Goal: Task Accomplishment & Management: Manage account settings

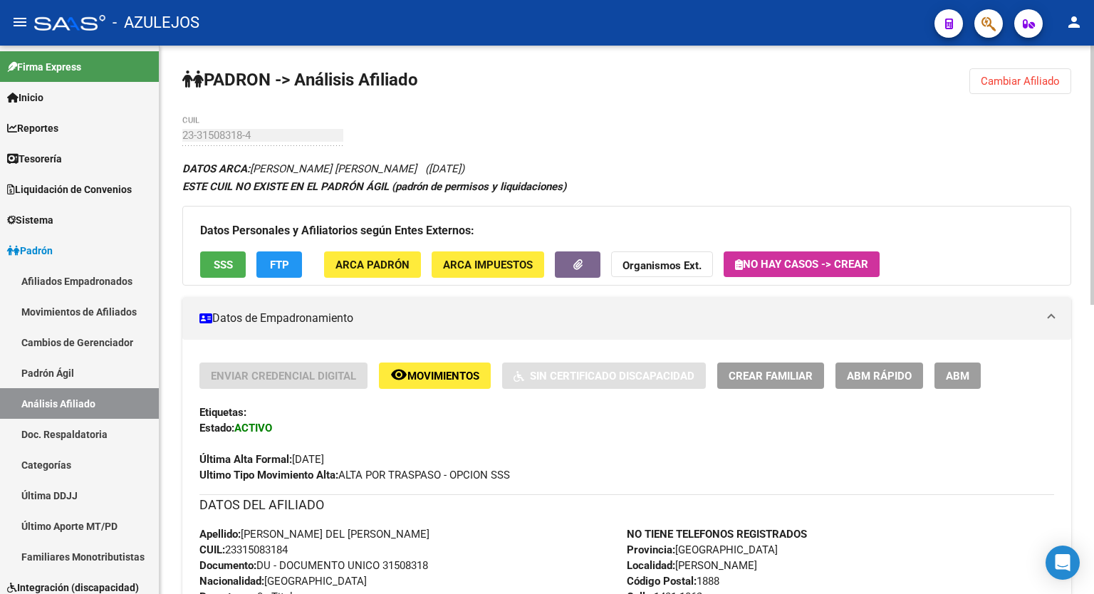
scroll to position [39, 0]
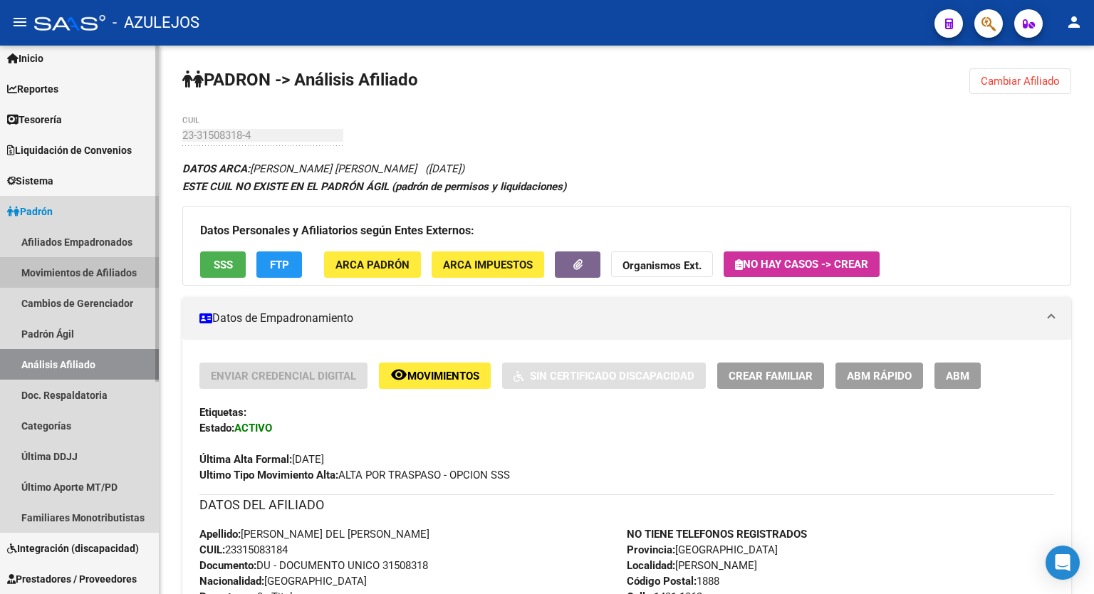
click at [78, 266] on link "Movimientos de Afiliados" at bounding box center [79, 272] width 159 height 31
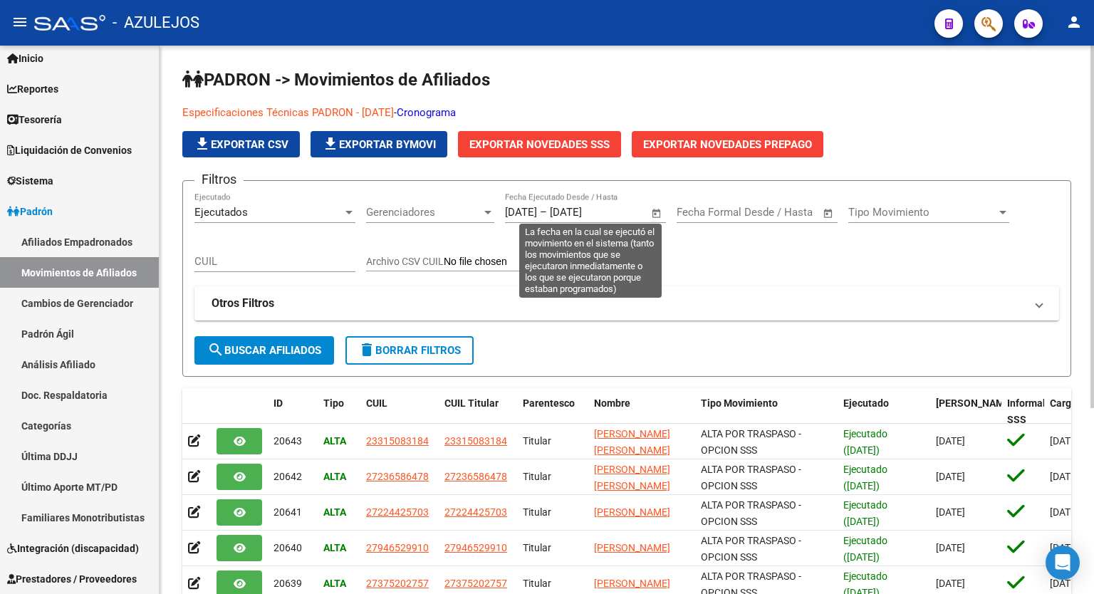
click at [655, 212] on span "Open calendar" at bounding box center [657, 213] width 34 height 34
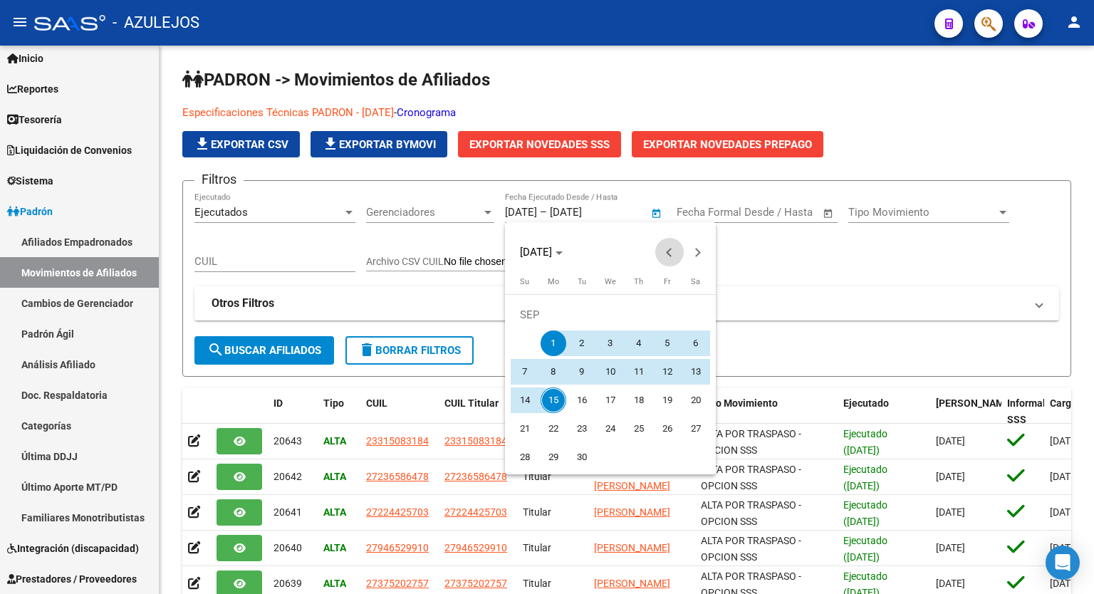
click at [670, 249] on button "Previous month" at bounding box center [669, 252] width 28 height 28
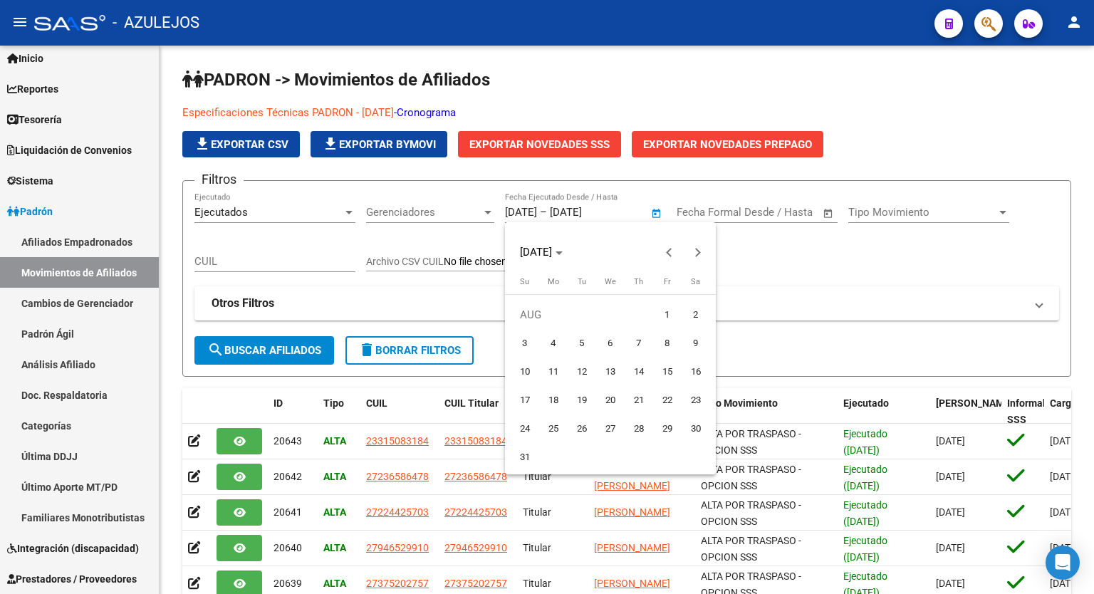
click at [668, 306] on span "1" at bounding box center [668, 315] width 26 height 26
type input "[DATE]"
click at [695, 254] on button "Next month" at bounding box center [698, 252] width 28 height 28
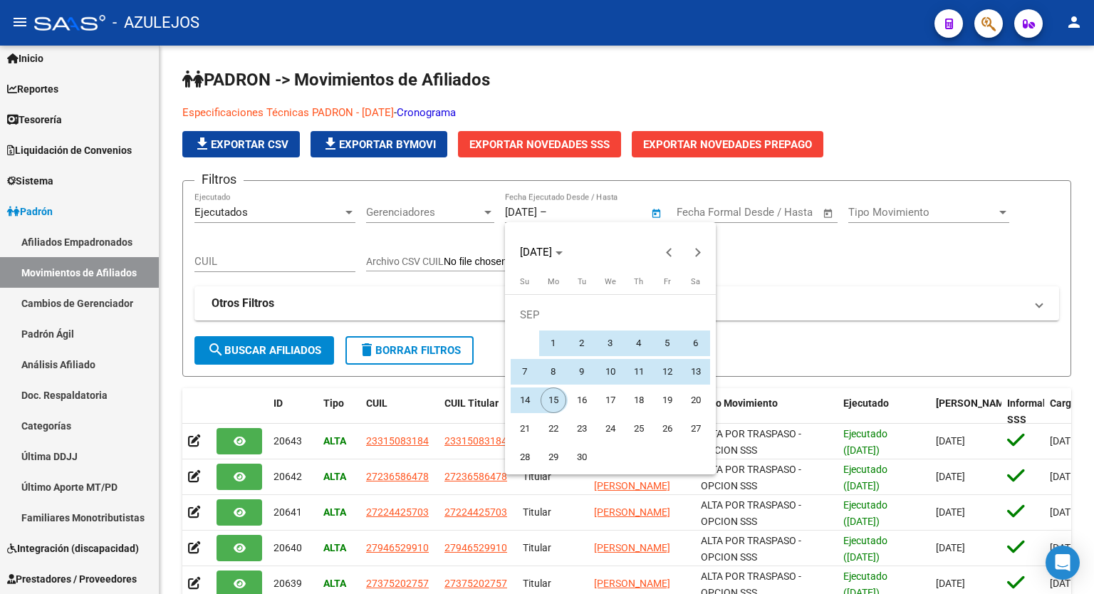
click at [554, 395] on span "15" at bounding box center [554, 401] width 26 height 26
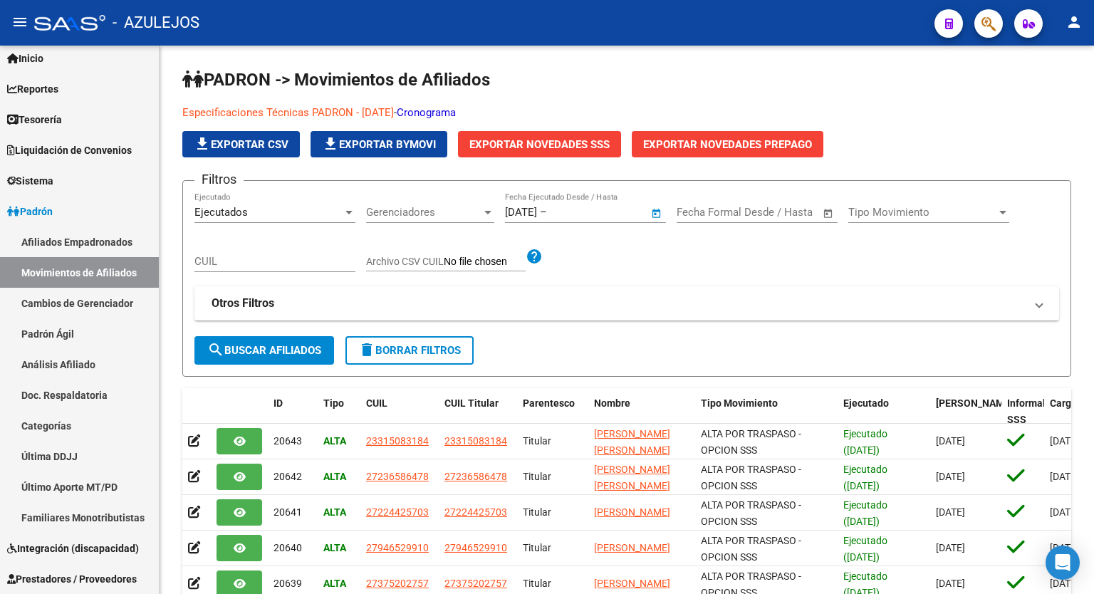
type input "[DATE]"
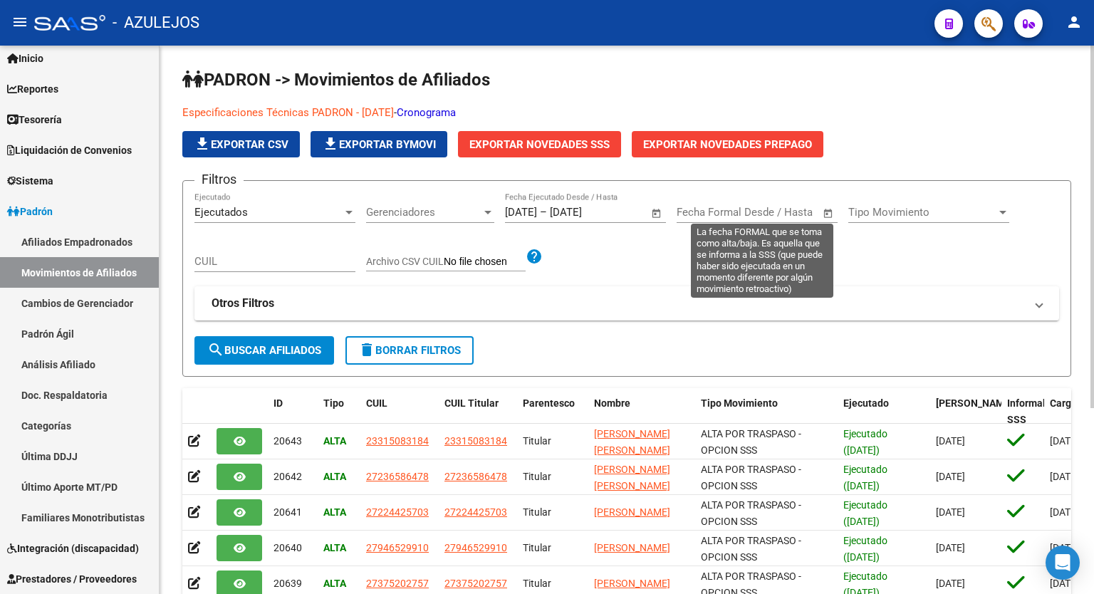
click at [829, 212] on span "Open calendar" at bounding box center [828, 213] width 34 height 34
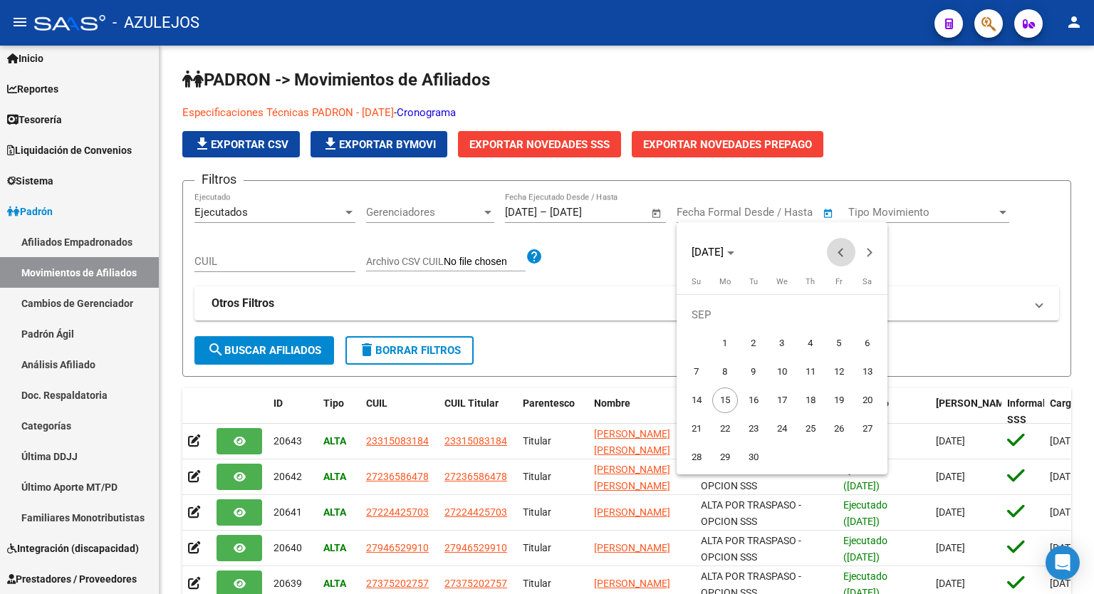
click at [841, 254] on button "Previous month" at bounding box center [841, 252] width 28 height 28
click at [835, 306] on span "1" at bounding box center [839, 315] width 26 height 26
type input "[DATE]"
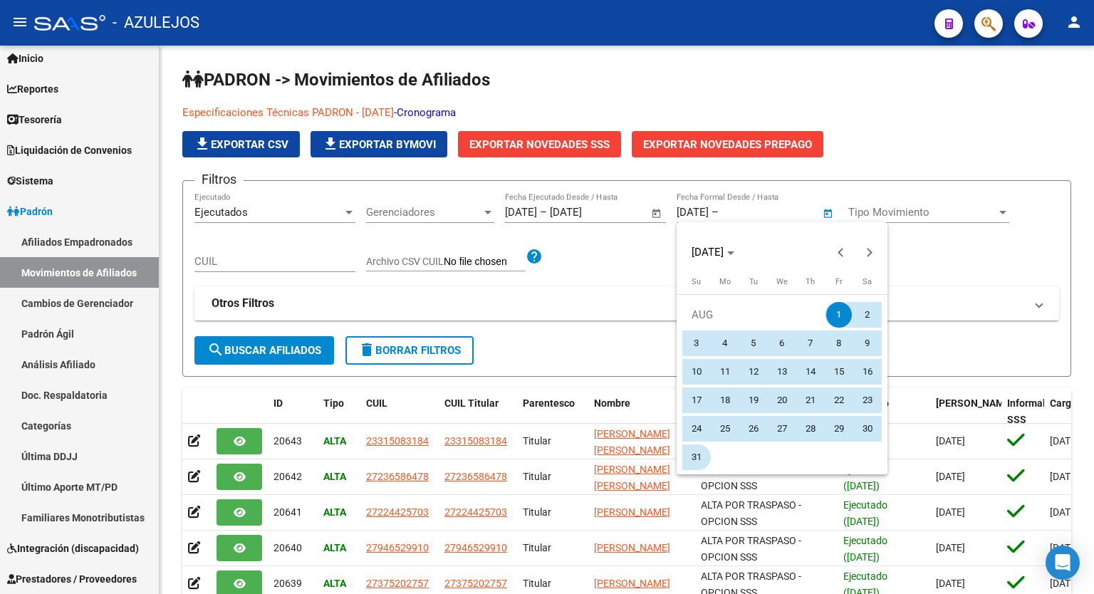
click at [698, 455] on span "31" at bounding box center [697, 458] width 26 height 26
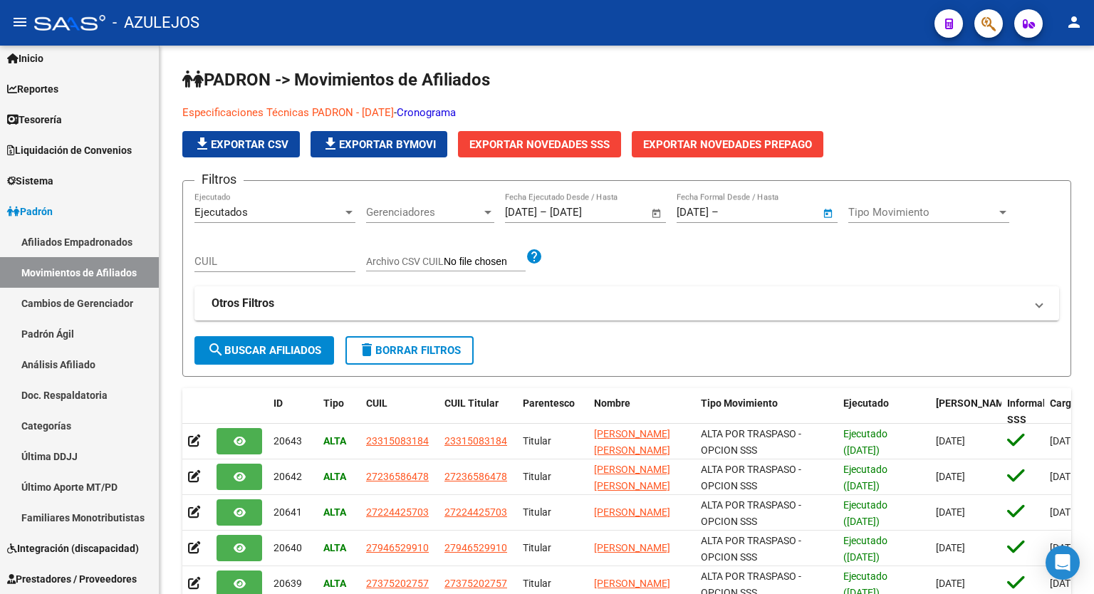
type input "[DATE]"
click at [289, 339] on button "search Buscar Afiliados" at bounding box center [264, 350] width 140 height 28
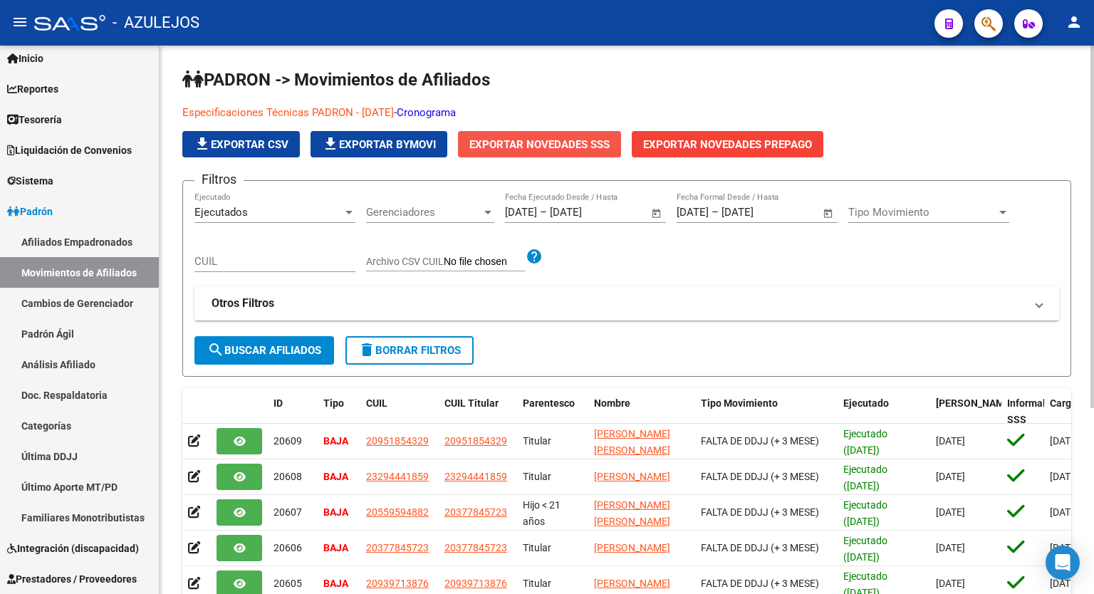
click at [577, 147] on span "Exportar Novedades SSS" at bounding box center [539, 144] width 140 height 13
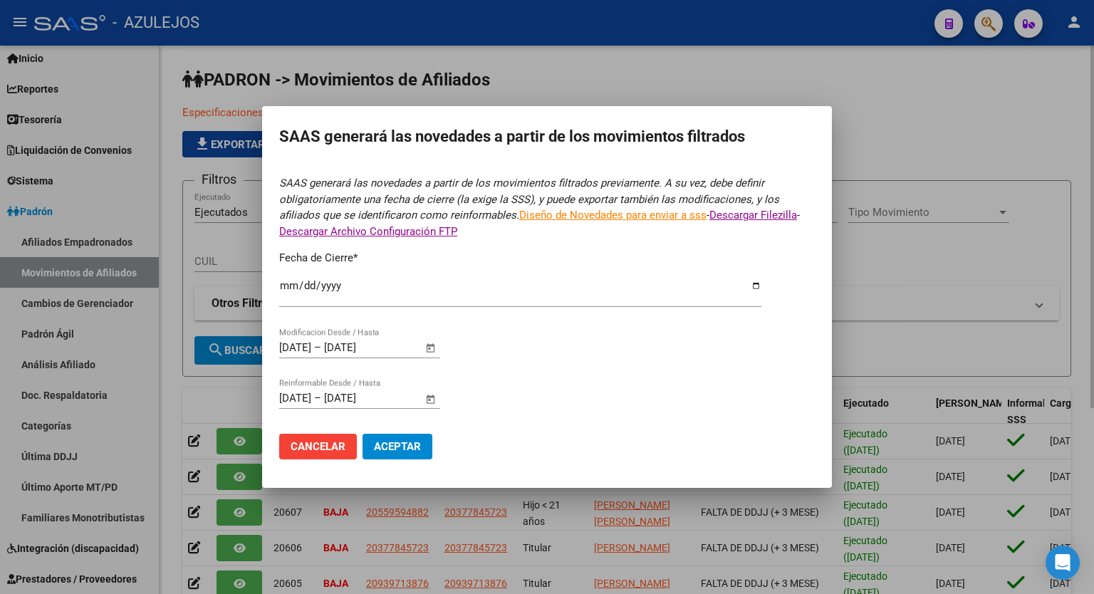
click at [577, 147] on h2 "SAAS generará las novedades a partir de los movimientos filtrados" at bounding box center [547, 136] width 536 height 27
click at [390, 443] on span "Aceptar" at bounding box center [397, 446] width 47 height 13
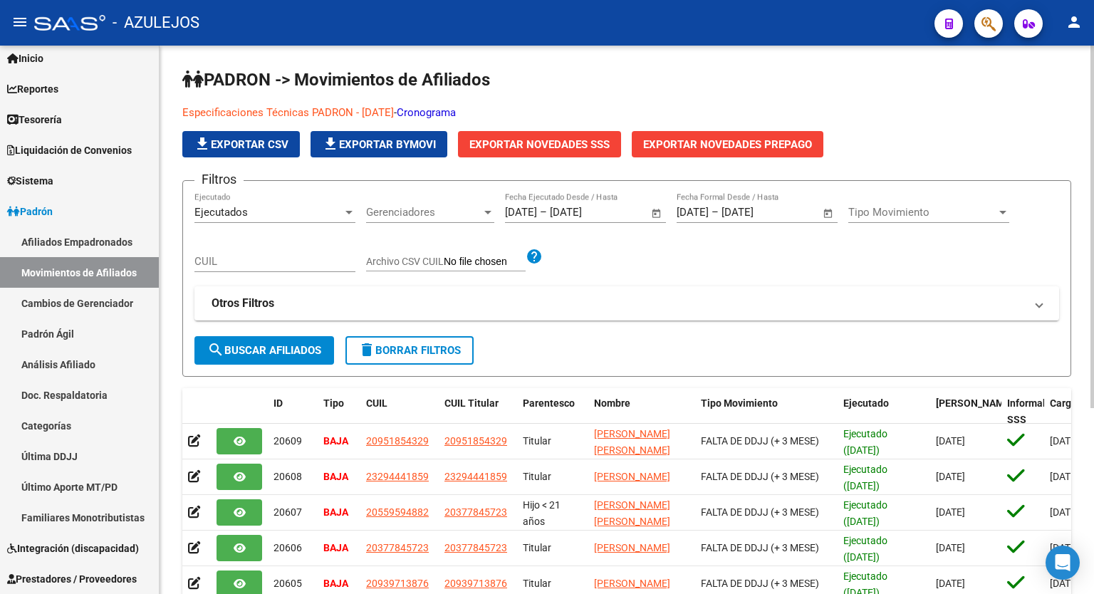
click at [1014, 108] on p "Especificaciones Técnicas PADRON - [DATE] - Cronograma" at bounding box center [626, 113] width 889 height 16
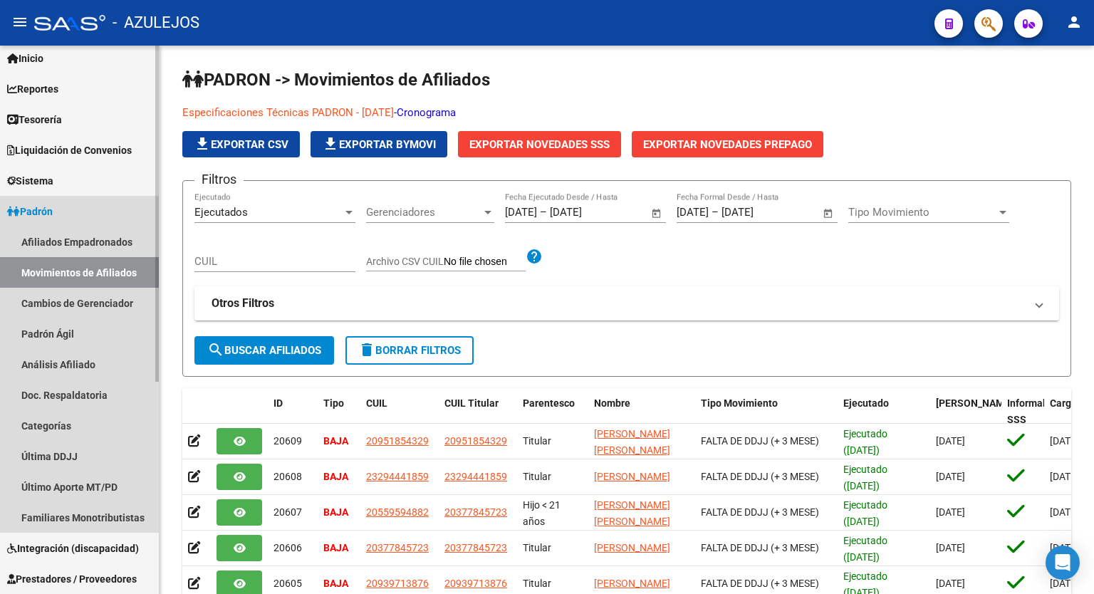
click at [60, 216] on link "Padrón" at bounding box center [79, 211] width 159 height 31
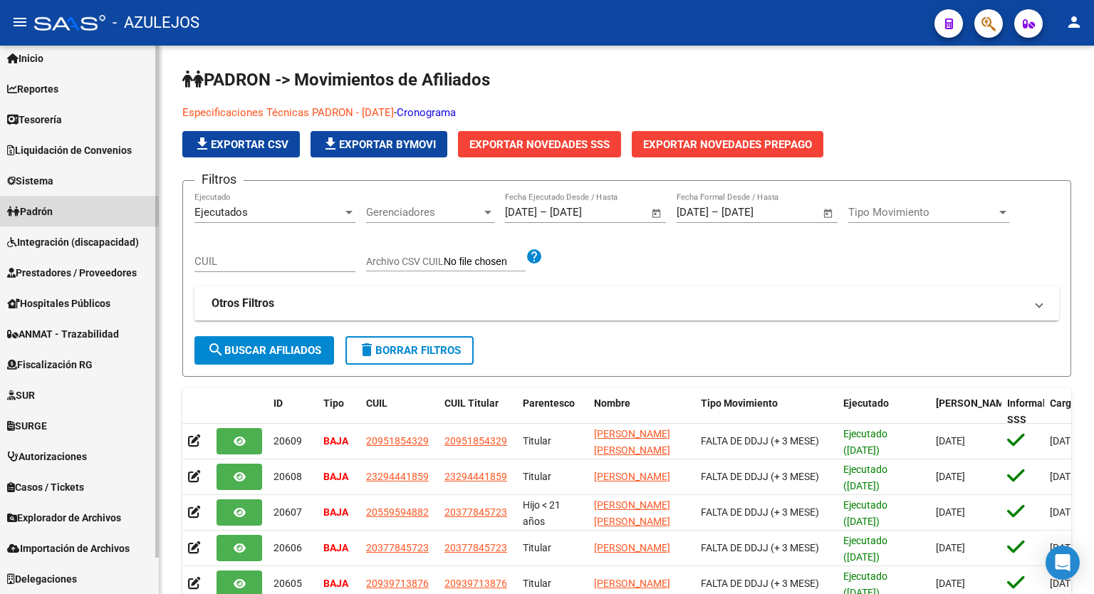
click at [63, 211] on link "Padrón" at bounding box center [79, 211] width 159 height 31
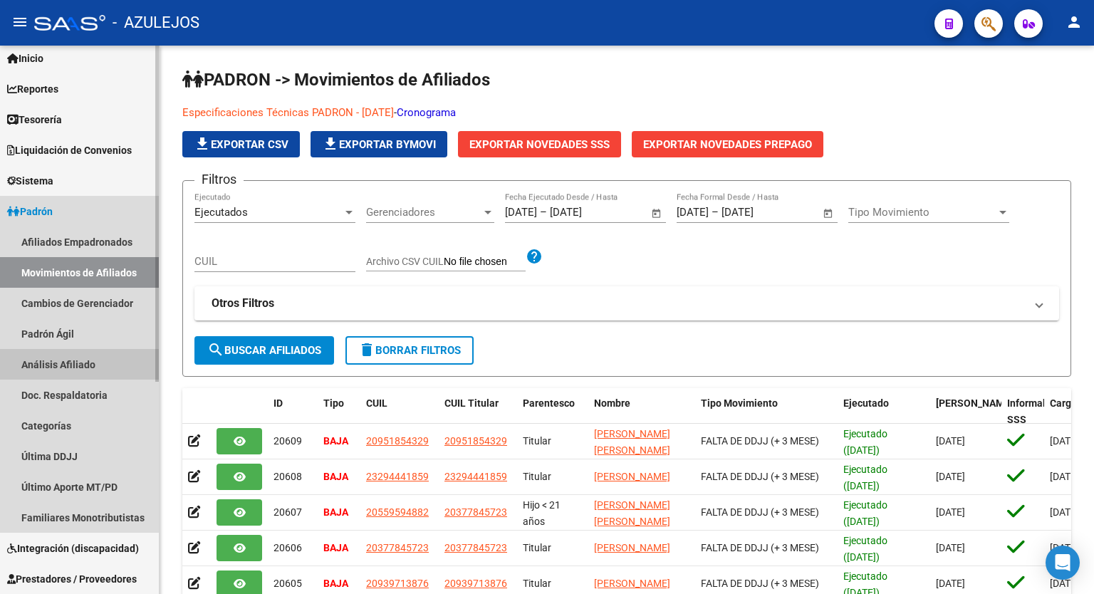
click at [76, 369] on link "Análisis Afiliado" at bounding box center [79, 364] width 159 height 31
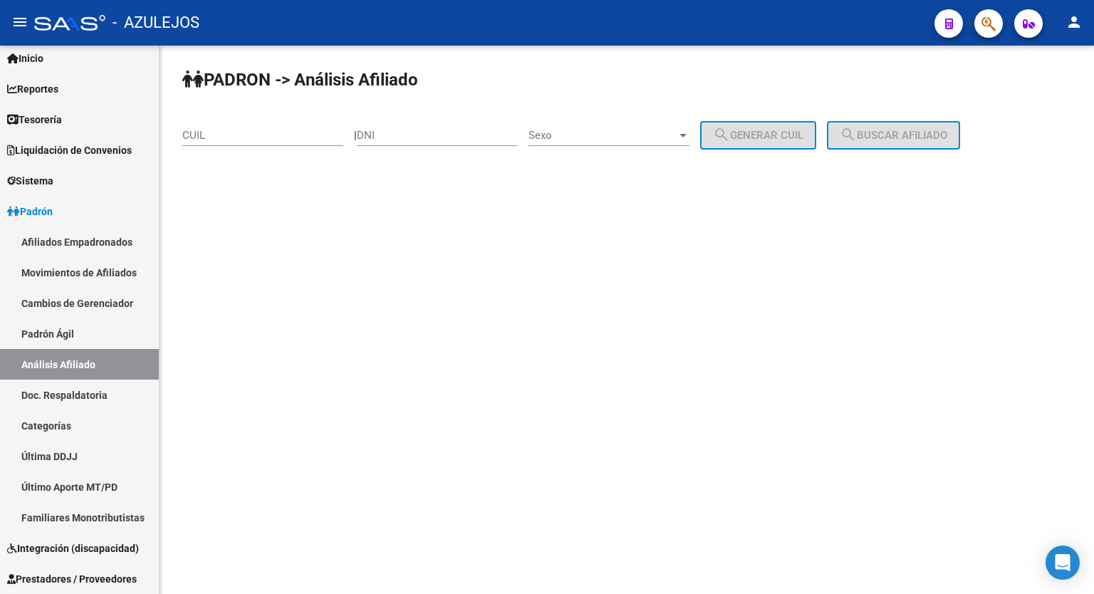
click at [232, 128] on div "CUIL" at bounding box center [262, 130] width 161 height 31
type input "20-40585760-0"
click at [911, 124] on button "search Buscar afiliado" at bounding box center [893, 135] width 133 height 28
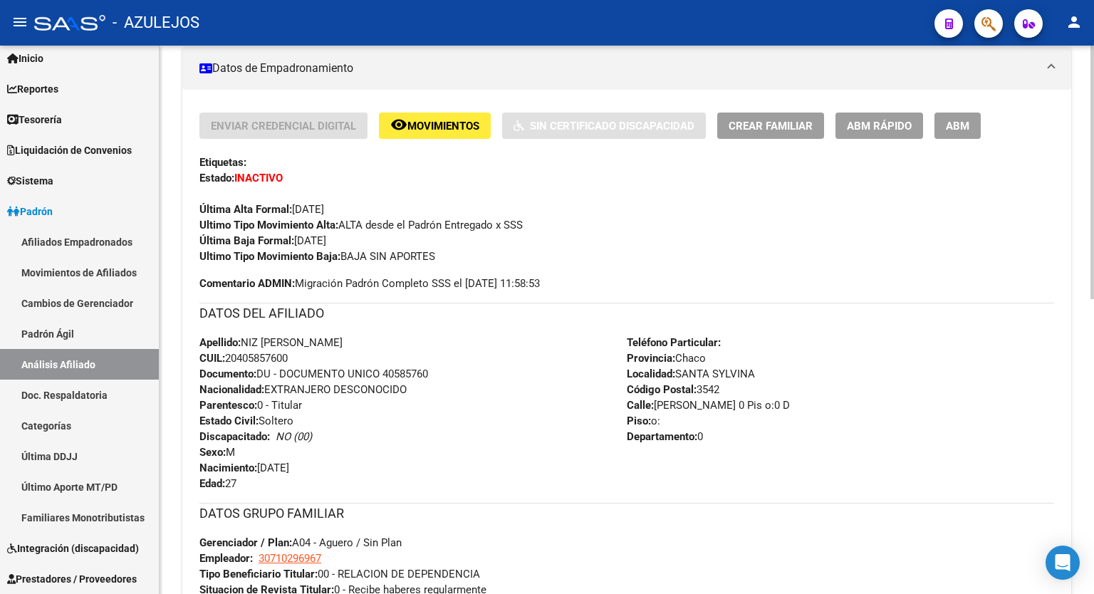
scroll to position [427, 0]
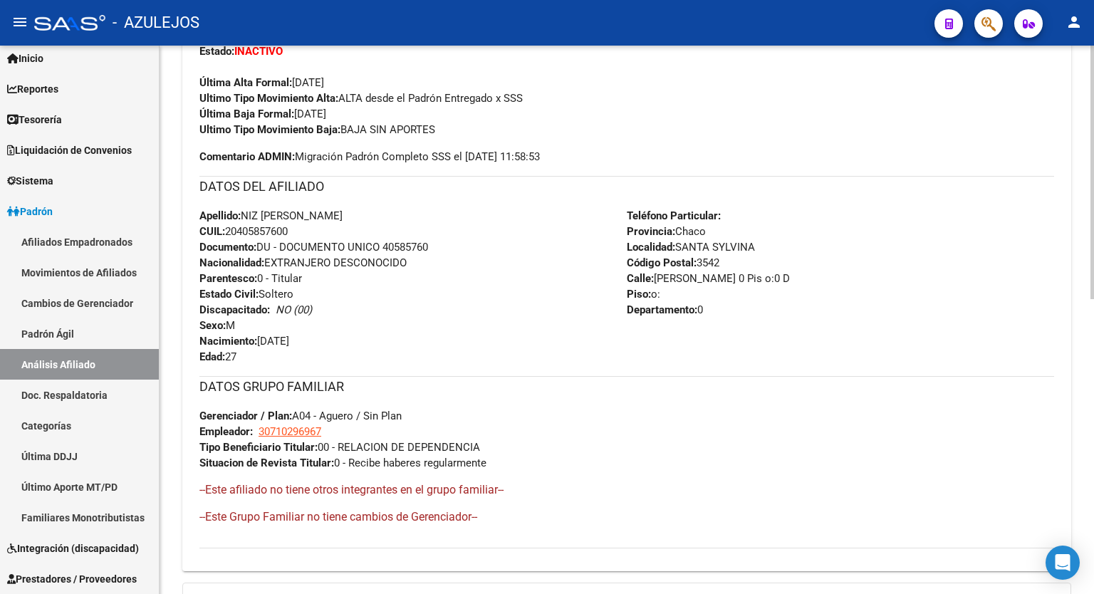
click at [1094, 381] on div at bounding box center [1093, 370] width 4 height 254
click at [757, 127] on div "Ultimo Tipo Movimiento Baja: BAJA SIN APORTES" at bounding box center [626, 130] width 855 height 16
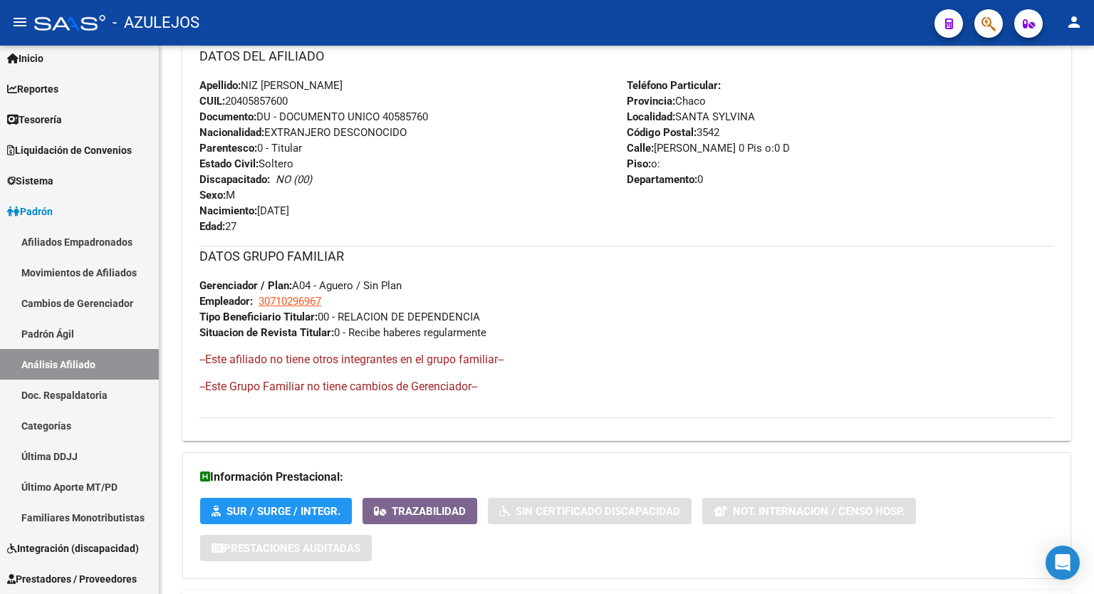
scroll to position [638, 0]
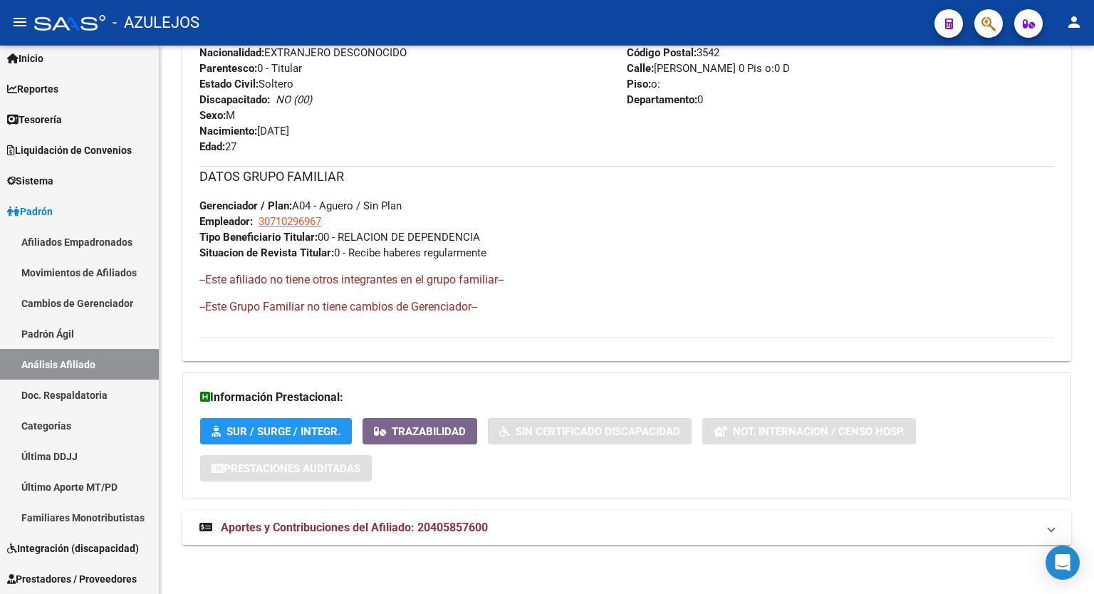
click at [1094, 434] on div at bounding box center [1093, 467] width 4 height 254
click at [427, 530] on span "Aportes y Contribuciones del Afiliado: 20405857600" at bounding box center [354, 528] width 267 height 14
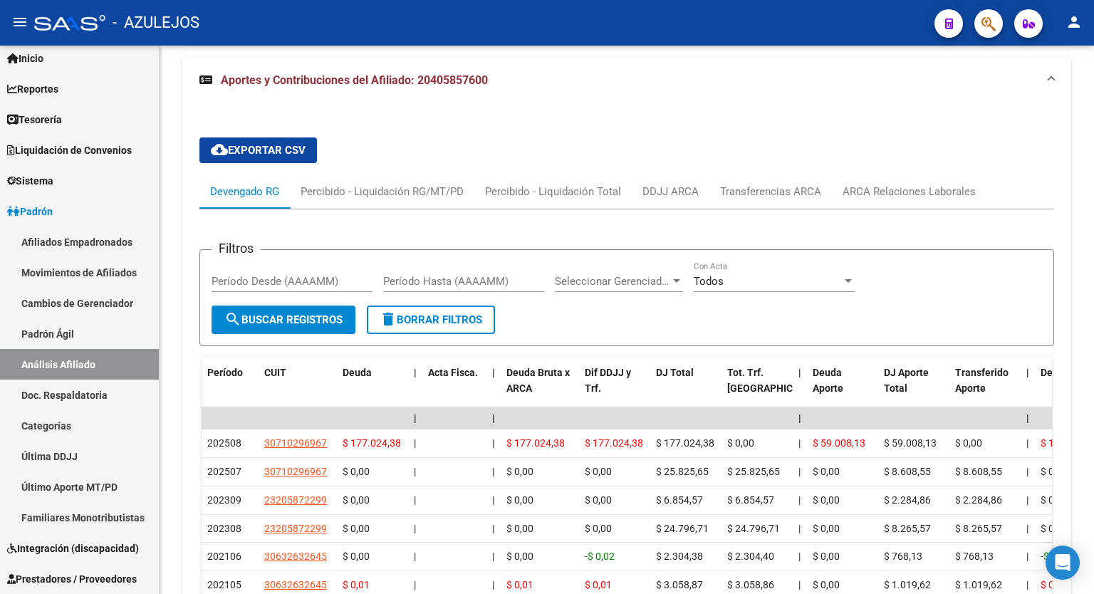
scroll to position [1097, 0]
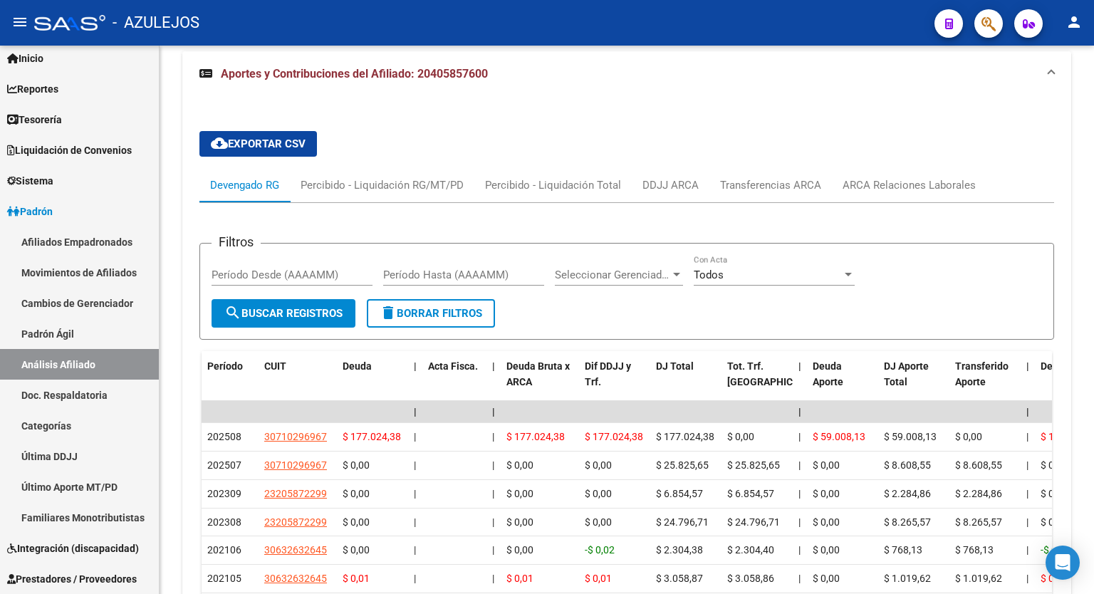
click at [1094, 487] on div at bounding box center [1093, 444] width 4 height 159
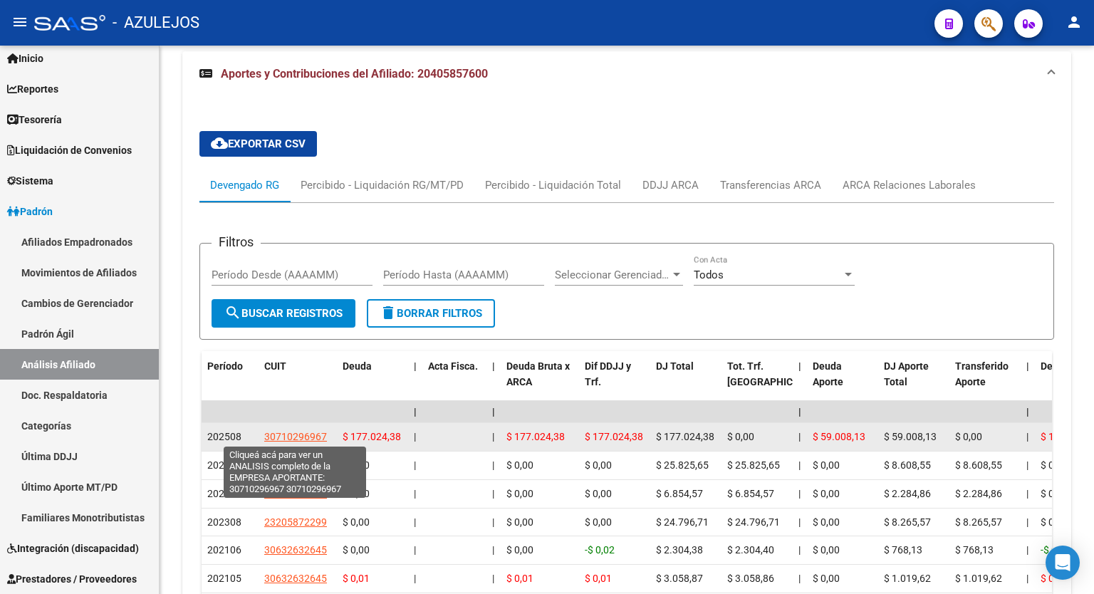
click at [283, 439] on span "30710296967" at bounding box center [295, 436] width 63 height 11
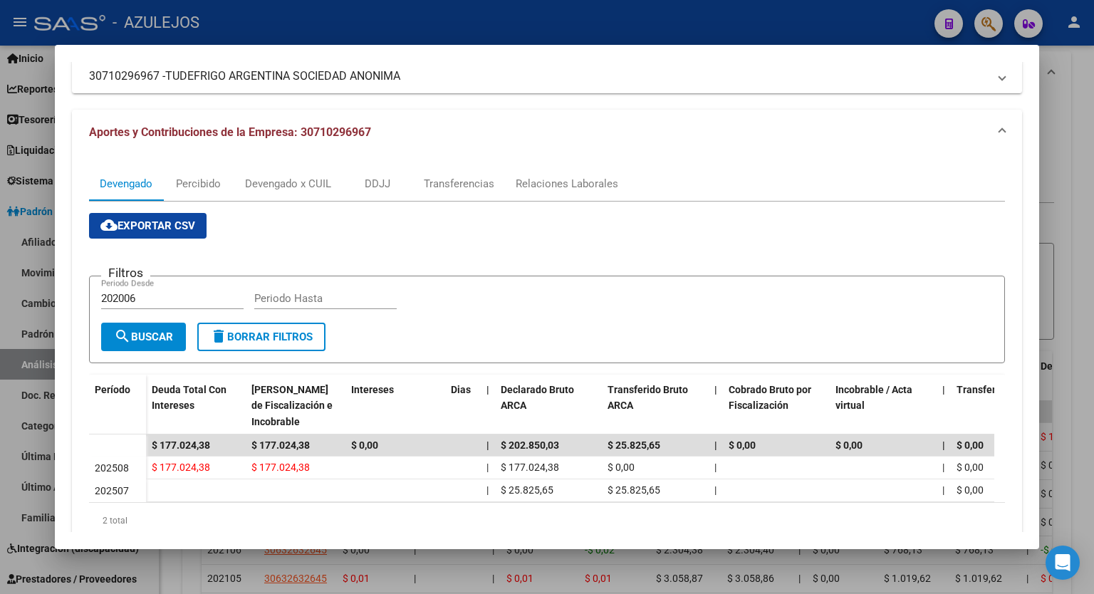
scroll to position [125, 0]
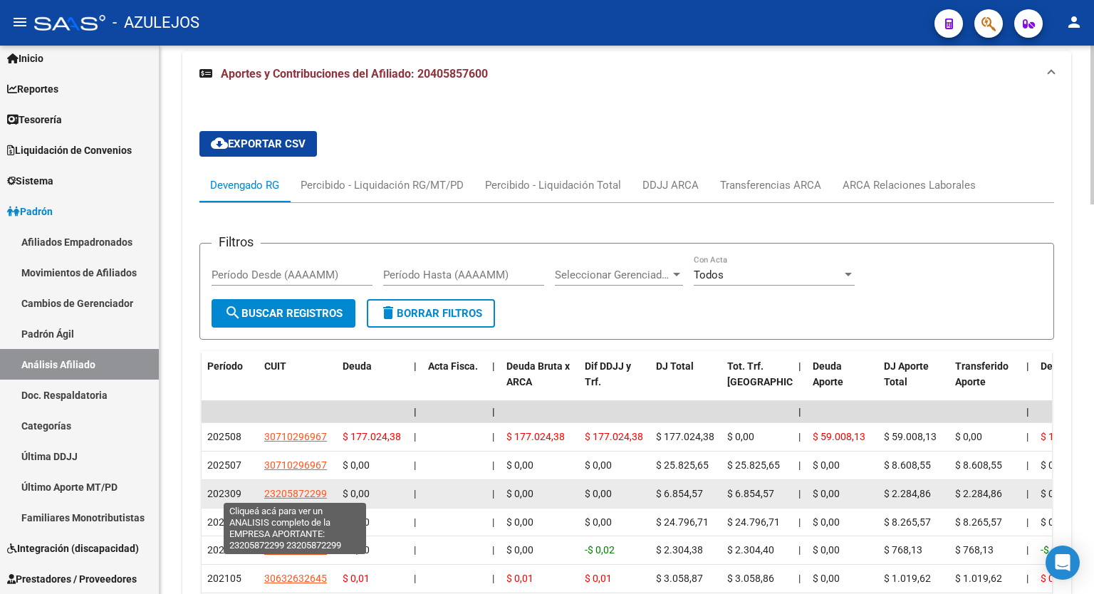
click at [288, 488] on span "23205872299" at bounding box center [295, 493] width 63 height 11
type textarea "23205872299"
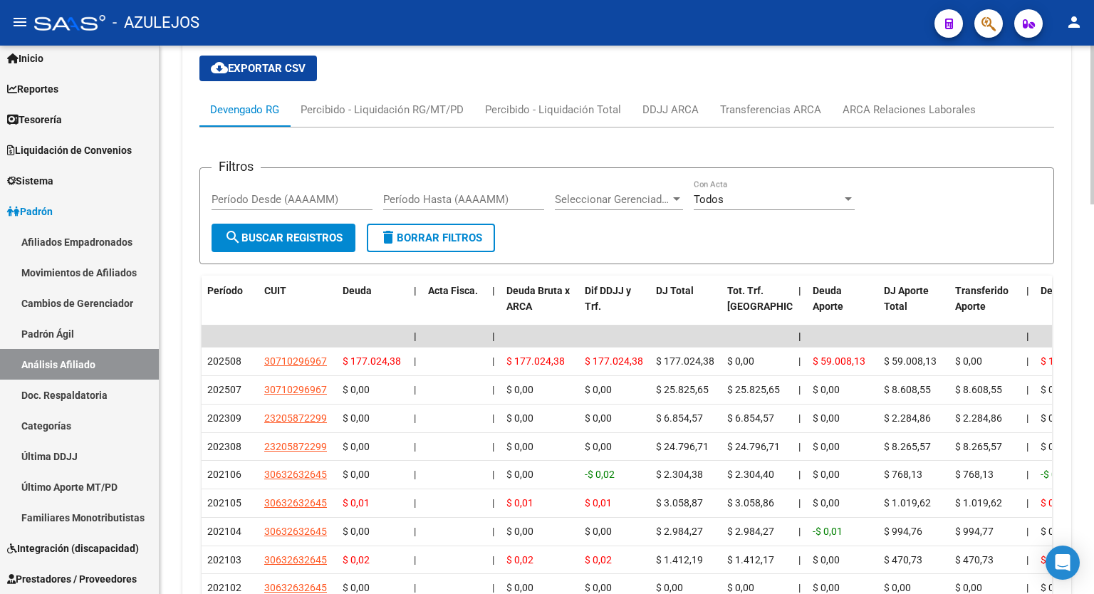
scroll to position [1177, 0]
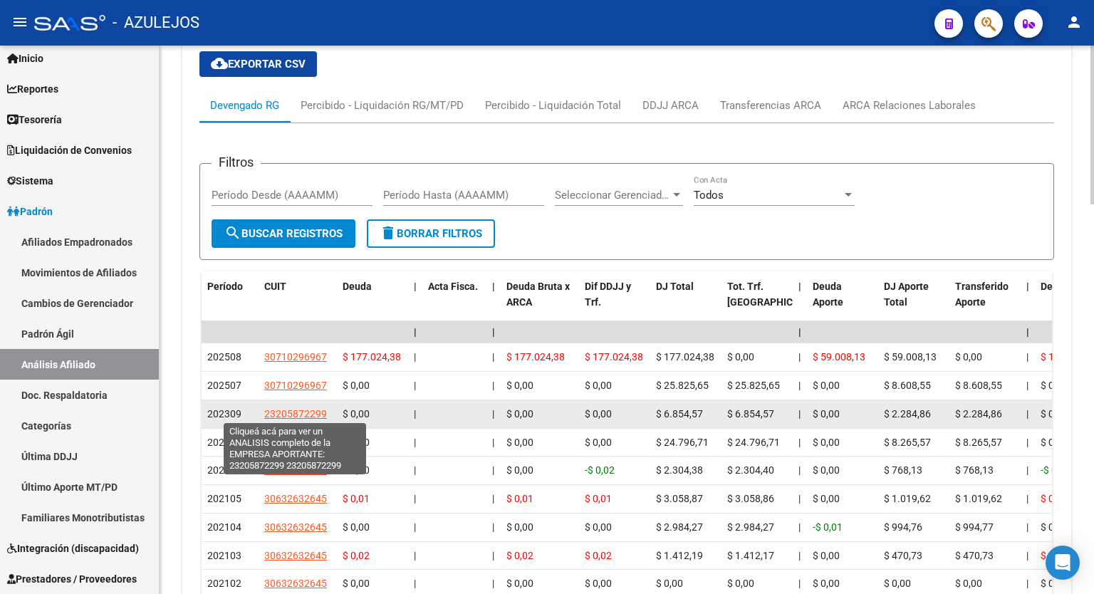
click at [299, 410] on span "23205872299" at bounding box center [295, 413] width 63 height 11
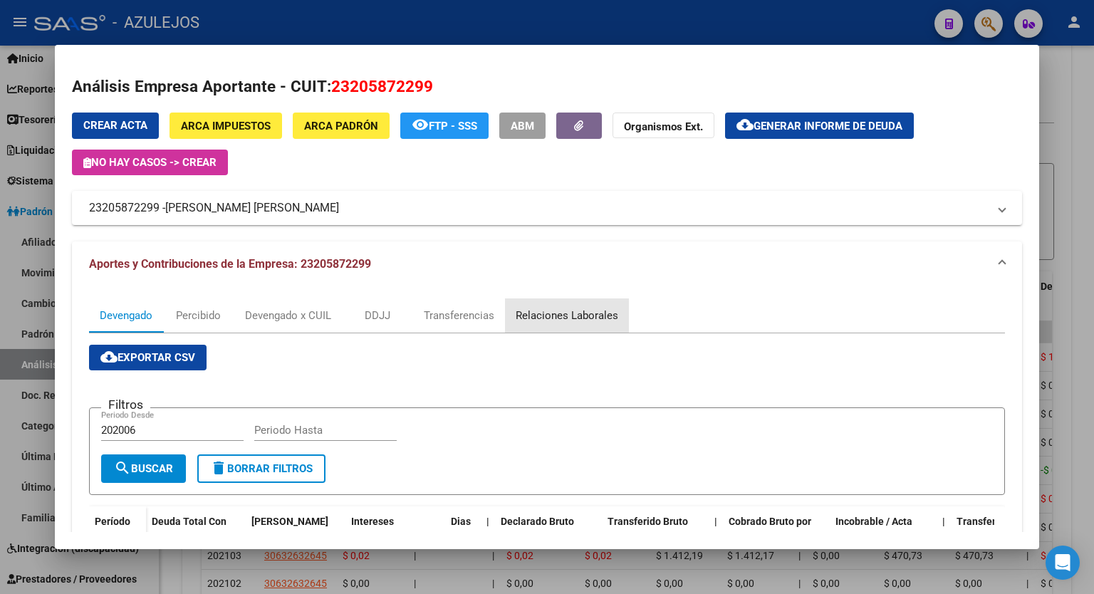
click at [576, 313] on div "Relaciones Laborales" at bounding box center [567, 316] width 103 height 16
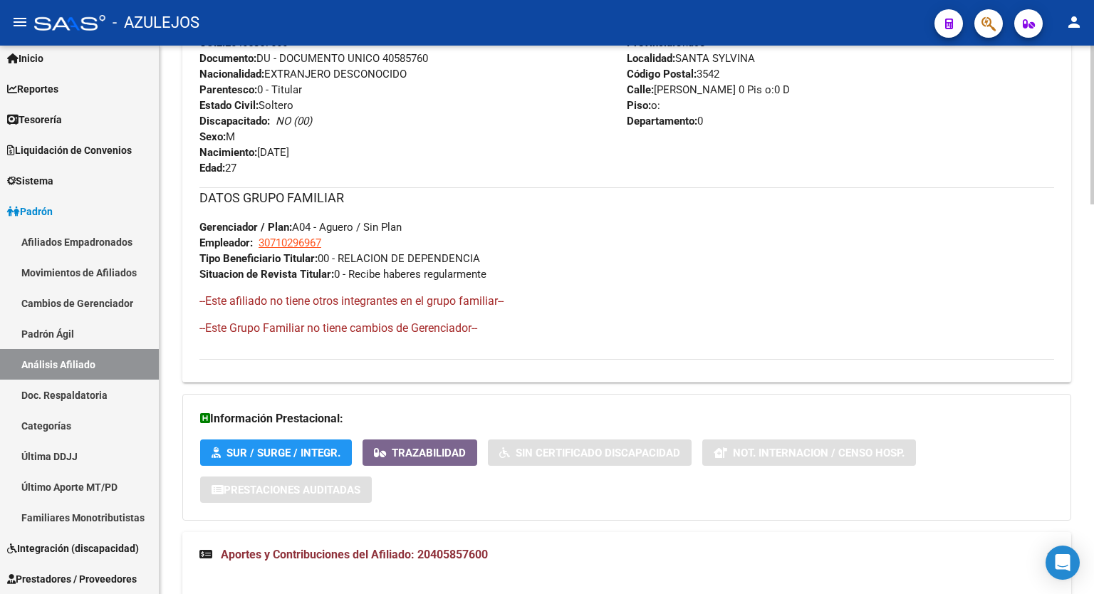
scroll to position [0, 0]
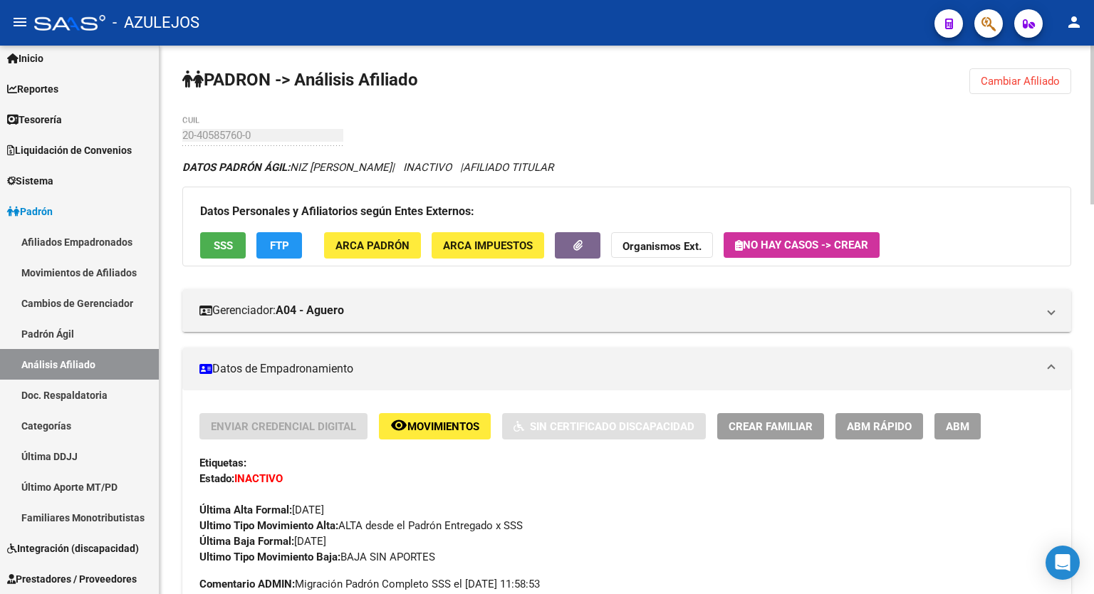
click at [1094, 0] on html "menu - AZULEJOS person Firma Express Inicio Calendario SSS Instructivos Contact…" at bounding box center [547, 297] width 1094 height 594
click at [1093, 139] on div at bounding box center [1093, 125] width 4 height 159
click at [873, 430] on span "ABM Rápido" at bounding box center [879, 426] width 65 height 13
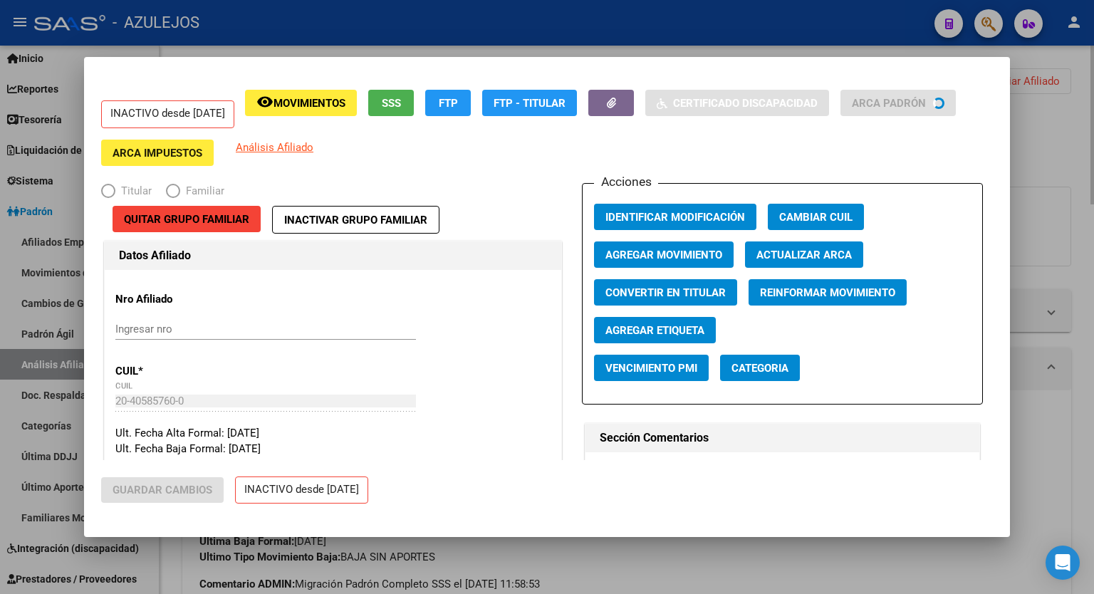
radio input "true"
type input "30-71029696-7"
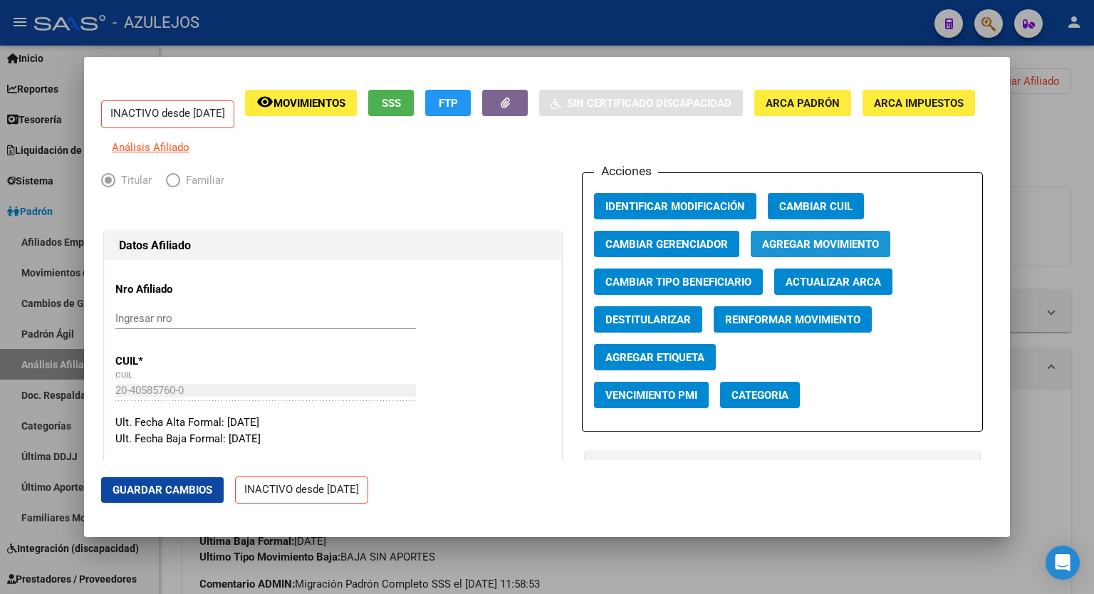
click at [818, 250] on span "Agregar Movimiento" at bounding box center [820, 244] width 117 height 13
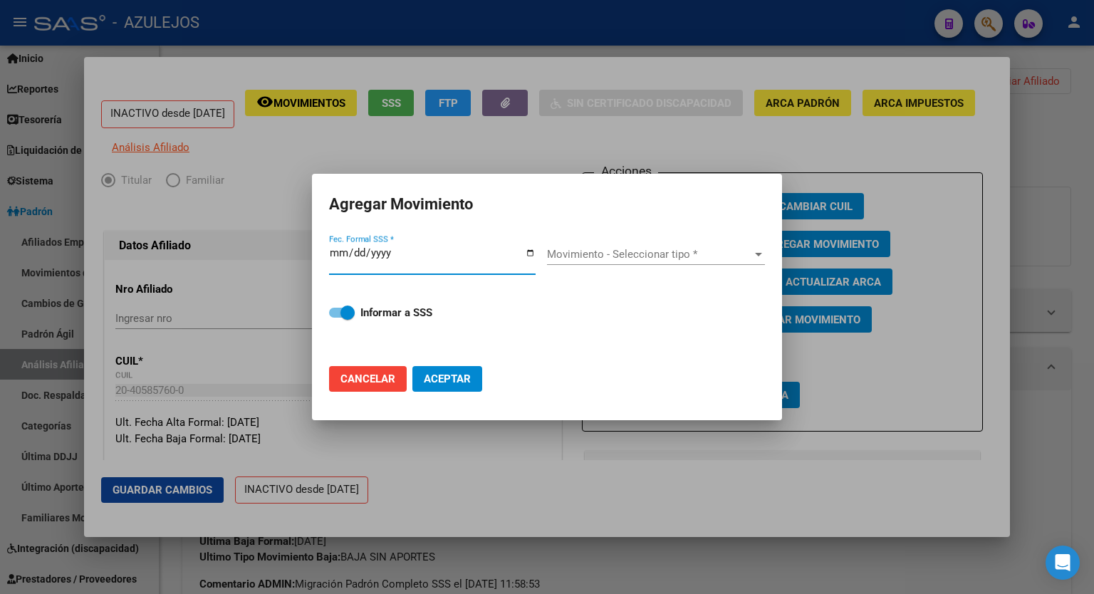
click at [530, 254] on input "Fec. Formal SSS *" at bounding box center [432, 258] width 207 height 23
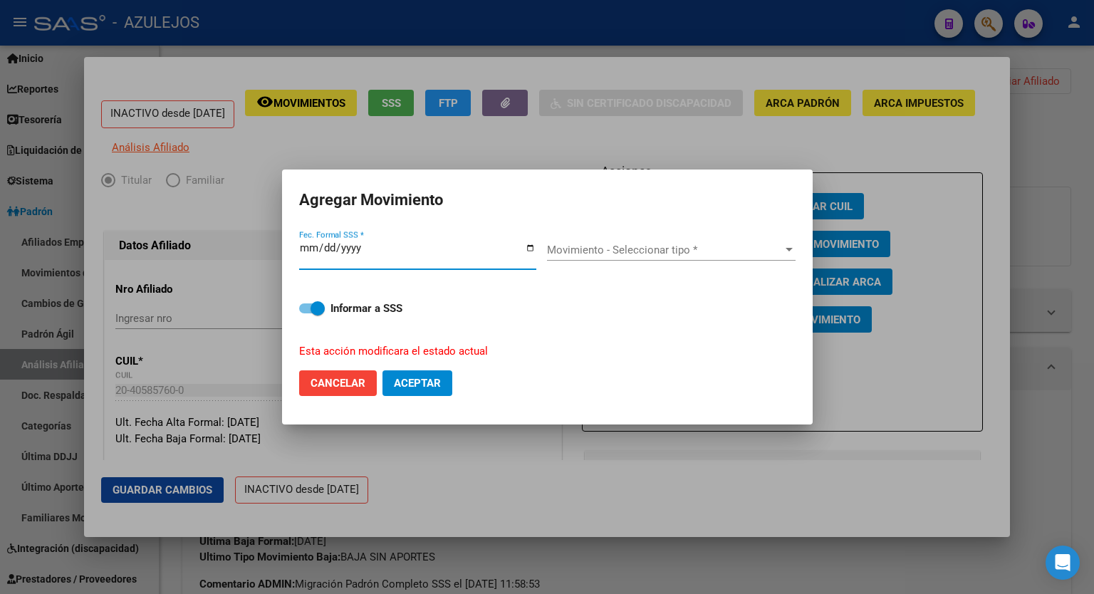
type input "[DATE]"
click at [789, 248] on div at bounding box center [789, 250] width 7 height 4
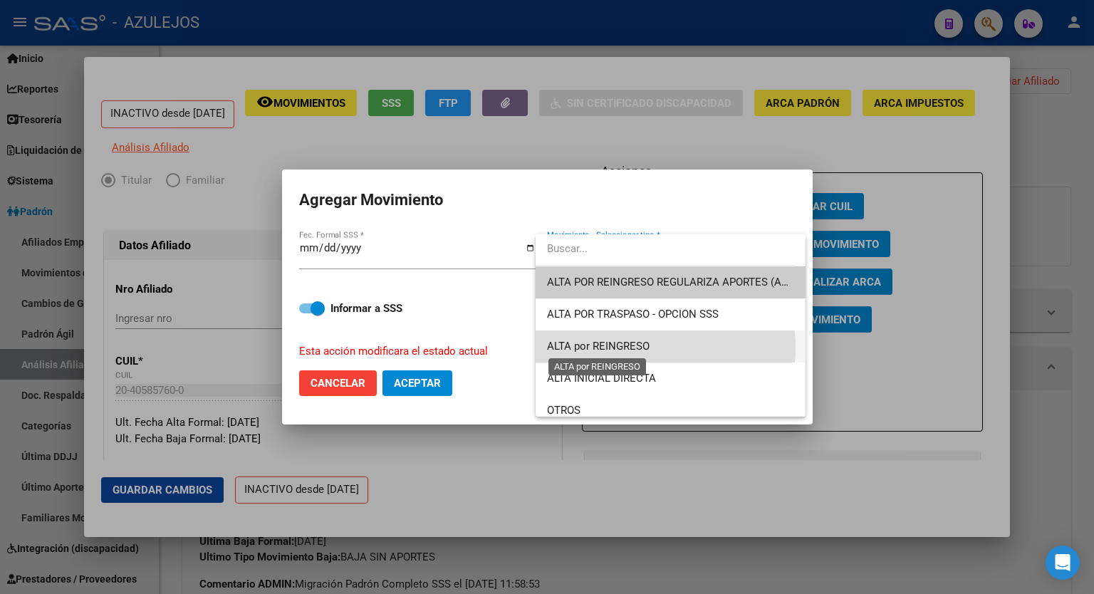
click at [633, 348] on span "ALTA por REINGRESO" at bounding box center [598, 346] width 103 height 13
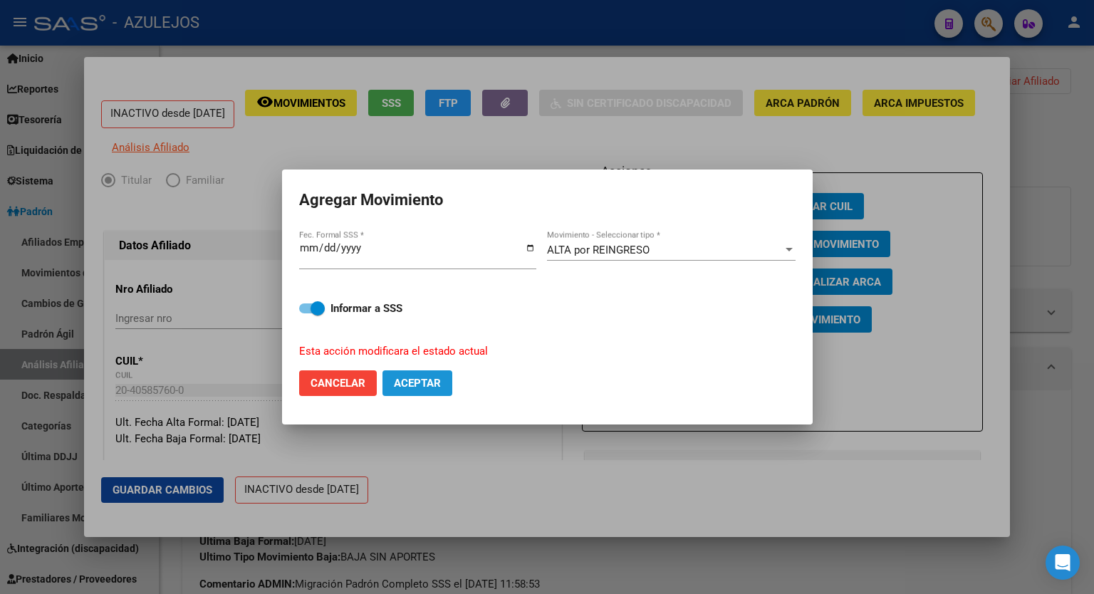
click at [427, 377] on span "Aceptar" at bounding box center [417, 383] width 47 height 13
checkbox input "false"
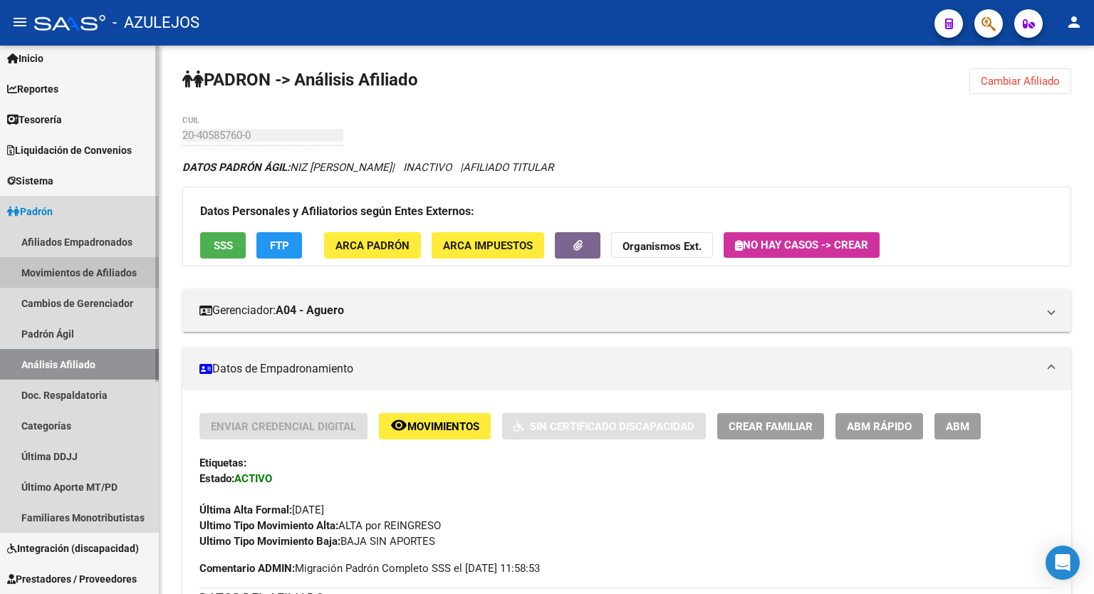
click at [85, 270] on link "Movimientos de Afiliados" at bounding box center [79, 272] width 159 height 31
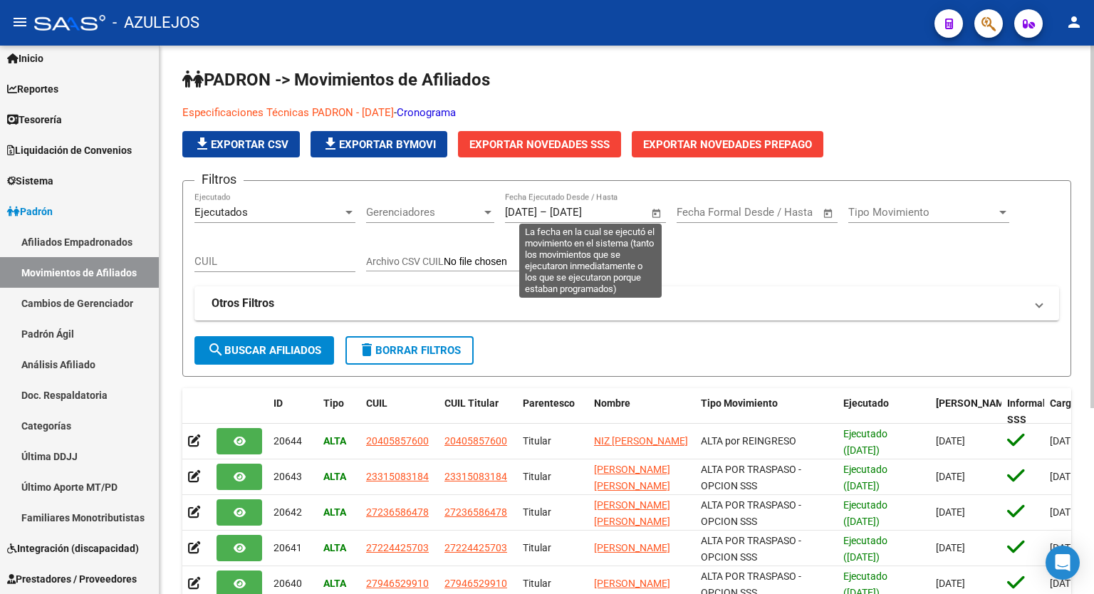
click at [658, 213] on span "Open calendar" at bounding box center [657, 213] width 34 height 34
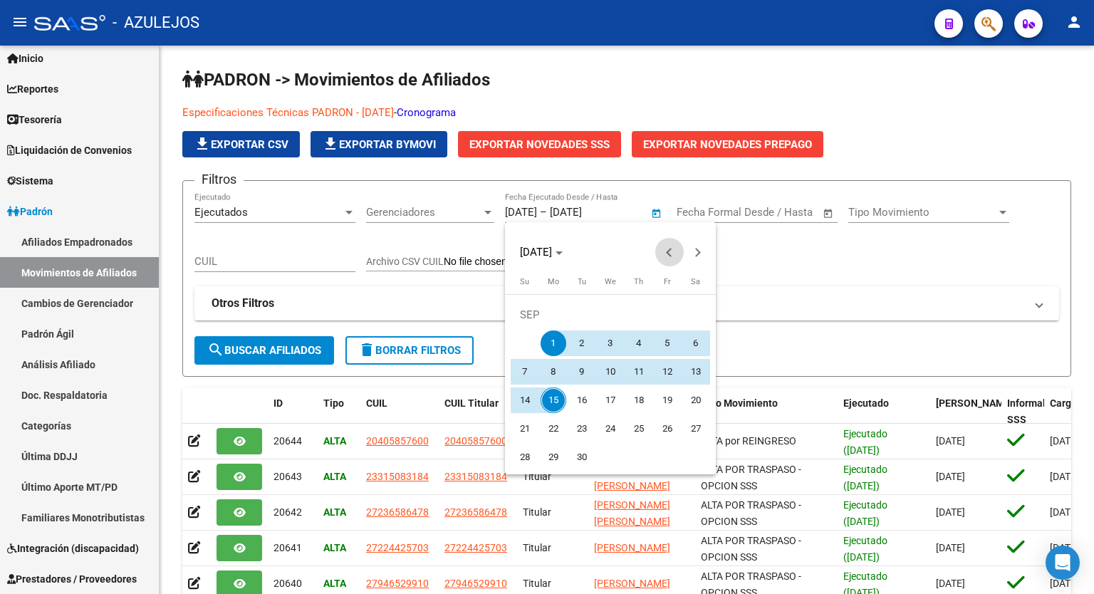
click at [669, 242] on span "Previous month" at bounding box center [669, 252] width 28 height 28
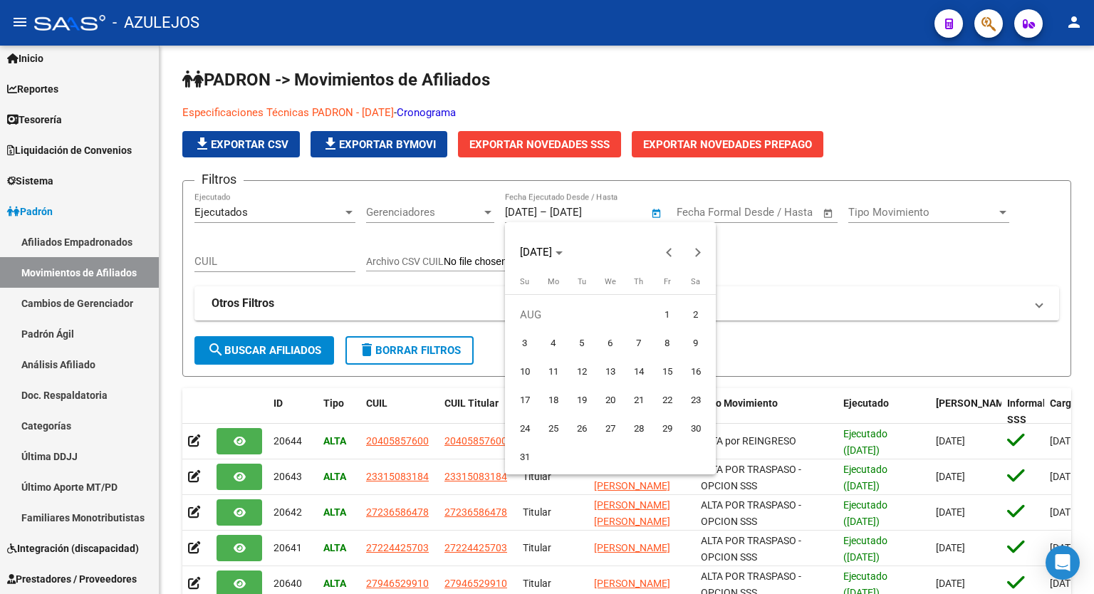
click at [670, 316] on span "1" at bounding box center [668, 315] width 26 height 26
type input "[DATE]"
click at [694, 254] on button "Next month" at bounding box center [698, 252] width 28 height 28
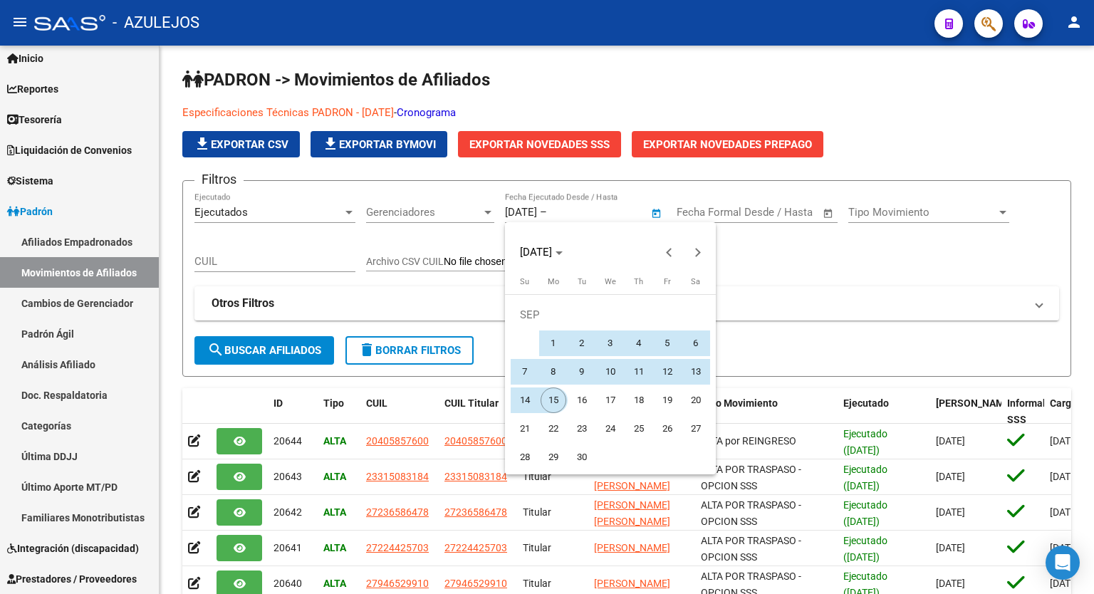
click at [553, 397] on span "15" at bounding box center [554, 401] width 26 height 26
type input "[DATE]"
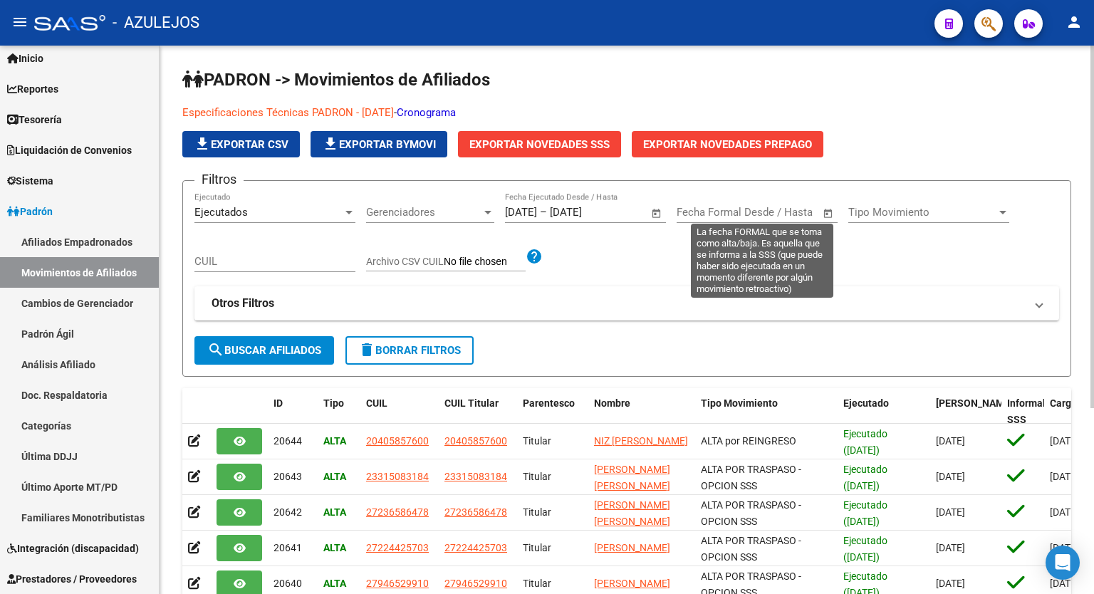
click at [831, 212] on span "Open calendar" at bounding box center [828, 213] width 34 height 34
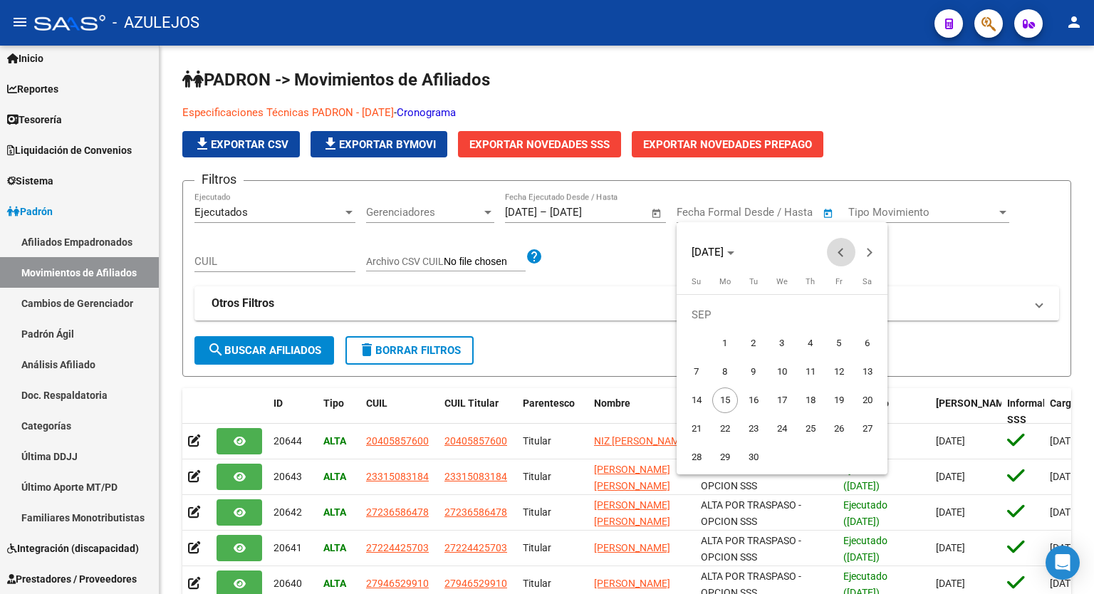
click at [841, 250] on button "Previous month" at bounding box center [841, 252] width 28 height 28
click at [838, 303] on span "1" at bounding box center [839, 315] width 26 height 26
type input "[DATE]"
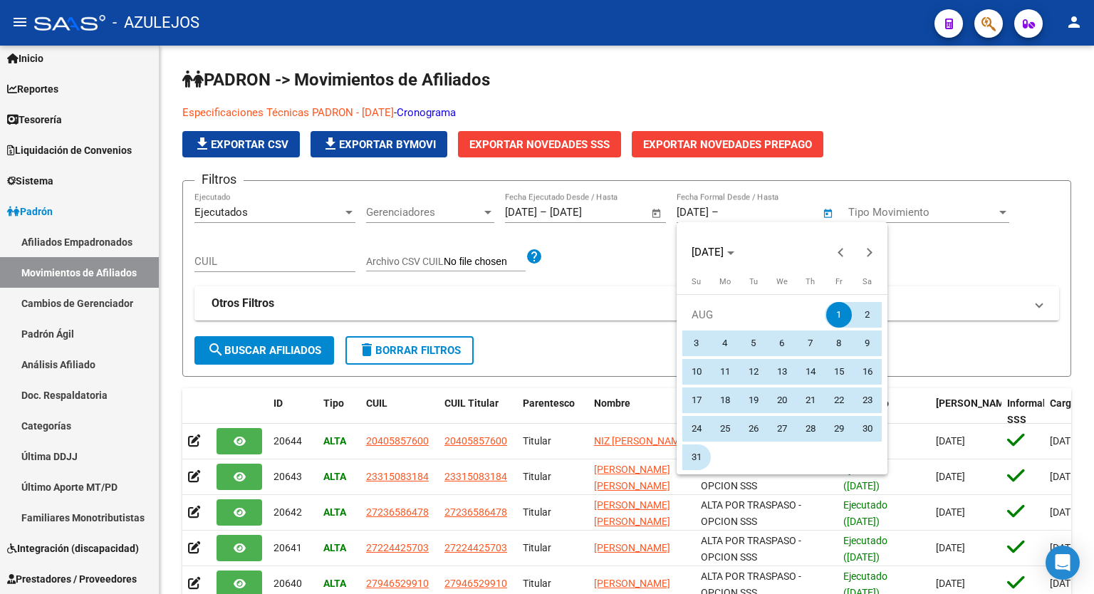
click at [702, 450] on span "31" at bounding box center [697, 458] width 26 height 26
type input "[DATE]"
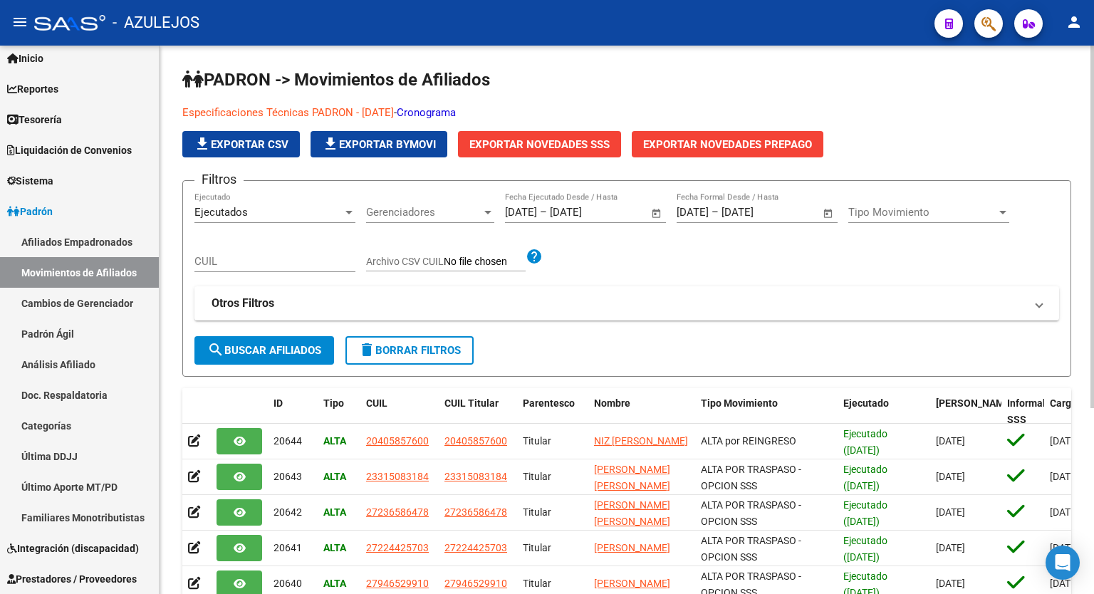
click at [256, 355] on span "search Buscar Afiliados" at bounding box center [264, 350] width 114 height 13
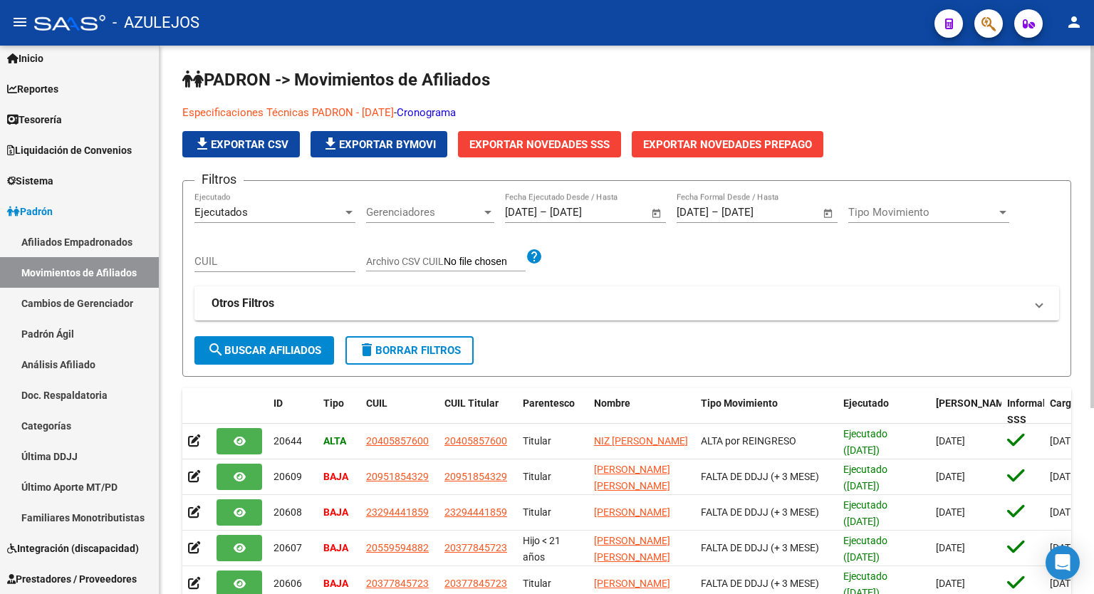
click at [536, 142] on span "Exportar Novedades SSS" at bounding box center [539, 144] width 140 height 13
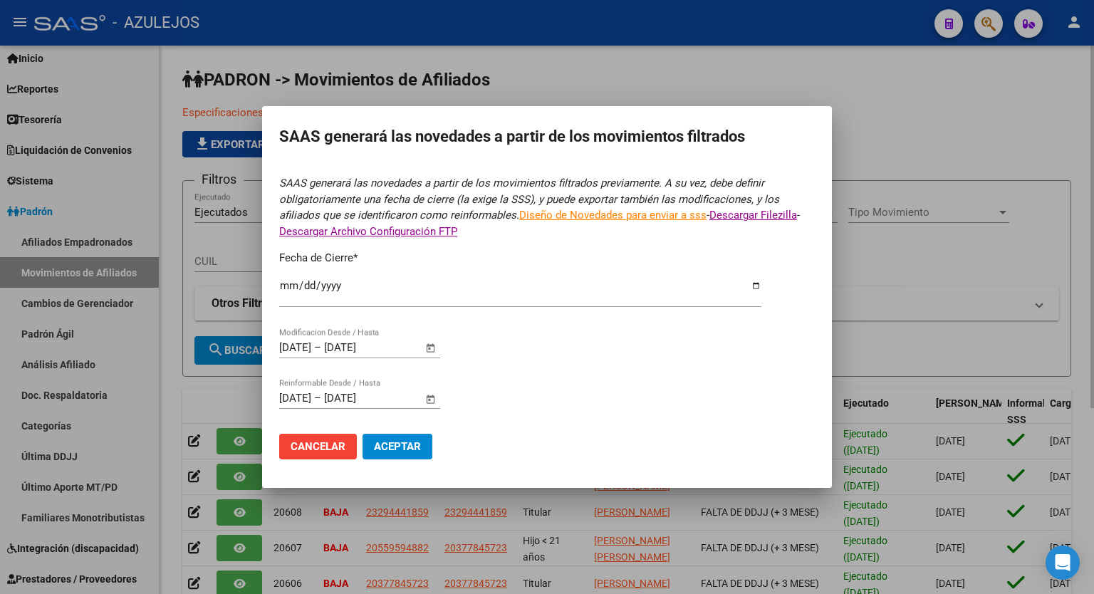
type input "[DATE]"
click at [405, 434] on button "Aceptar" at bounding box center [398, 447] width 70 height 26
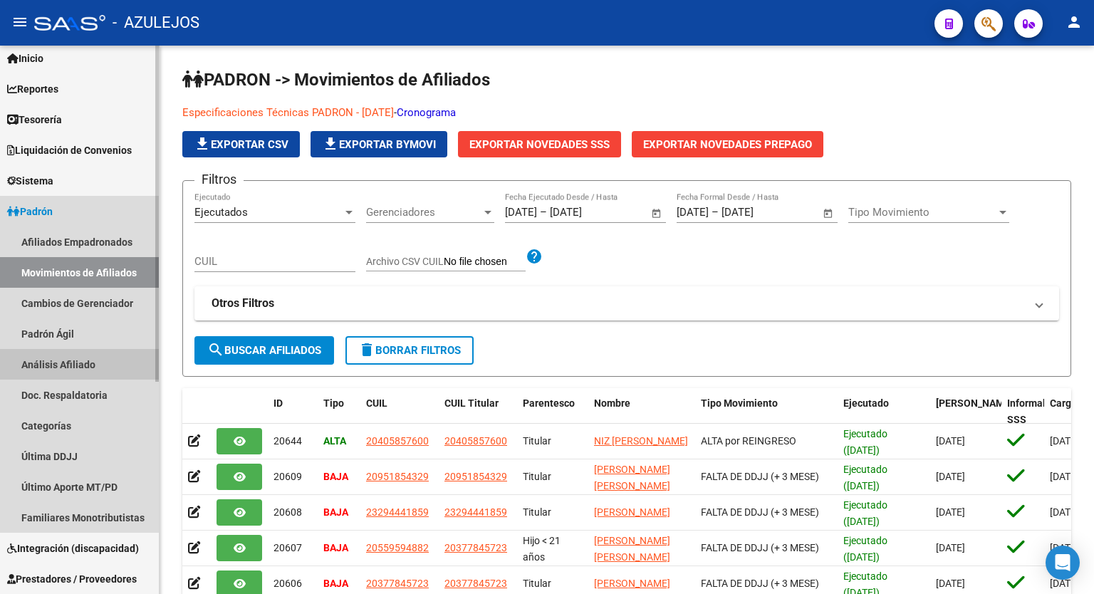
click at [68, 362] on link "Análisis Afiliado" at bounding box center [79, 364] width 159 height 31
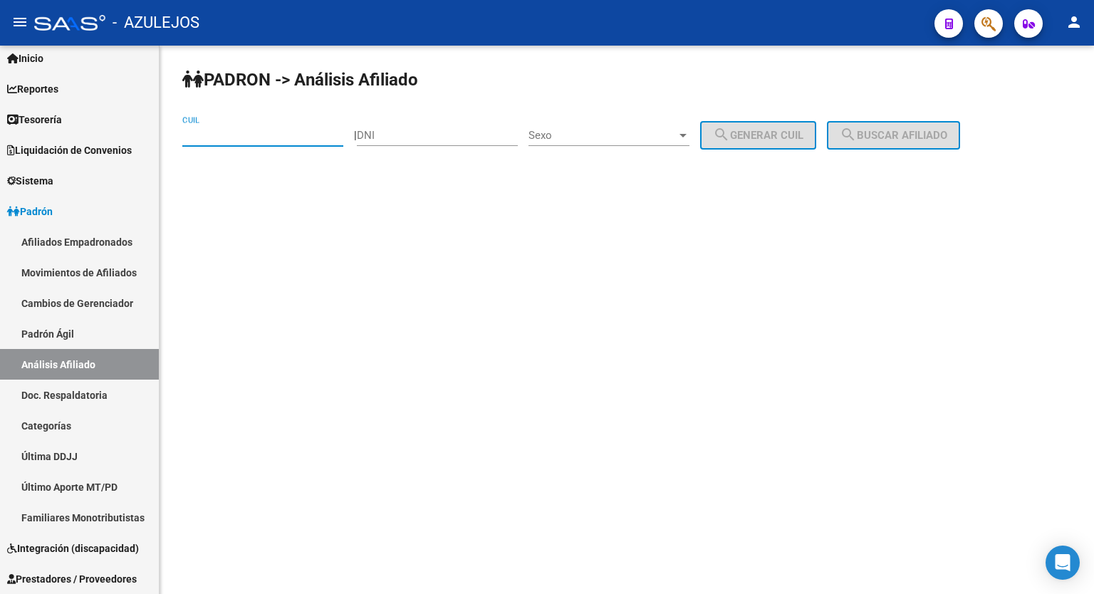
click at [246, 129] on input "CUIL" at bounding box center [262, 135] width 161 height 13
type input "20-43113158-8"
click at [880, 140] on span "search Buscar afiliado" at bounding box center [894, 135] width 108 height 13
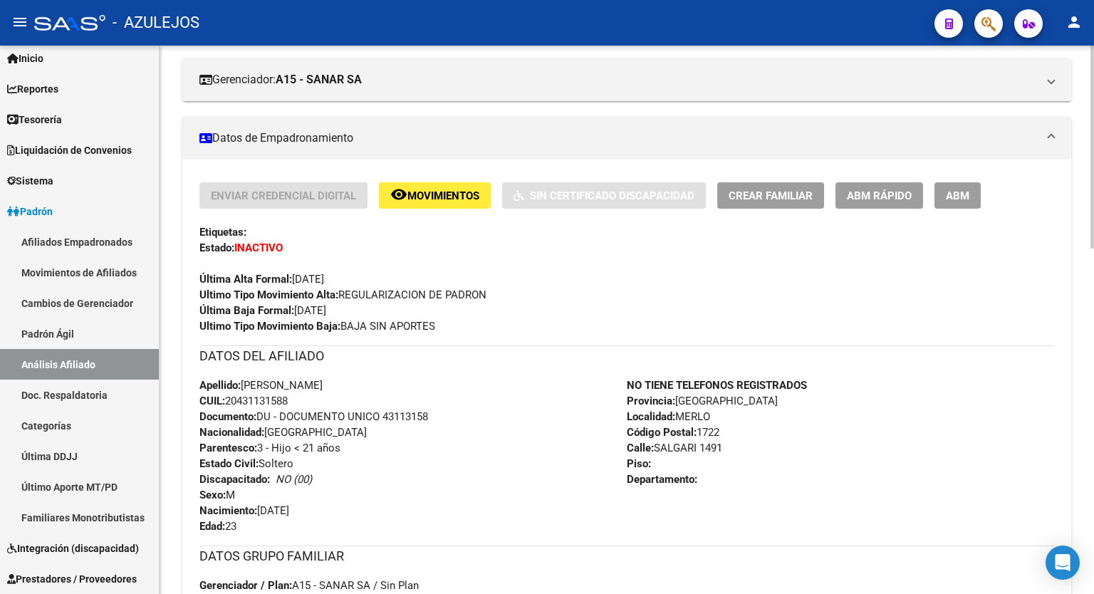
scroll to position [142, 0]
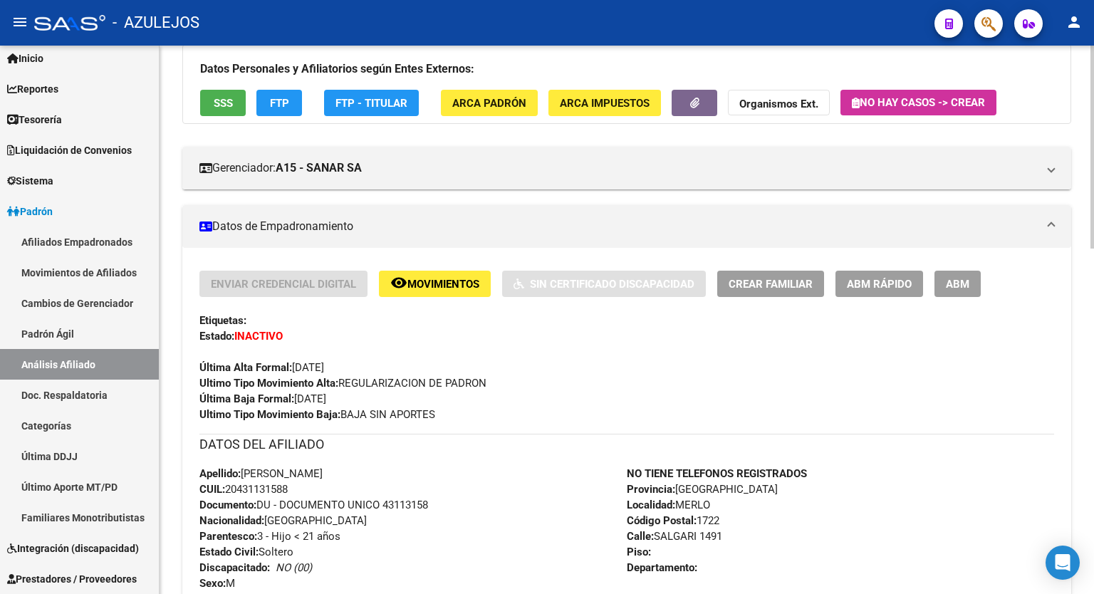
click at [1094, 194] on div at bounding box center [1093, 198] width 4 height 203
click at [956, 279] on span "ABM" at bounding box center [958, 284] width 24 height 13
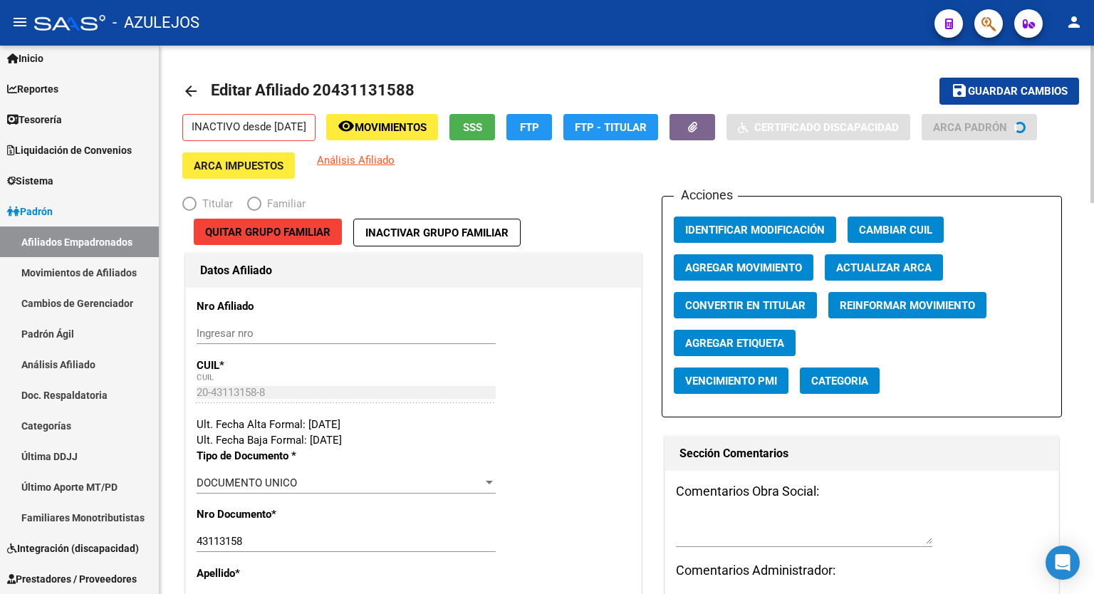
radio input "true"
type input "27-32678133-4"
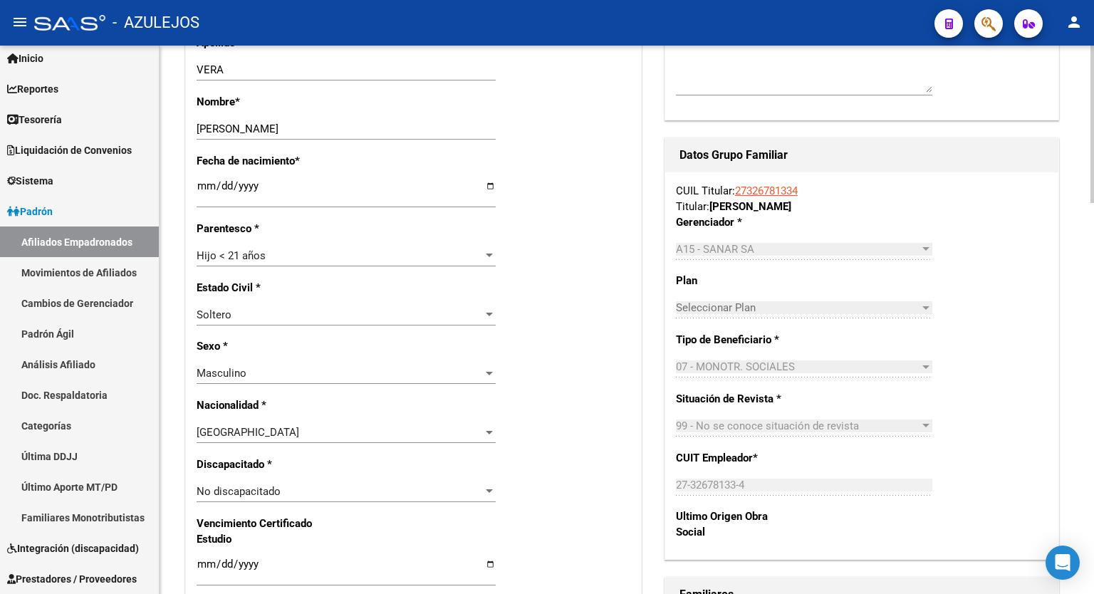
scroll to position [533, 0]
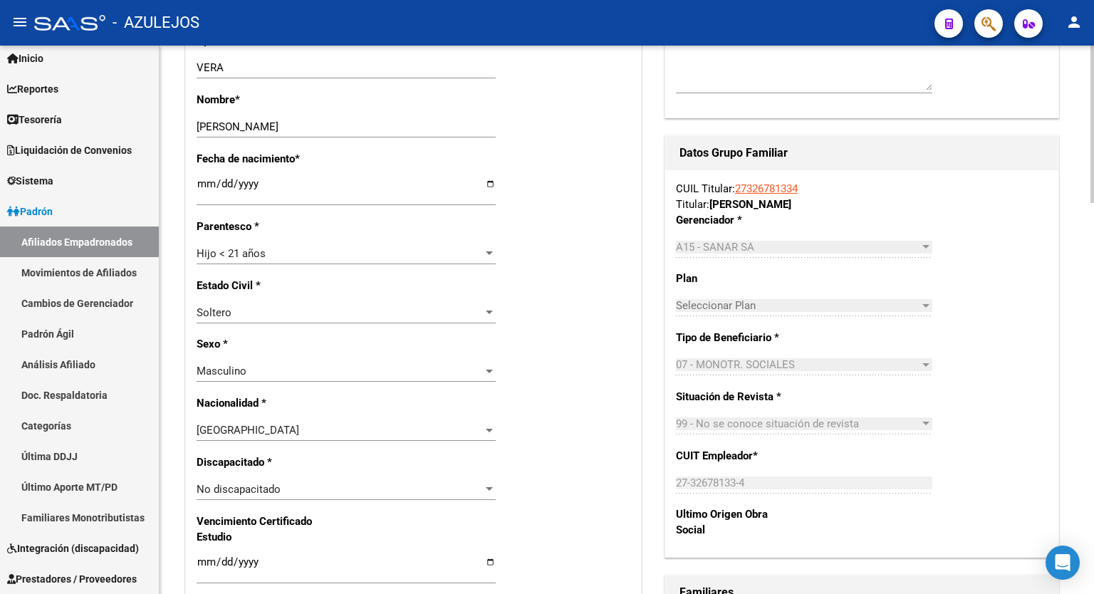
click at [1094, 264] on div at bounding box center [1093, 277] width 4 height 157
click at [489, 253] on div at bounding box center [489, 253] width 7 height 4
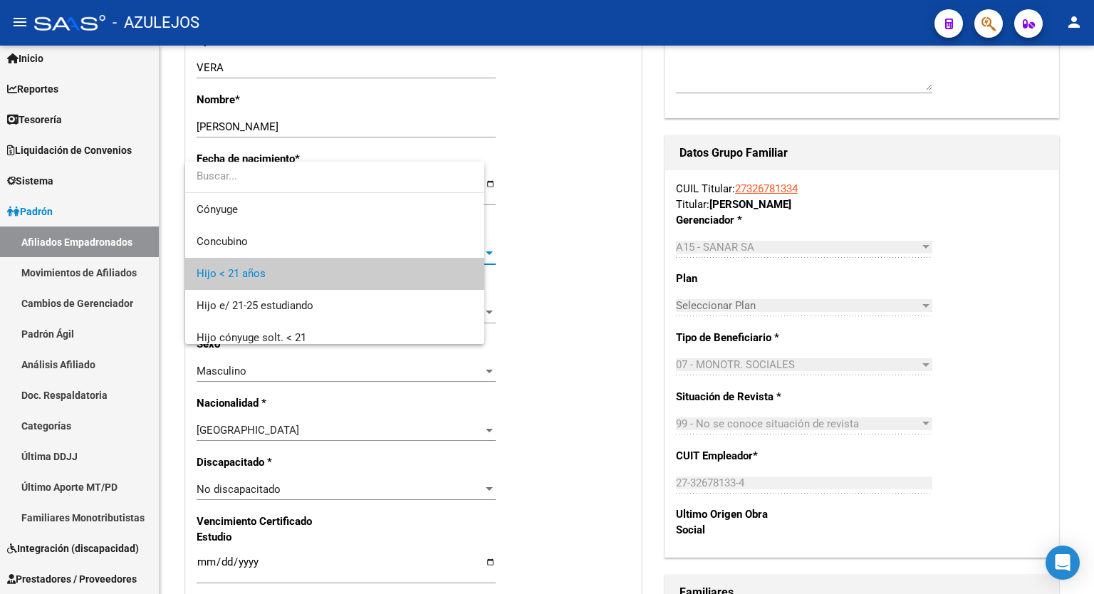
scroll to position [21, 0]
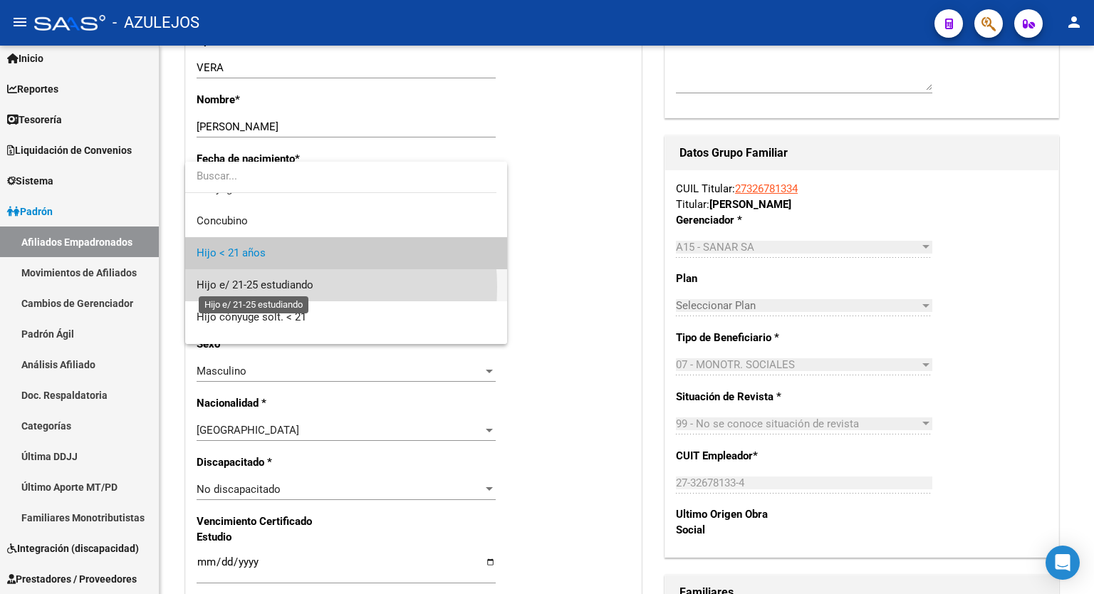
click at [251, 286] on span "Hijo e/ 21-25 estudiando" at bounding box center [255, 285] width 117 height 13
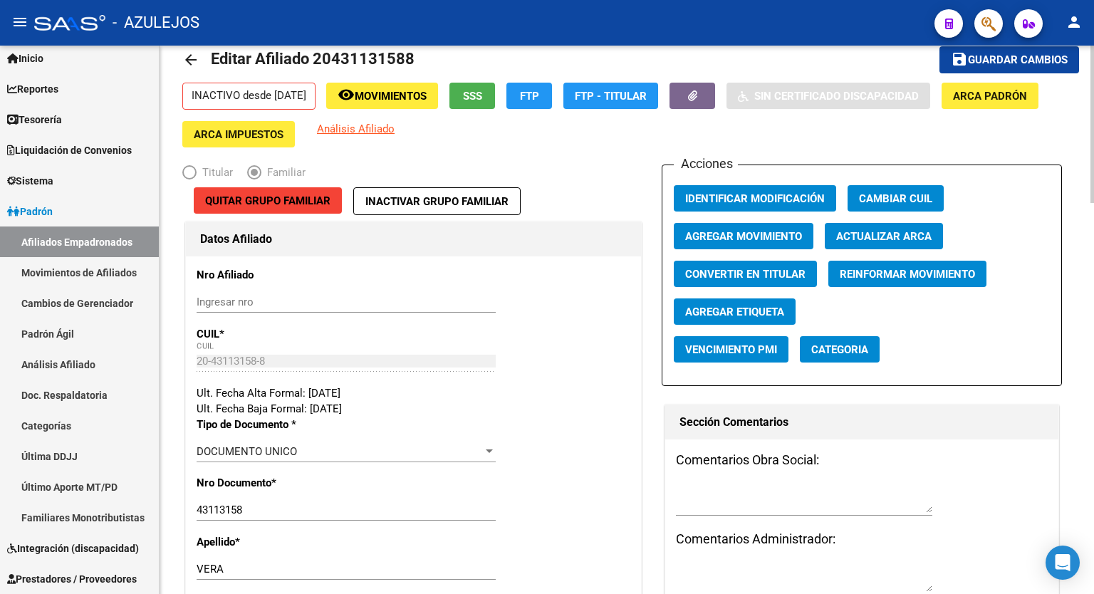
scroll to position [0, 0]
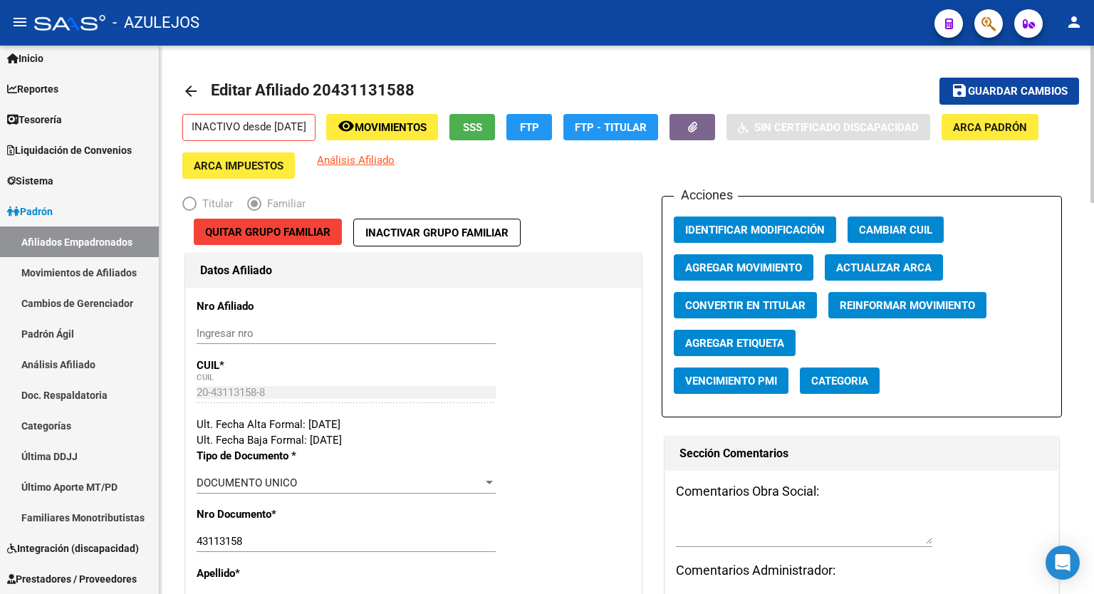
click at [1094, 92] on div at bounding box center [1093, 124] width 4 height 157
click at [1009, 89] on span "Guardar cambios" at bounding box center [1018, 91] width 100 height 13
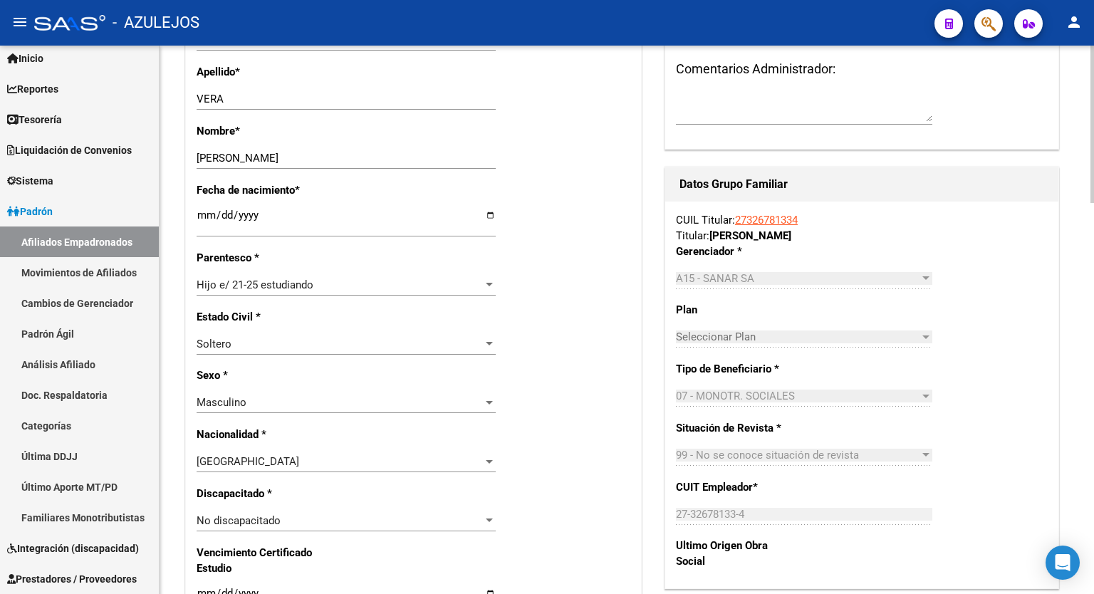
scroll to position [505, 0]
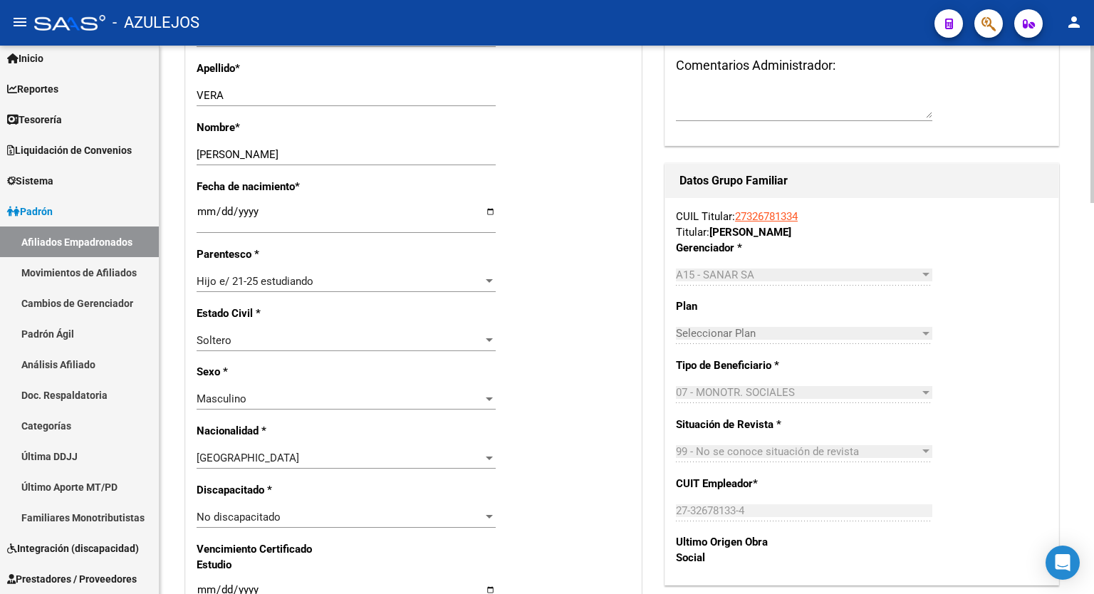
click at [1091, 308] on div at bounding box center [1093, 269] width 4 height 157
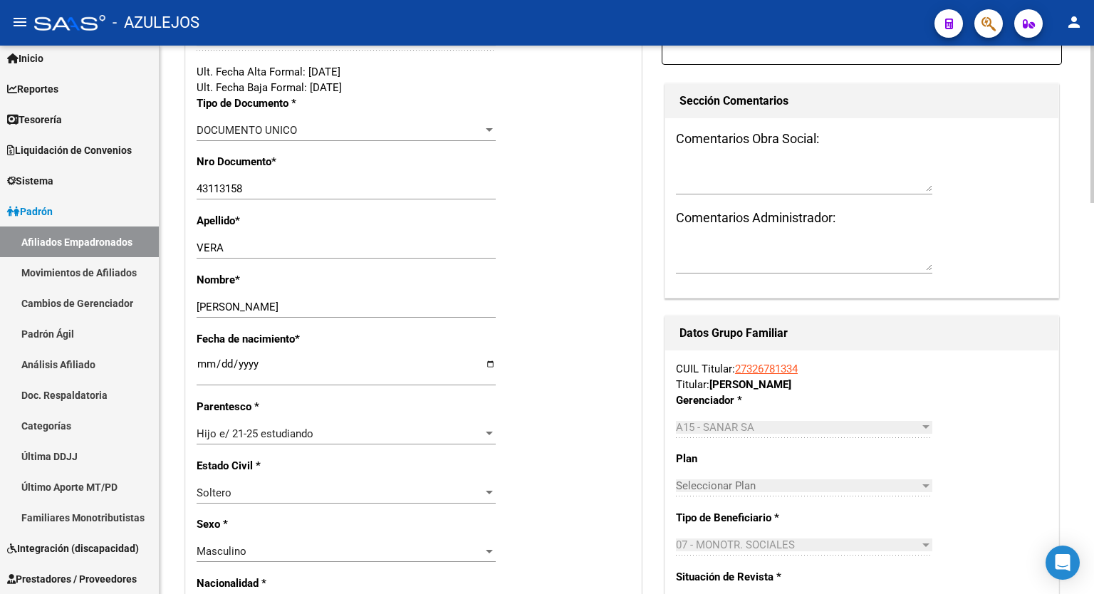
scroll to position [321, 0]
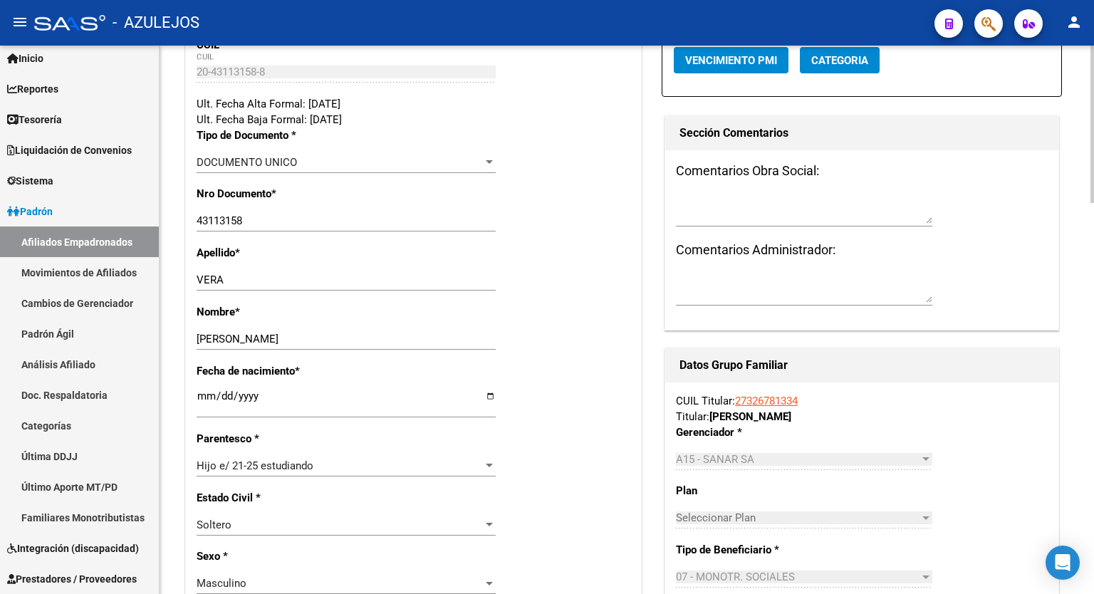
click at [1094, 244] on div at bounding box center [1093, 215] width 4 height 157
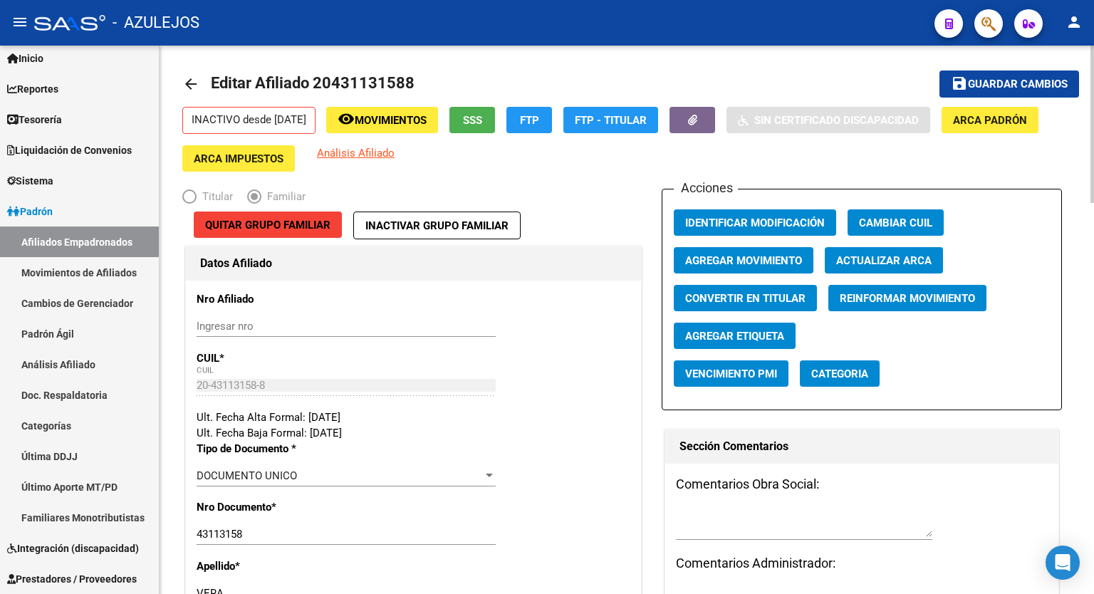
scroll to position [0, 0]
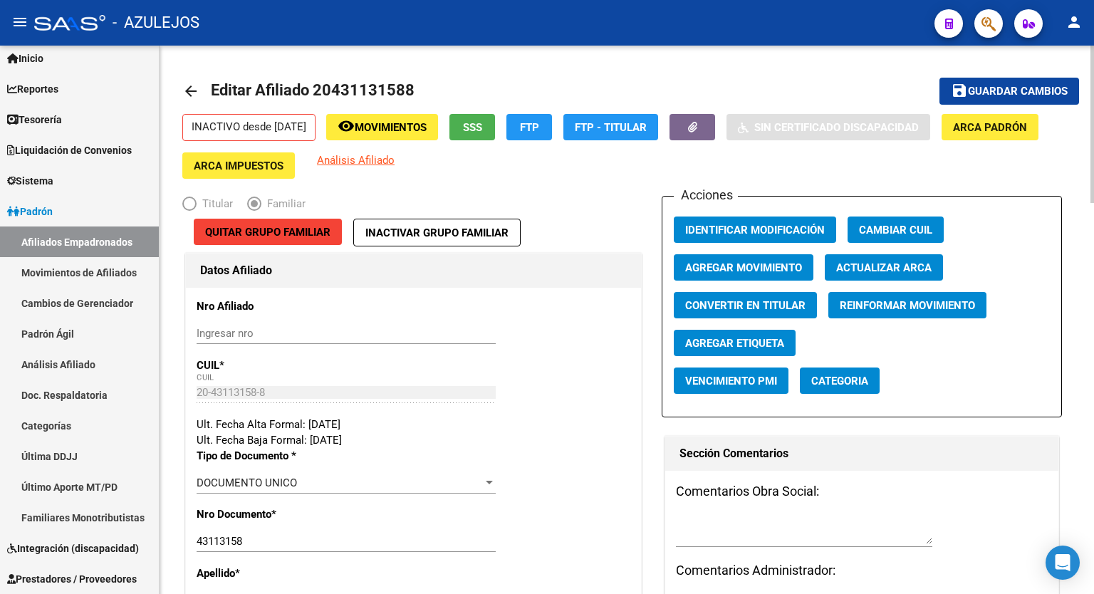
click at [1094, 82] on div at bounding box center [1093, 124] width 4 height 157
click at [1094, 99] on div at bounding box center [1093, 124] width 4 height 157
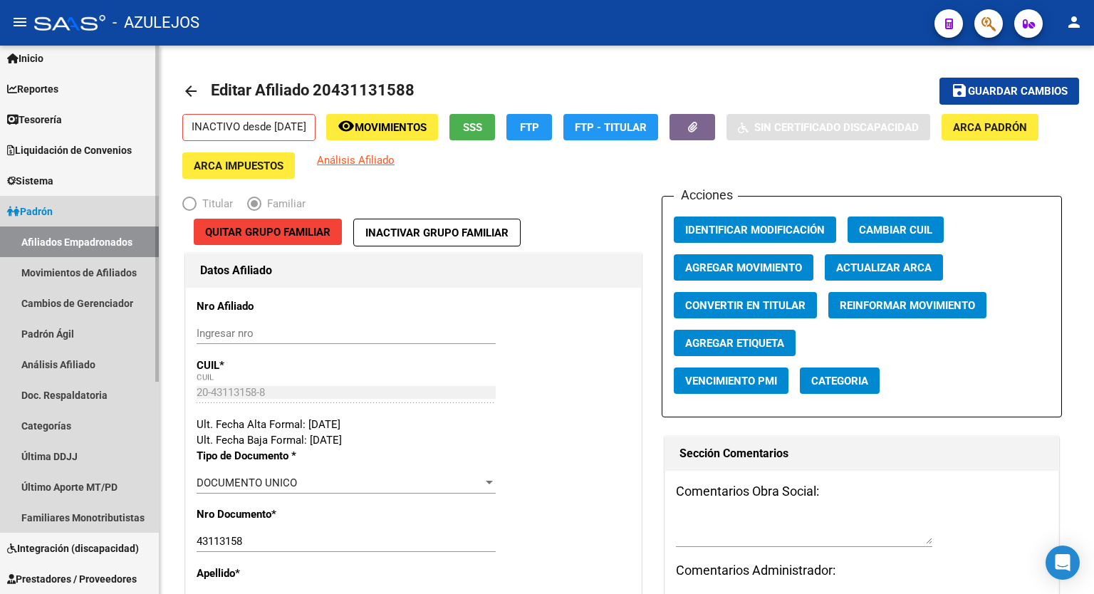
click at [61, 212] on link "Padrón" at bounding box center [79, 211] width 159 height 31
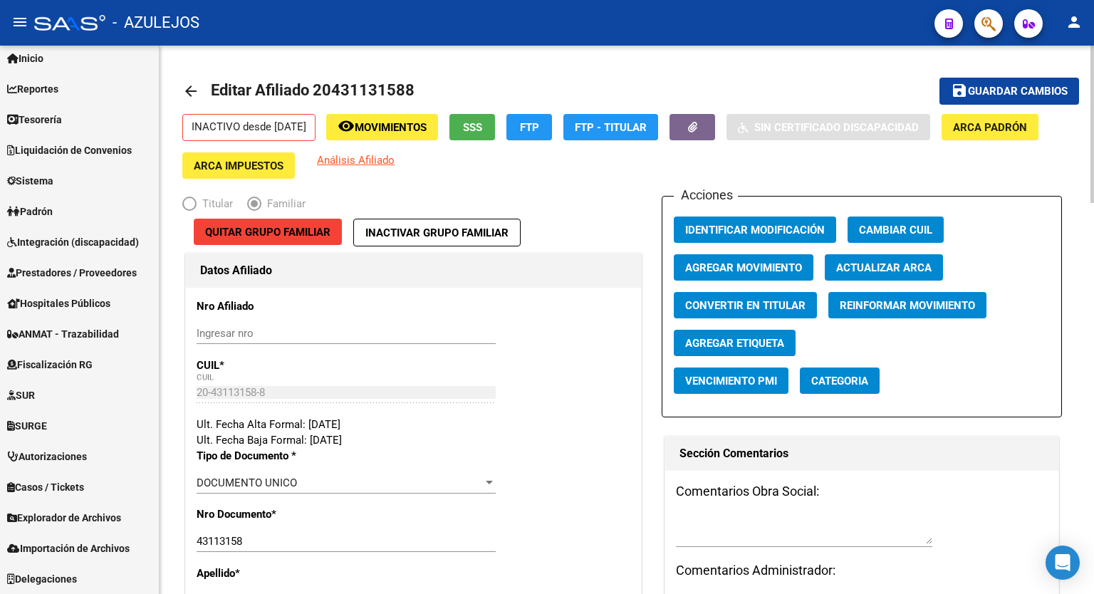
click at [686, 81] on mat-toolbar-row "arrow_back Editar Afiliado 20431131588" at bounding box center [528, 91] width 693 height 46
click at [559, 78] on mat-toolbar-row "arrow_back Editar Afiliado 20431131588" at bounding box center [528, 91] width 693 height 46
click at [527, 74] on mat-toolbar-row "arrow_back Editar Afiliado 20431131588" at bounding box center [528, 91] width 693 height 46
click at [188, 88] on mat-icon "arrow_back" at bounding box center [190, 91] width 17 height 17
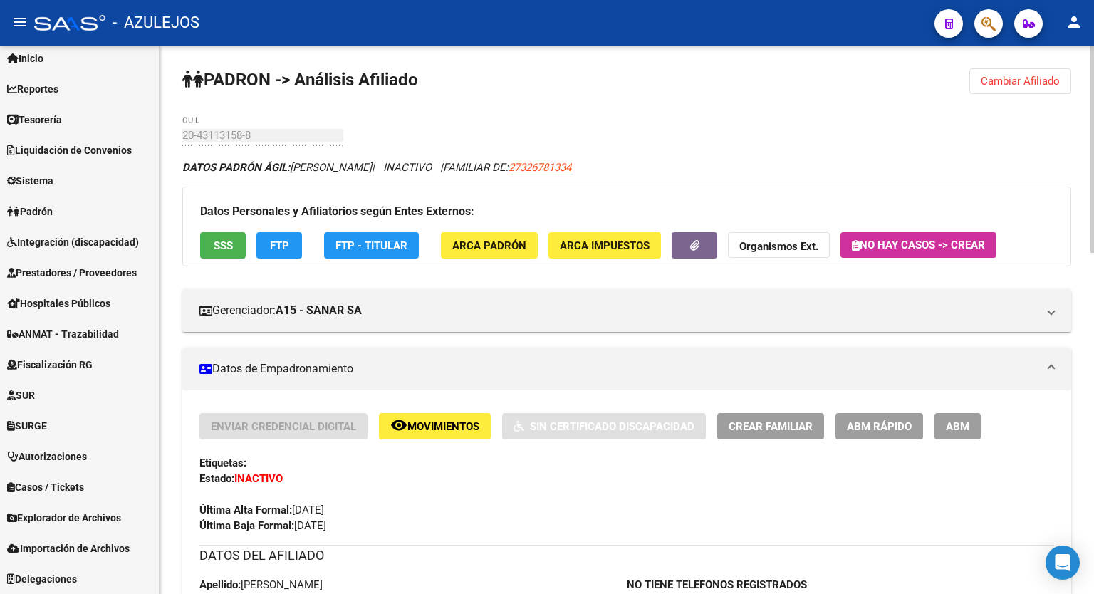
click at [1094, 118] on div at bounding box center [1093, 149] width 4 height 207
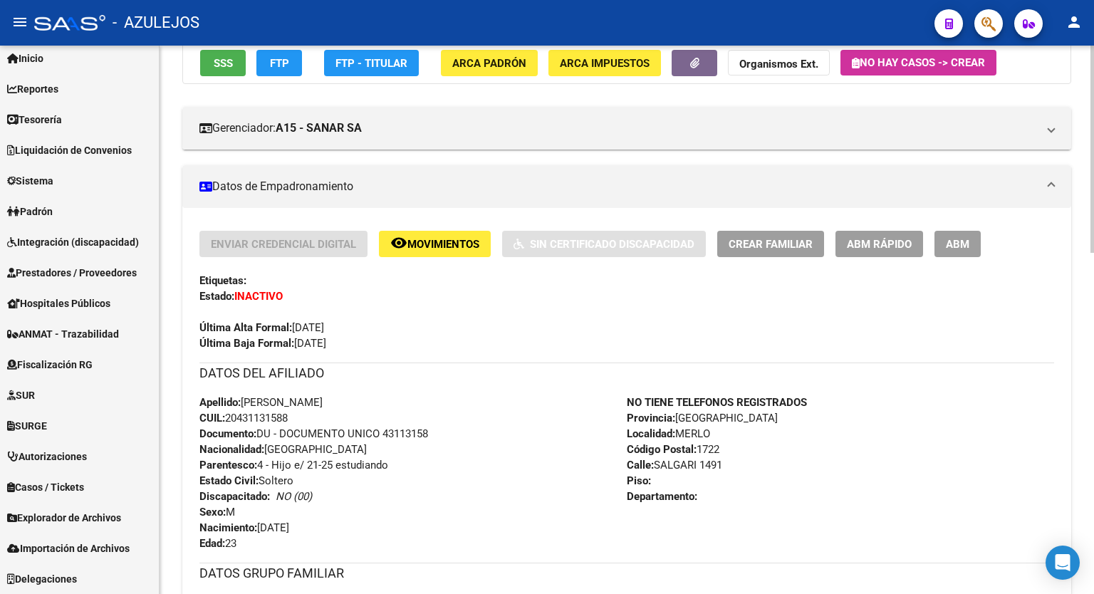
scroll to position [174, 0]
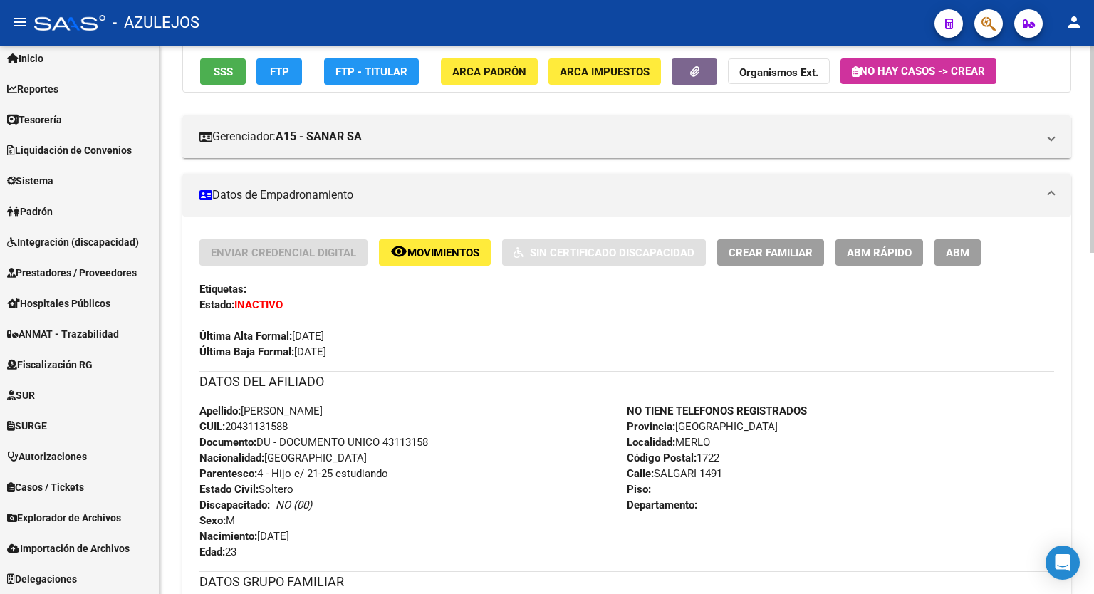
click at [1094, 256] on div at bounding box center [1093, 212] width 4 height 207
click at [1094, 187] on div at bounding box center [1093, 212] width 4 height 207
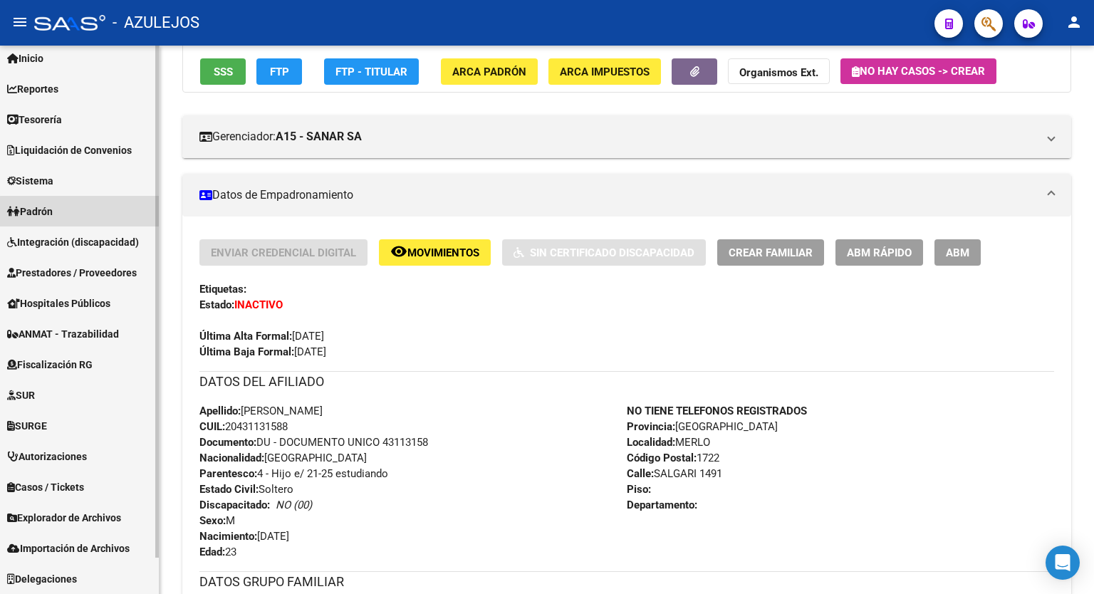
click at [88, 212] on link "Padrón" at bounding box center [79, 211] width 159 height 31
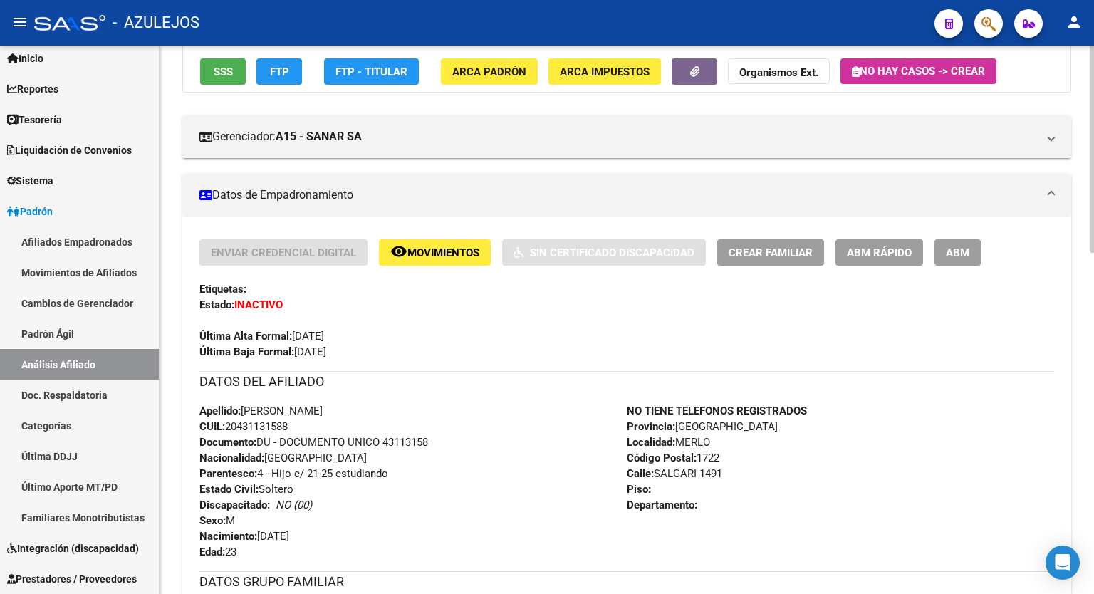
scroll to position [0, 0]
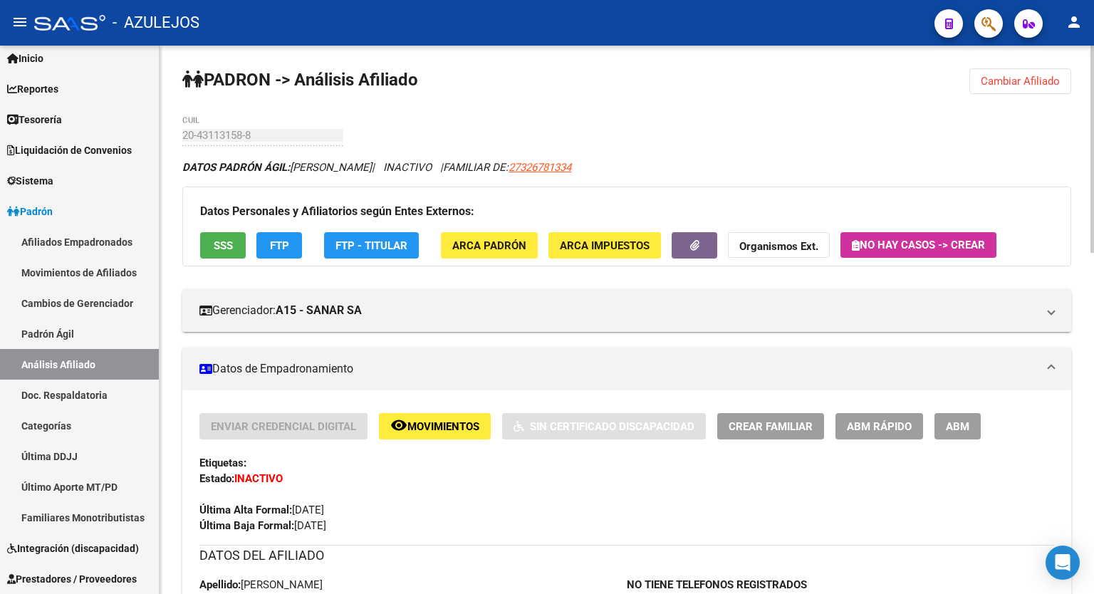
click at [1094, 41] on div "menu - AZULEJOS person Firma Express Inicio Calendario SSS Instructivos Contact…" at bounding box center [547, 297] width 1094 height 594
click at [1014, 86] on span "Cambiar Afiliado" at bounding box center [1020, 81] width 79 height 13
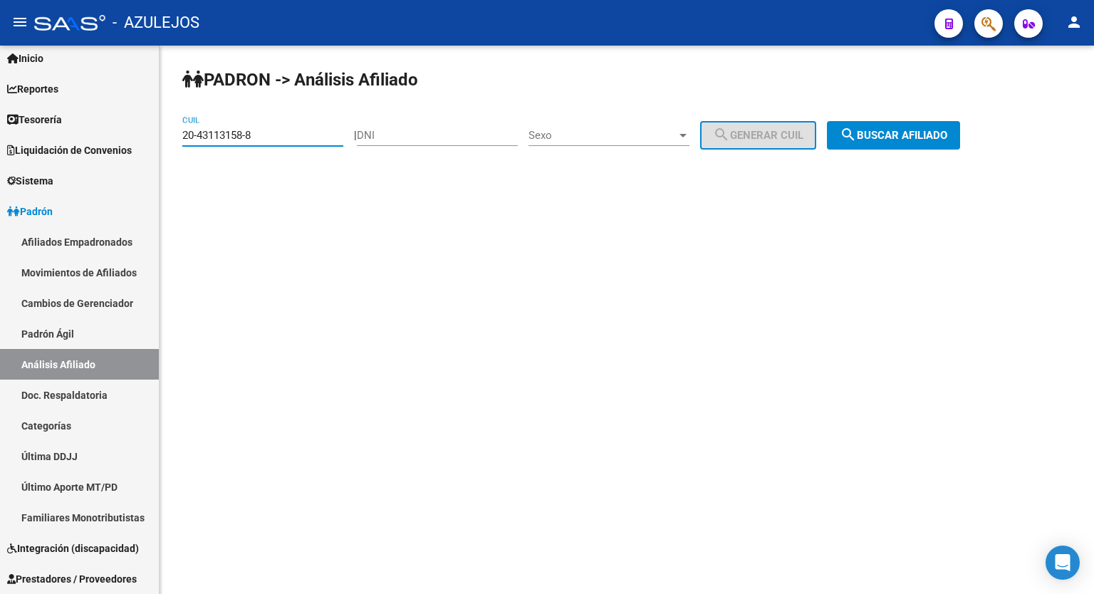
drag, startPoint x: 276, startPoint y: 135, endPoint x: 203, endPoint y: 155, distance: 75.2
click at [203, 155] on div "20-43113158-8 CUIL" at bounding box center [262, 137] width 161 height 44
type input "20-40585760-0"
click at [886, 140] on span "search Buscar afiliado" at bounding box center [894, 135] width 108 height 13
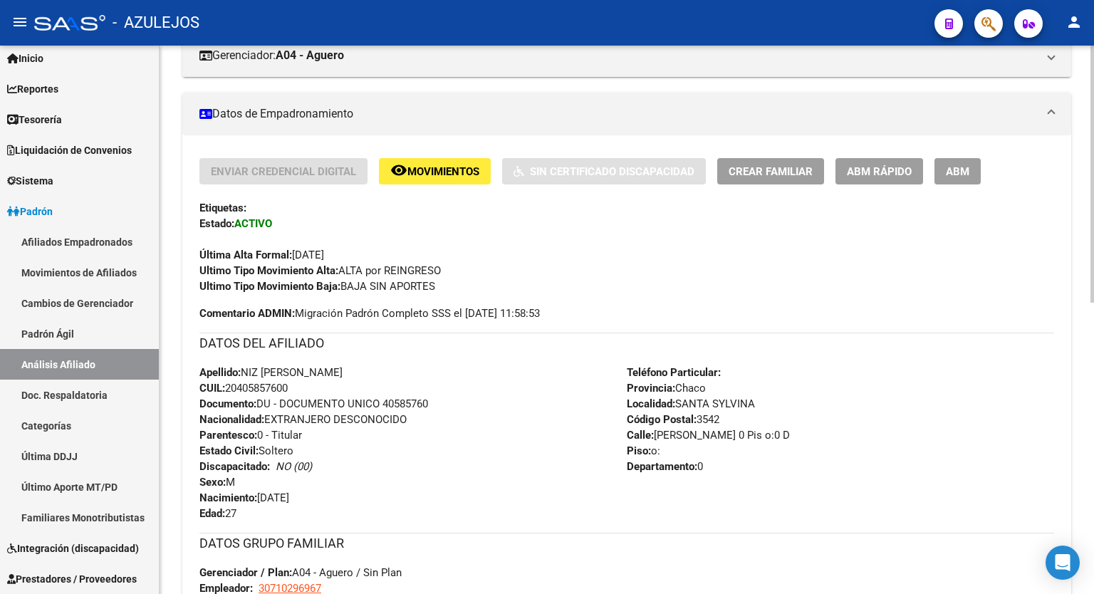
scroll to position [251, 0]
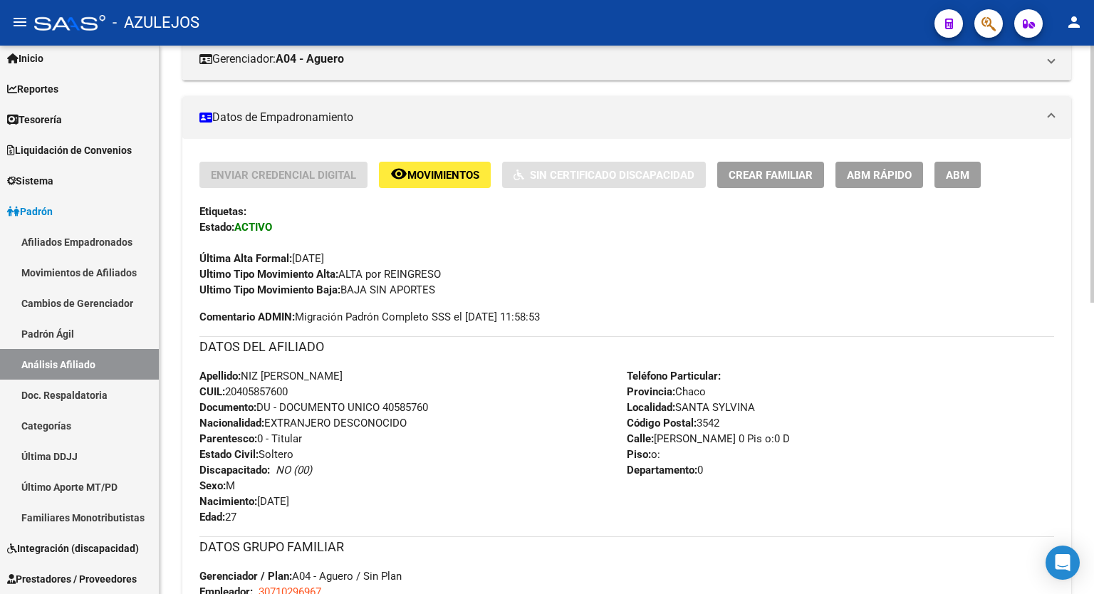
click at [1094, 259] on div at bounding box center [1093, 291] width 4 height 257
click at [960, 180] on span "ABM" at bounding box center [958, 175] width 24 height 13
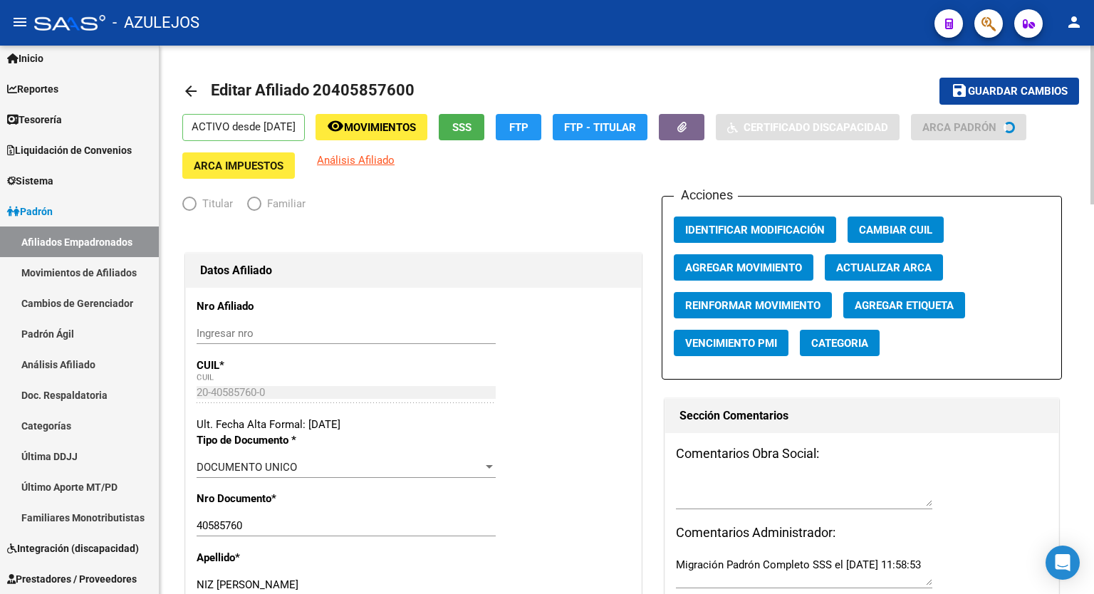
radio input "true"
type input "30-71029696-7"
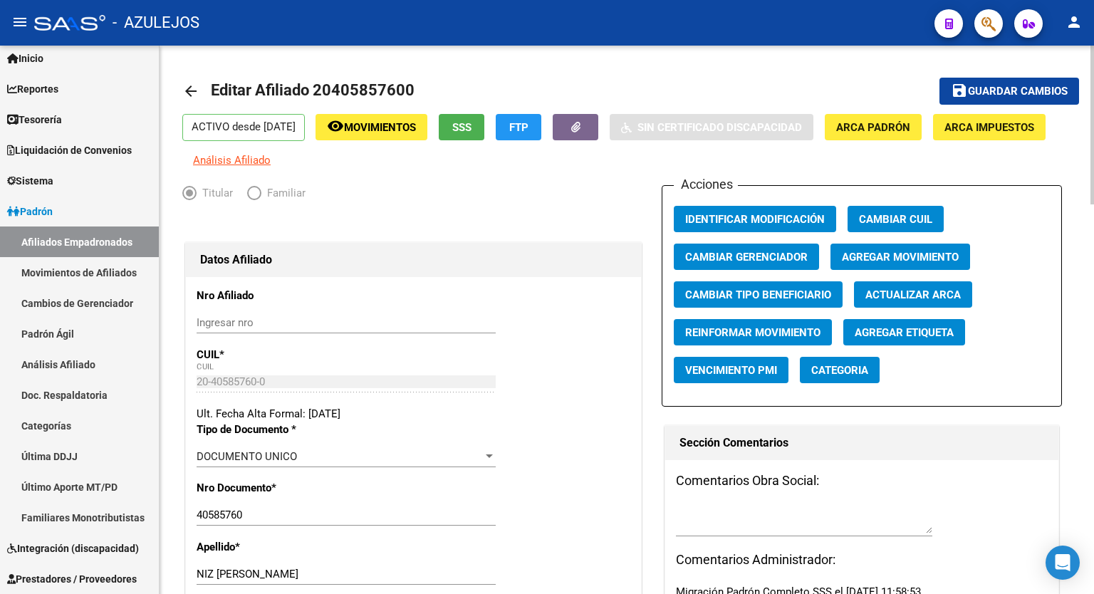
click at [1094, 85] on div at bounding box center [1093, 125] width 4 height 159
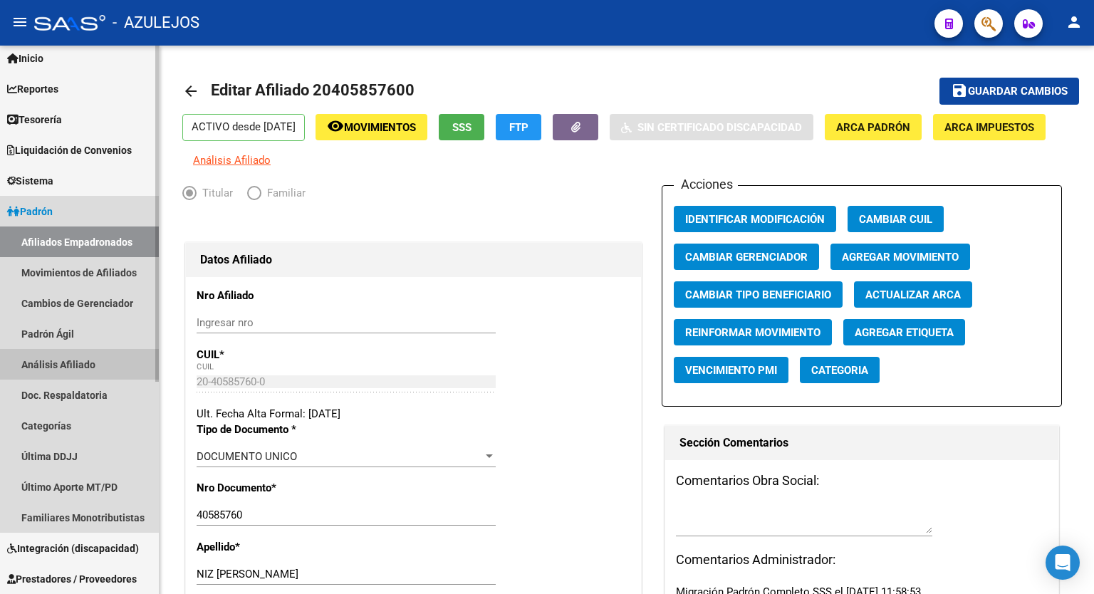
click at [78, 363] on link "Análisis Afiliado" at bounding box center [79, 364] width 159 height 31
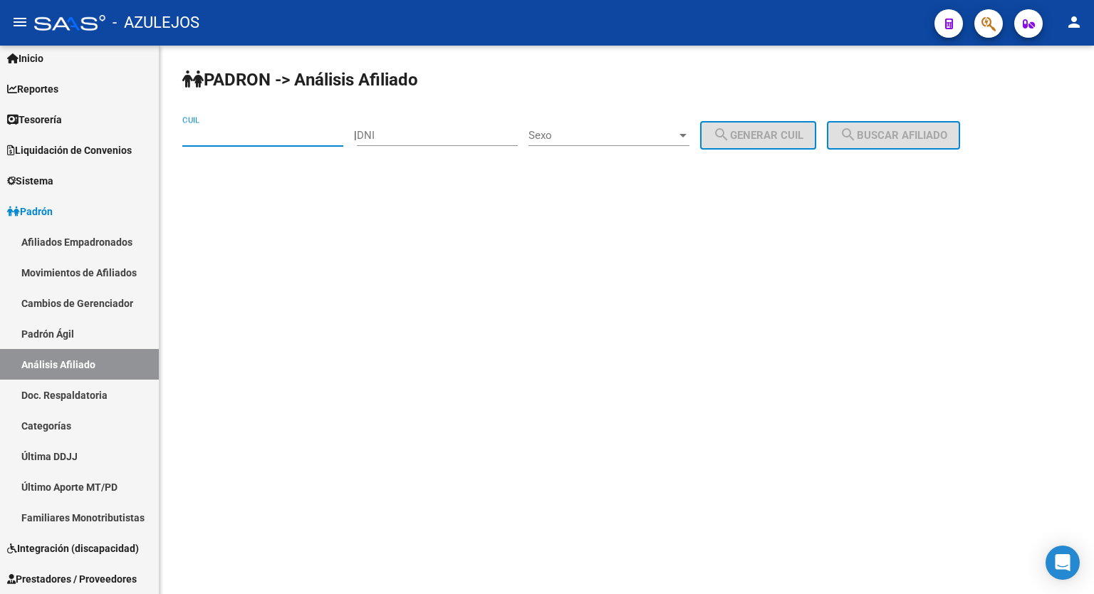
click at [270, 140] on input "CUIL" at bounding box center [262, 135] width 161 height 13
paste input "20-40585760-0"
type input "20-40585760-0"
click at [900, 130] on span "search Buscar afiliado" at bounding box center [894, 135] width 108 height 13
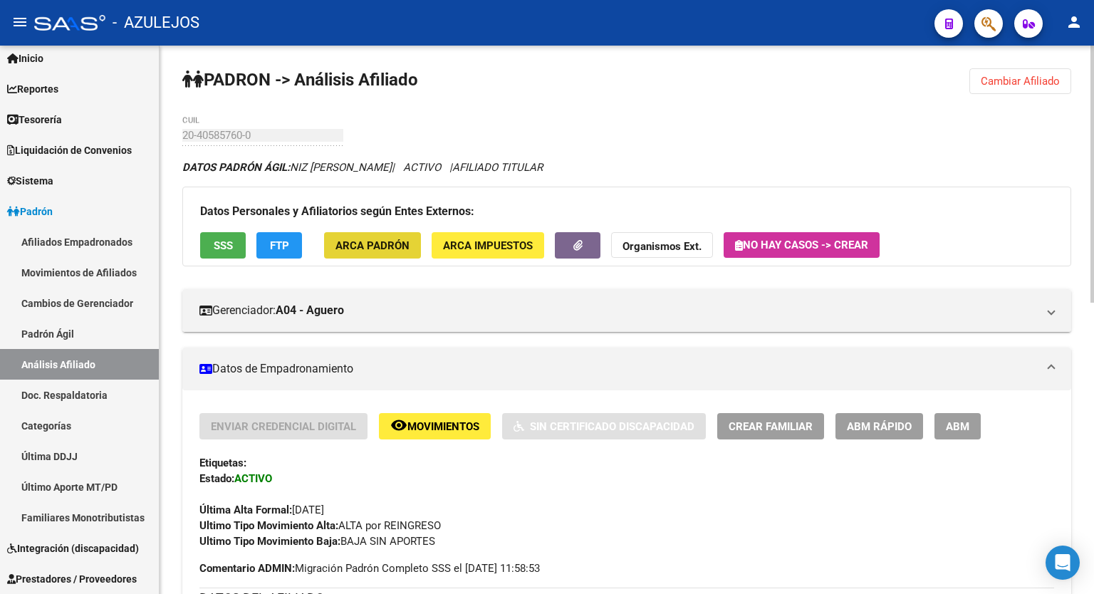
click at [386, 252] on button "ARCA Padrón" at bounding box center [372, 245] width 97 height 26
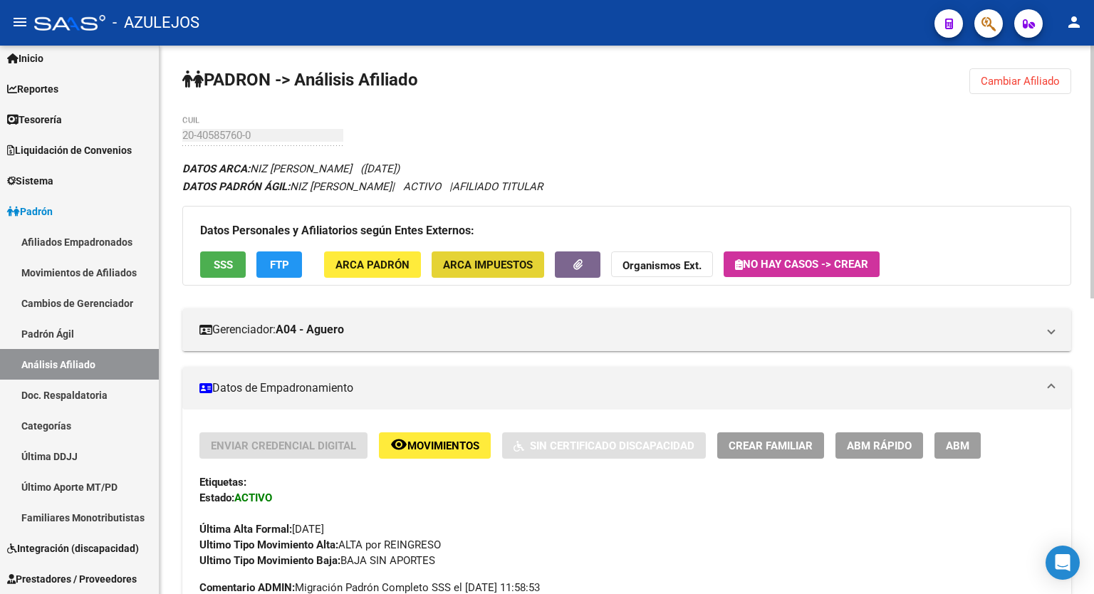
click at [492, 260] on span "ARCA Impuestos" at bounding box center [488, 265] width 90 height 13
click at [1094, 234] on div at bounding box center [1093, 172] width 4 height 253
click at [283, 260] on span "FTP" at bounding box center [279, 265] width 19 height 13
click at [499, 276] on button "ARCA Impuestos" at bounding box center [488, 264] width 113 height 26
click at [377, 266] on span "ARCA Padrón" at bounding box center [373, 265] width 74 height 13
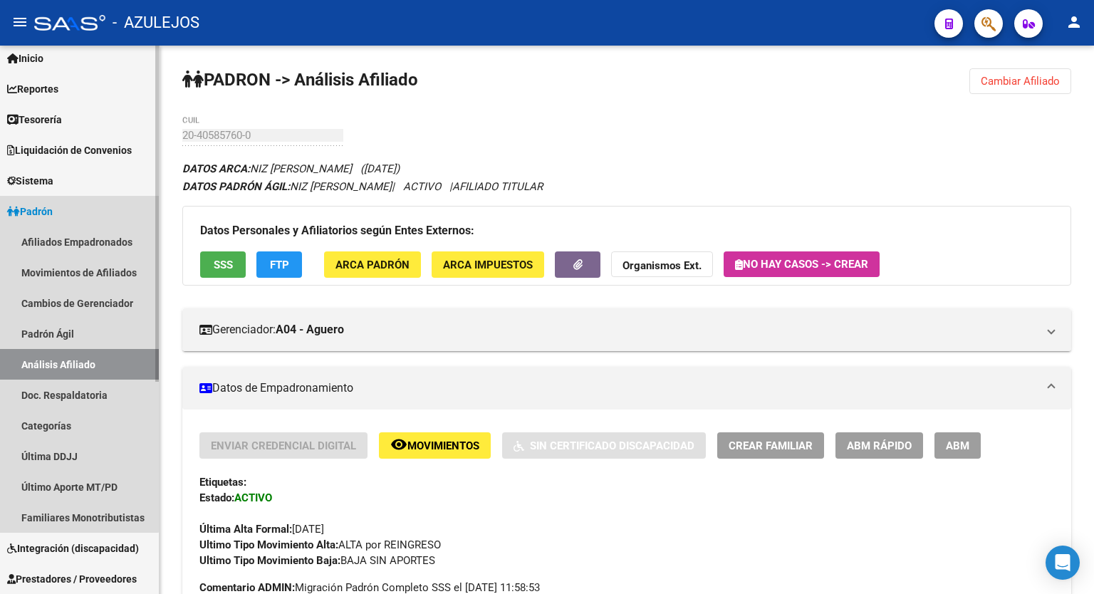
click at [65, 217] on link "Padrón" at bounding box center [79, 211] width 159 height 31
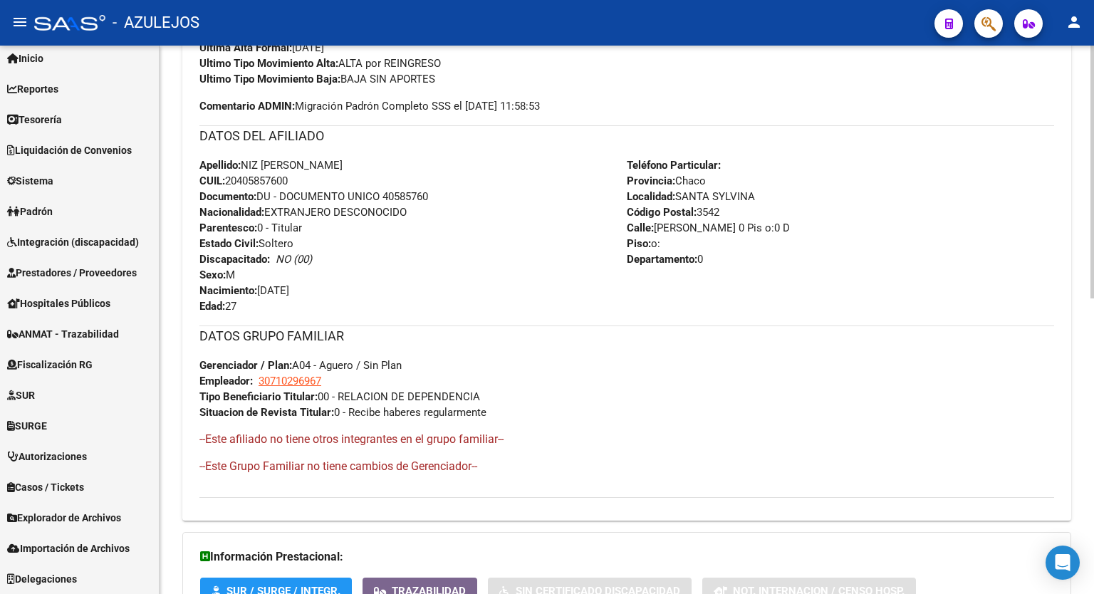
scroll to position [641, 0]
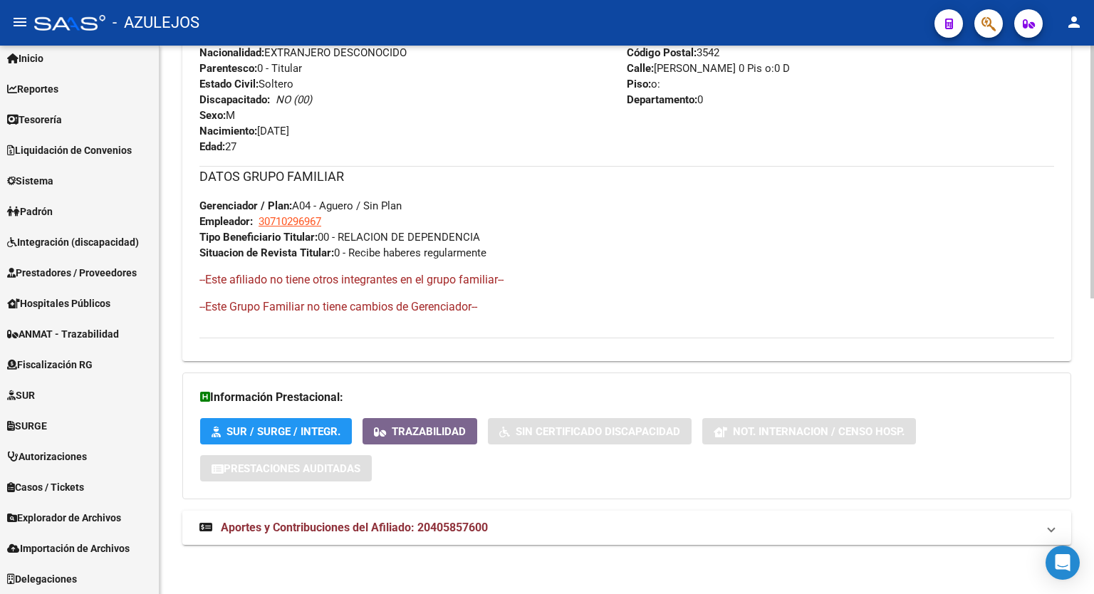
click at [1091, 516] on div at bounding box center [1093, 467] width 4 height 253
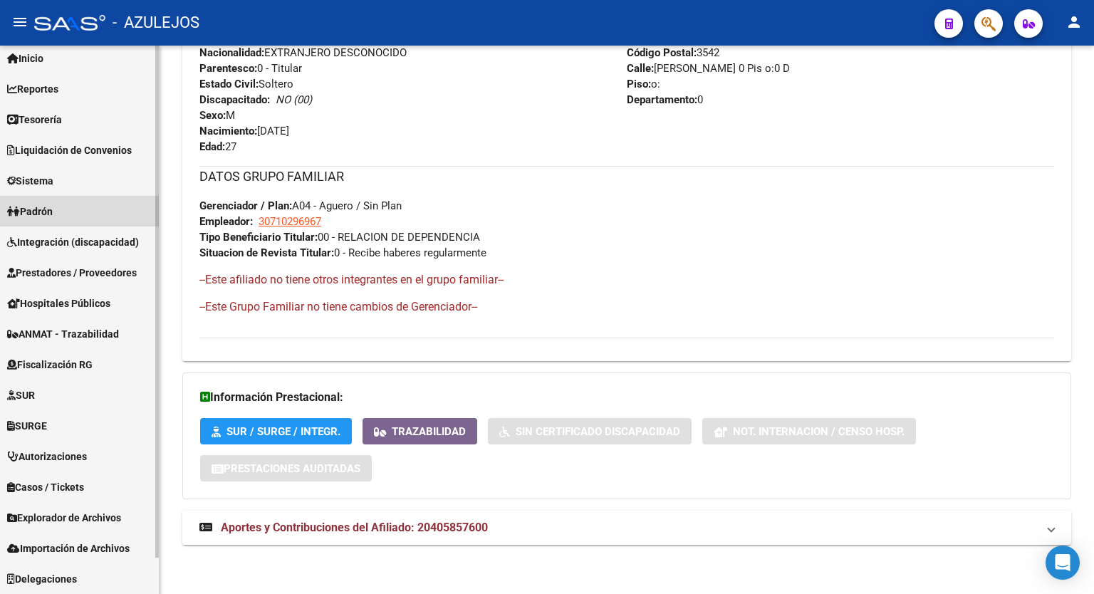
click at [67, 204] on link "Padrón" at bounding box center [79, 211] width 159 height 31
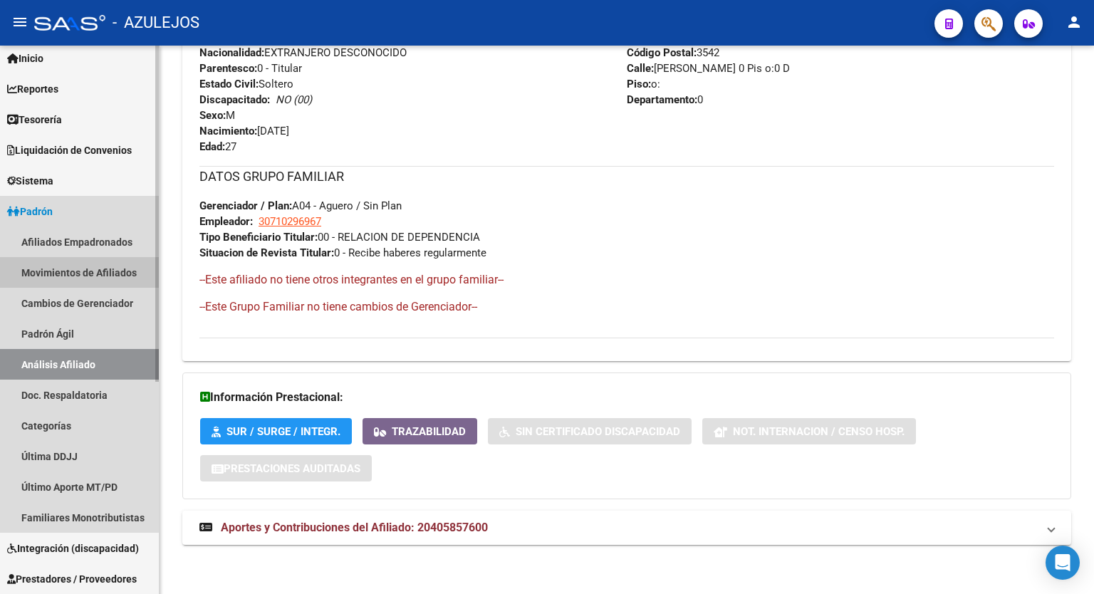
click at [91, 269] on link "Movimientos de Afiliados" at bounding box center [79, 272] width 159 height 31
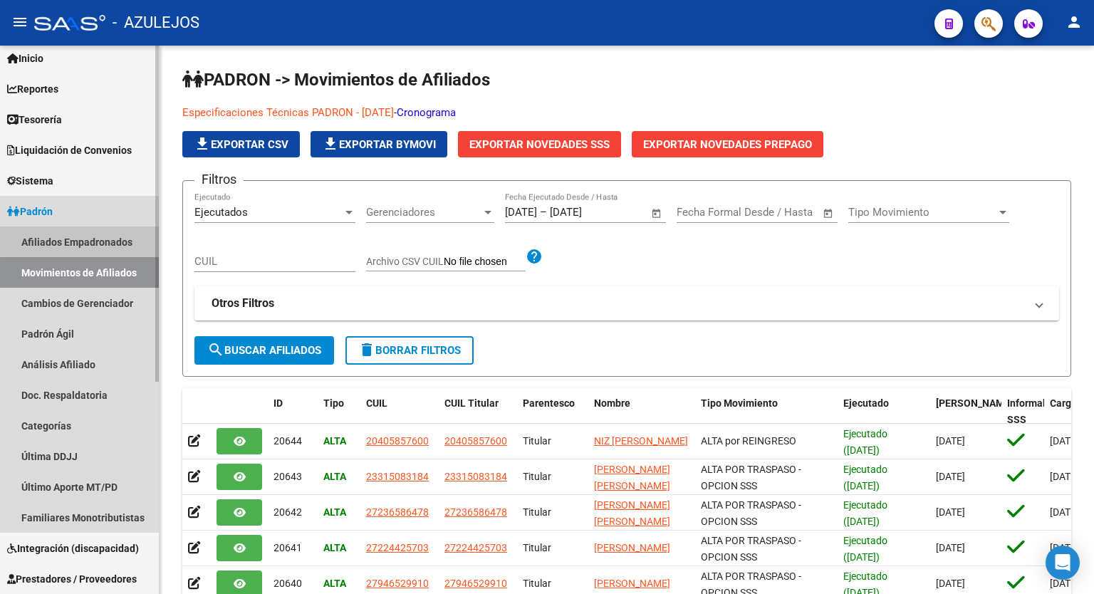
click at [89, 240] on link "Afiliados Empadronados" at bounding box center [79, 242] width 159 height 31
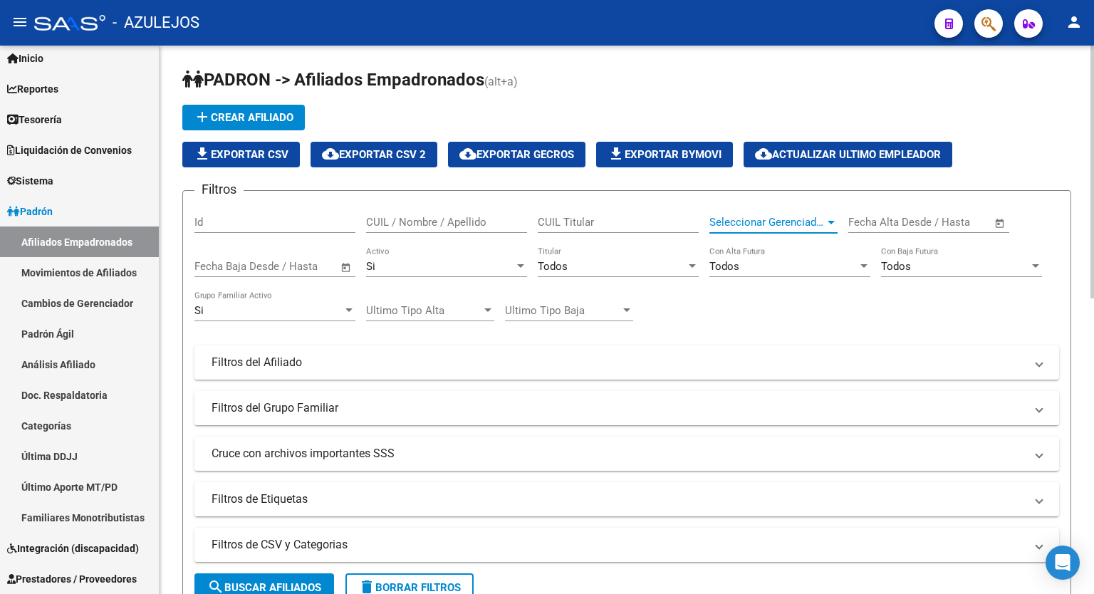
click at [834, 224] on div at bounding box center [831, 222] width 13 height 11
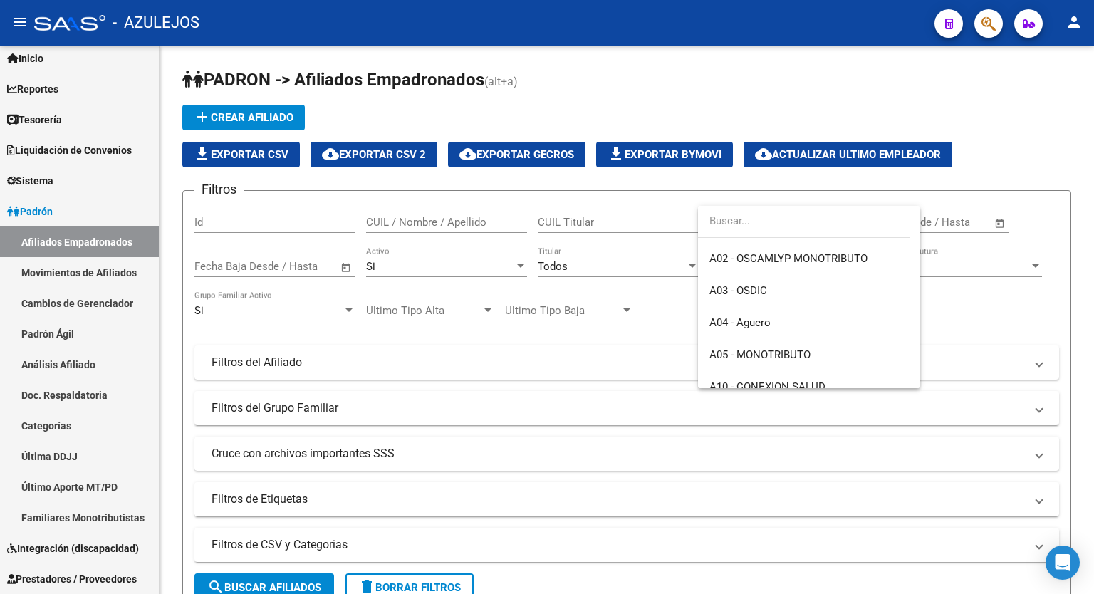
scroll to position [103, 0]
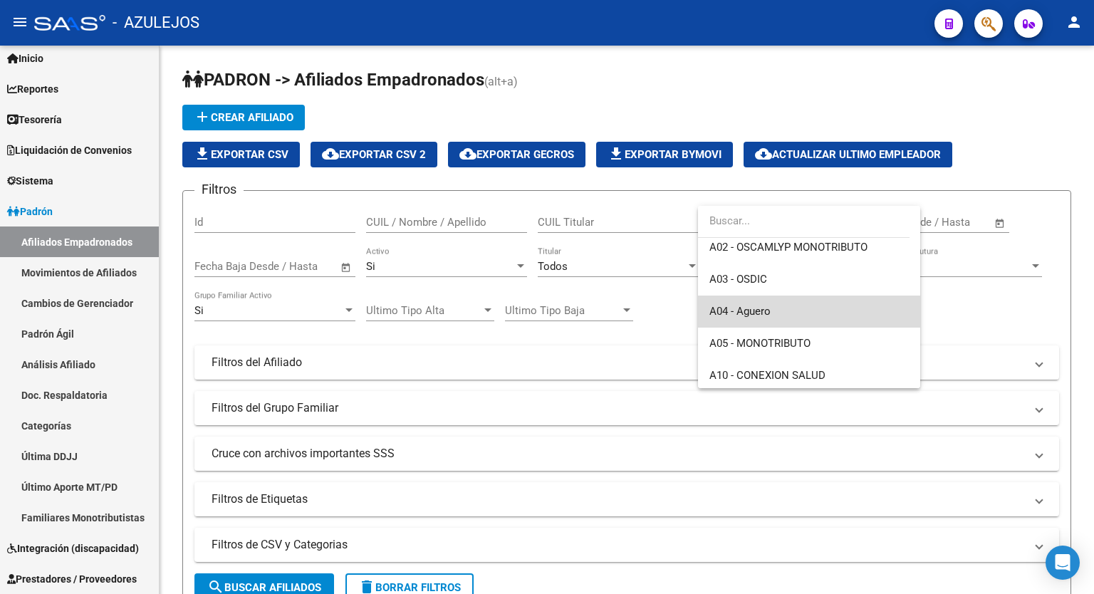
click at [831, 311] on span "A04 - Aguero" at bounding box center [809, 312] width 199 height 32
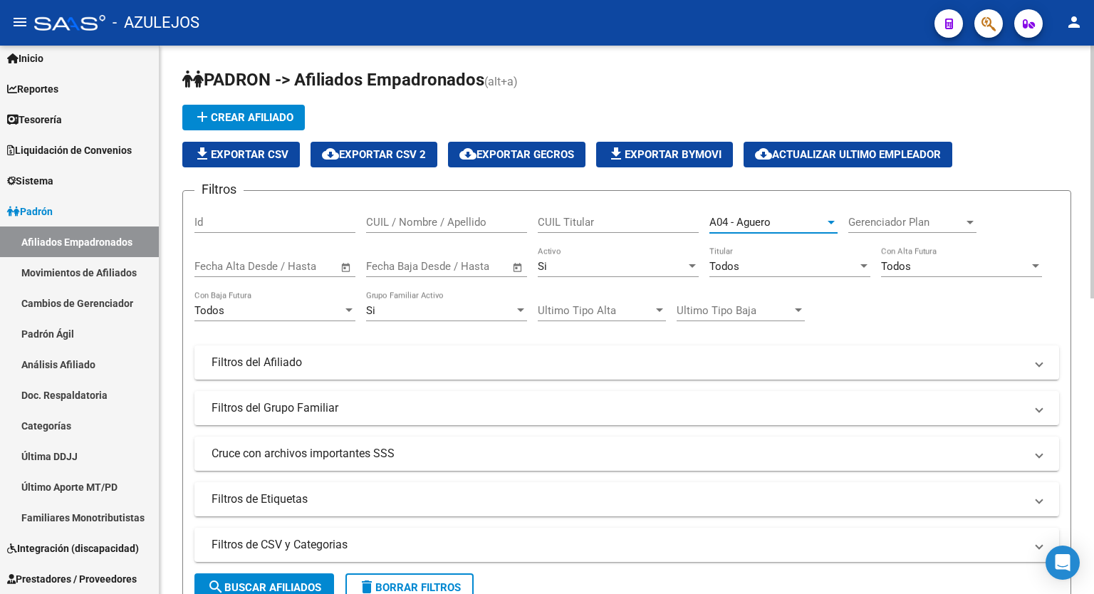
click at [302, 575] on button "search Buscar Afiliados" at bounding box center [264, 587] width 140 height 28
click at [861, 266] on div at bounding box center [864, 266] width 7 height 4
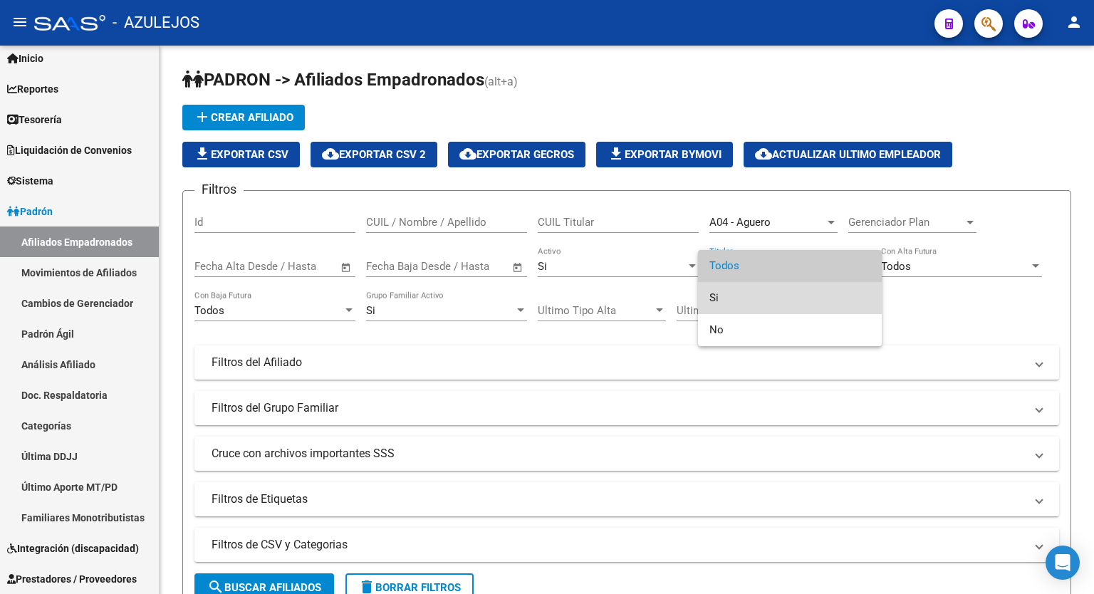
click at [809, 291] on span "Si" at bounding box center [790, 298] width 161 height 32
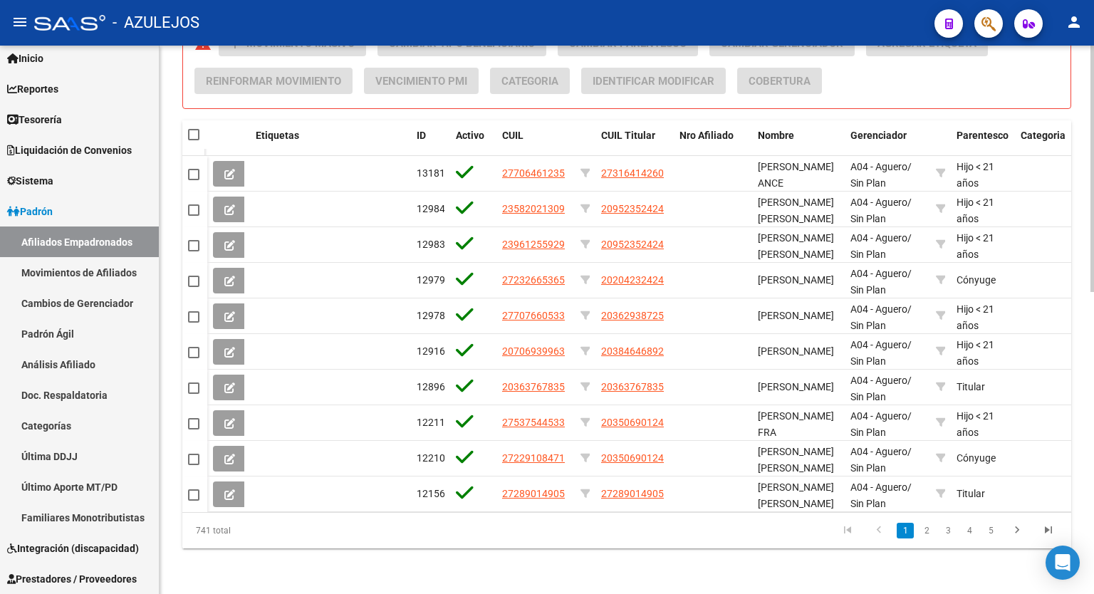
scroll to position [638, 0]
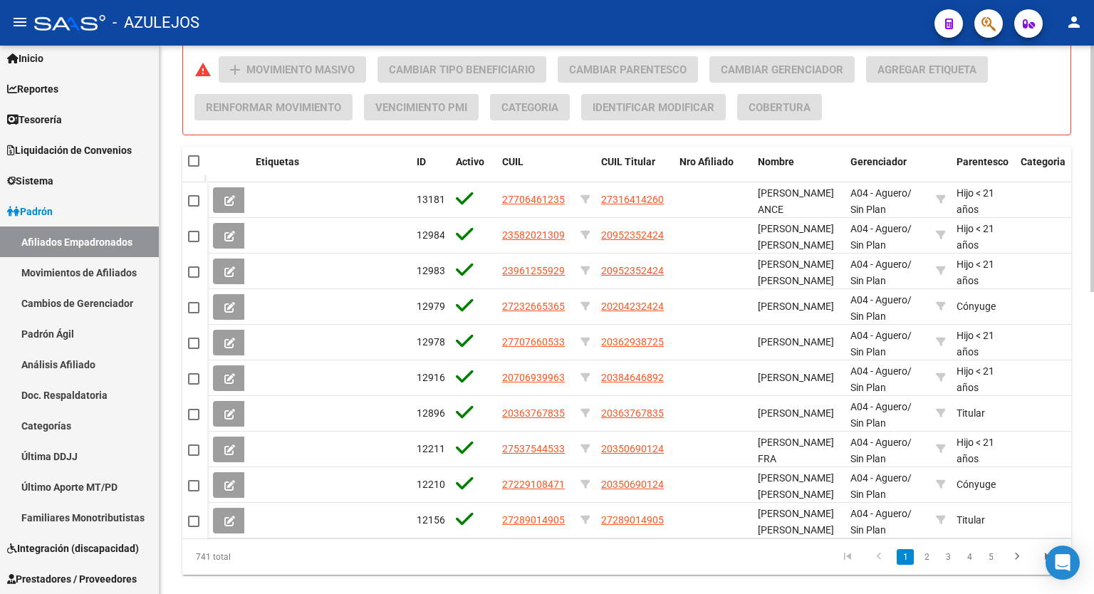
click at [1094, 473] on div at bounding box center [1093, 459] width 4 height 246
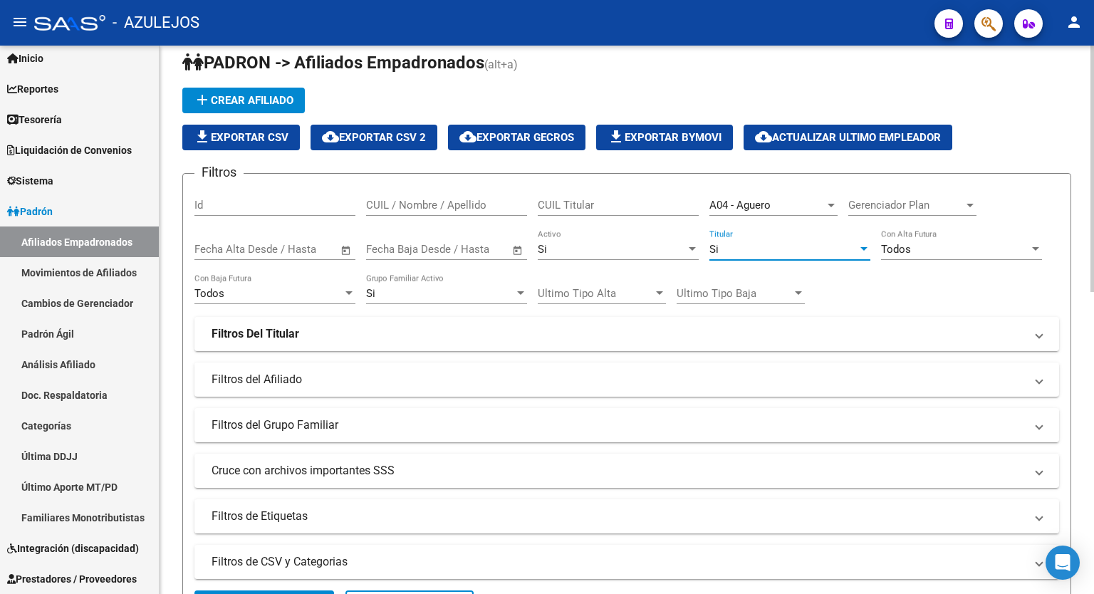
scroll to position [0, 0]
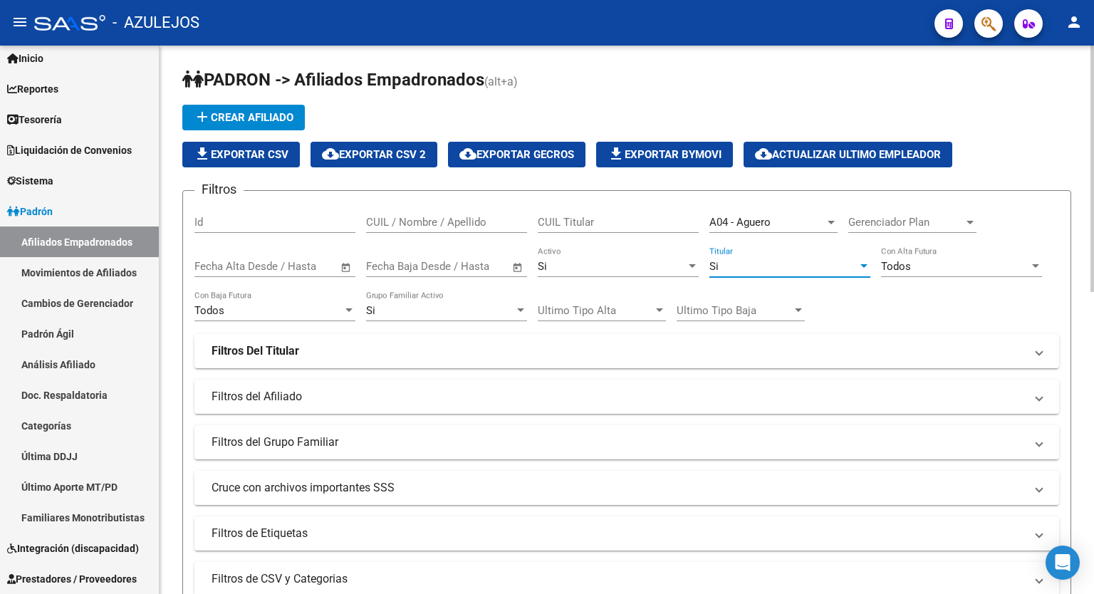
click at [1094, 120] on div at bounding box center [1093, 169] width 4 height 246
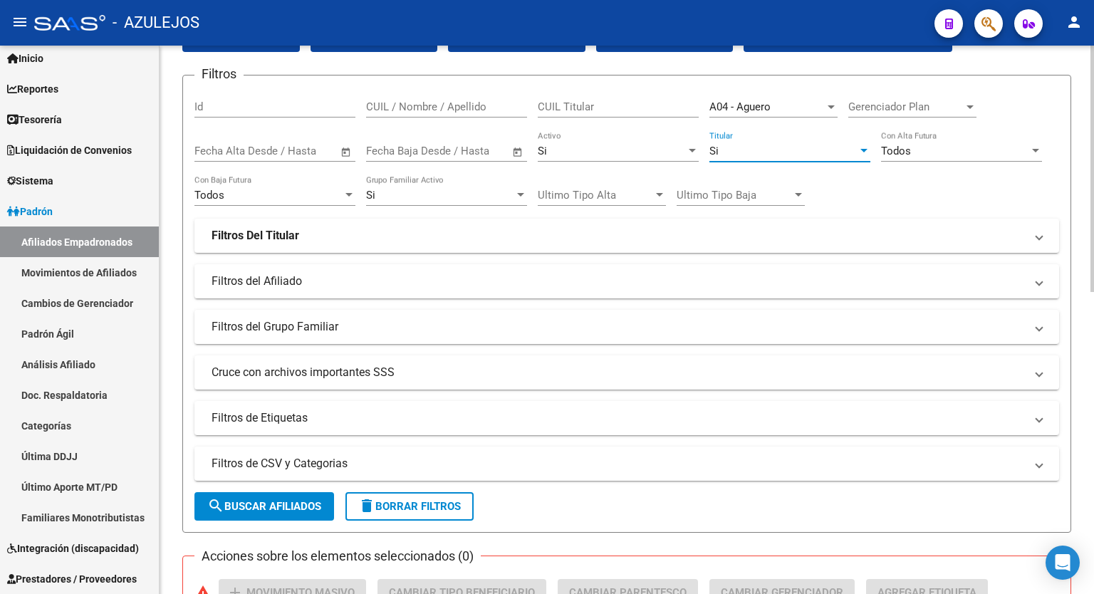
scroll to position [127, 0]
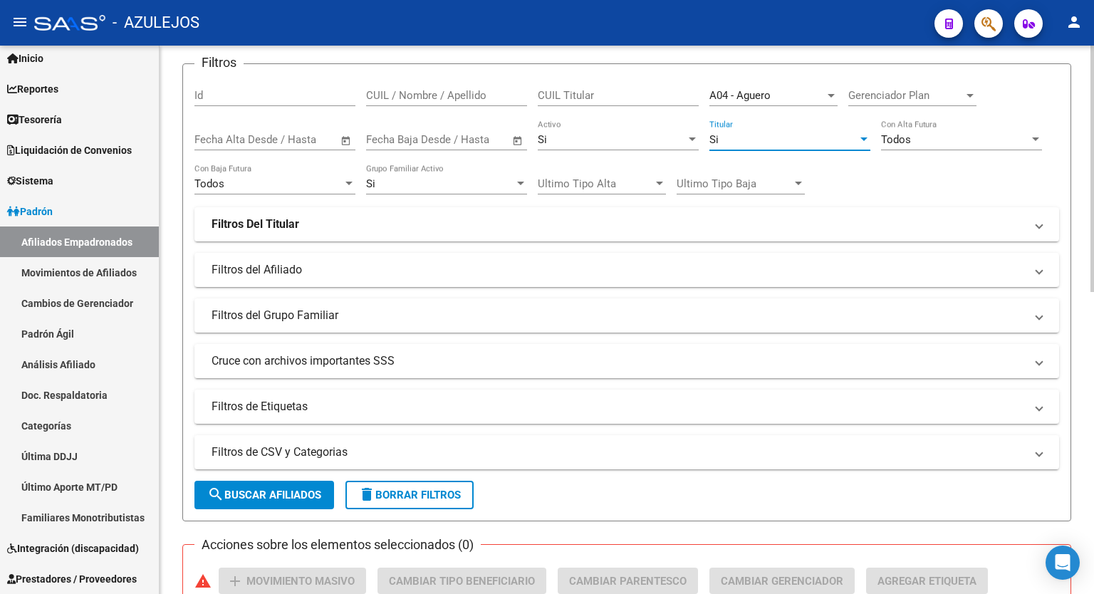
click at [1094, 261] on div at bounding box center [1093, 226] width 4 height 246
click at [279, 485] on button "search Buscar Afiliados" at bounding box center [264, 495] width 140 height 28
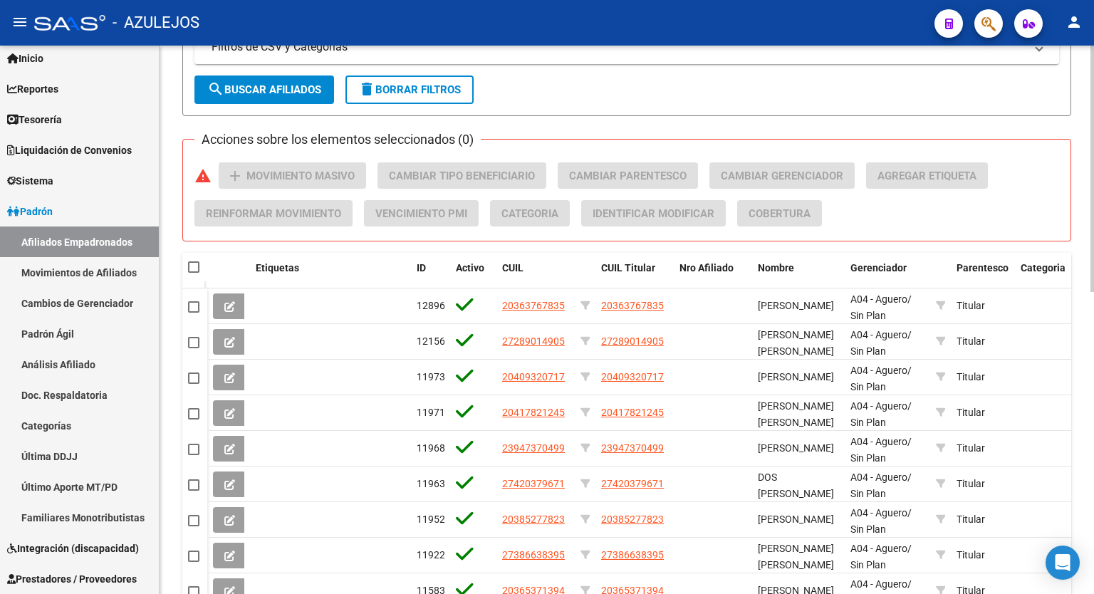
scroll to position [674, 0]
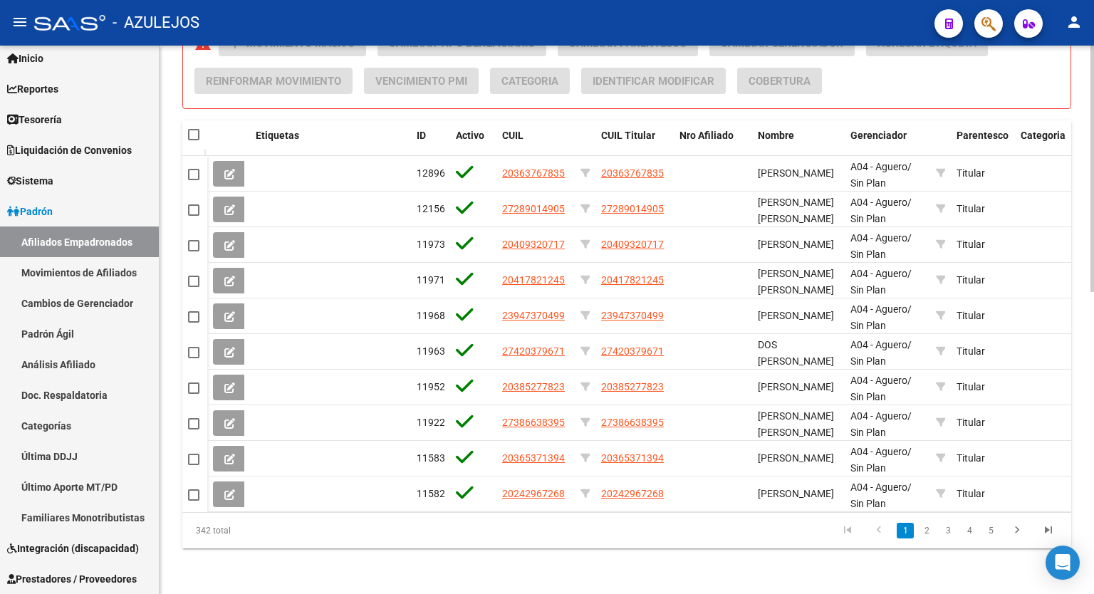
click at [1094, 489] on div at bounding box center [1093, 471] width 4 height 246
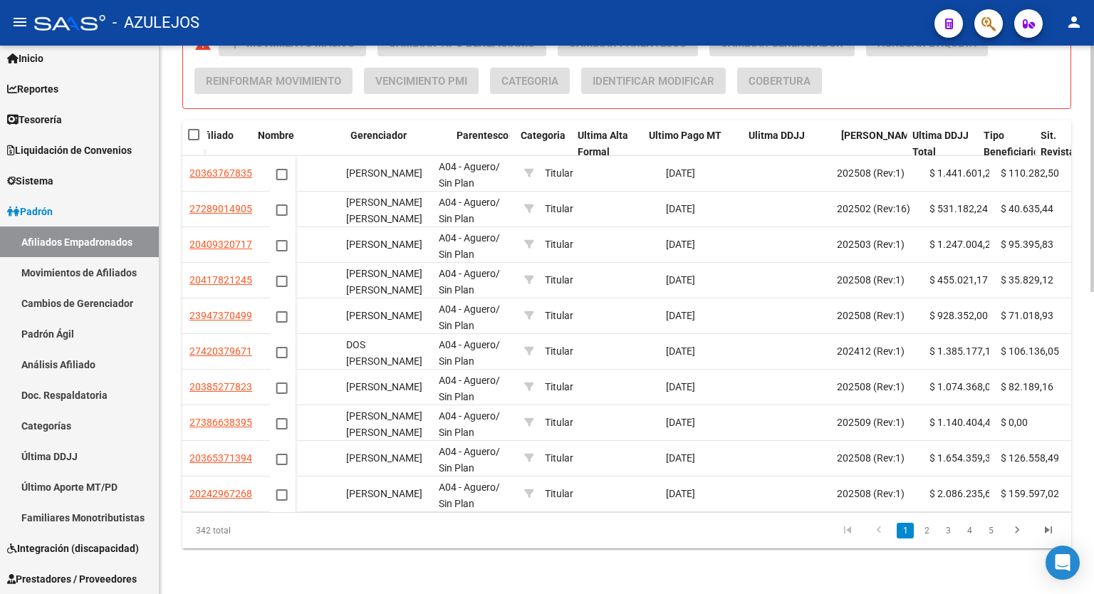
scroll to position [0, 501]
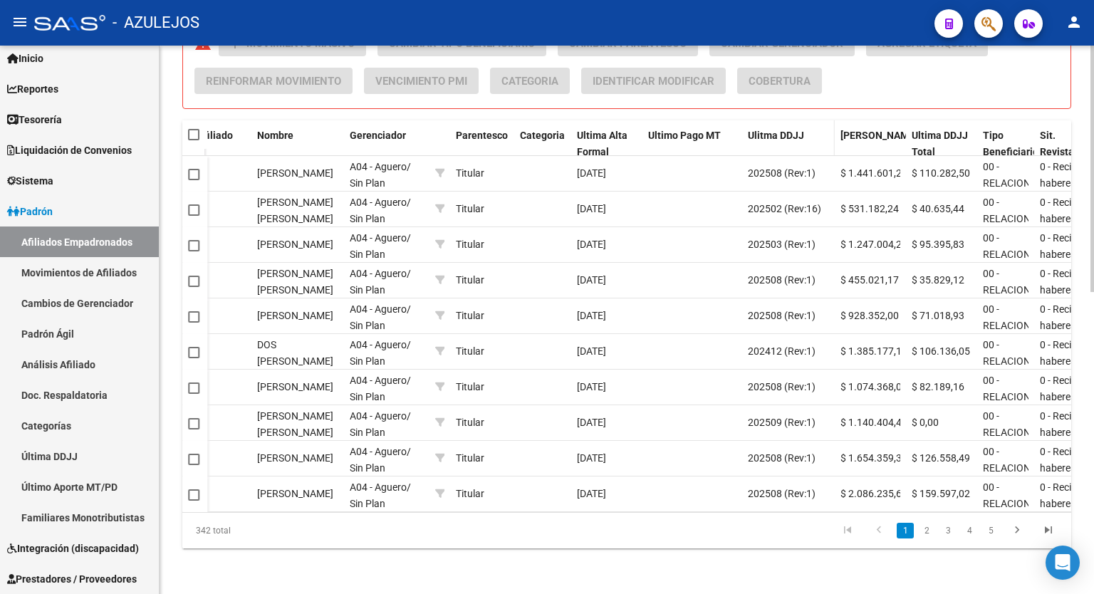
click at [780, 130] on span "Ulitma DDJJ" at bounding box center [776, 135] width 56 height 11
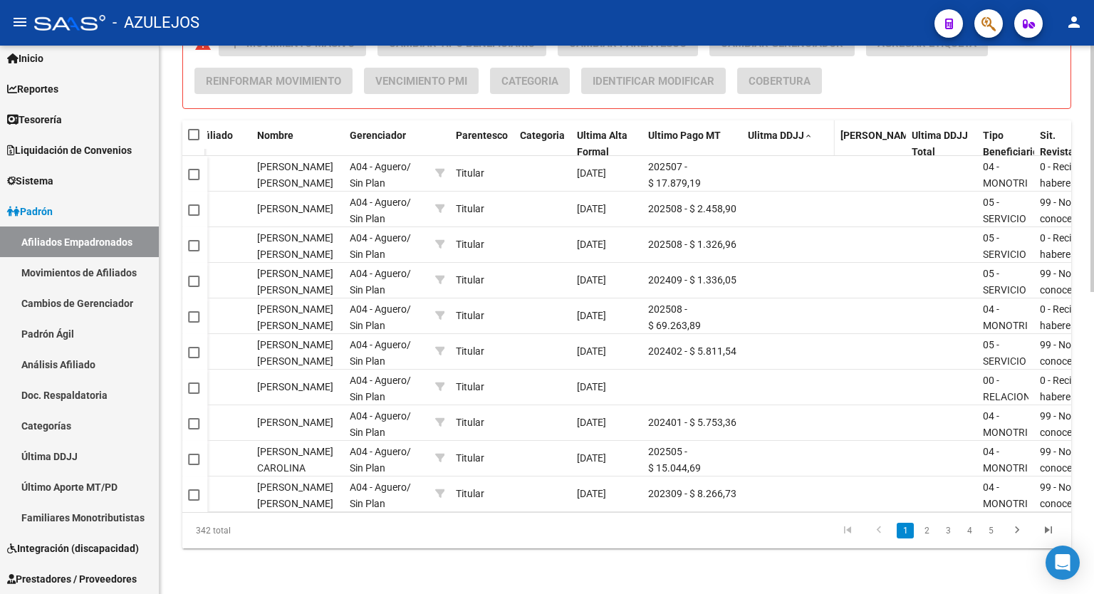
click at [780, 130] on span "Ulitma DDJJ" at bounding box center [776, 135] width 56 height 11
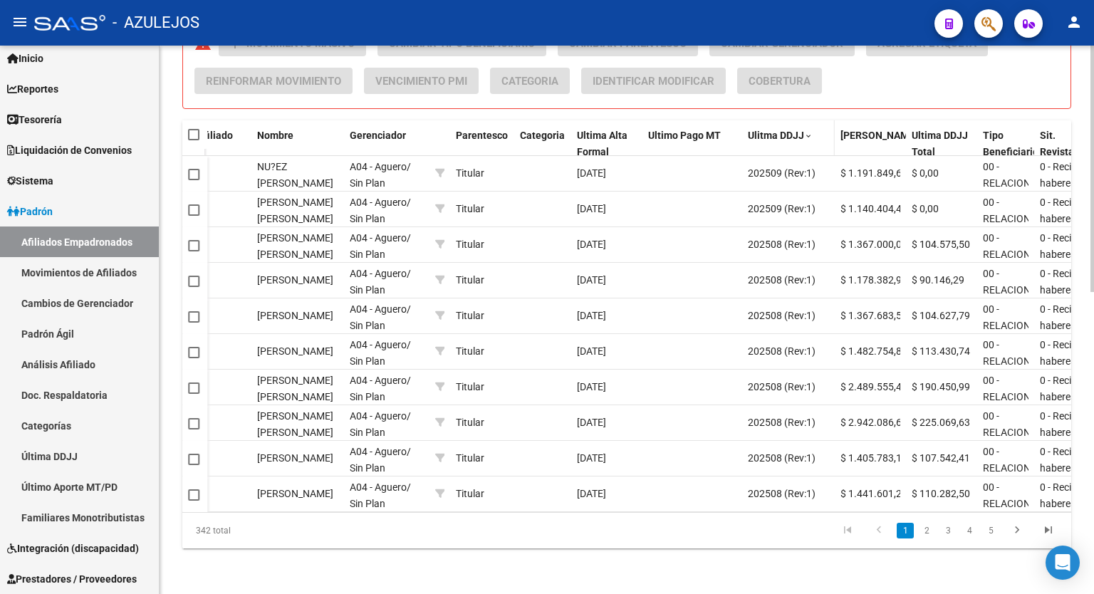
click at [780, 130] on span "Ulitma DDJJ" at bounding box center [776, 135] width 56 height 11
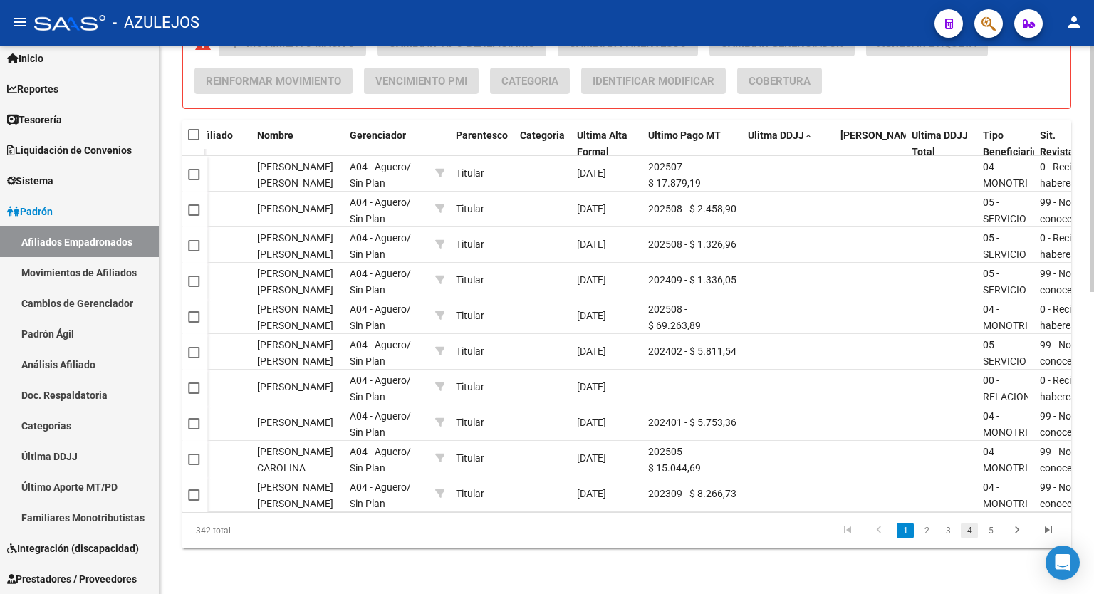
click at [971, 532] on link "4" at bounding box center [969, 531] width 17 height 16
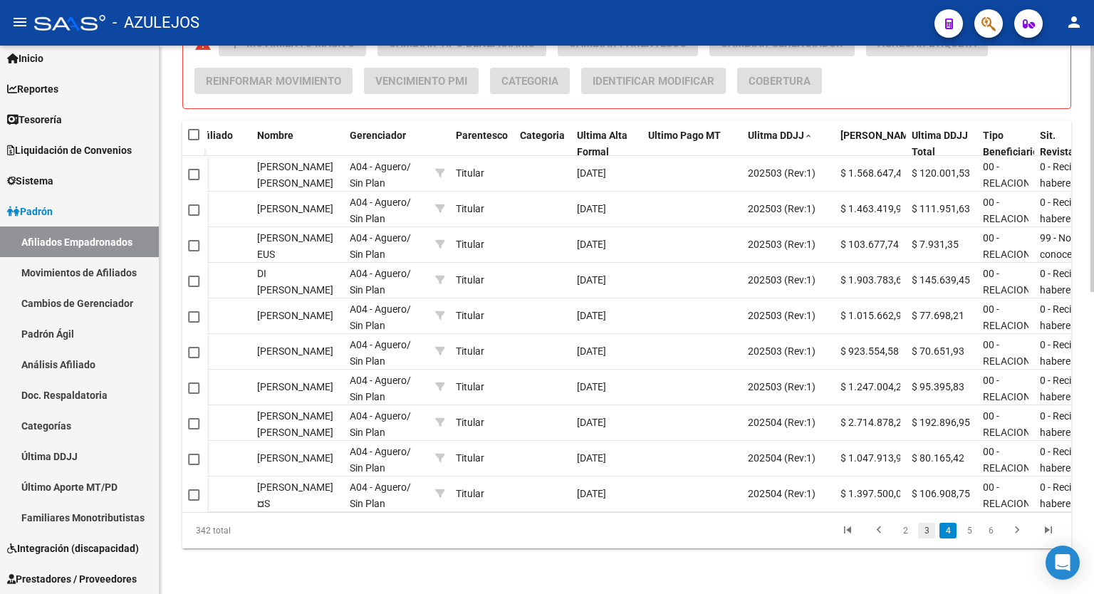
click at [922, 534] on link "3" at bounding box center [926, 531] width 17 height 16
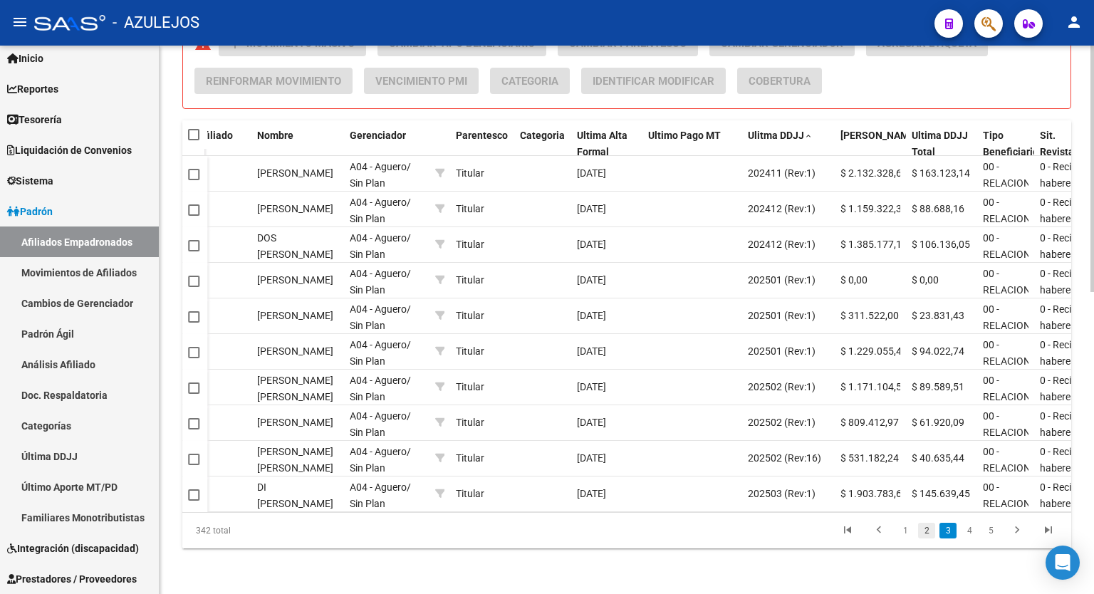
click at [923, 531] on link "2" at bounding box center [926, 531] width 17 height 16
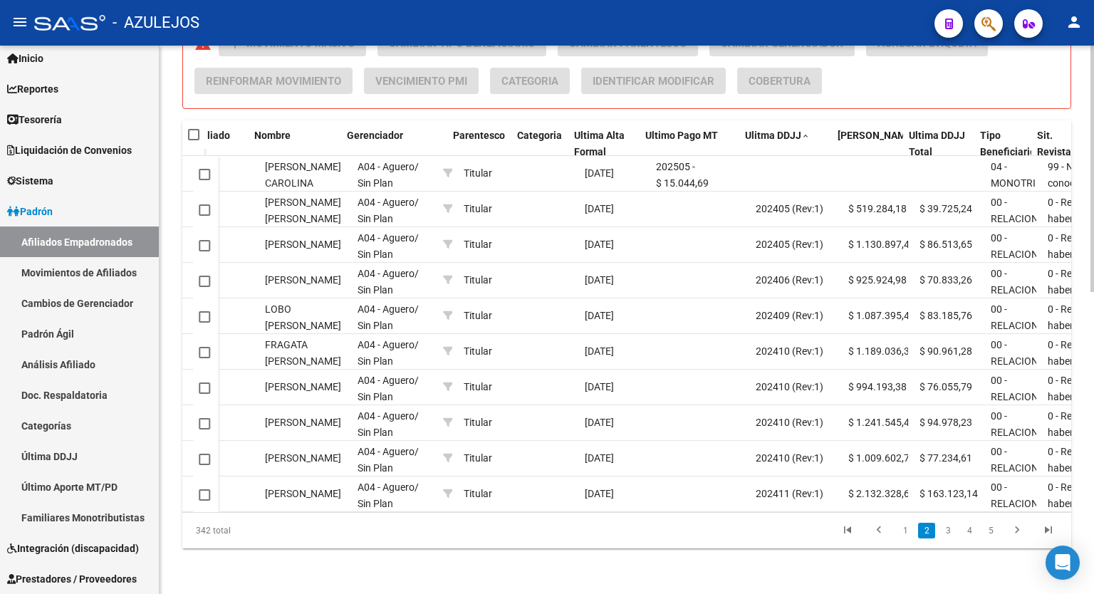
scroll to position [0, 504]
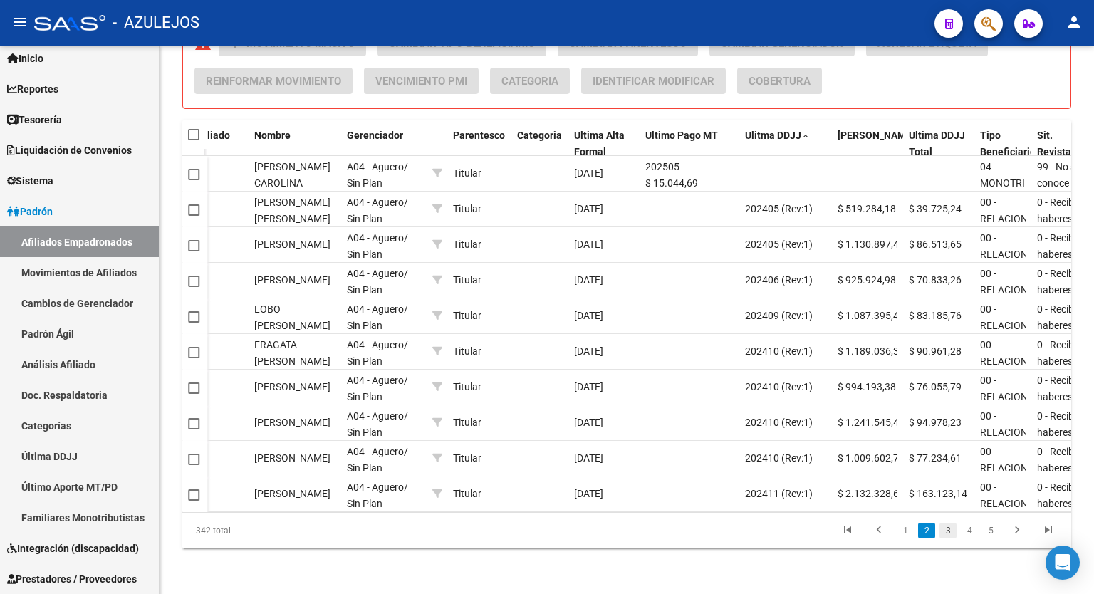
click at [946, 530] on link "3" at bounding box center [948, 531] width 17 height 16
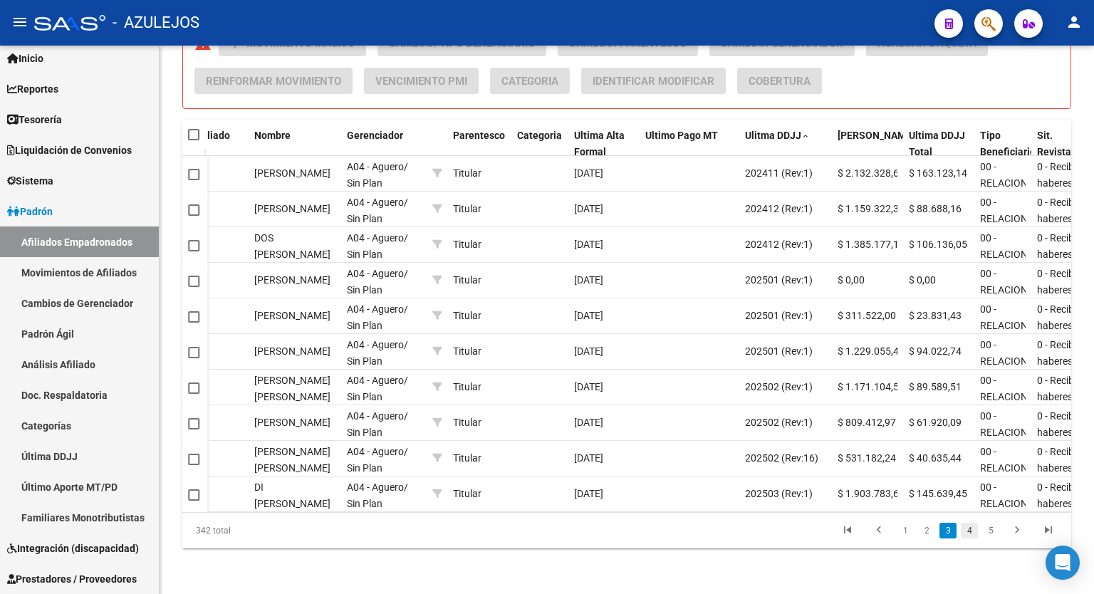
click at [967, 532] on link "4" at bounding box center [969, 531] width 17 height 16
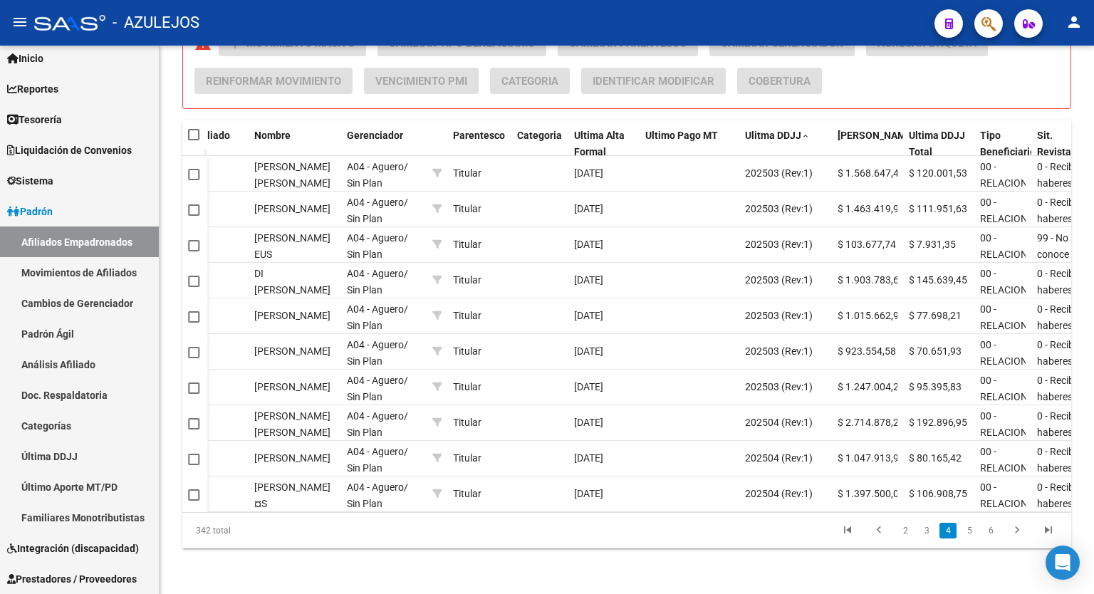
click at [967, 532] on link "5" at bounding box center [969, 531] width 17 height 16
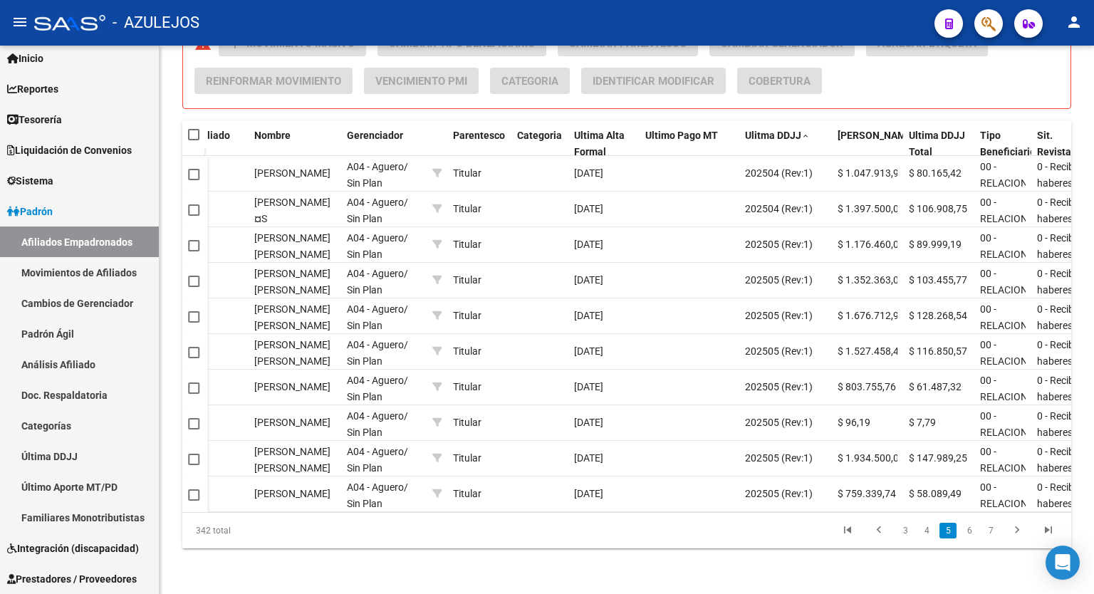
click at [967, 532] on link "6" at bounding box center [969, 531] width 17 height 16
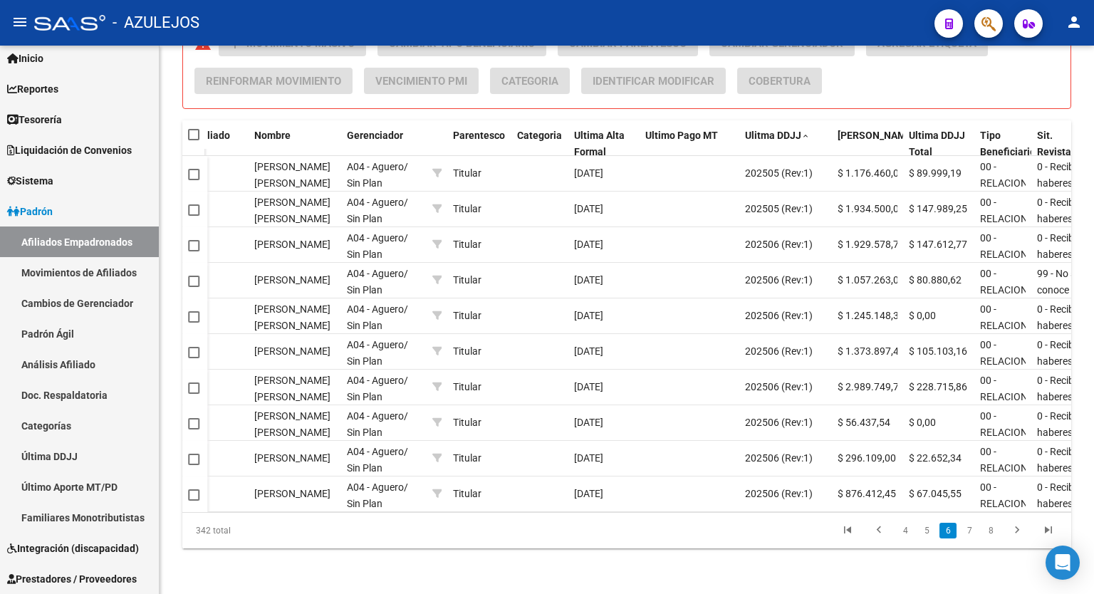
click at [967, 532] on link "7" at bounding box center [969, 531] width 17 height 16
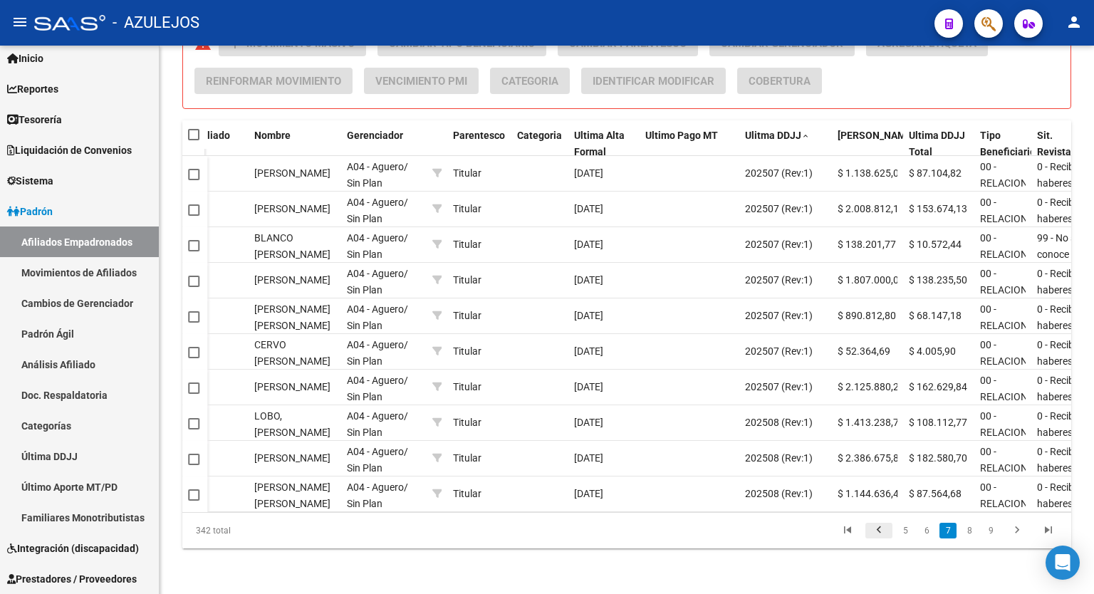
click at [877, 530] on icon "go to previous page" at bounding box center [879, 532] width 19 height 17
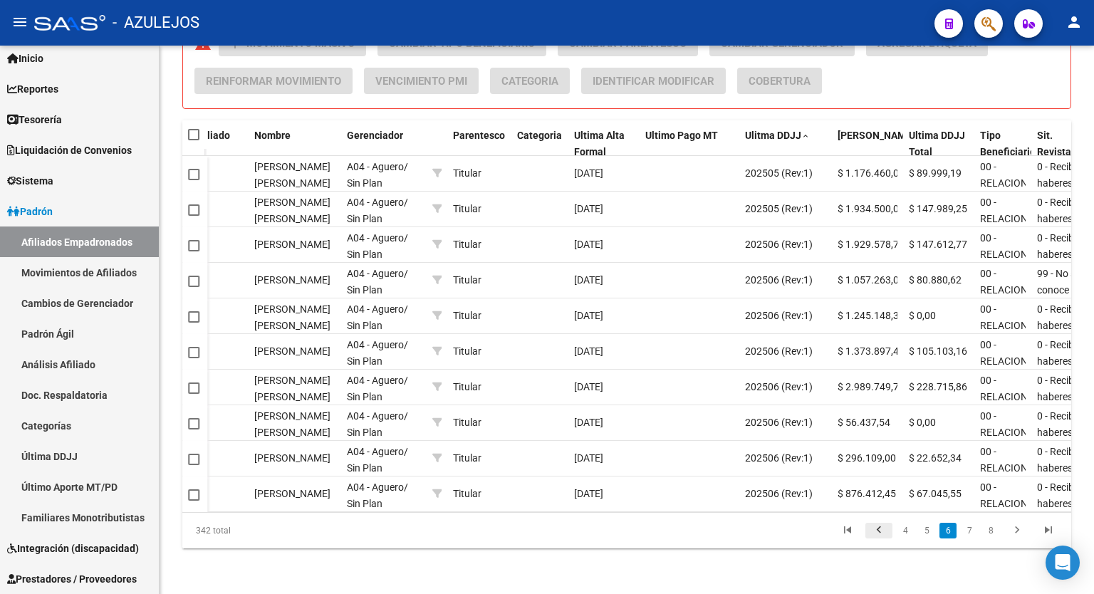
click at [877, 530] on icon "go to previous page" at bounding box center [879, 532] width 19 height 17
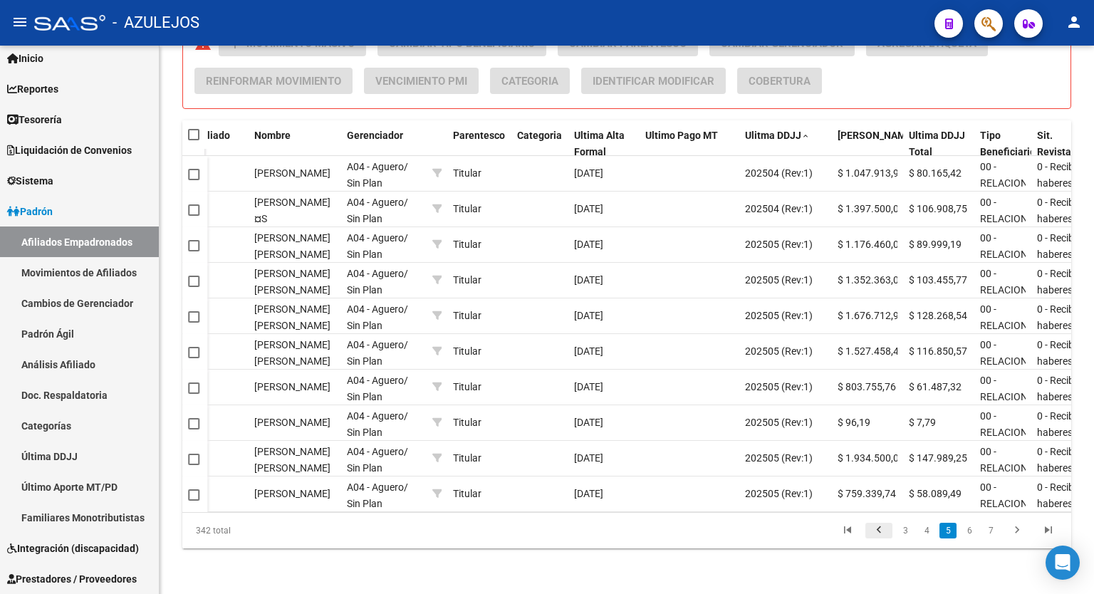
click at [877, 530] on icon "go to previous page" at bounding box center [879, 532] width 19 height 17
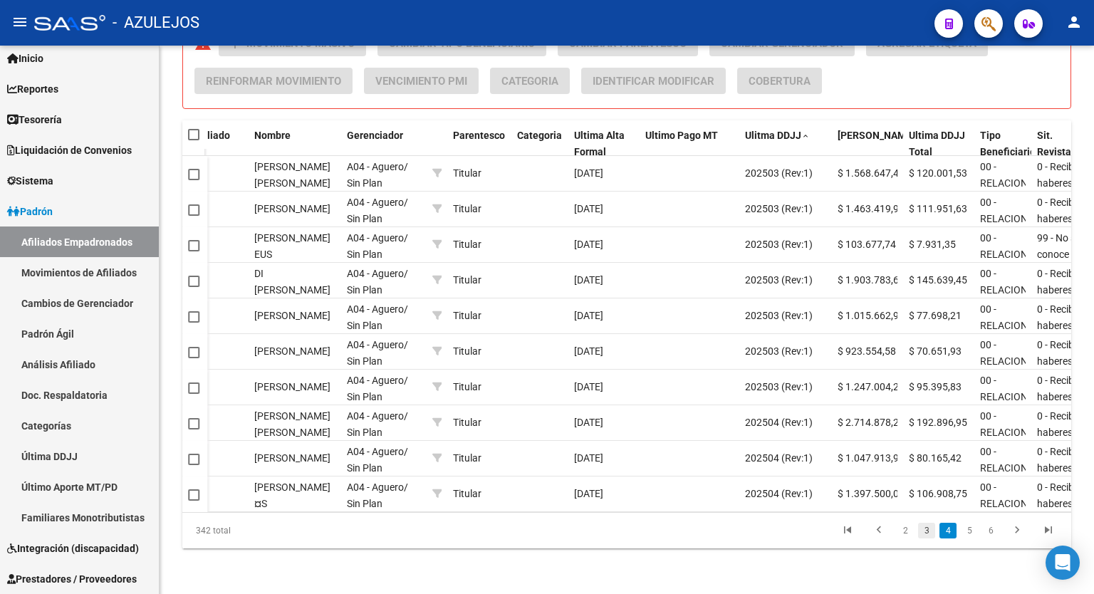
click at [926, 535] on link "3" at bounding box center [926, 531] width 17 height 16
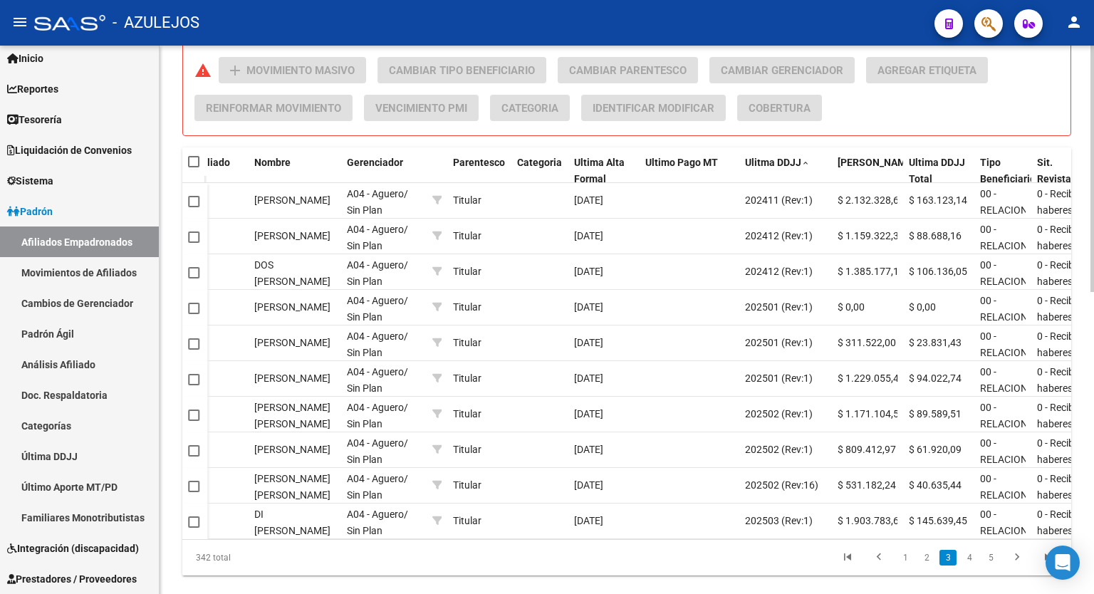
scroll to position [653, 0]
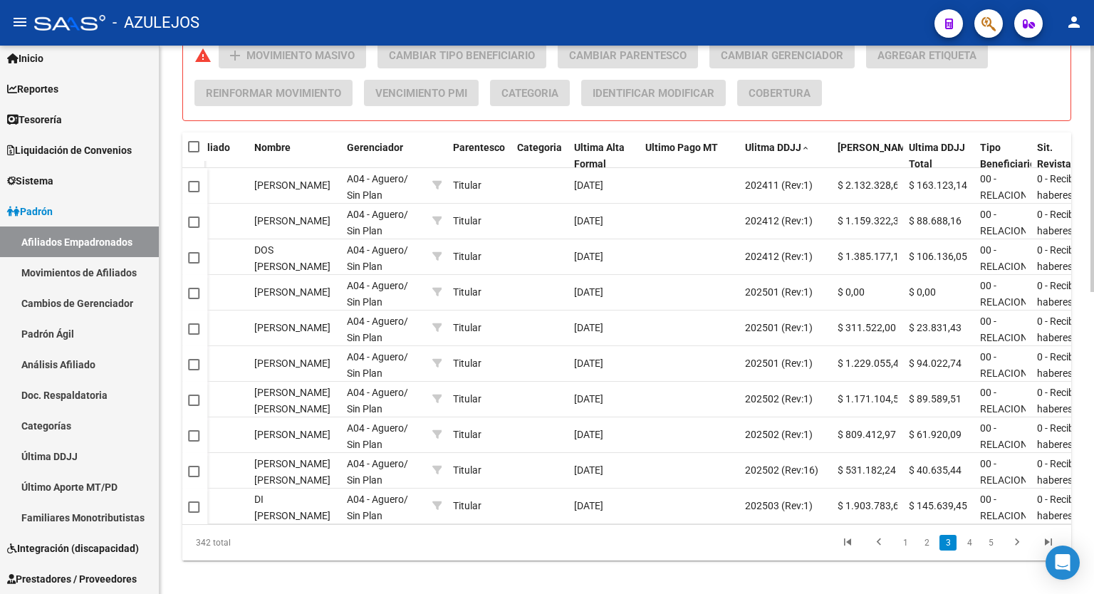
click at [1094, 416] on div at bounding box center [1093, 466] width 4 height 246
click at [921, 551] on link "2" at bounding box center [926, 543] width 17 height 16
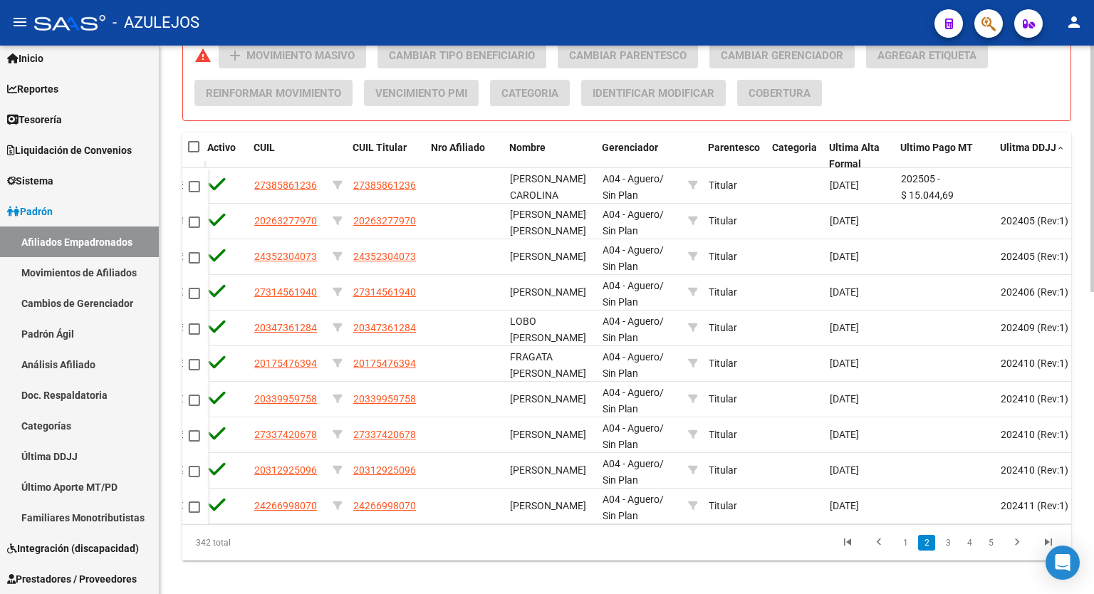
scroll to position [0, 245]
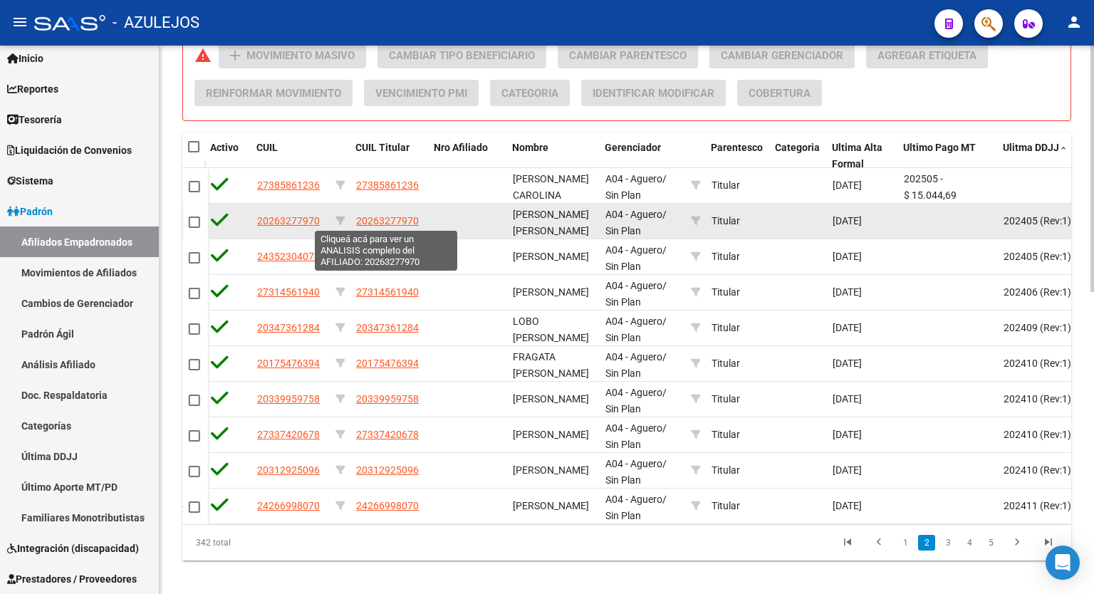
click at [380, 222] on span "20263277970" at bounding box center [387, 220] width 63 height 11
type textarea "20263277970"
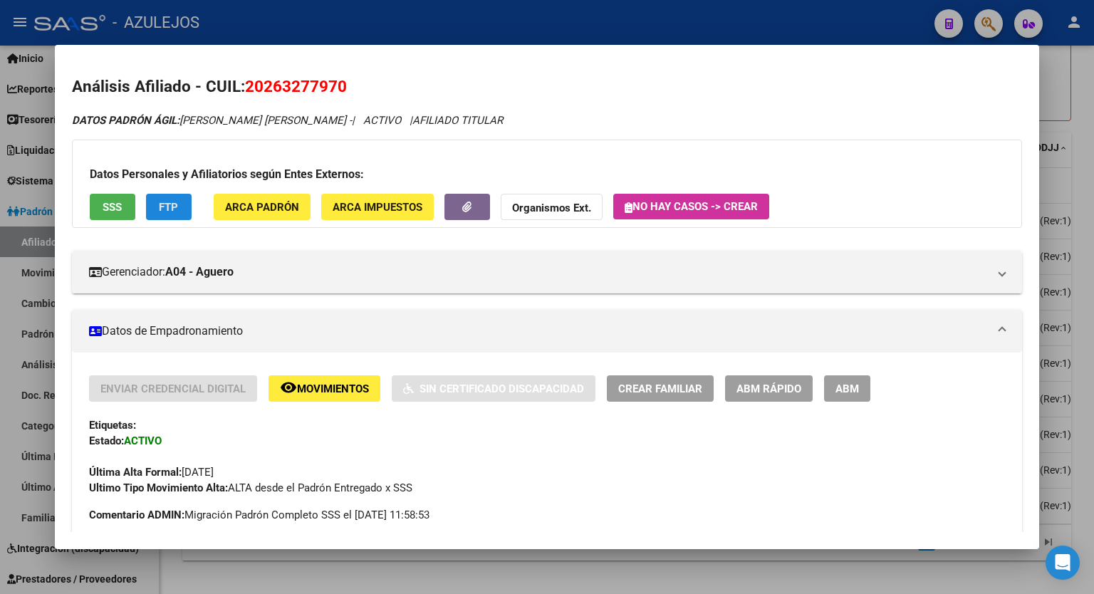
click at [163, 210] on span "FTP" at bounding box center [168, 207] width 19 height 13
click at [113, 204] on span "SSS" at bounding box center [112, 207] width 19 height 13
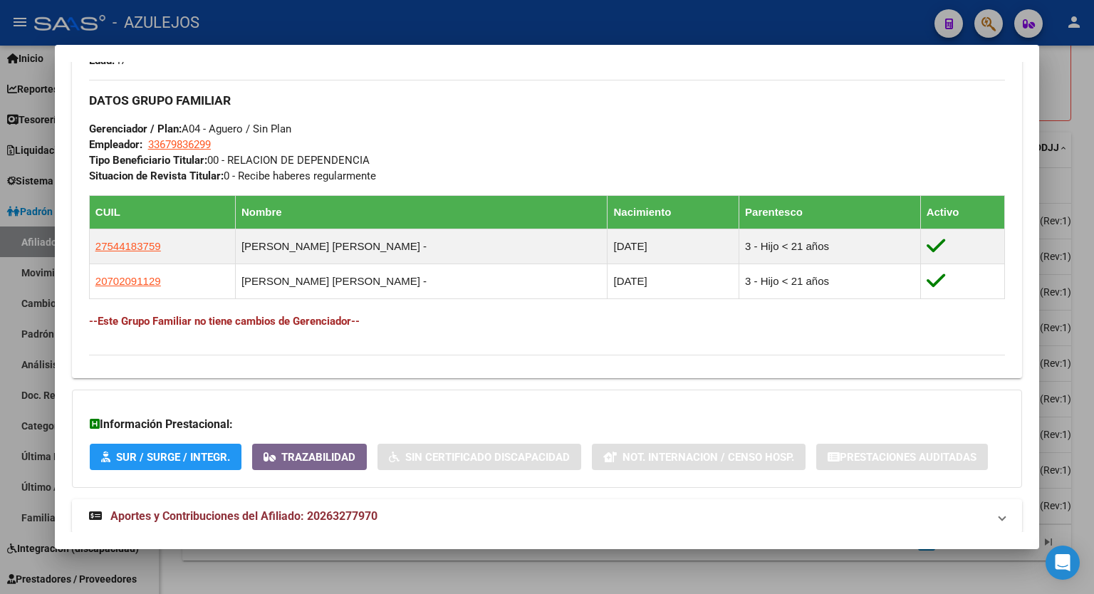
scroll to position [696, 0]
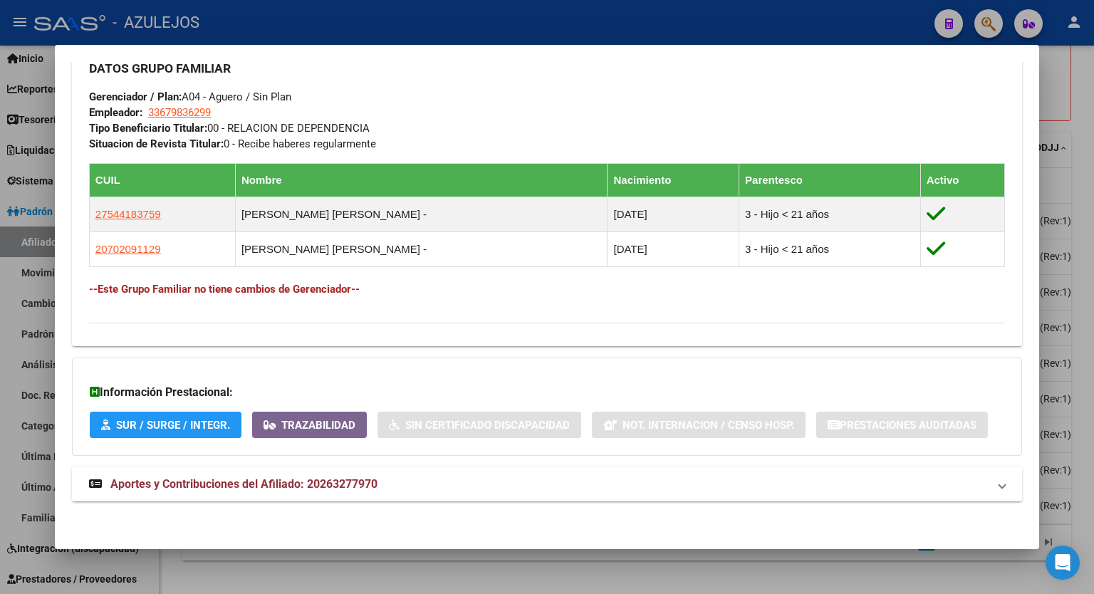
click at [356, 486] on span "Aportes y Contribuciones del Afiliado: 20263277970" at bounding box center [243, 484] width 267 height 14
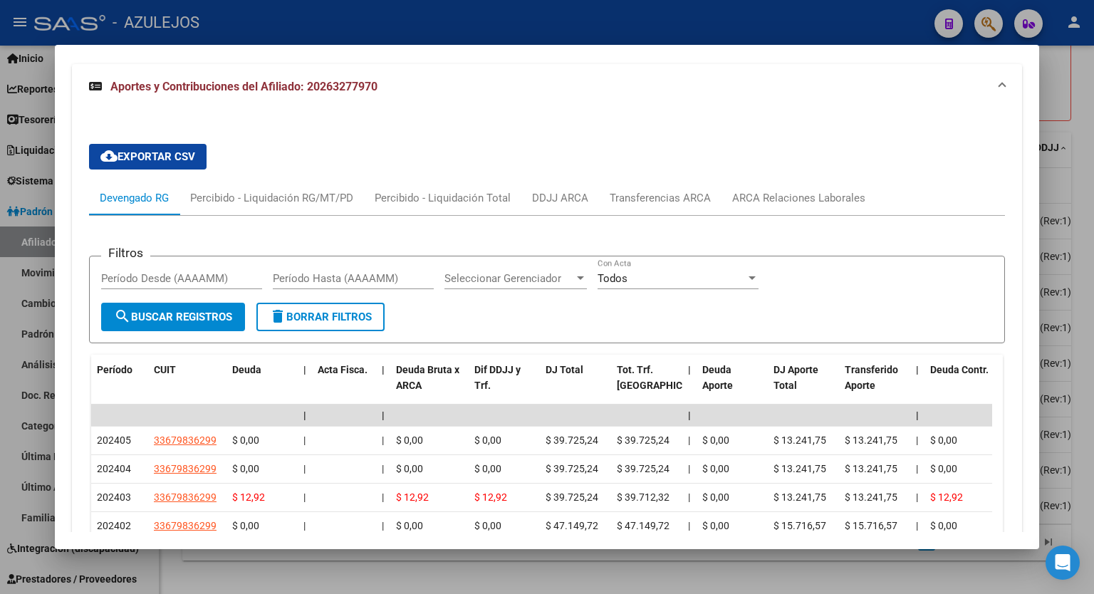
scroll to position [1089, 0]
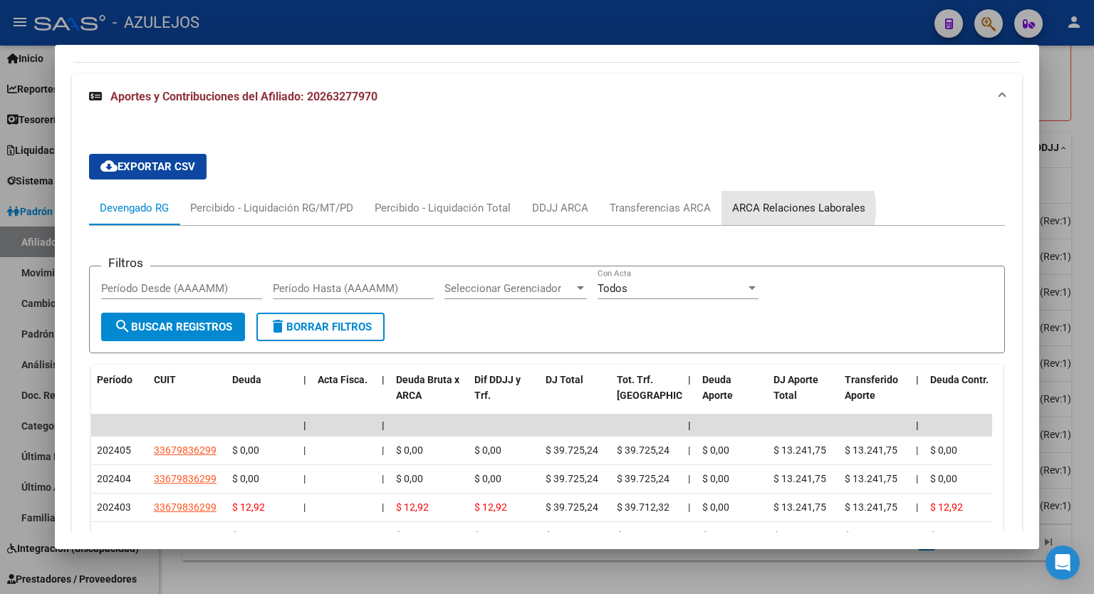
click at [793, 208] on div "ARCA Relaciones Laborales" at bounding box center [798, 208] width 133 height 16
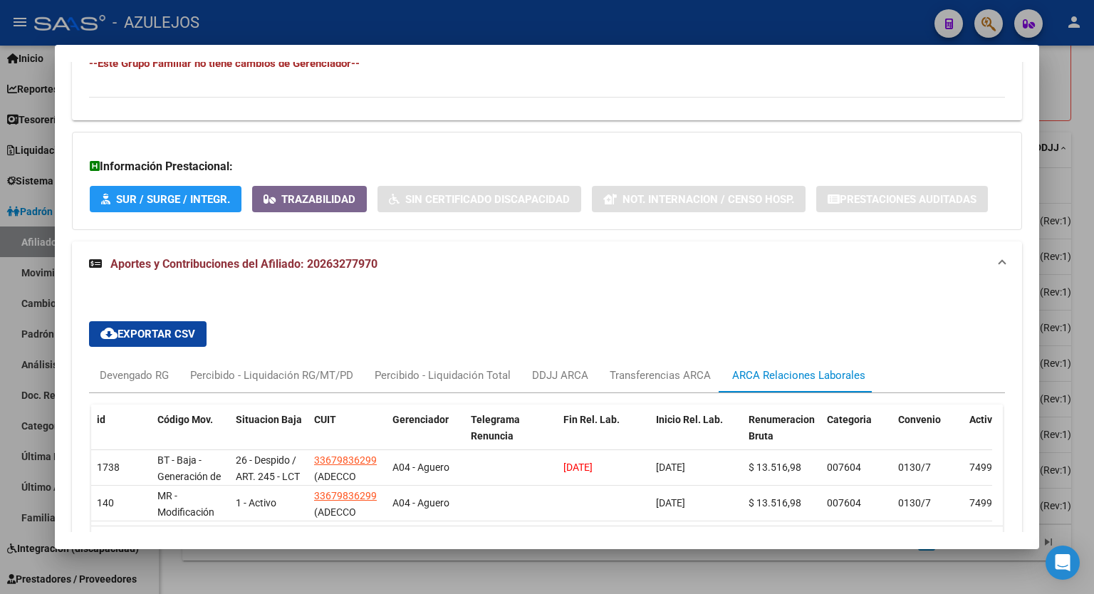
scroll to position [1027, 0]
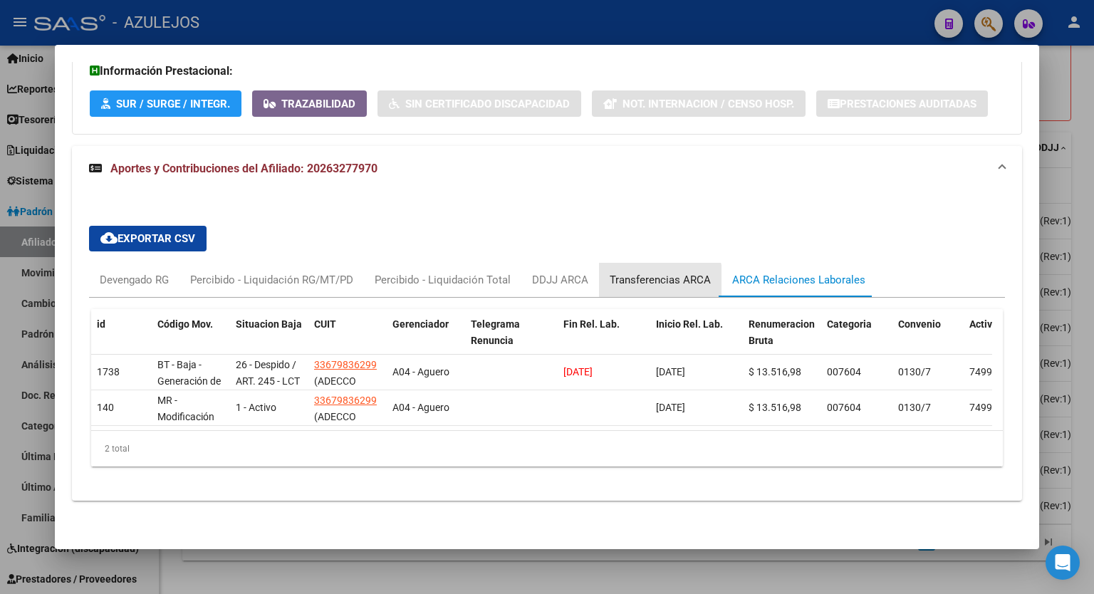
click at [638, 273] on div "Transferencias ARCA" at bounding box center [660, 280] width 101 height 16
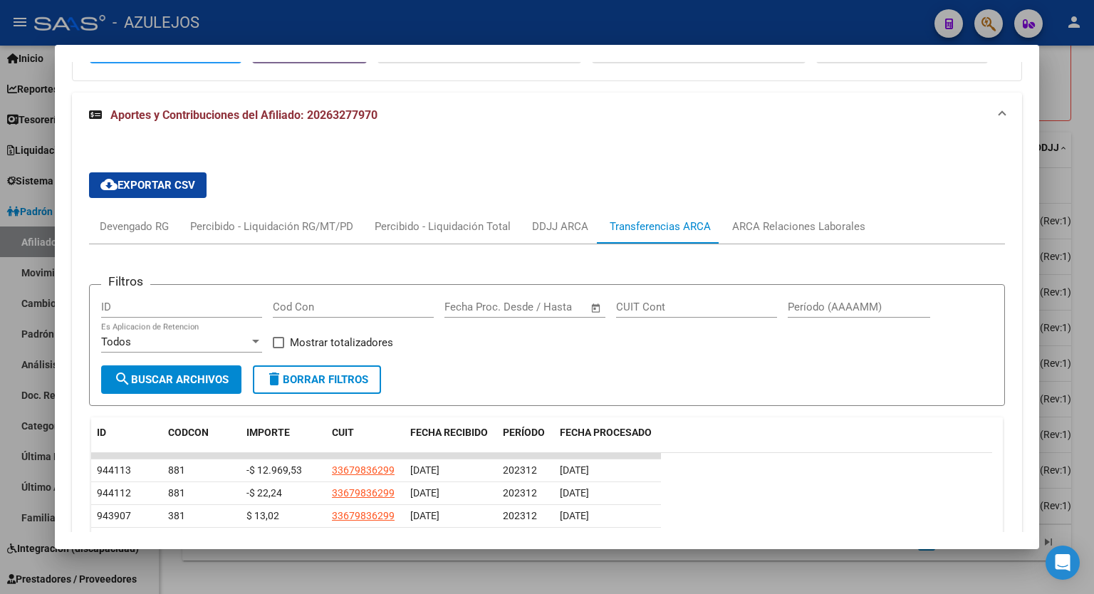
scroll to position [1011, 0]
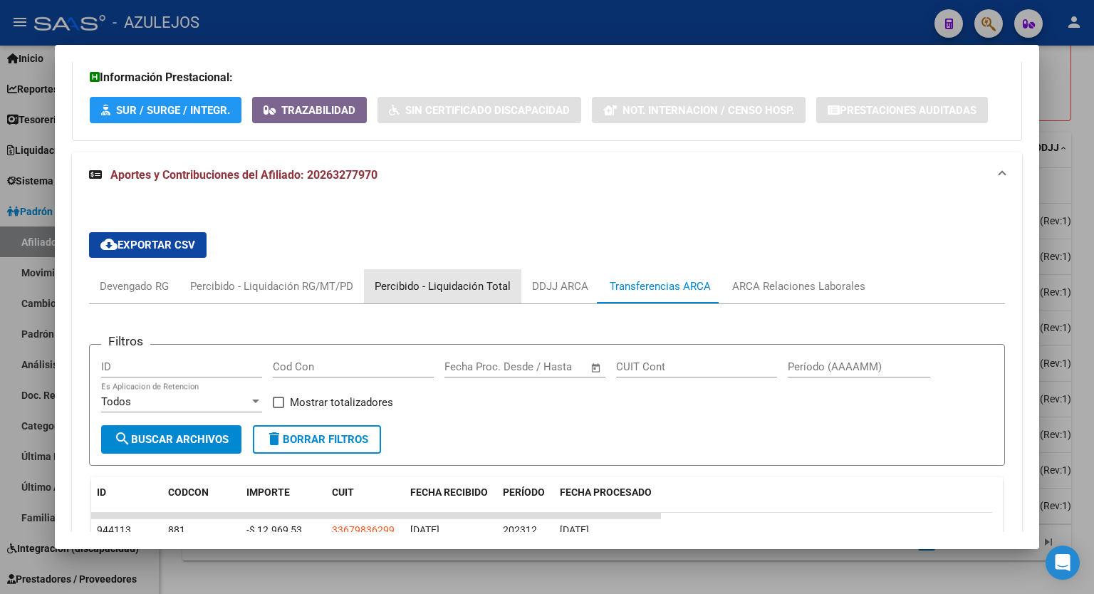
click at [482, 291] on div "Percibido - Liquidación Total" at bounding box center [443, 287] width 136 height 16
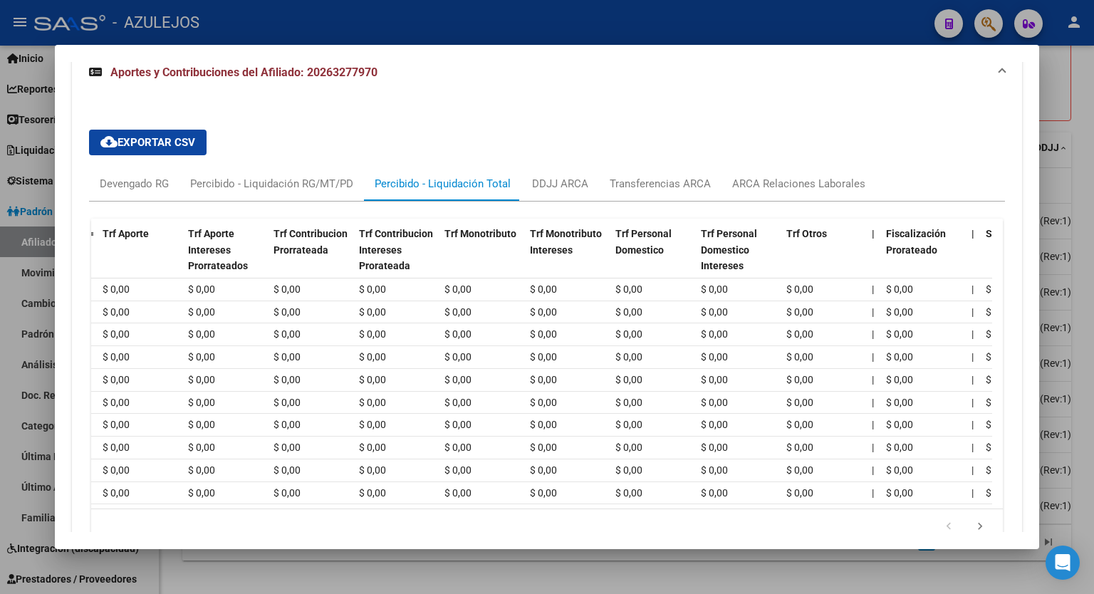
scroll to position [0, 0]
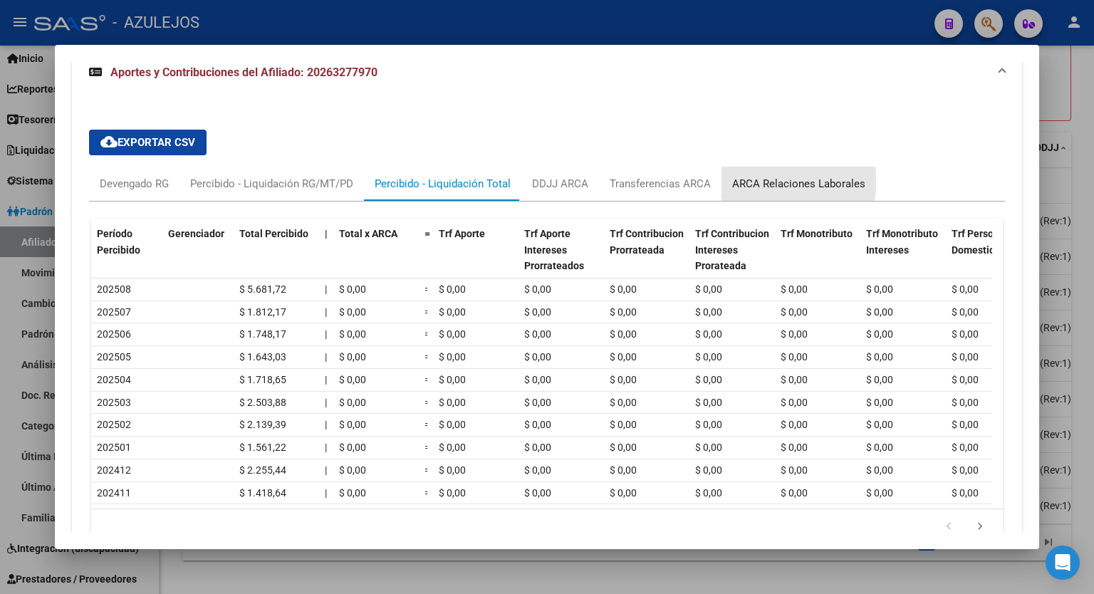
click at [792, 181] on div "ARCA Relaciones Laborales" at bounding box center [798, 184] width 133 height 16
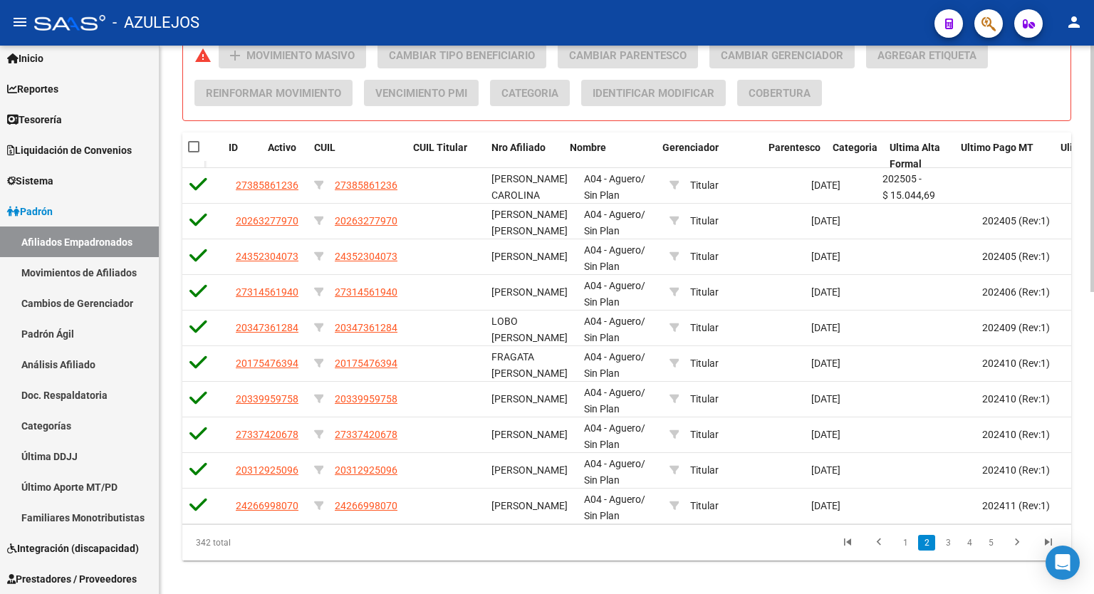
scroll to position [0, 188]
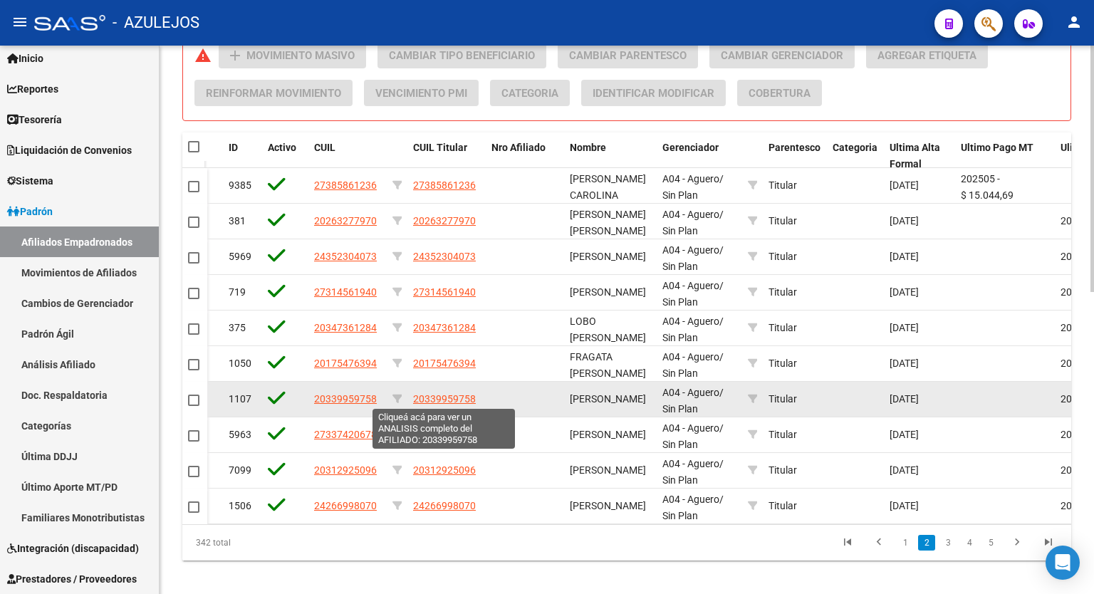
click at [459, 393] on span "20339959758" at bounding box center [444, 398] width 63 height 11
type textarea "20339959758"
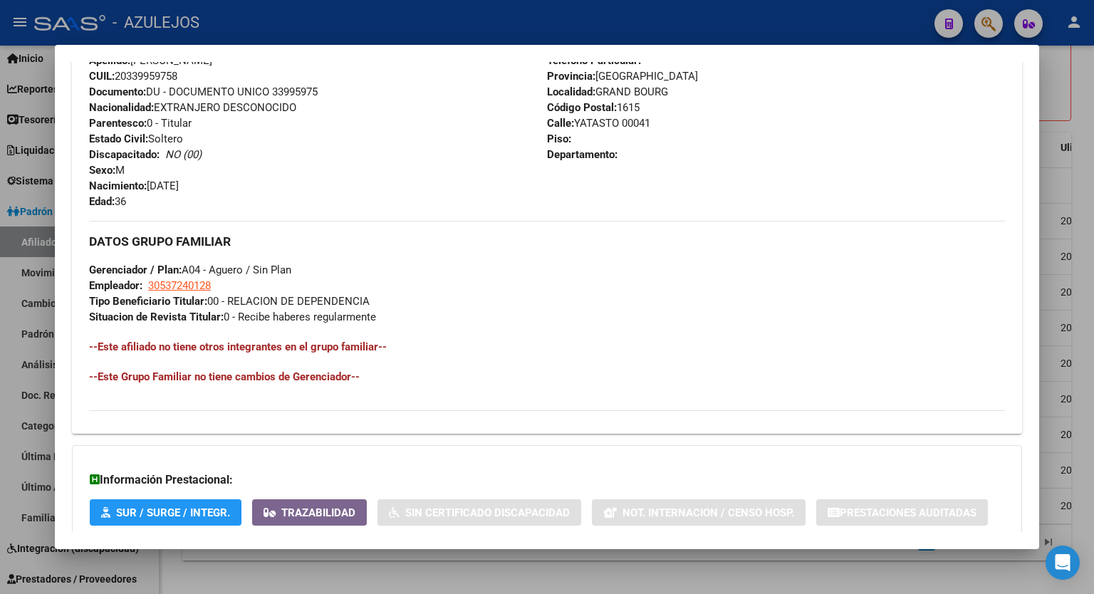
scroll to position [611, 0]
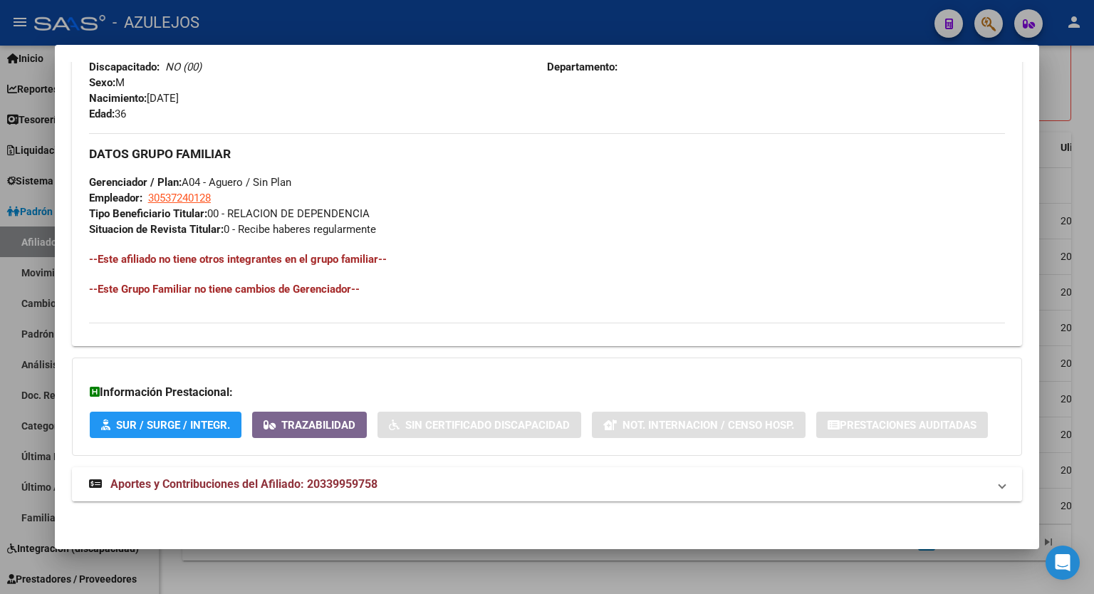
click at [365, 482] on span "Aportes y Contribuciones del Afiliado: 20339959758" at bounding box center [243, 484] width 267 height 14
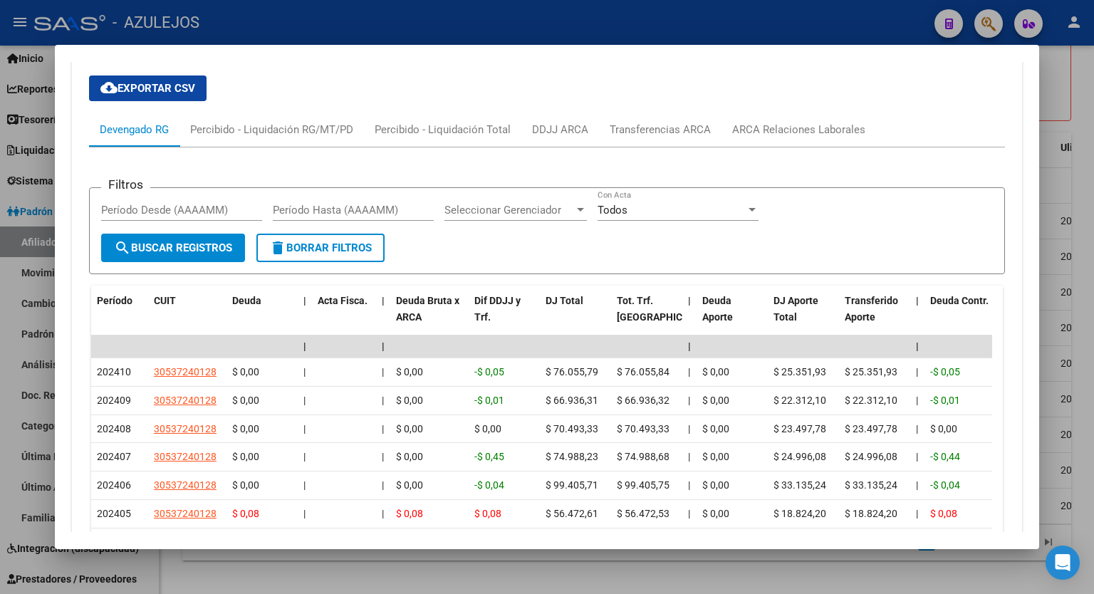
scroll to position [1114, 0]
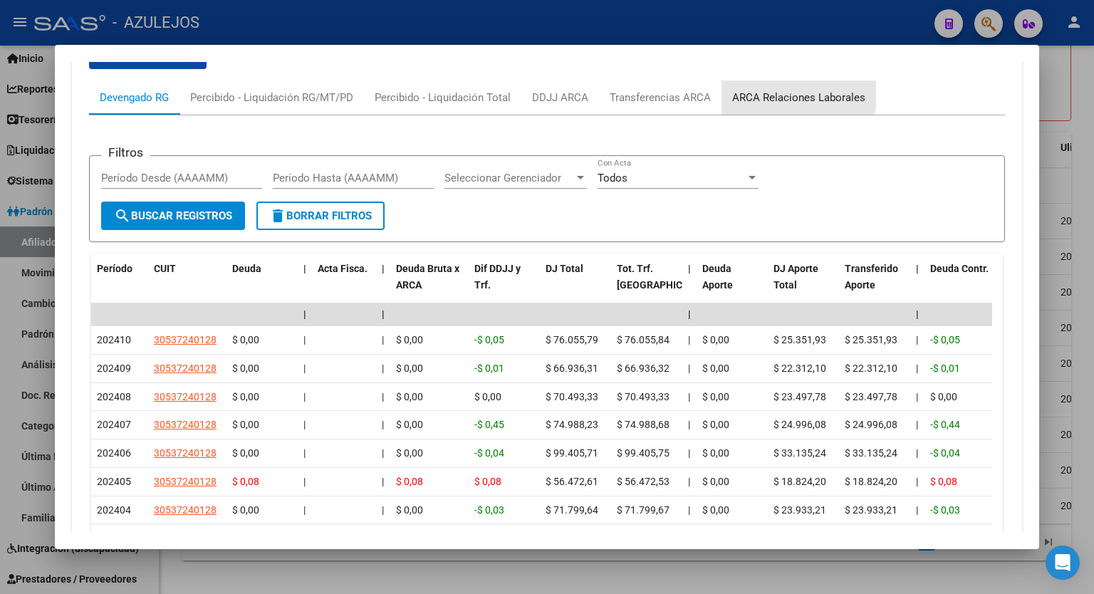
click at [795, 92] on div "ARCA Relaciones Laborales" at bounding box center [798, 98] width 133 height 16
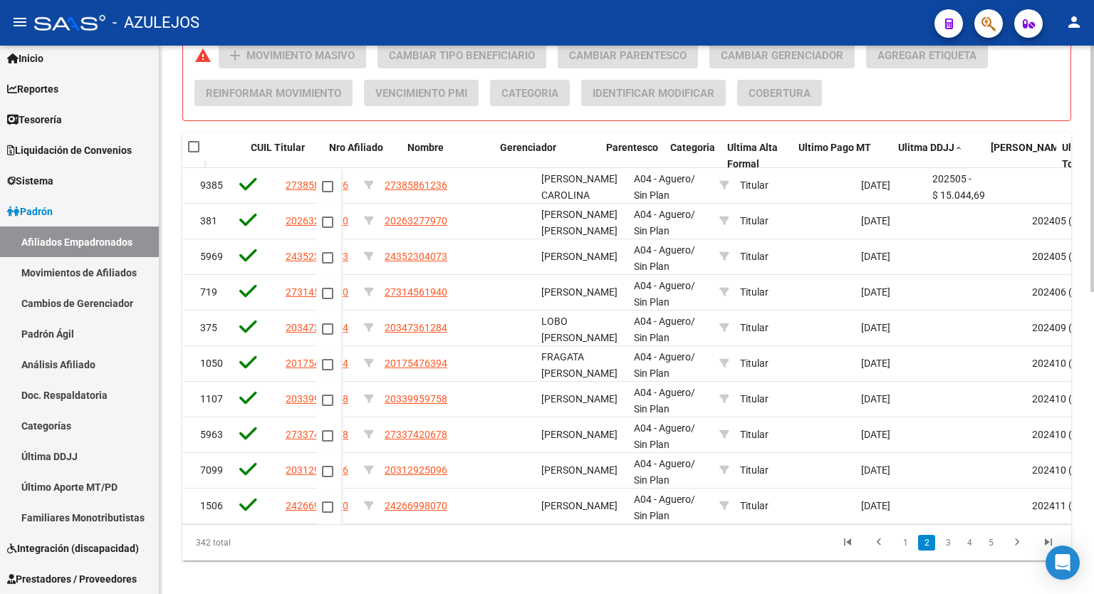
scroll to position [0, 350]
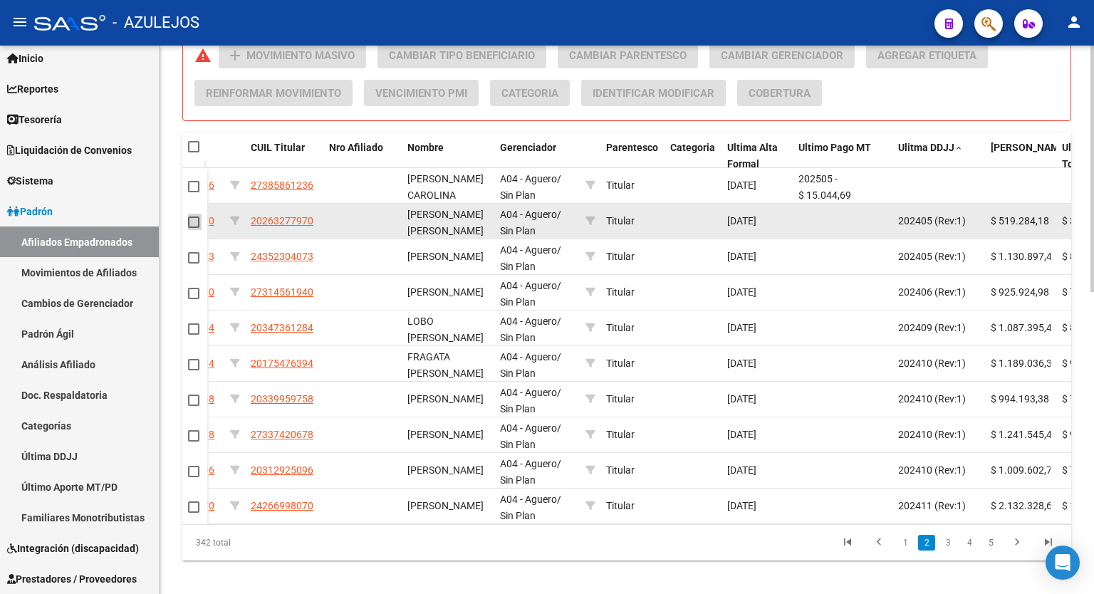
click at [192, 222] on span at bounding box center [193, 222] width 11 height 11
click at [193, 228] on input "checkbox" at bounding box center [193, 228] width 1 height 1
checkbox input "true"
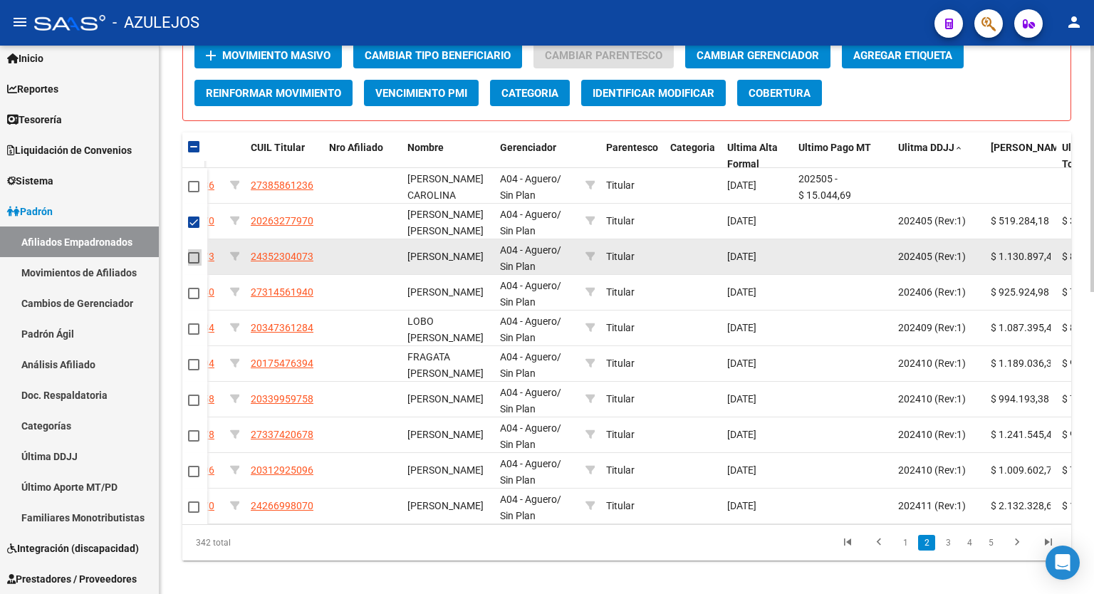
click at [196, 255] on span at bounding box center [193, 257] width 11 height 11
click at [194, 264] on input "checkbox" at bounding box center [193, 264] width 1 height 1
checkbox input "true"
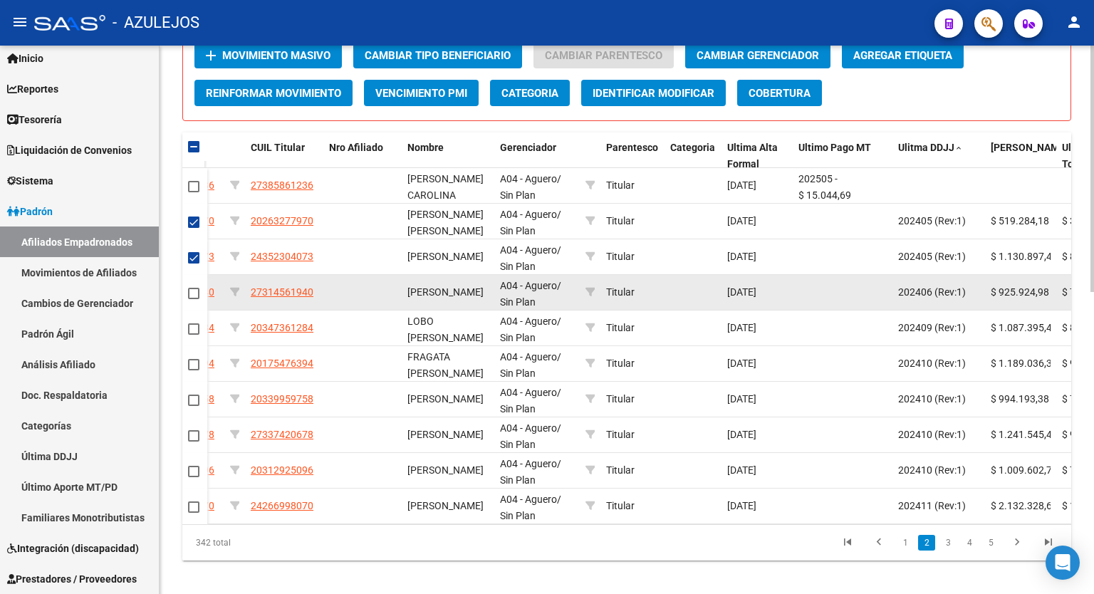
click at [197, 290] on span at bounding box center [193, 293] width 11 height 11
click at [194, 299] on input "checkbox" at bounding box center [193, 299] width 1 height 1
checkbox input "true"
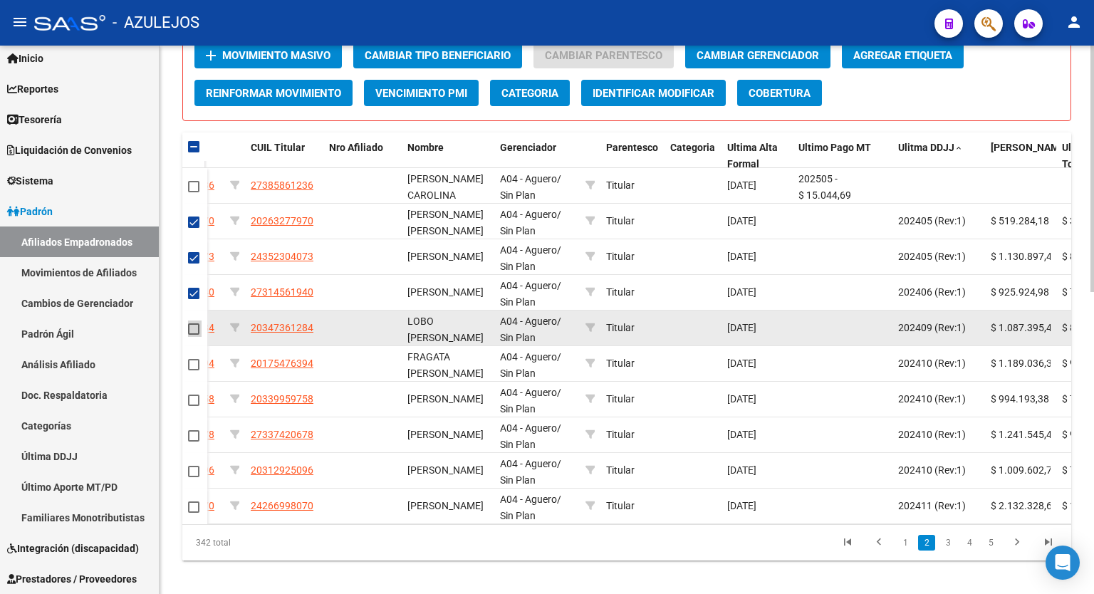
click at [197, 323] on span at bounding box center [193, 328] width 11 height 11
click at [194, 335] on input "checkbox" at bounding box center [193, 335] width 1 height 1
checkbox input "true"
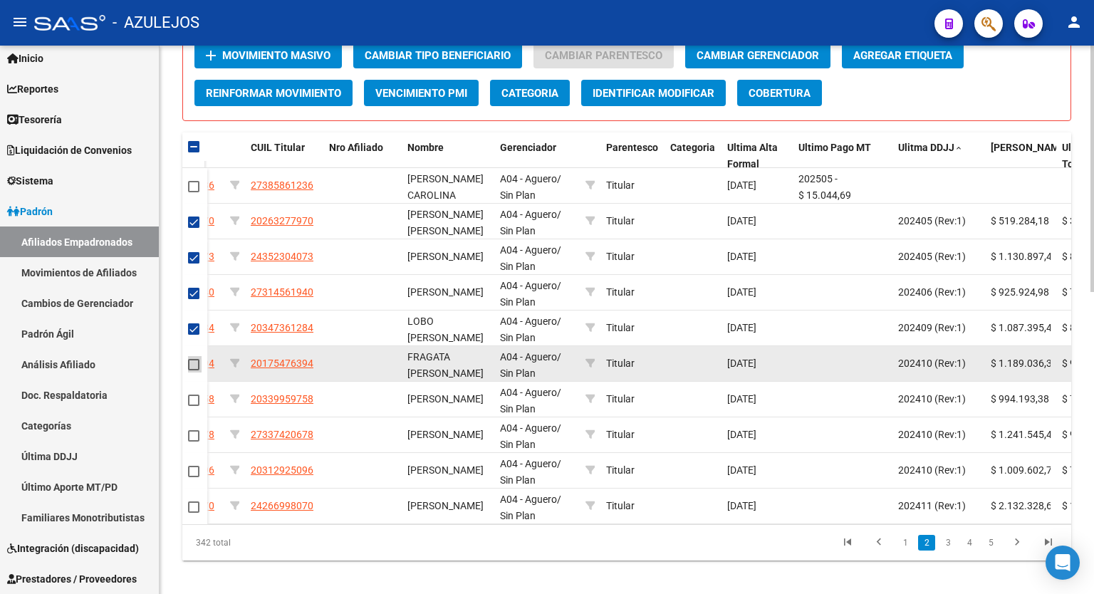
click at [196, 360] on span at bounding box center [193, 364] width 11 height 11
click at [194, 370] on input "checkbox" at bounding box center [193, 370] width 1 height 1
checkbox input "true"
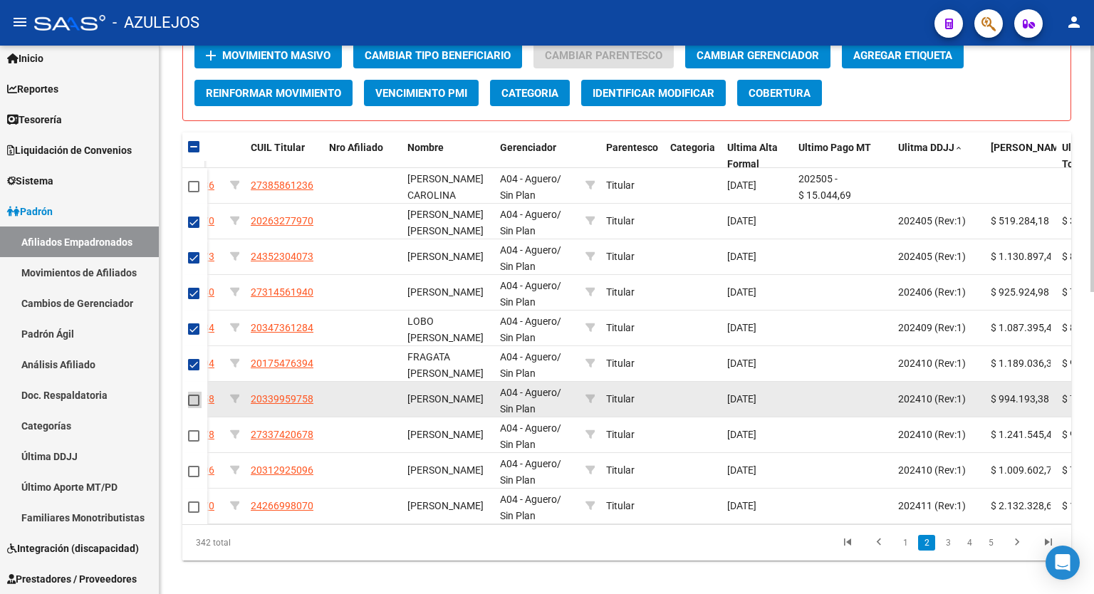
click at [198, 400] on span at bounding box center [193, 400] width 11 height 11
click at [194, 406] on input "checkbox" at bounding box center [193, 406] width 1 height 1
checkbox input "true"
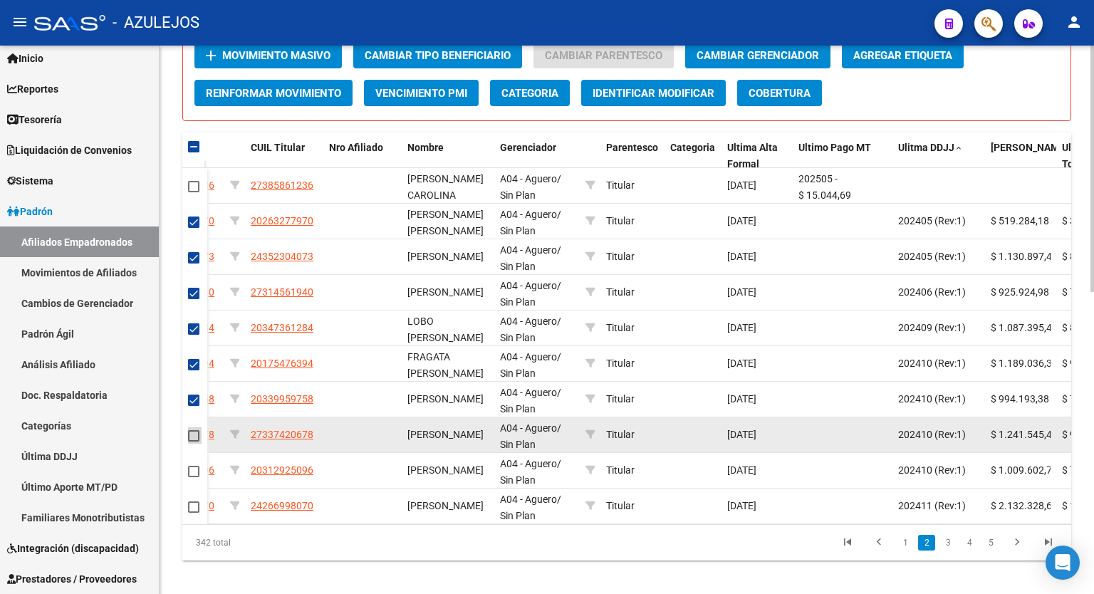
click at [194, 439] on span at bounding box center [193, 435] width 11 height 11
click at [194, 442] on input "checkbox" at bounding box center [193, 442] width 1 height 1
checkbox input "true"
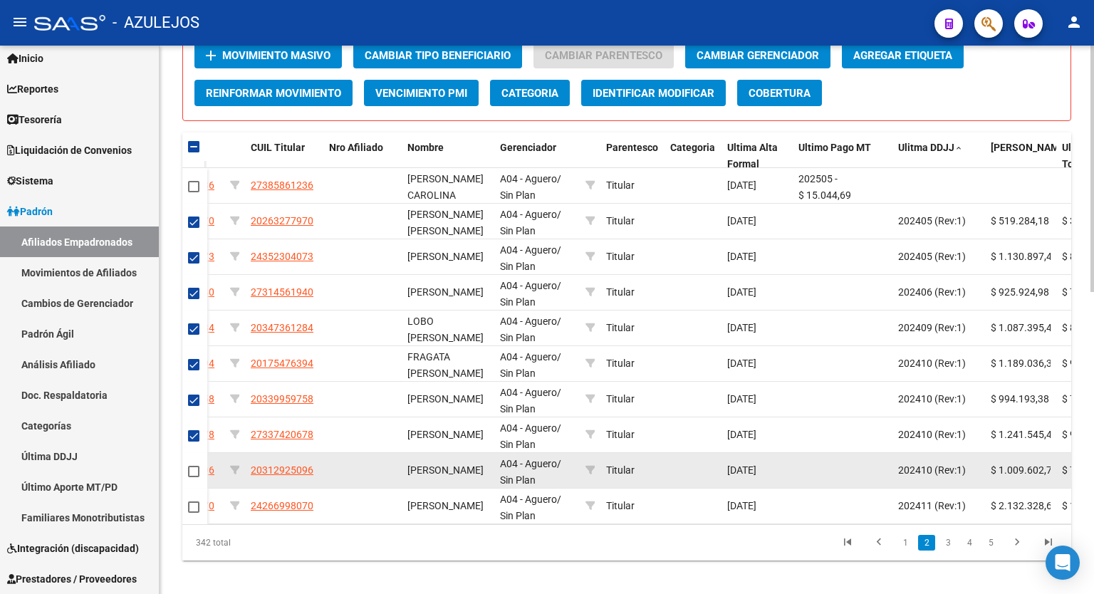
click at [191, 472] on span at bounding box center [193, 471] width 11 height 11
click at [193, 477] on input "checkbox" at bounding box center [193, 477] width 1 height 1
checkbox input "true"
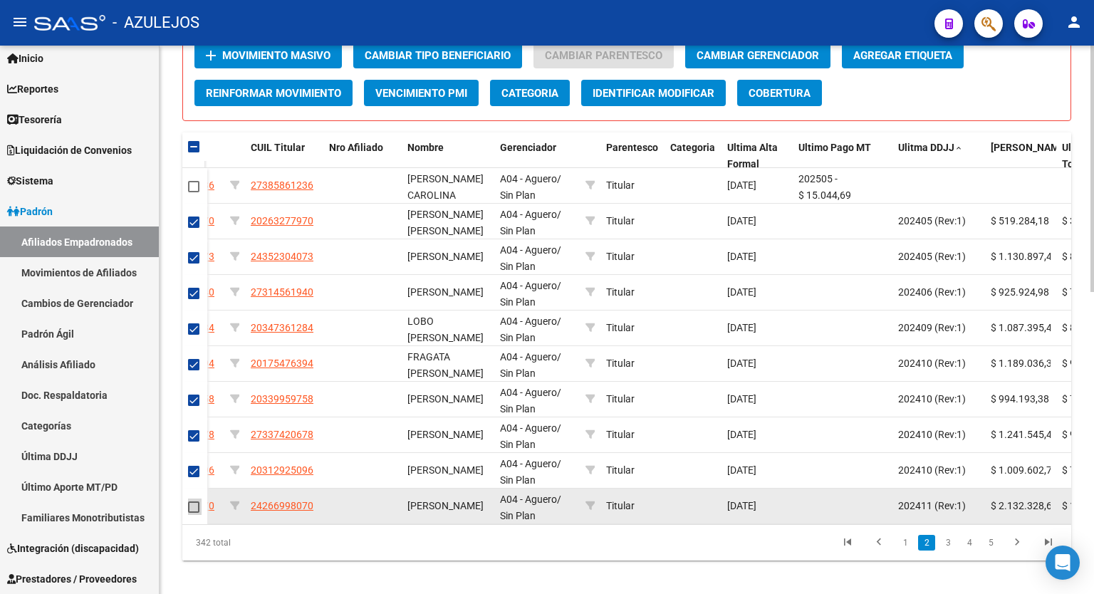
click at [193, 503] on span at bounding box center [193, 507] width 11 height 11
click at [193, 513] on input "checkbox" at bounding box center [193, 513] width 1 height 1
checkbox input "true"
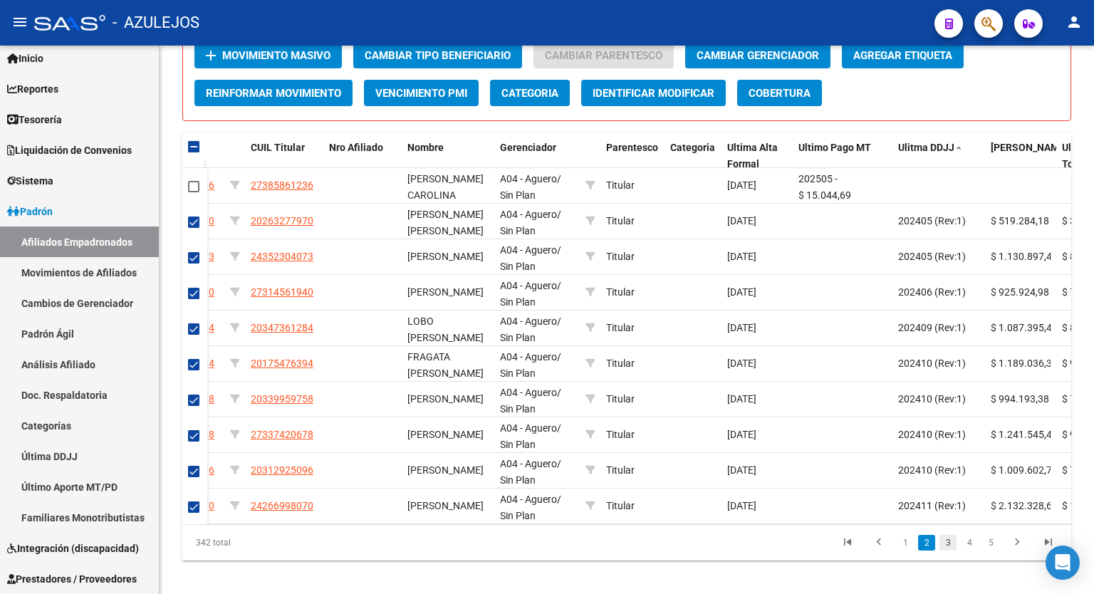
click at [946, 551] on link "3" at bounding box center [948, 543] width 17 height 16
checkbox input "false"
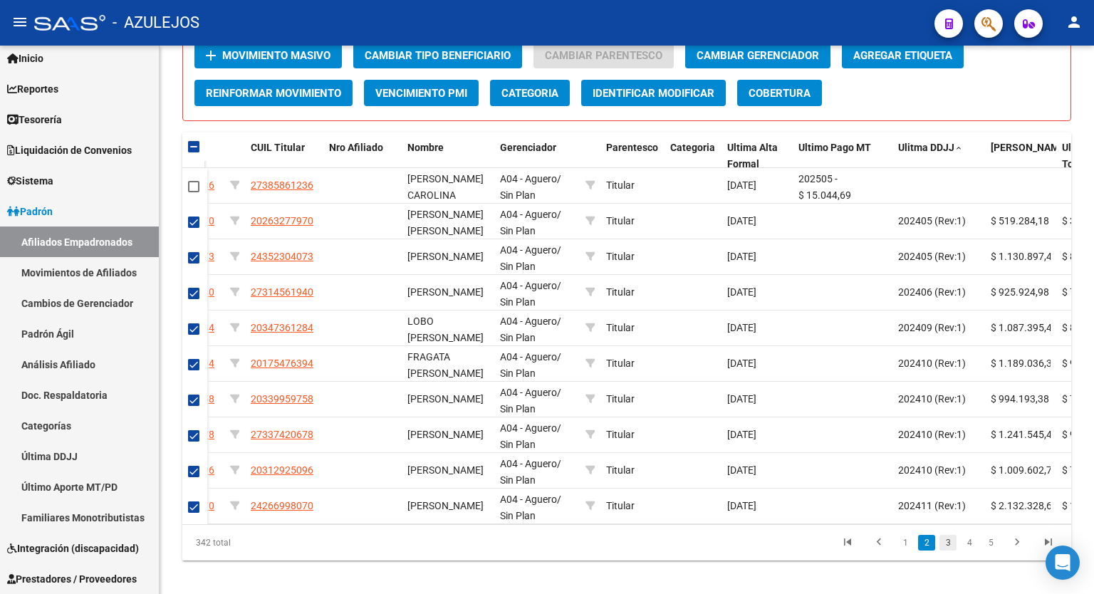
checkbox input "false"
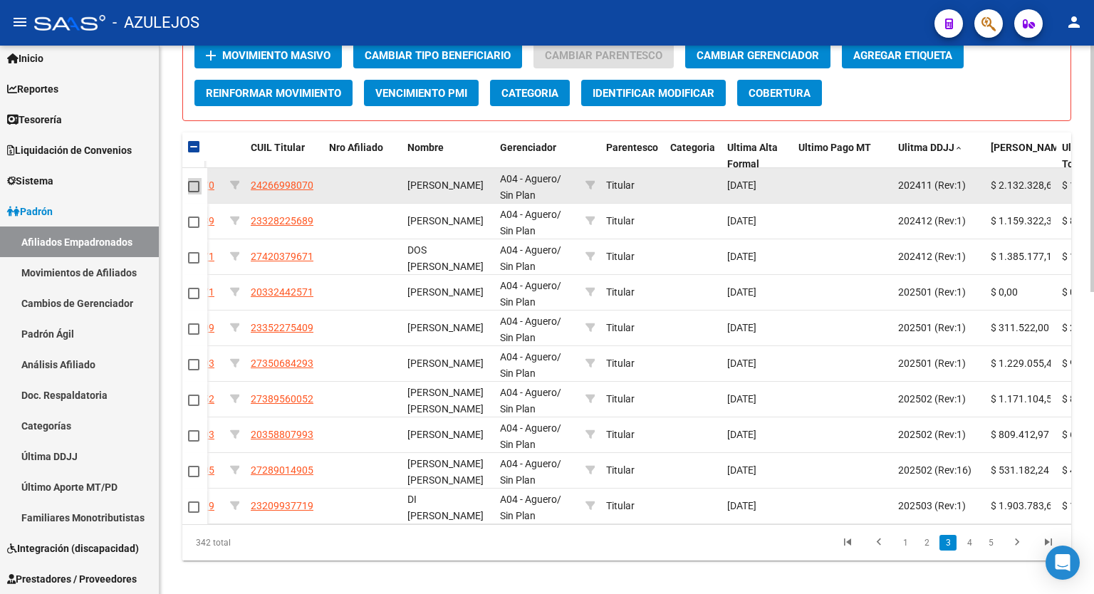
click at [193, 185] on span at bounding box center [193, 186] width 11 height 11
click at [193, 192] on input "checkbox" at bounding box center [193, 192] width 1 height 1
checkbox input "true"
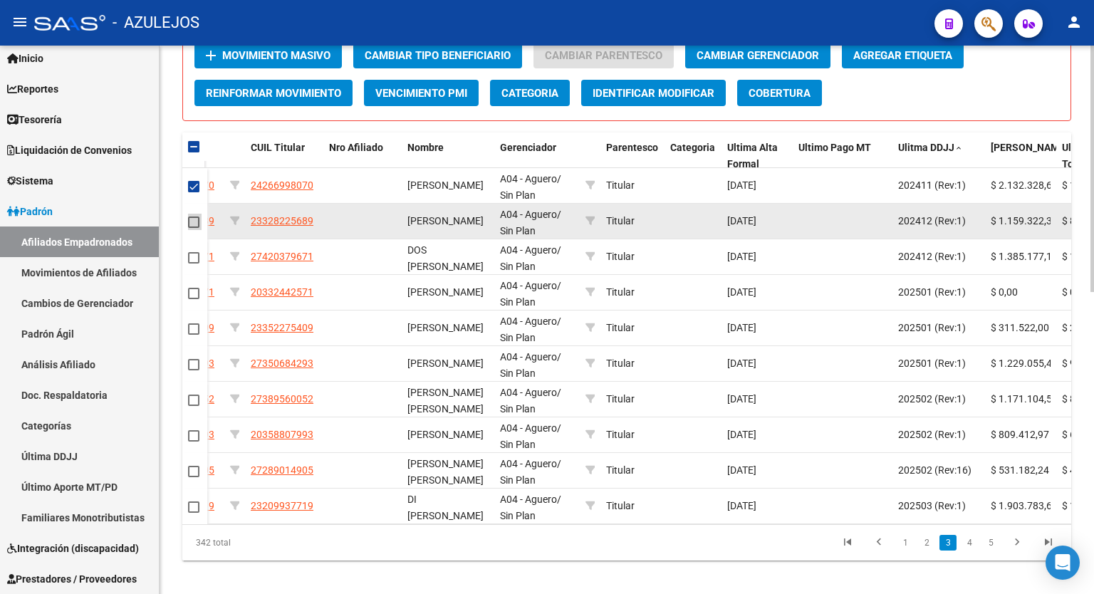
click at [194, 219] on span at bounding box center [193, 222] width 11 height 11
click at [194, 228] on input "checkbox" at bounding box center [193, 228] width 1 height 1
checkbox input "true"
click at [303, 217] on span "23328225689" at bounding box center [282, 220] width 63 height 11
type textarea "23328225689"
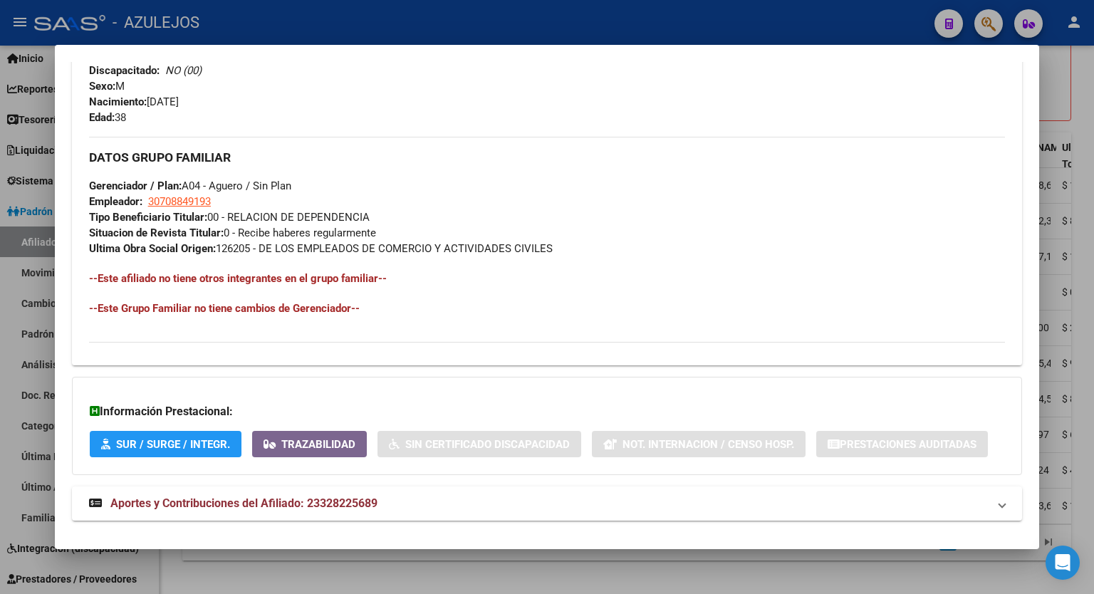
scroll to position [627, 0]
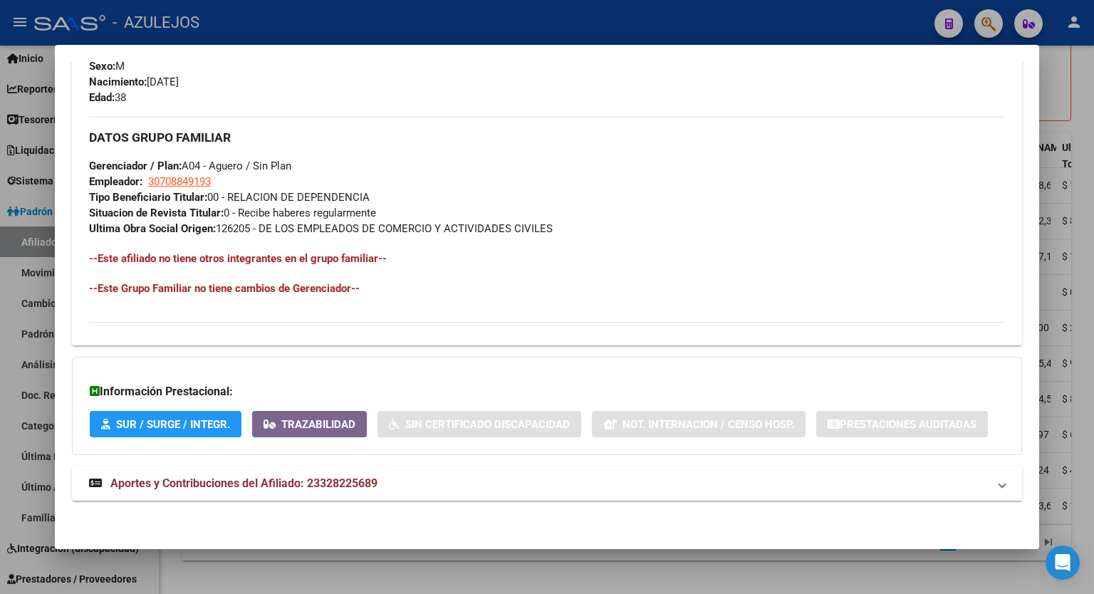
click at [330, 480] on span "Aportes y Contribuciones del Afiliado: 23328225689" at bounding box center [243, 484] width 267 height 14
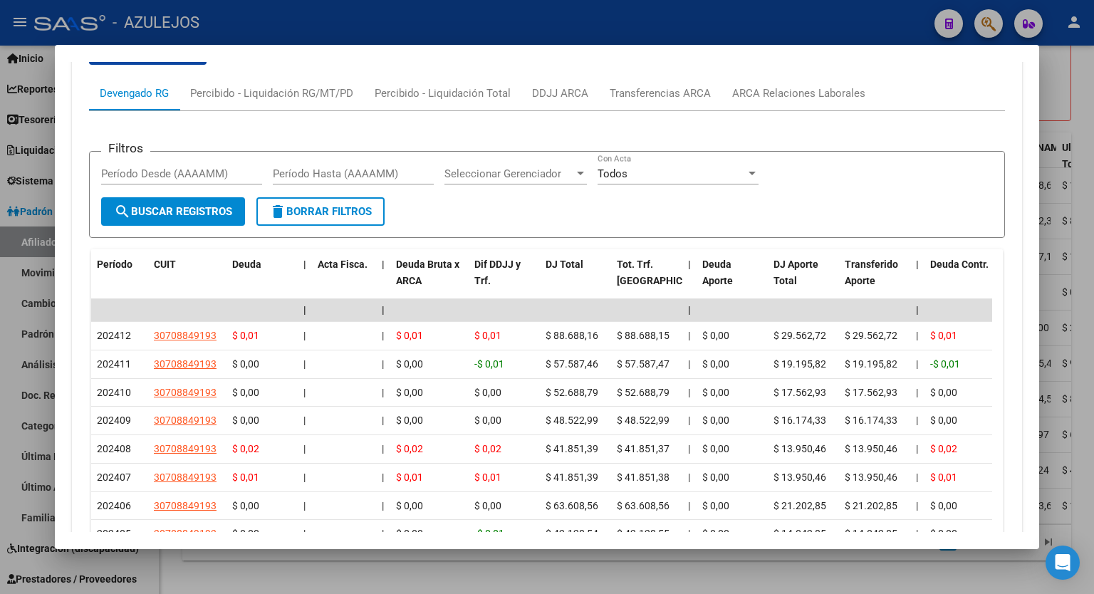
scroll to position [1111, 0]
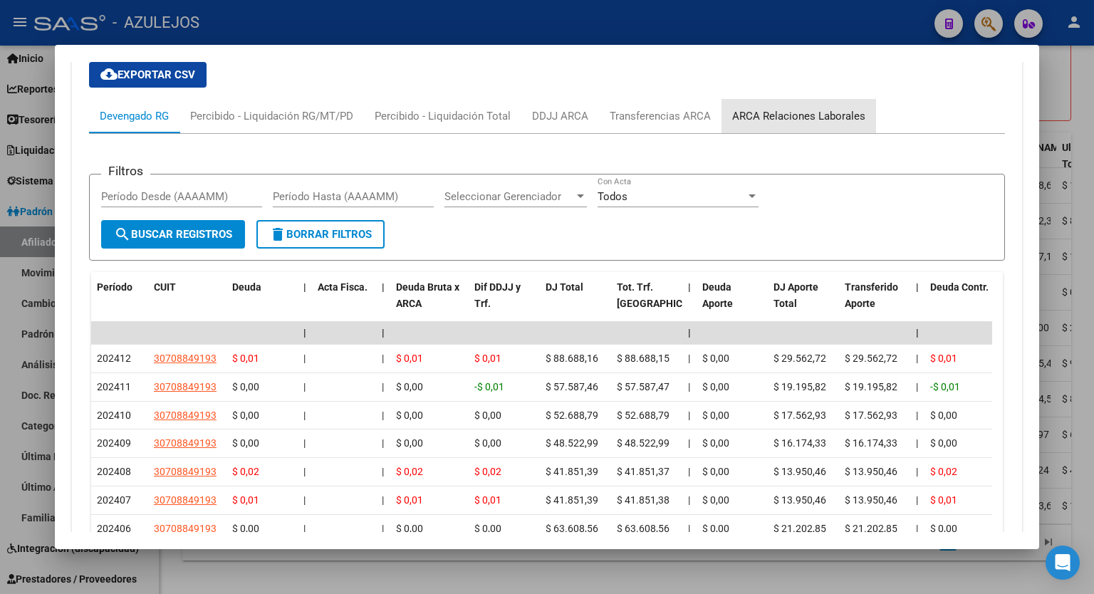
click at [812, 108] on div "ARCA Relaciones Laborales" at bounding box center [798, 116] width 133 height 16
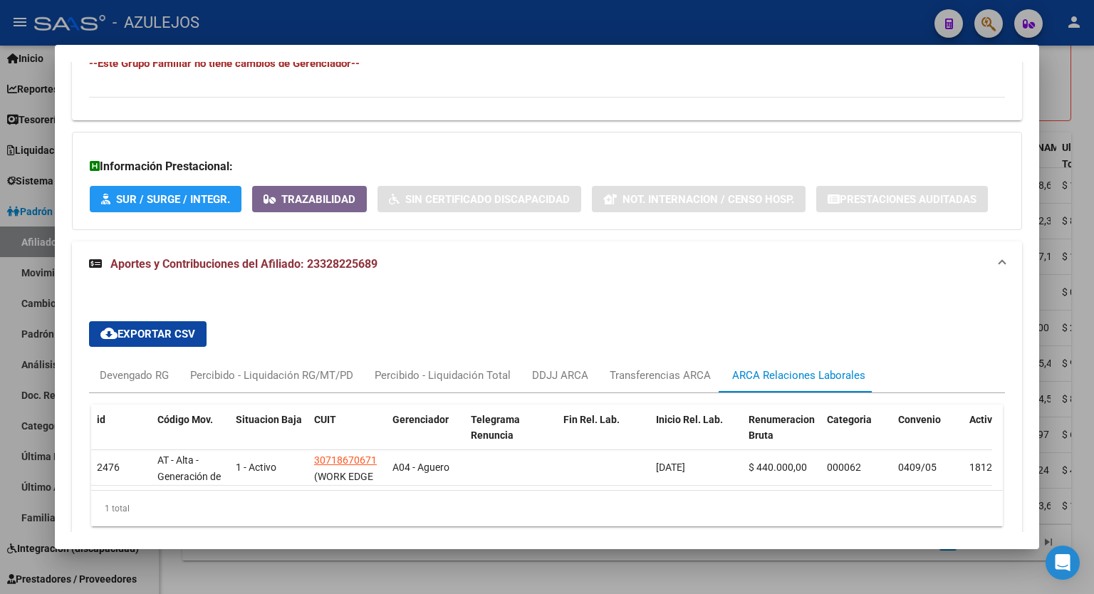
scroll to position [918, 0]
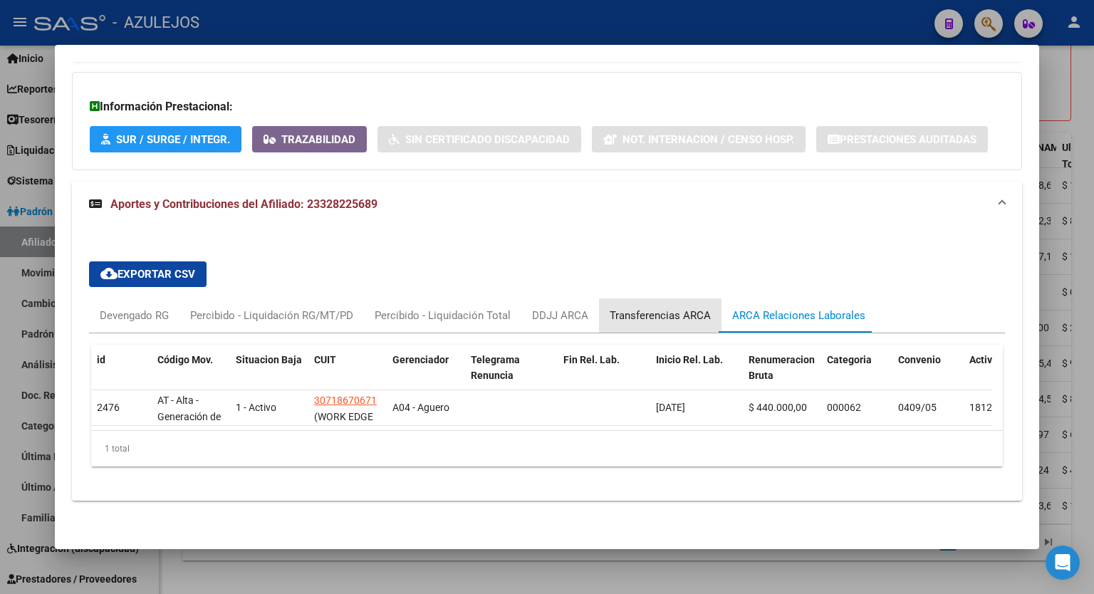
click at [666, 308] on div "Transferencias ARCA" at bounding box center [660, 316] width 101 height 16
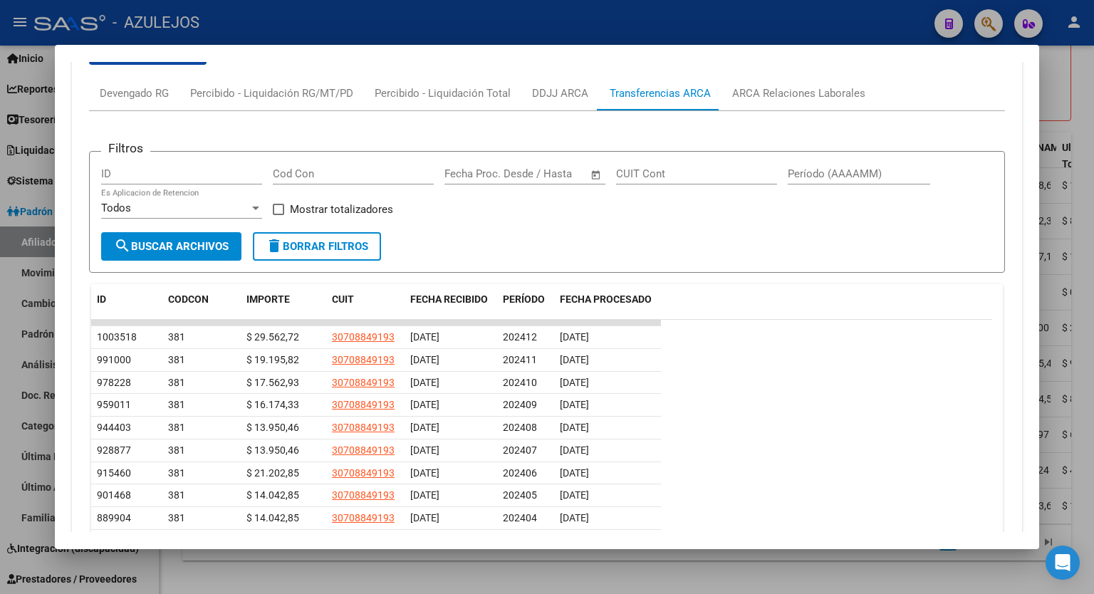
scroll to position [1141, 0]
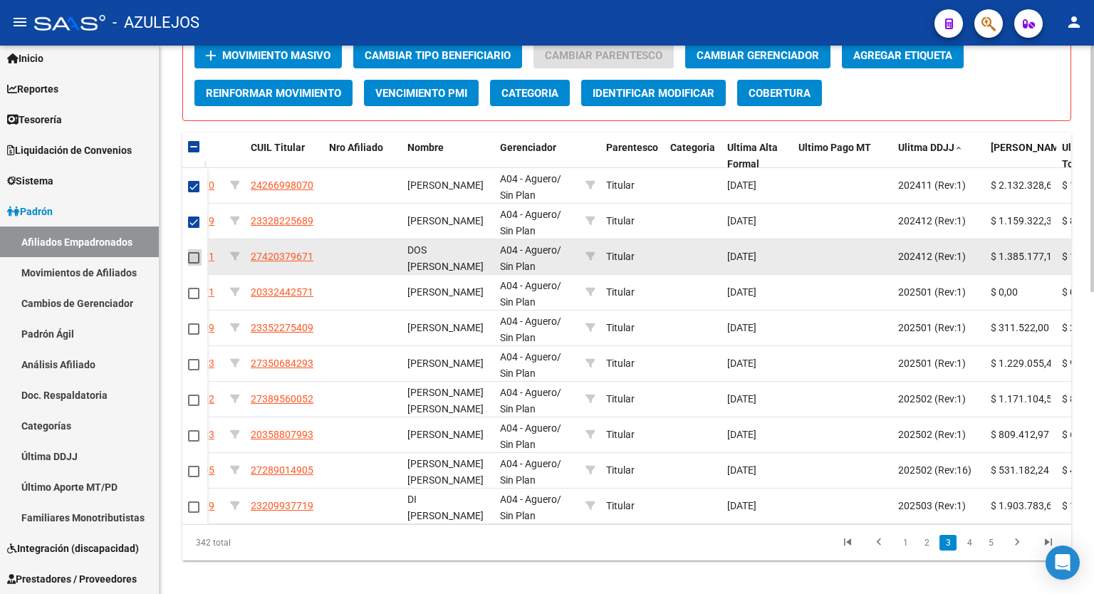
click at [193, 256] on span at bounding box center [193, 257] width 11 height 11
click at [193, 264] on input "checkbox" at bounding box center [193, 264] width 1 height 1
checkbox input "true"
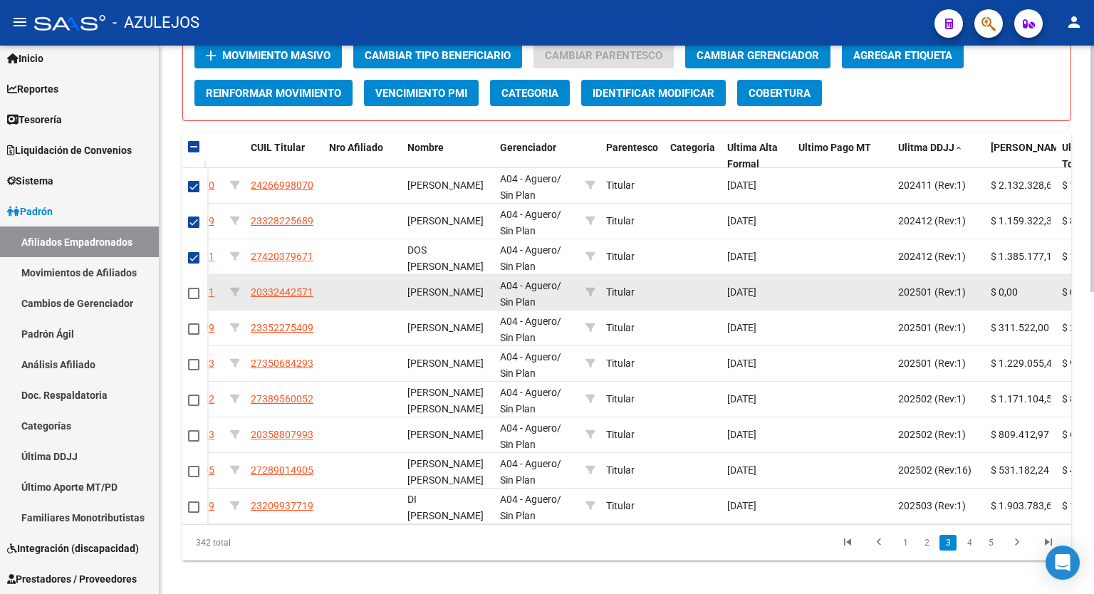
click at [192, 298] on mat-checkbox at bounding box center [193, 293] width 11 height 16
click at [192, 292] on span at bounding box center [193, 293] width 11 height 11
click at [193, 299] on input "checkbox" at bounding box center [193, 299] width 1 height 1
checkbox input "true"
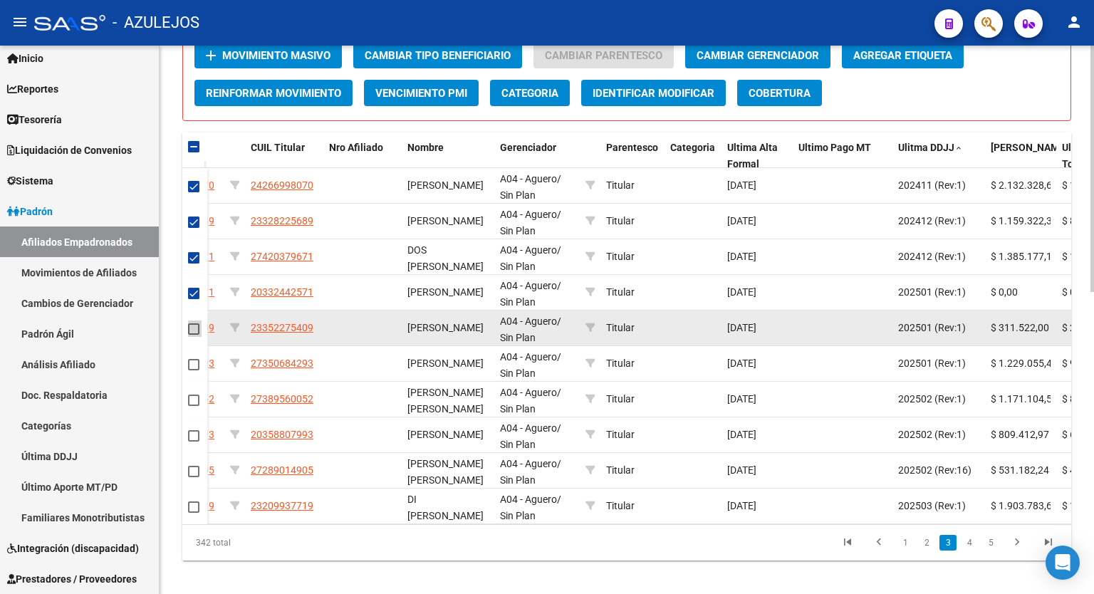
click at [192, 332] on span at bounding box center [193, 328] width 11 height 11
click at [193, 335] on input "checkbox" at bounding box center [193, 335] width 1 height 1
checkbox input "true"
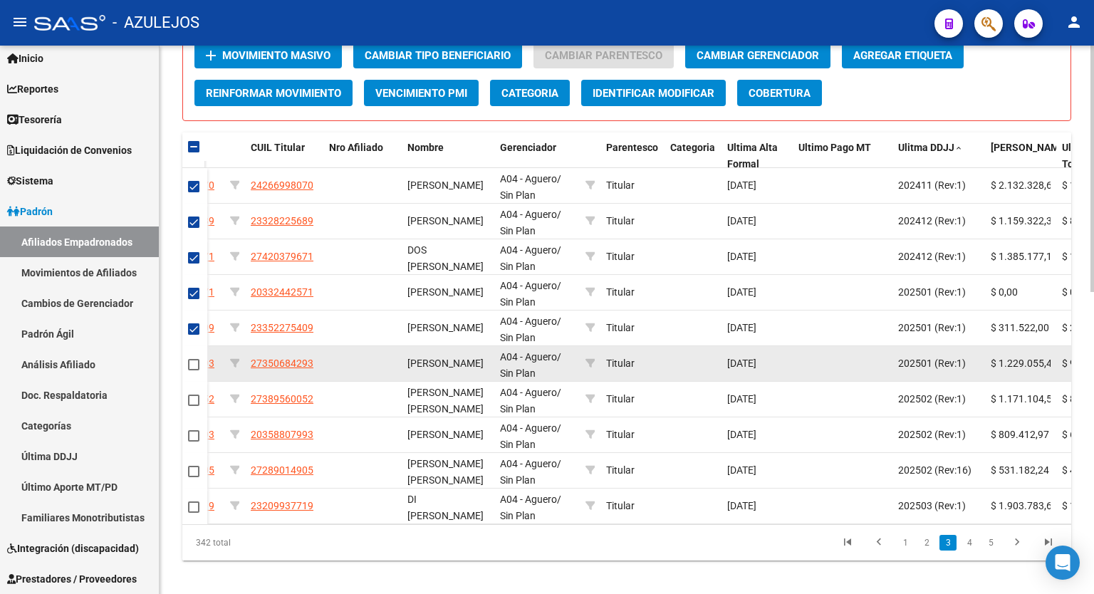
click at [191, 363] on span at bounding box center [193, 364] width 11 height 11
click at [193, 370] on input "checkbox" at bounding box center [193, 370] width 1 height 1
checkbox input "true"
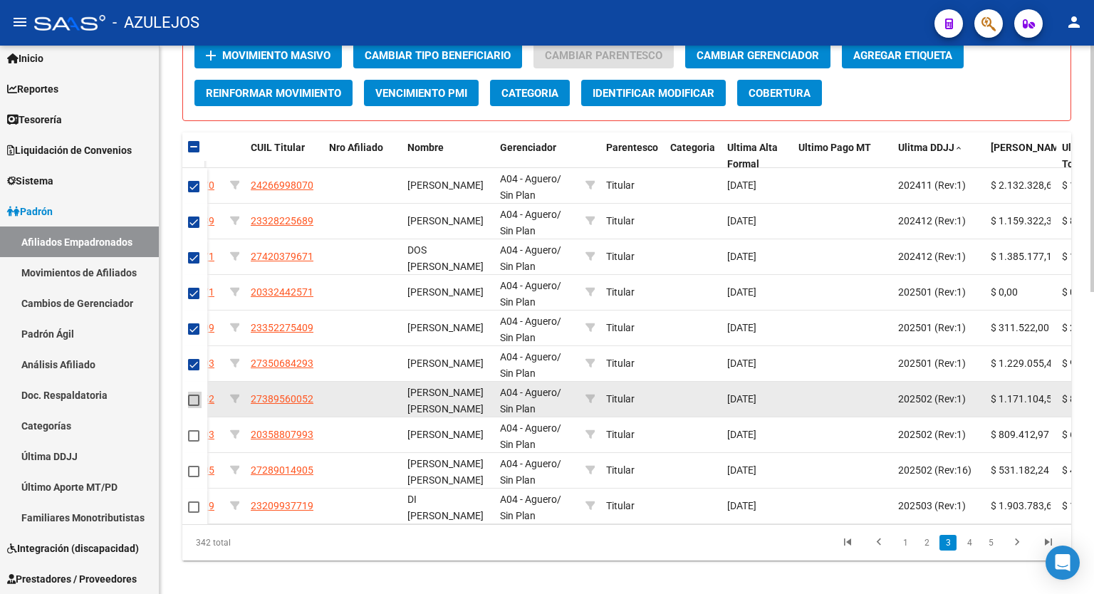
click at [192, 400] on span at bounding box center [193, 400] width 11 height 11
click at [193, 406] on input "checkbox" at bounding box center [193, 406] width 1 height 1
checkbox input "true"
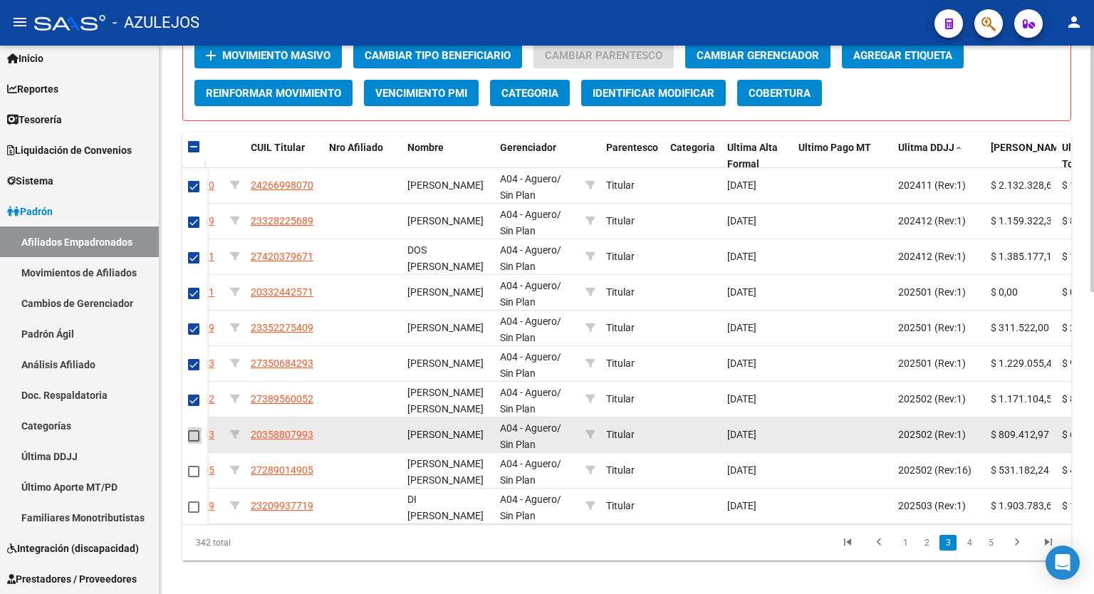
click at [191, 434] on span at bounding box center [193, 435] width 11 height 11
click at [193, 442] on input "checkbox" at bounding box center [193, 442] width 1 height 1
checkbox input "true"
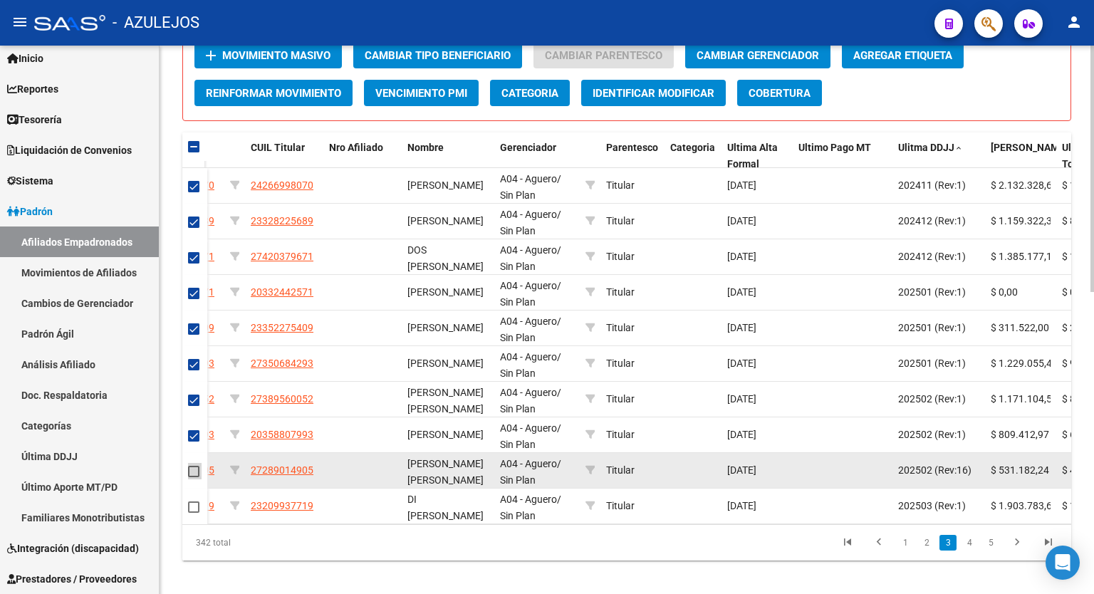
click at [191, 471] on span at bounding box center [193, 471] width 11 height 11
click at [193, 477] on input "checkbox" at bounding box center [193, 477] width 1 height 1
click at [192, 470] on span at bounding box center [193, 471] width 11 height 11
click at [193, 477] on input "checkbox" at bounding box center [193, 477] width 1 height 1
checkbox input "false"
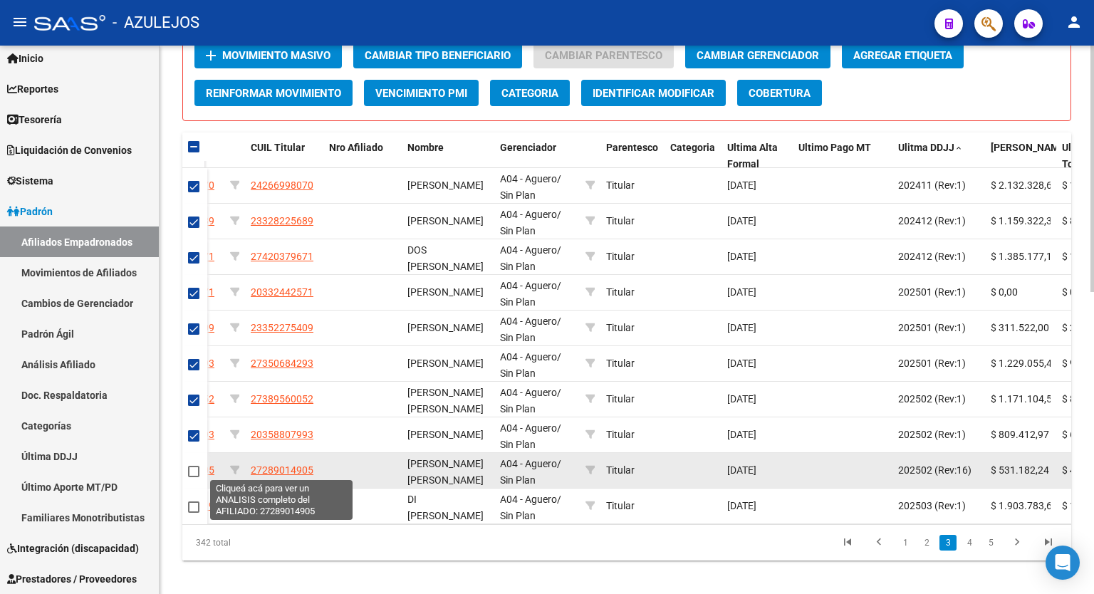
click at [276, 468] on span "27289014905" at bounding box center [282, 469] width 63 height 11
type textarea "27289014905"
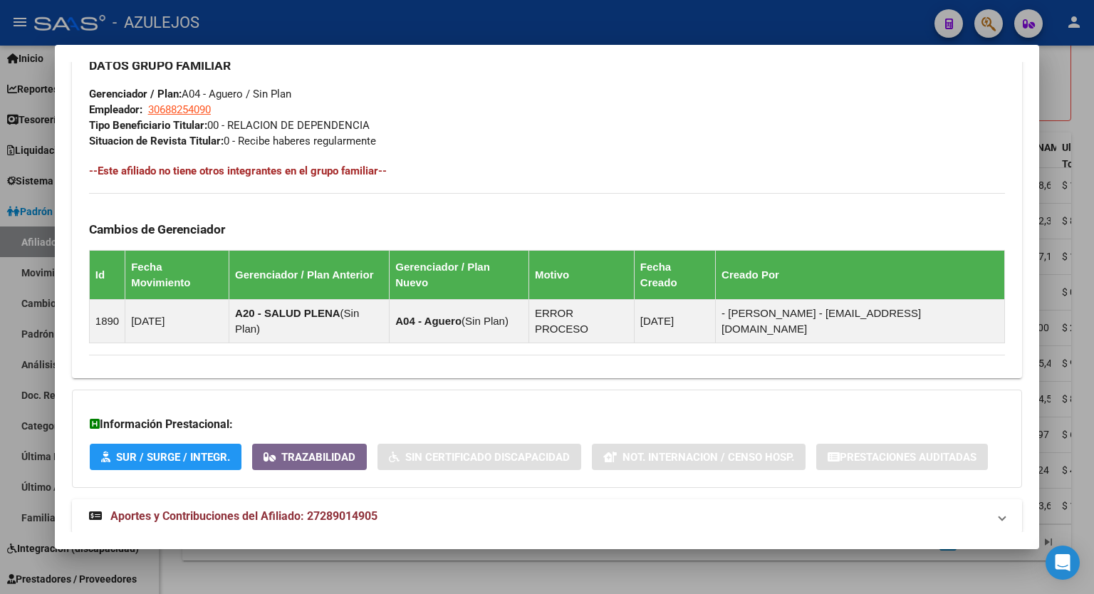
scroll to position [700, 0]
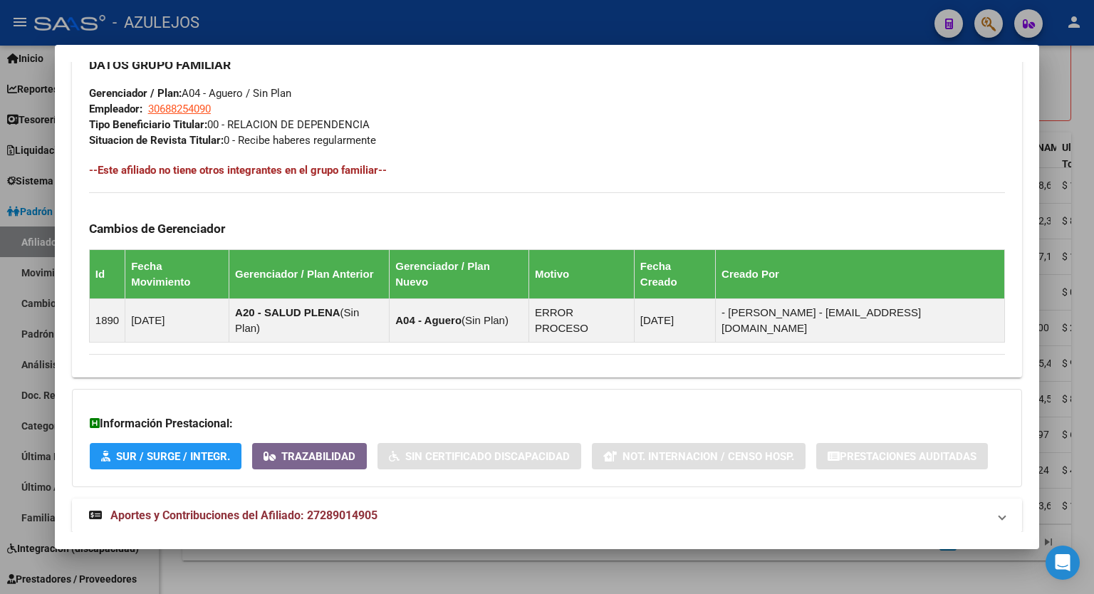
click at [375, 509] on span "Aportes y Contribuciones del Afiliado: 27289014905" at bounding box center [243, 516] width 267 height 14
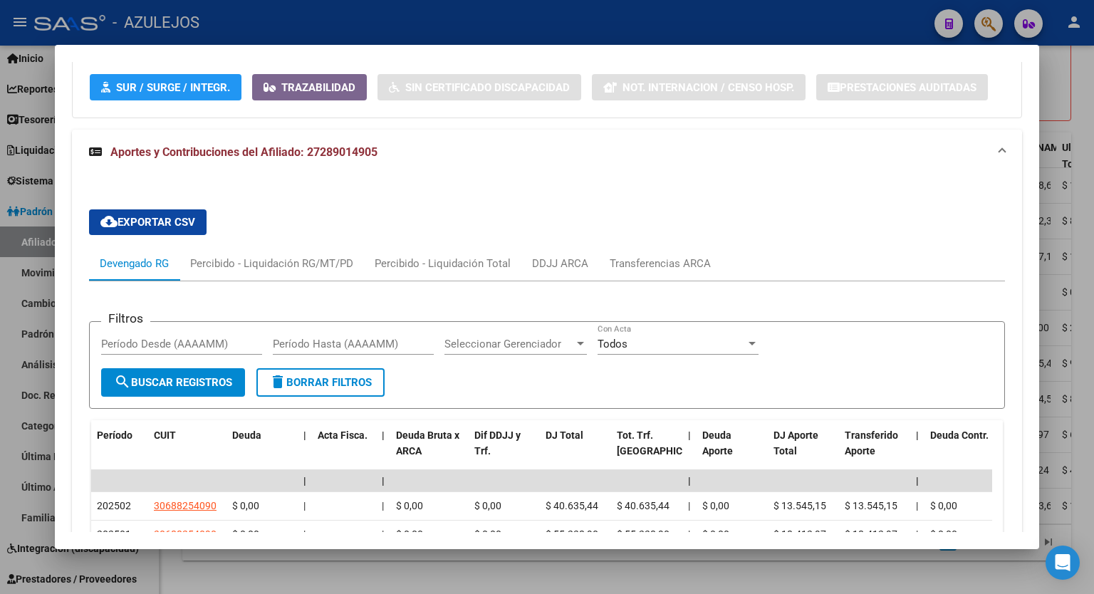
scroll to position [1052, 0]
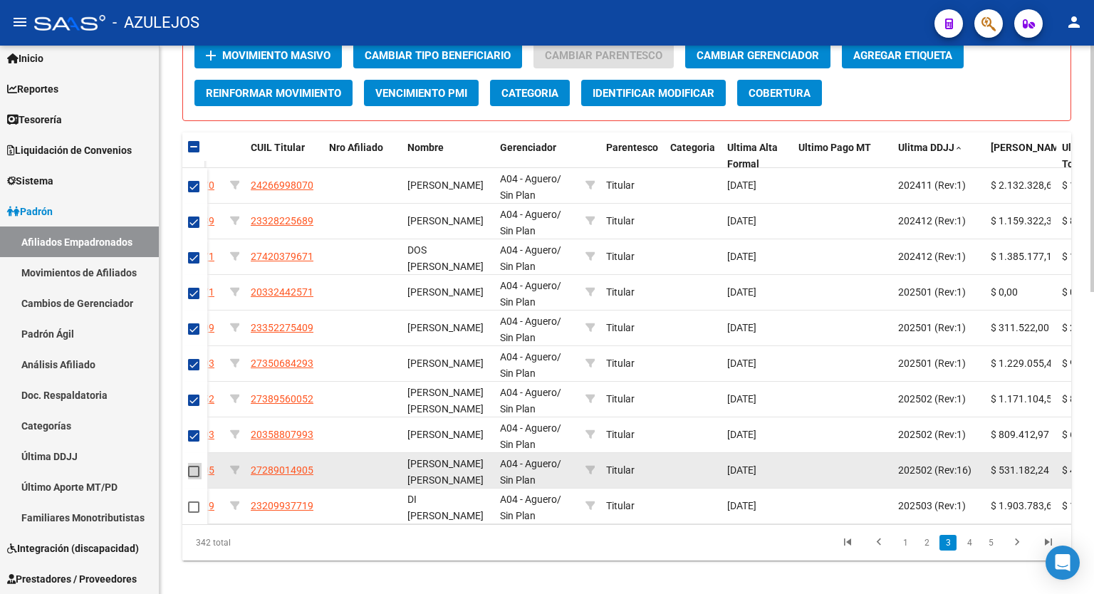
click at [193, 469] on span at bounding box center [193, 471] width 11 height 11
click at [193, 477] on input "checkbox" at bounding box center [193, 477] width 1 height 1
checkbox input "true"
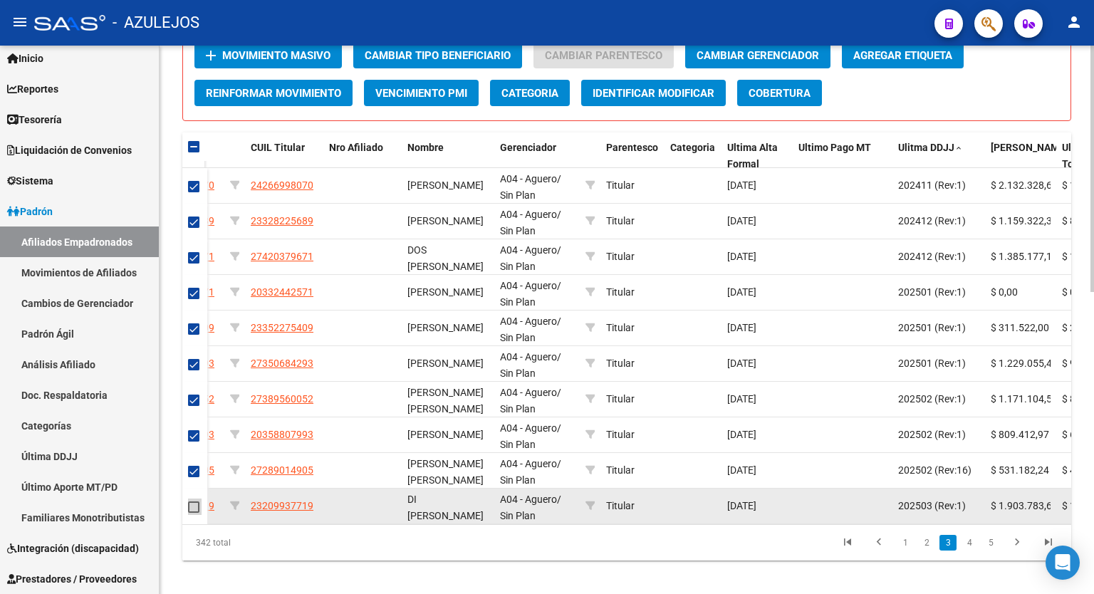
click at [192, 504] on span at bounding box center [193, 507] width 11 height 11
click at [193, 513] on input "checkbox" at bounding box center [193, 513] width 1 height 1
checkbox input "true"
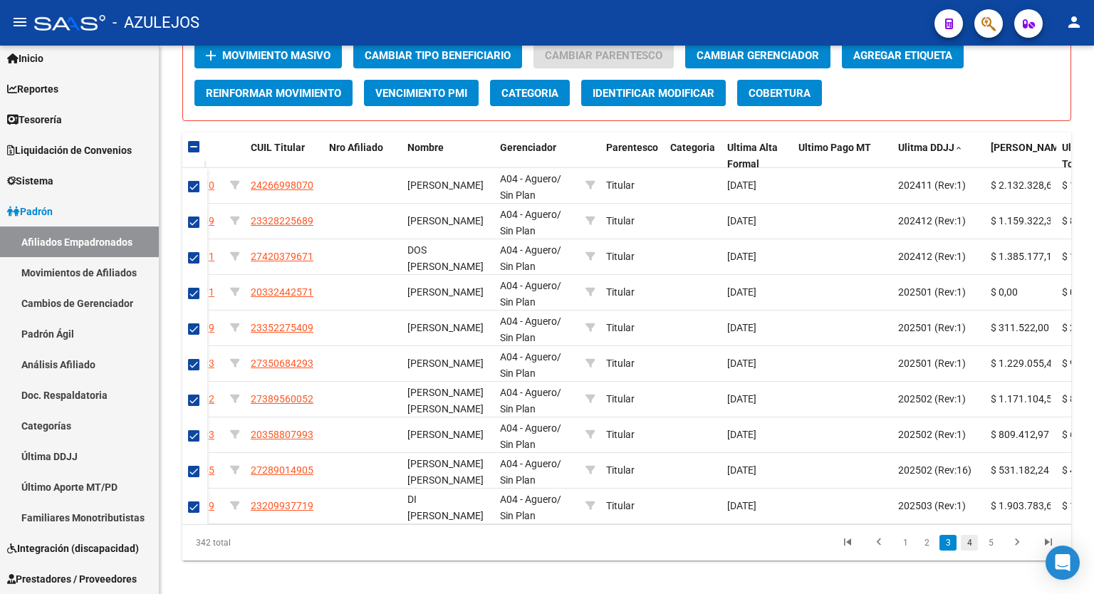
click at [970, 548] on link "4" at bounding box center [969, 543] width 17 height 16
checkbox input "false"
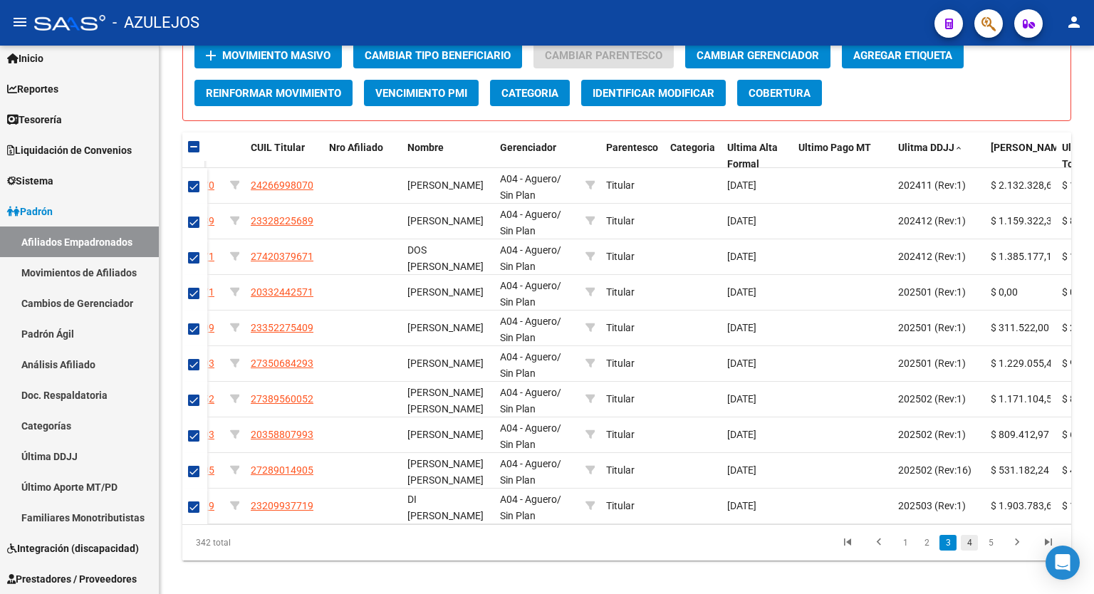
checkbox input "false"
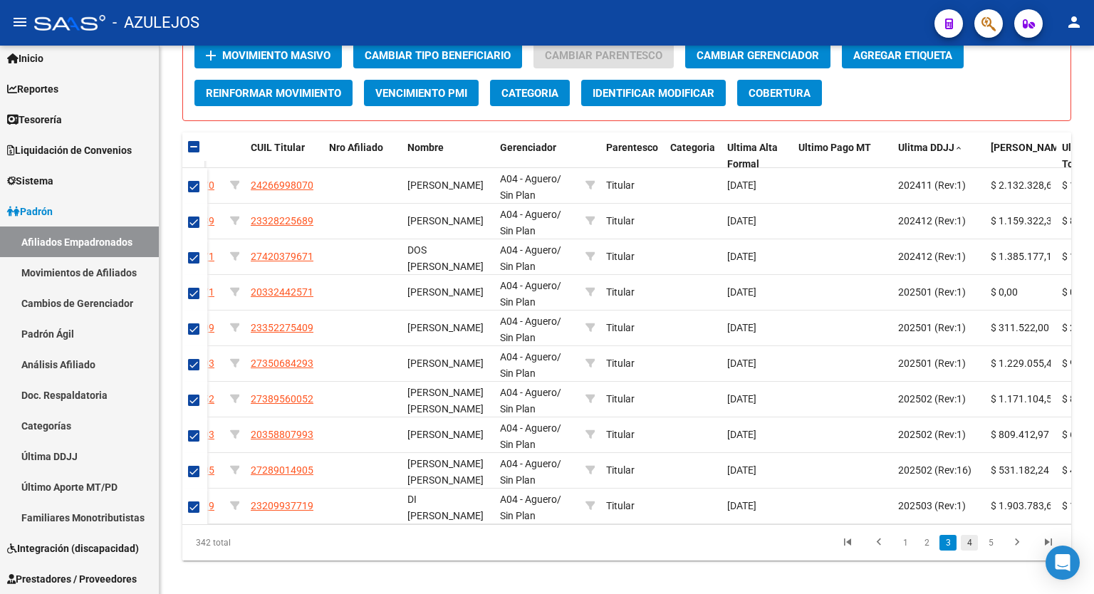
checkbox input "false"
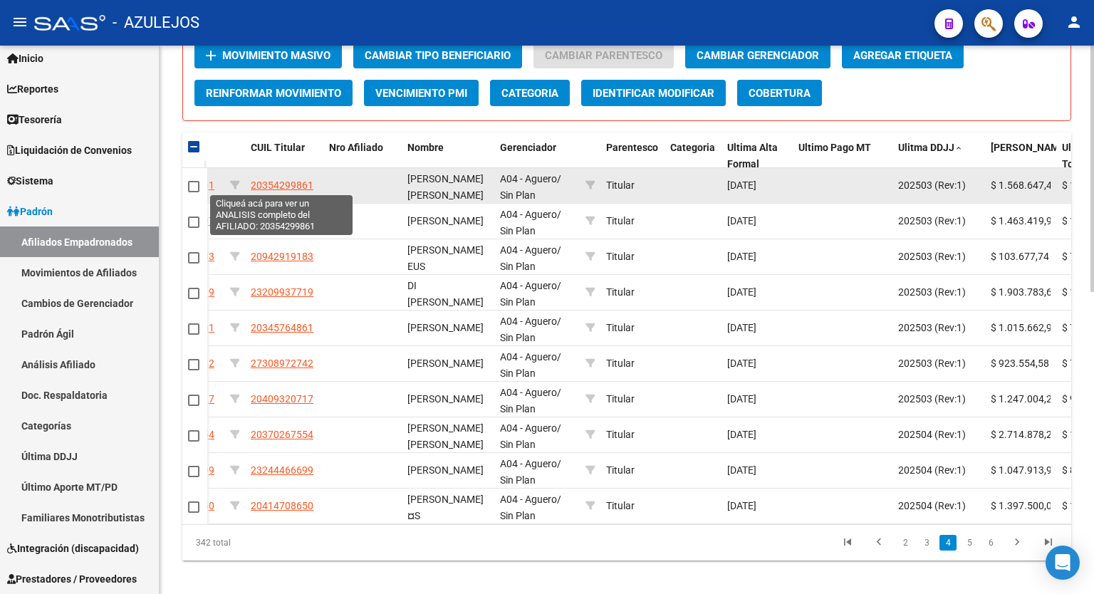
click at [296, 184] on span "20354299861" at bounding box center [282, 185] width 63 height 11
type textarea "20354299861"
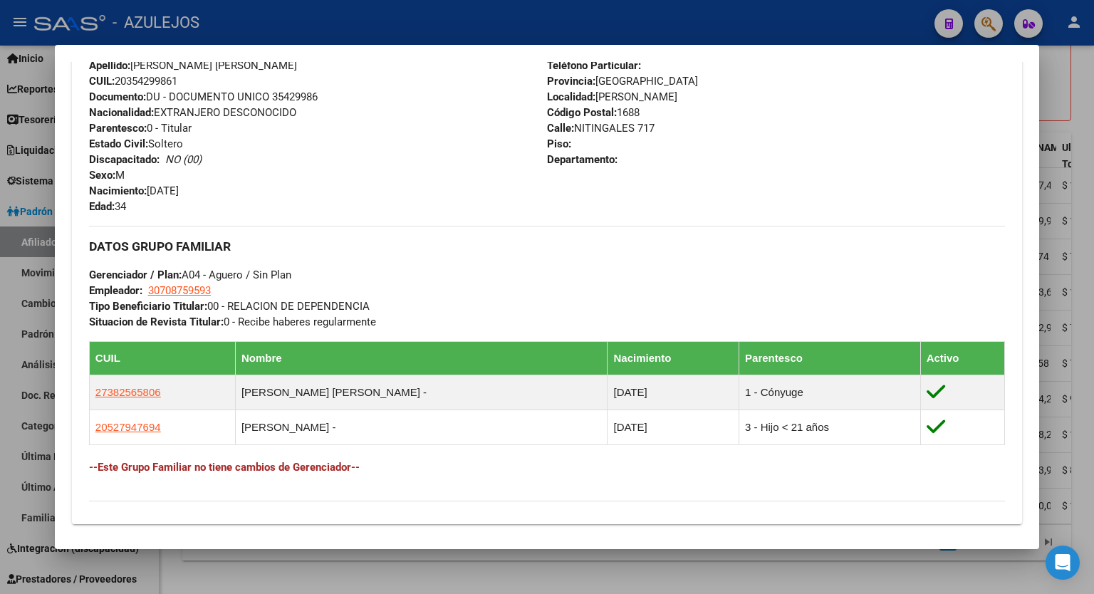
scroll to position [696, 0]
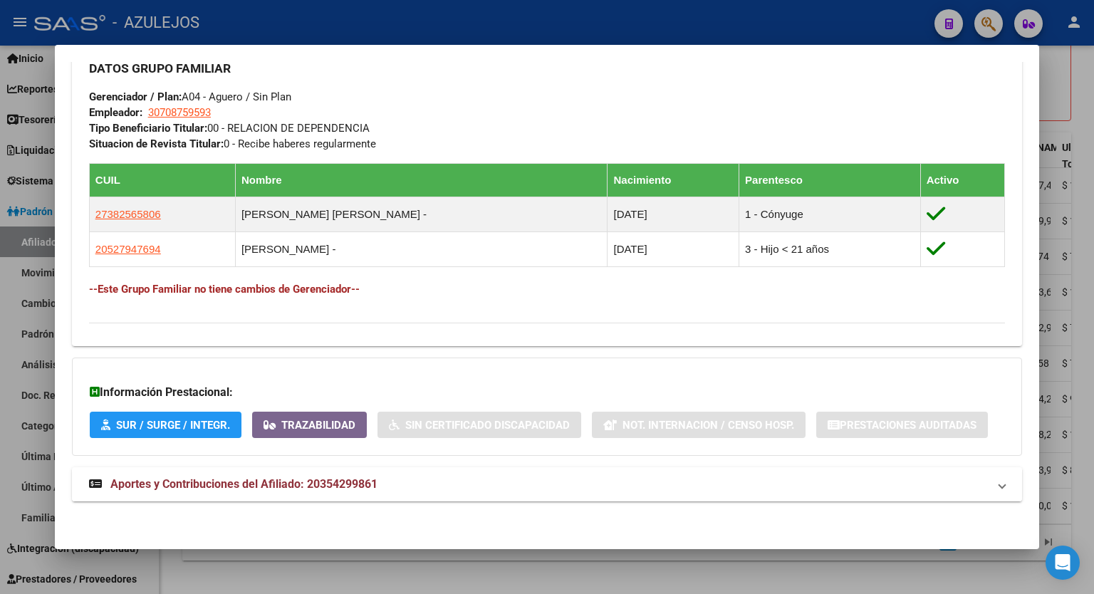
click at [350, 484] on span "Aportes y Contribuciones del Afiliado: 20354299861" at bounding box center [243, 484] width 267 height 14
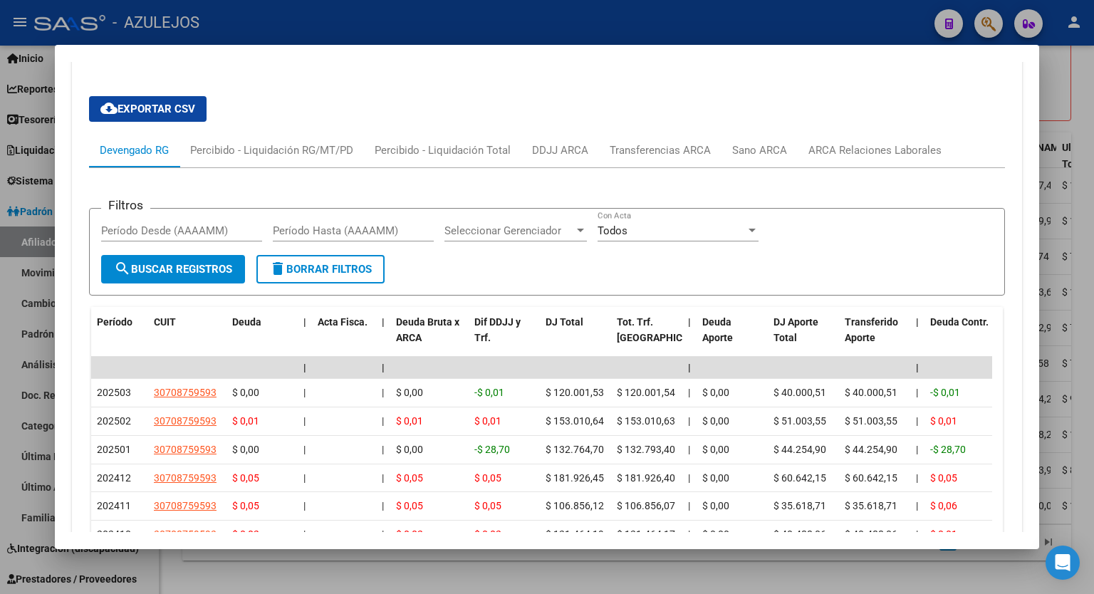
scroll to position [1154, 0]
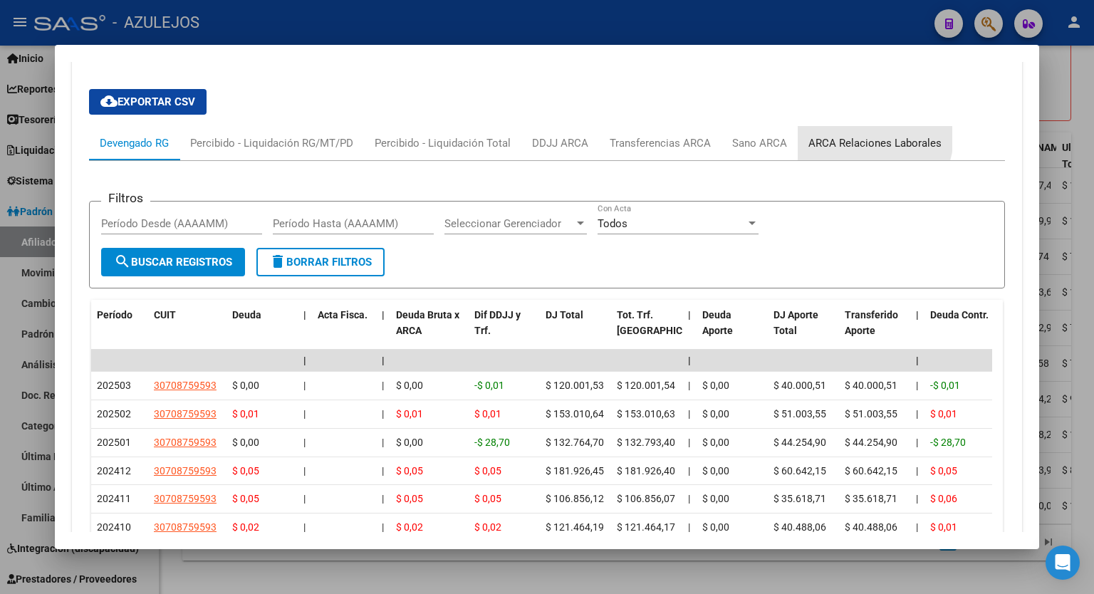
click at [865, 136] on div "ARCA Relaciones Laborales" at bounding box center [875, 143] width 133 height 16
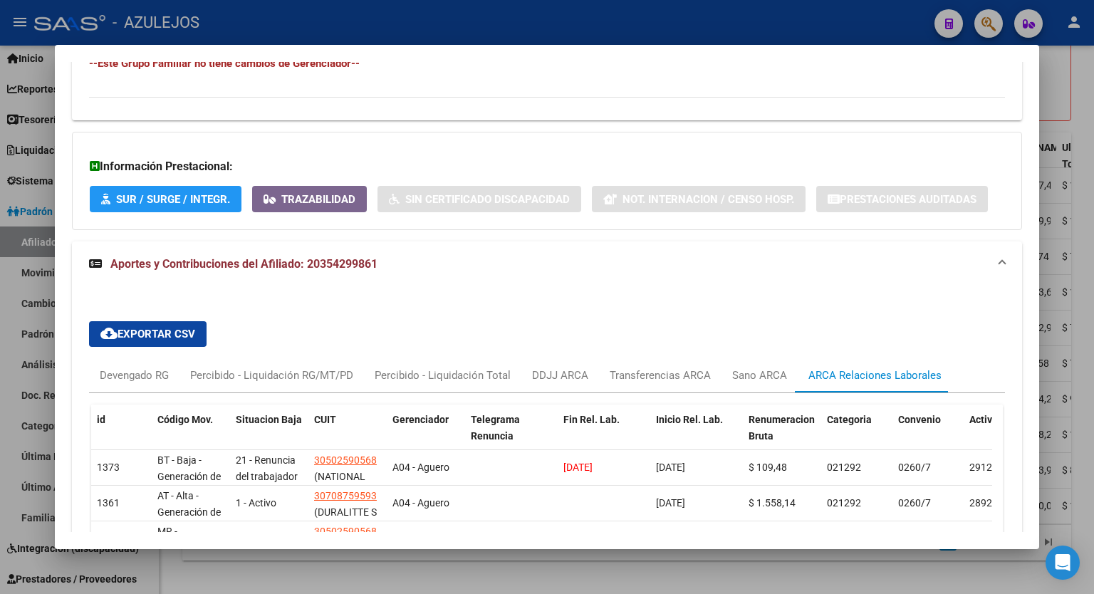
scroll to position [987, 0]
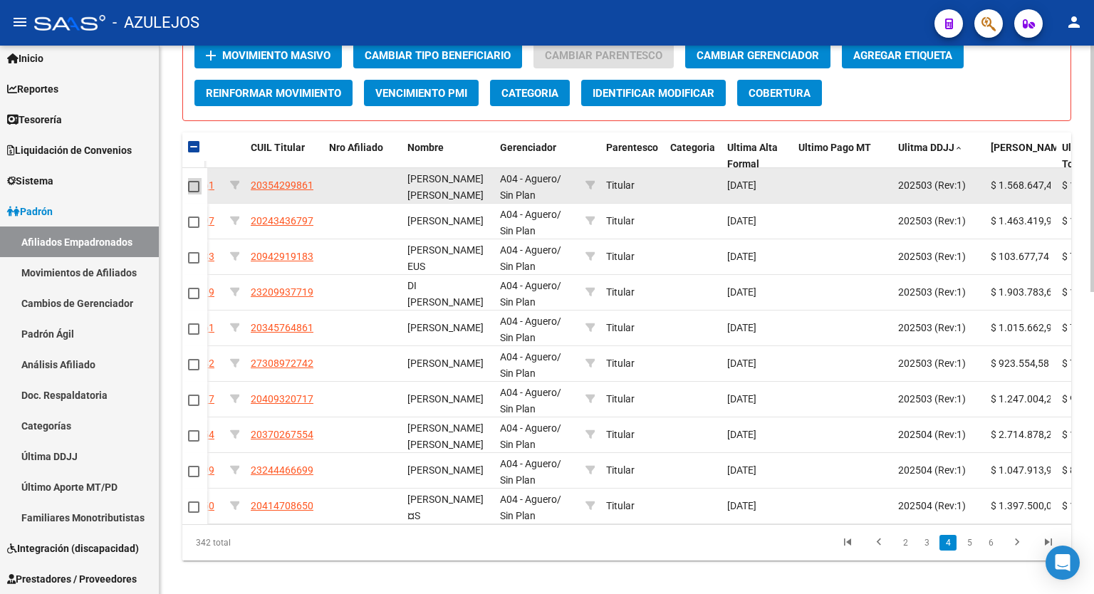
click at [192, 188] on span at bounding box center [193, 186] width 11 height 11
click at [193, 192] on input "checkbox" at bounding box center [193, 192] width 1 height 1
checkbox input "true"
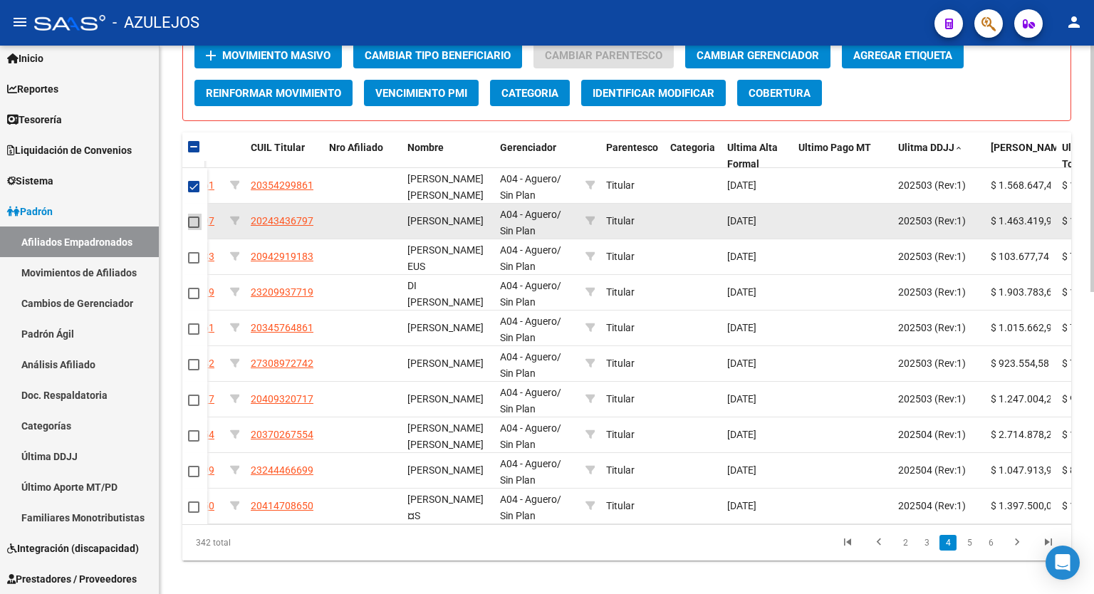
click at [189, 220] on span at bounding box center [193, 222] width 11 height 11
click at [193, 228] on input "checkbox" at bounding box center [193, 228] width 1 height 1
checkbox input "true"
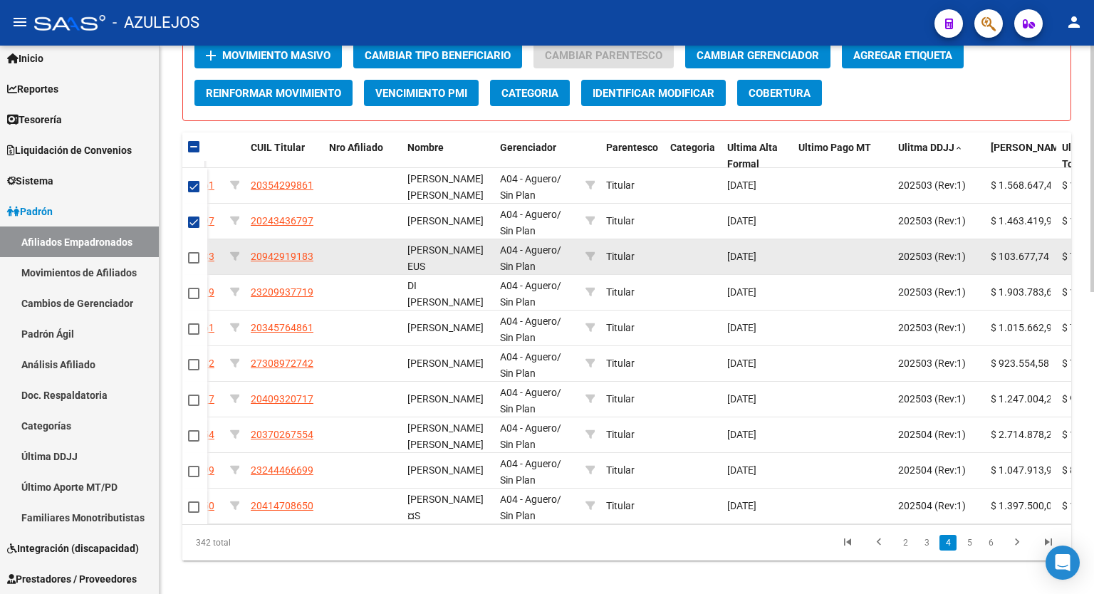
click at [193, 252] on span at bounding box center [193, 257] width 11 height 11
click at [193, 264] on input "checkbox" at bounding box center [193, 264] width 1 height 1
checkbox input "true"
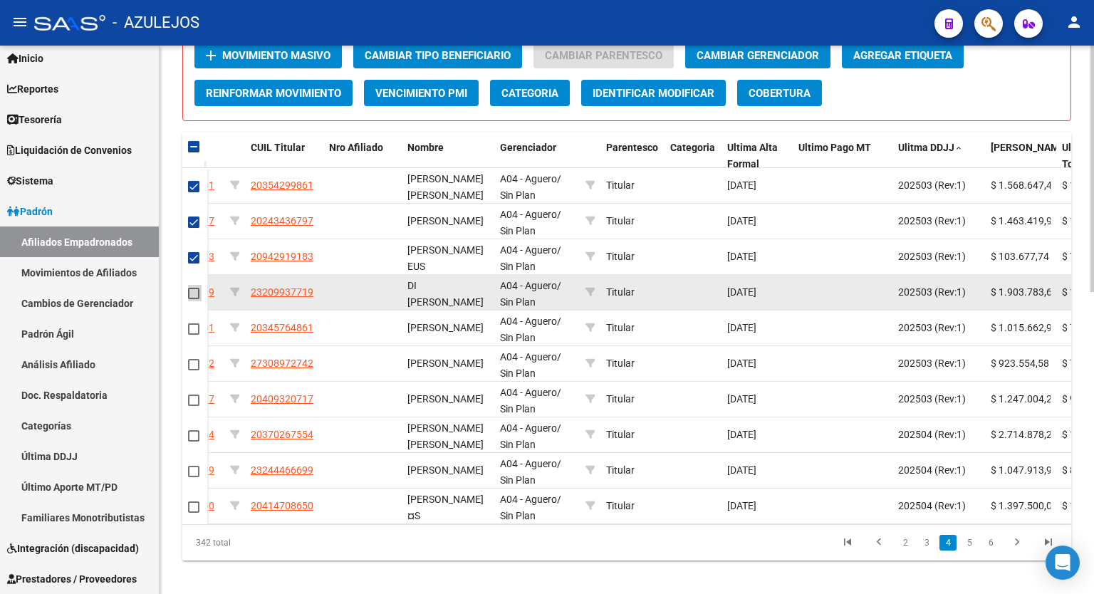
click at [193, 291] on span at bounding box center [193, 293] width 11 height 11
click at [193, 299] on input "checkbox" at bounding box center [193, 299] width 1 height 1
checkbox input "true"
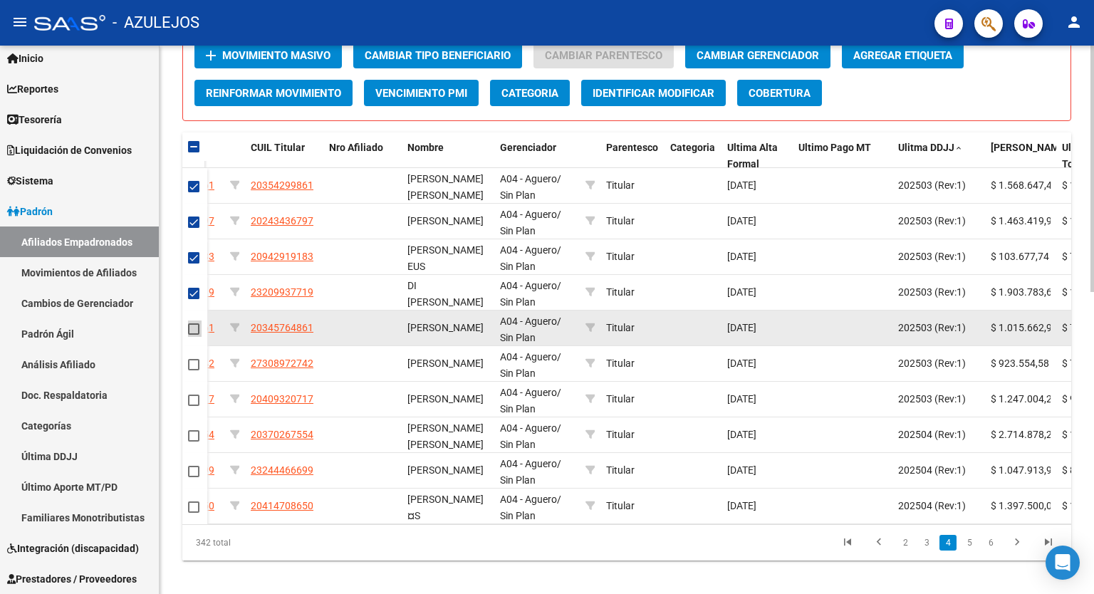
click at [192, 330] on span at bounding box center [193, 328] width 11 height 11
click at [193, 335] on input "checkbox" at bounding box center [193, 335] width 1 height 1
checkbox input "true"
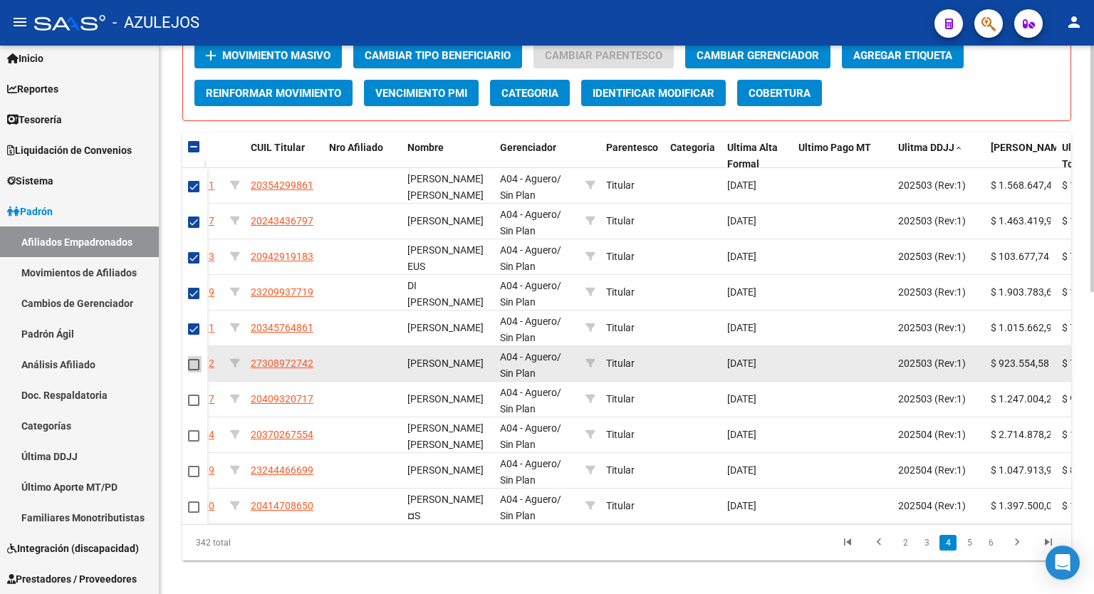
click at [191, 362] on span at bounding box center [193, 364] width 11 height 11
click at [193, 370] on input "checkbox" at bounding box center [193, 370] width 1 height 1
checkbox input "true"
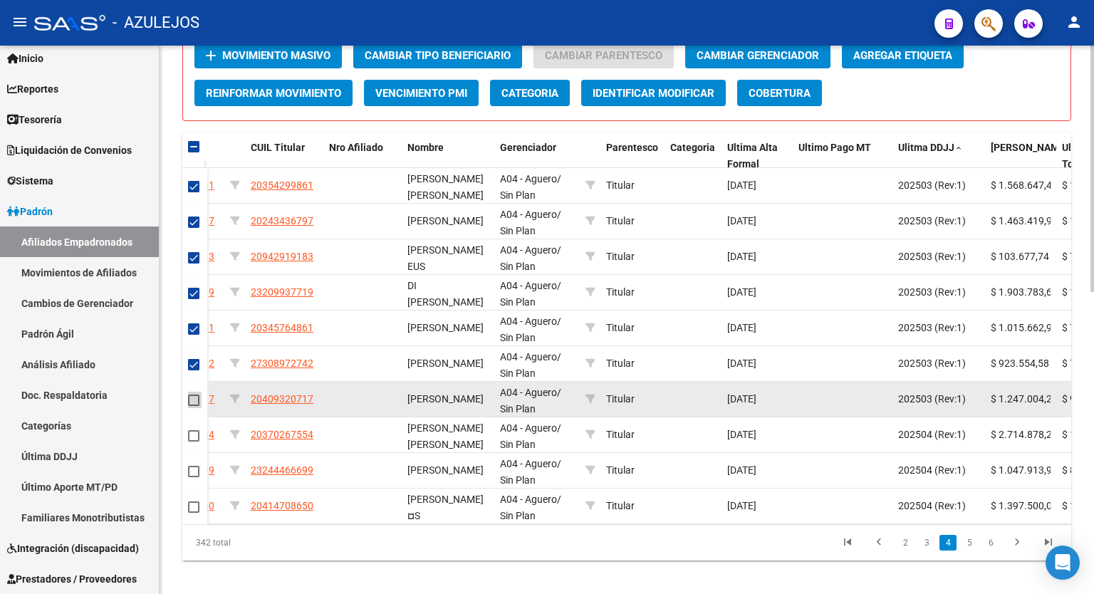
click at [194, 396] on span at bounding box center [193, 400] width 11 height 11
click at [194, 406] on input "checkbox" at bounding box center [193, 406] width 1 height 1
checkbox input "true"
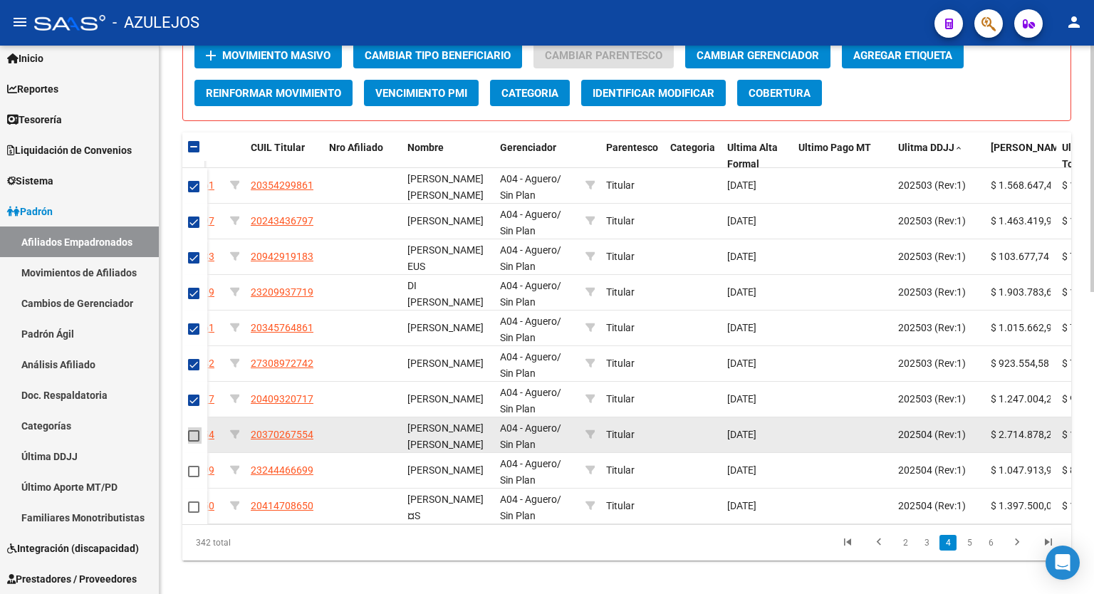
click at [193, 433] on span at bounding box center [193, 435] width 11 height 11
click at [193, 442] on input "checkbox" at bounding box center [193, 442] width 1 height 1
checkbox input "true"
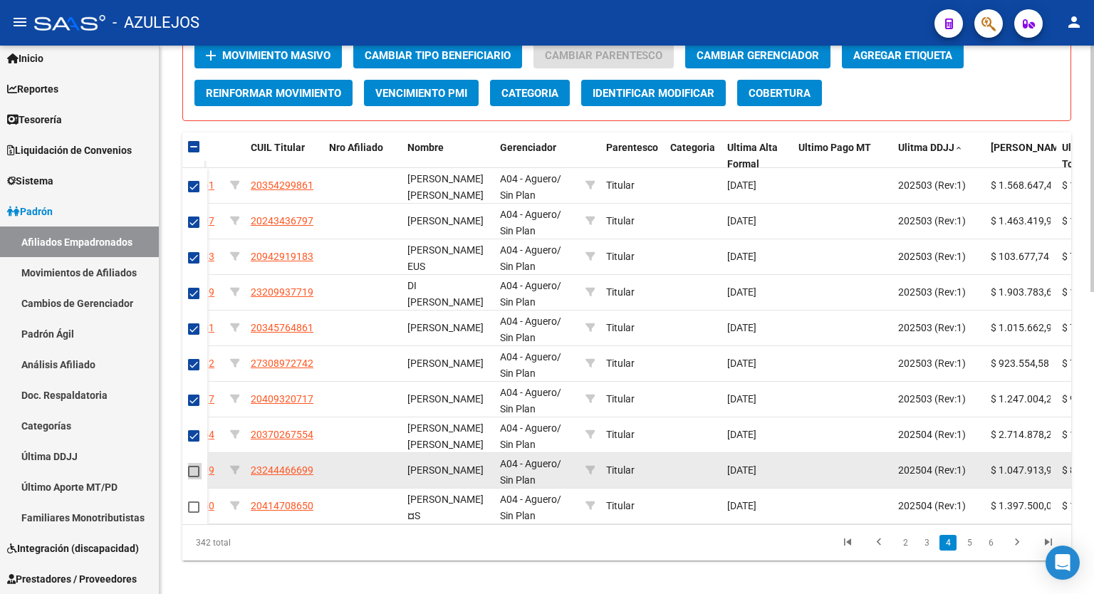
click at [192, 470] on span at bounding box center [193, 471] width 11 height 11
click at [193, 477] on input "checkbox" at bounding box center [193, 477] width 1 height 1
checkbox input "true"
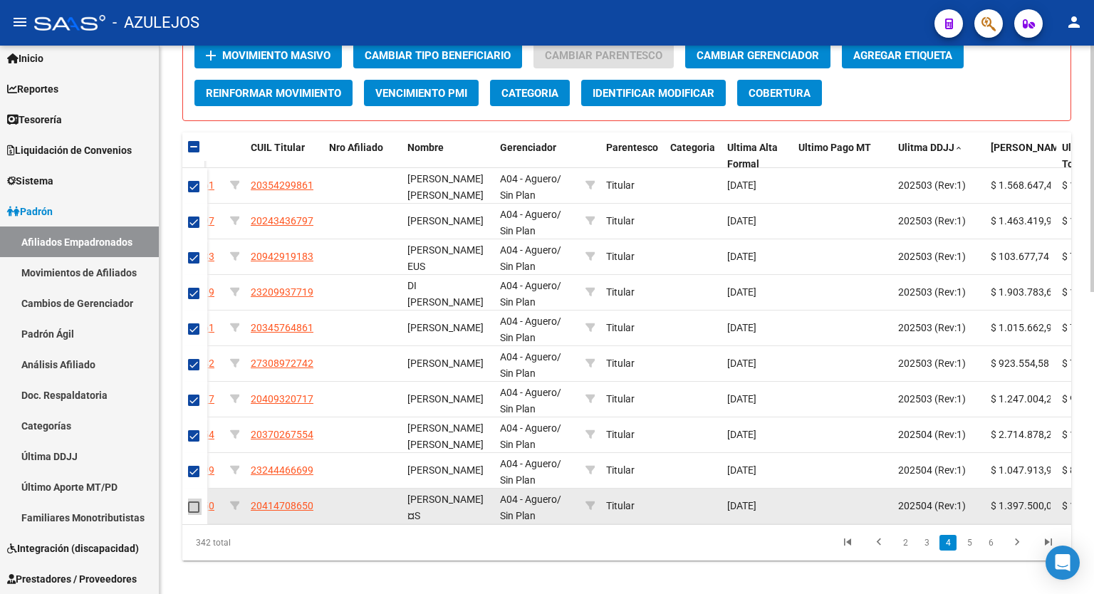
click at [194, 502] on span at bounding box center [193, 507] width 11 height 11
click at [194, 513] on input "checkbox" at bounding box center [193, 513] width 1 height 1
checkbox input "true"
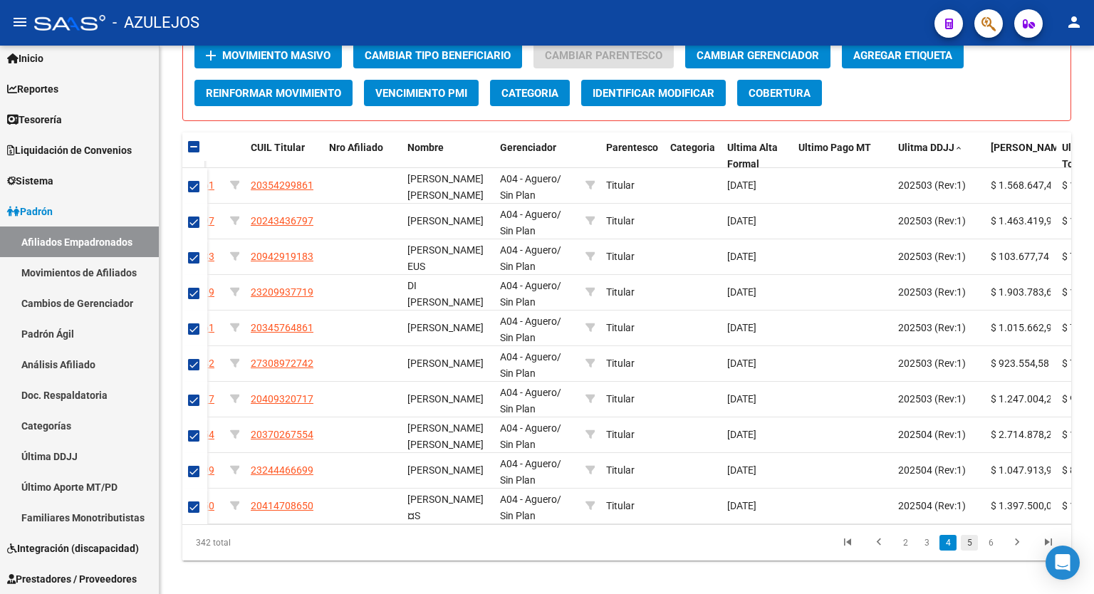
click at [969, 551] on link "5" at bounding box center [969, 543] width 17 height 16
checkbox input "false"
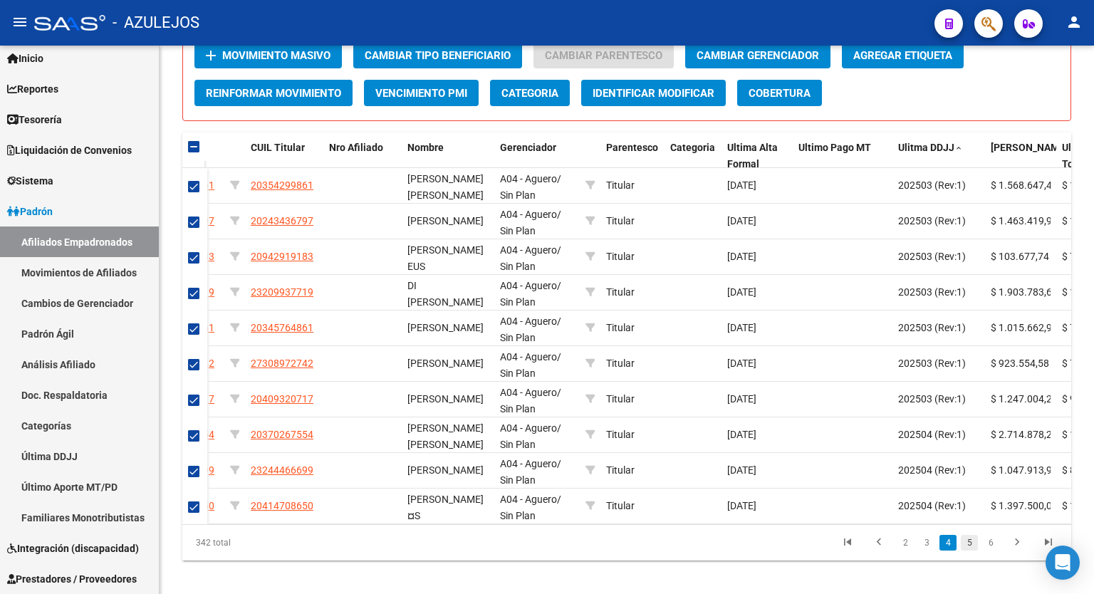
checkbox input "false"
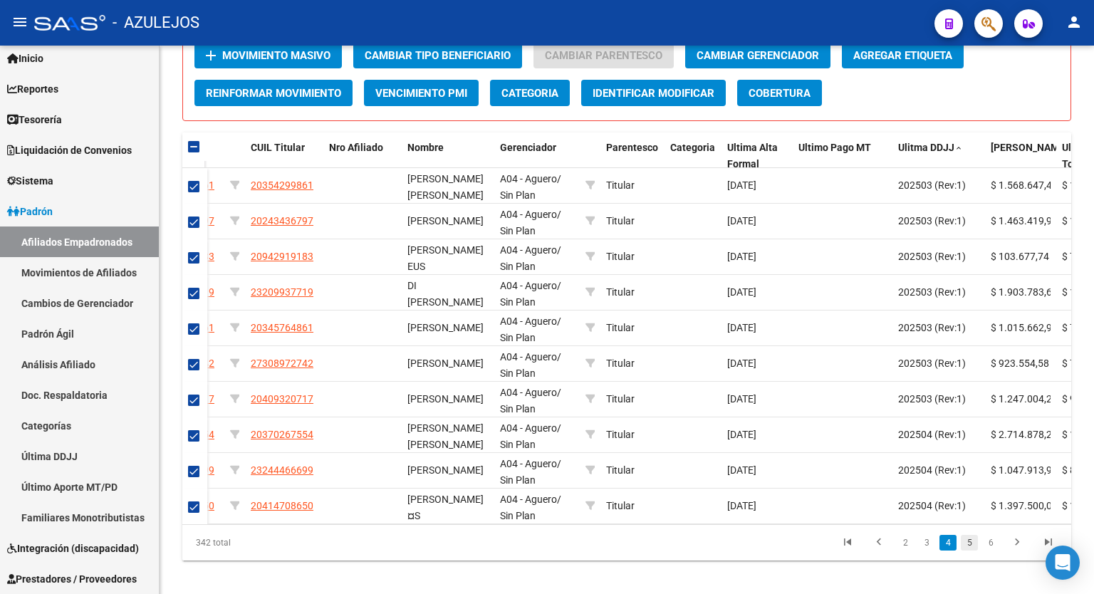
checkbox input "false"
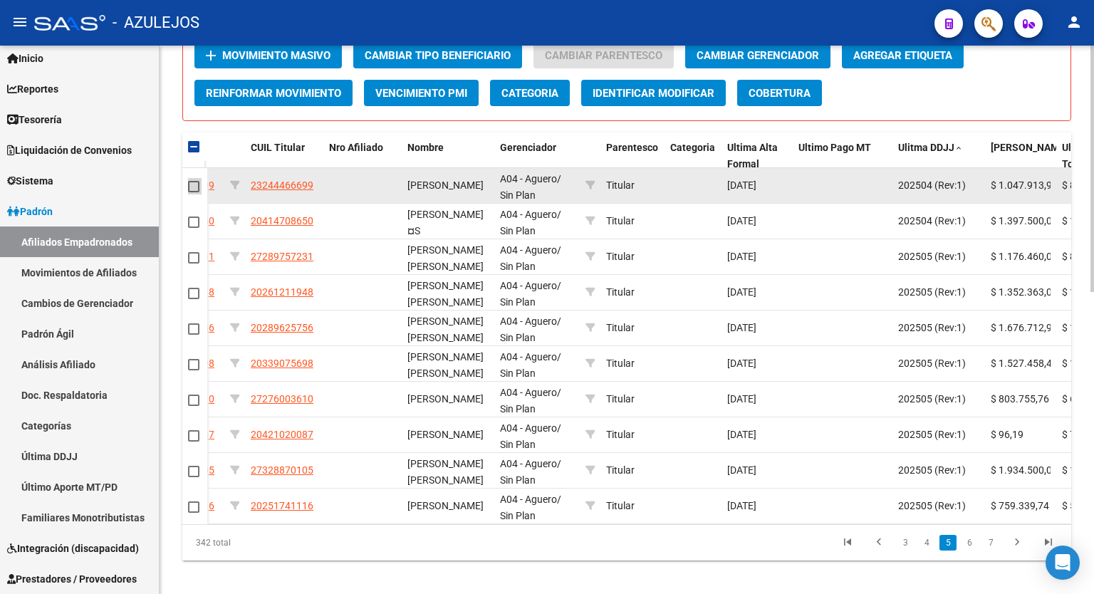
click at [194, 186] on span at bounding box center [193, 186] width 11 height 11
click at [194, 192] on input "checkbox" at bounding box center [193, 192] width 1 height 1
checkbox input "true"
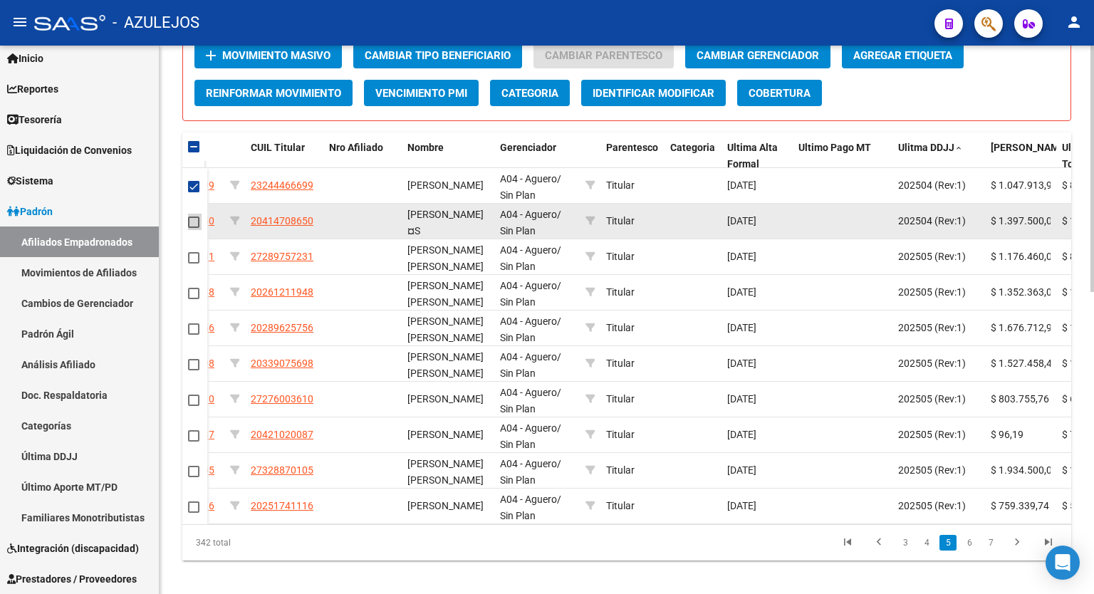
click at [191, 218] on span at bounding box center [193, 222] width 11 height 11
click at [193, 228] on input "checkbox" at bounding box center [193, 228] width 1 height 1
checkbox input "true"
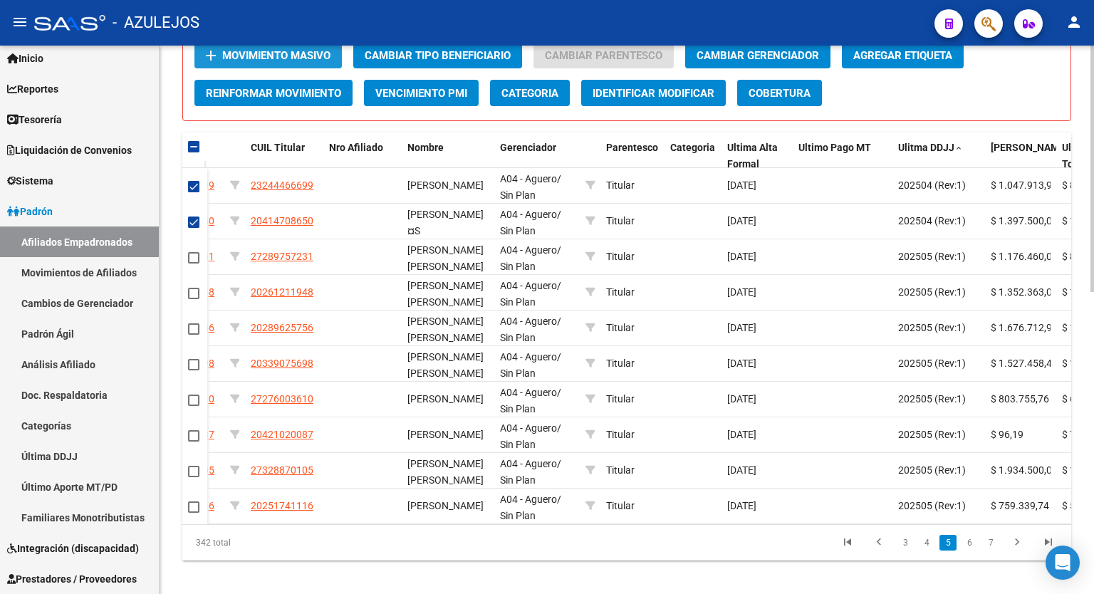
click at [295, 57] on span "Movimiento Masivo" at bounding box center [276, 55] width 108 height 13
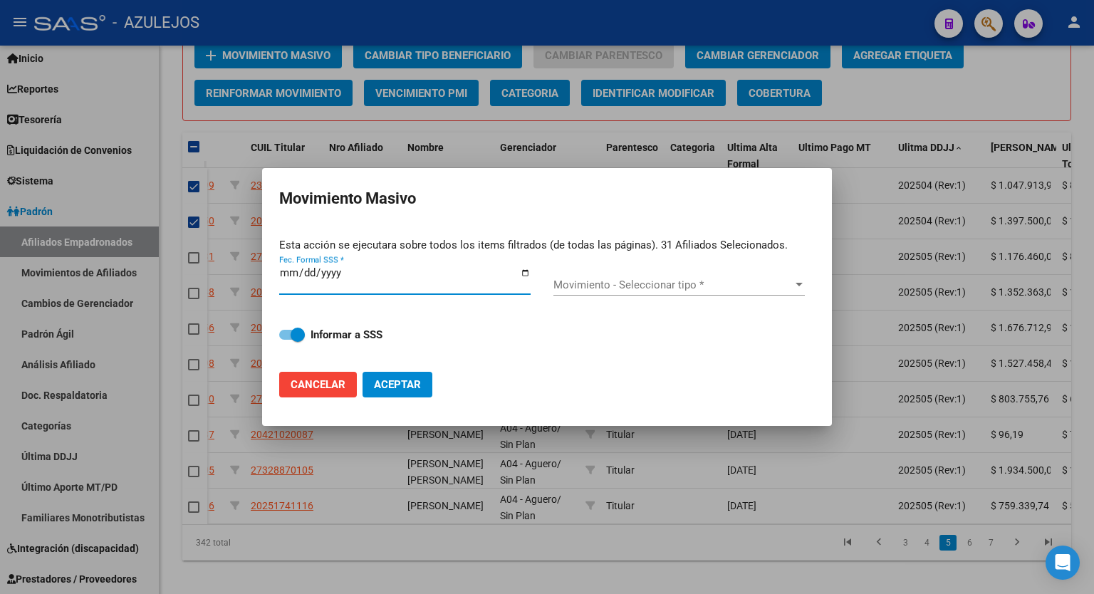
click at [524, 272] on input "Fec. Formal SSS *" at bounding box center [404, 278] width 251 height 23
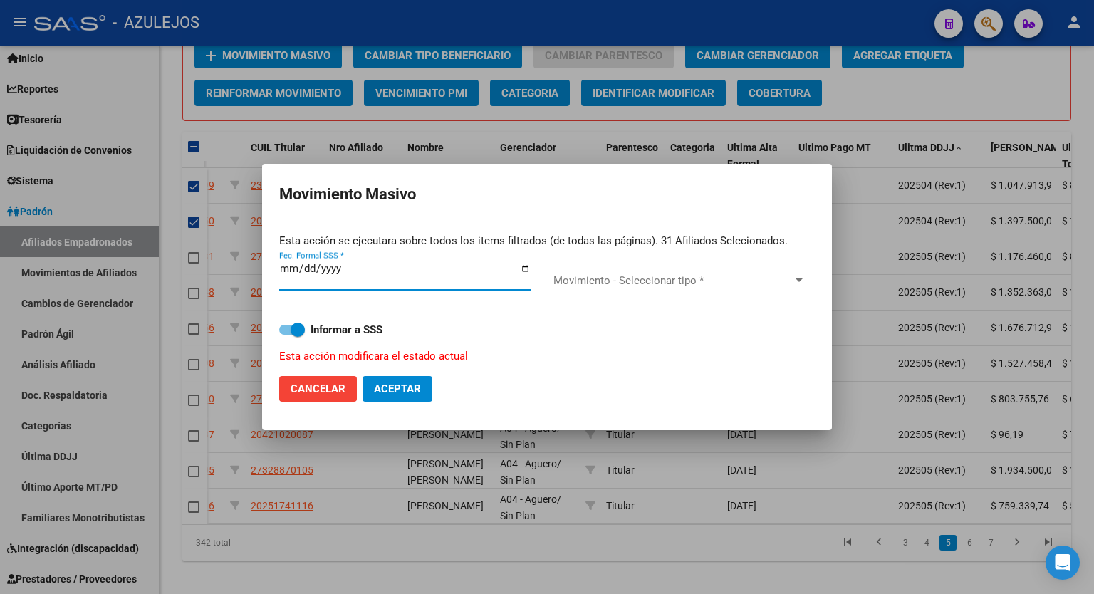
type input "[DATE]"
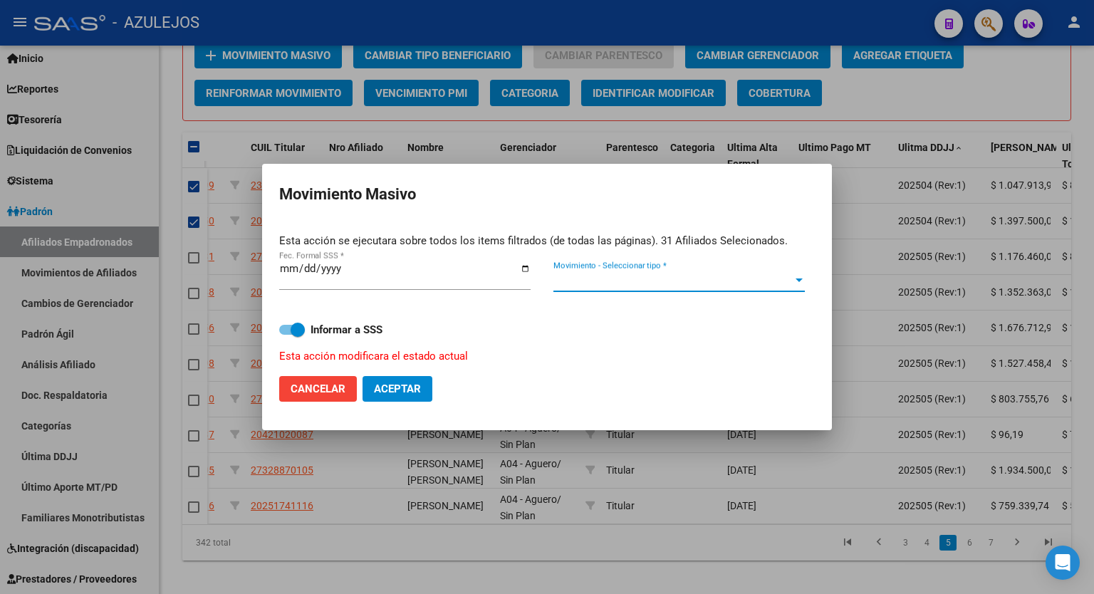
click at [799, 279] on div at bounding box center [799, 281] width 7 height 4
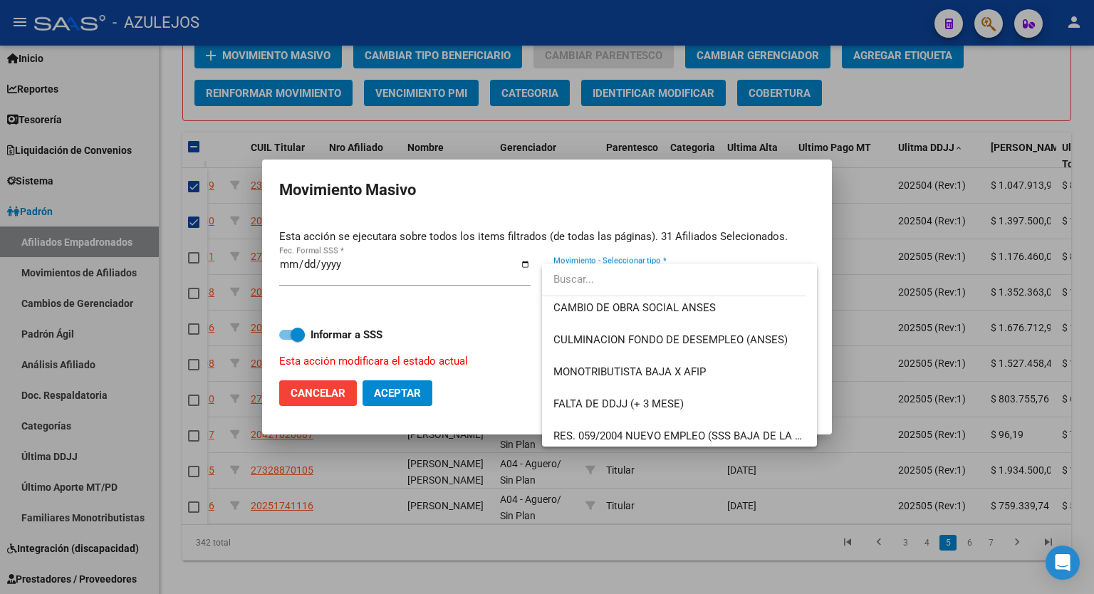
scroll to position [342, 0]
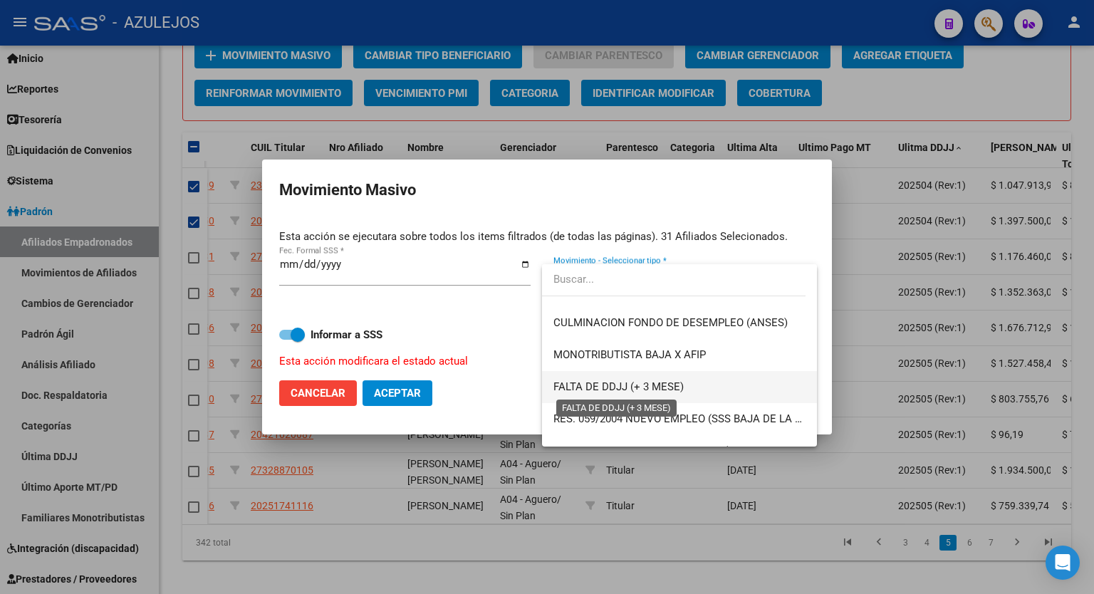
click at [646, 390] on span "FALTA DE DDJJ (+ 3 MESE)" at bounding box center [619, 386] width 130 height 13
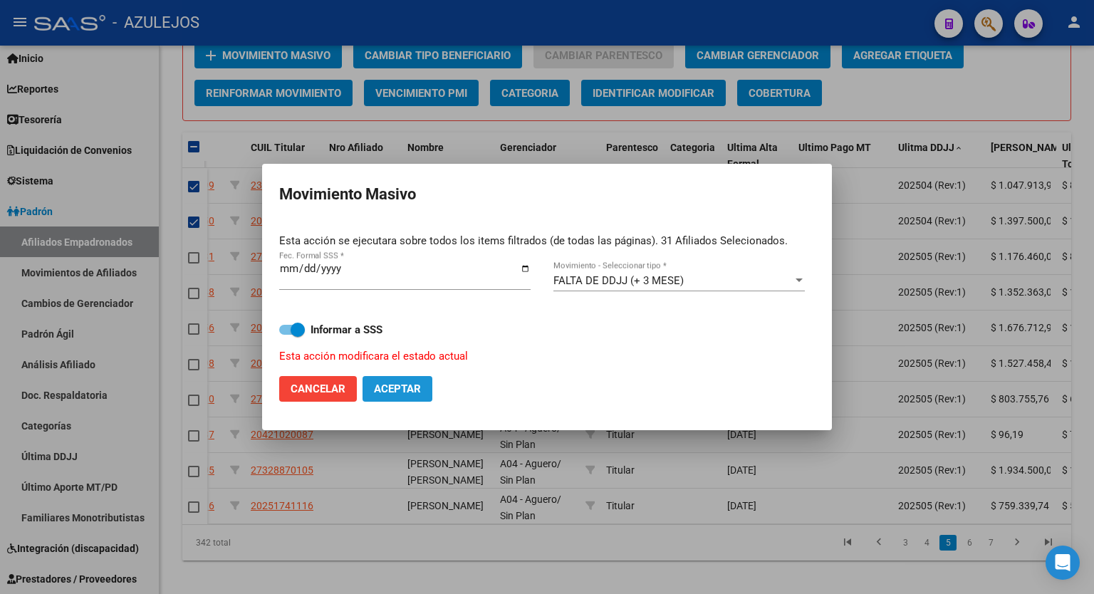
click at [403, 380] on button "Aceptar" at bounding box center [398, 389] width 70 height 26
checkbox input "false"
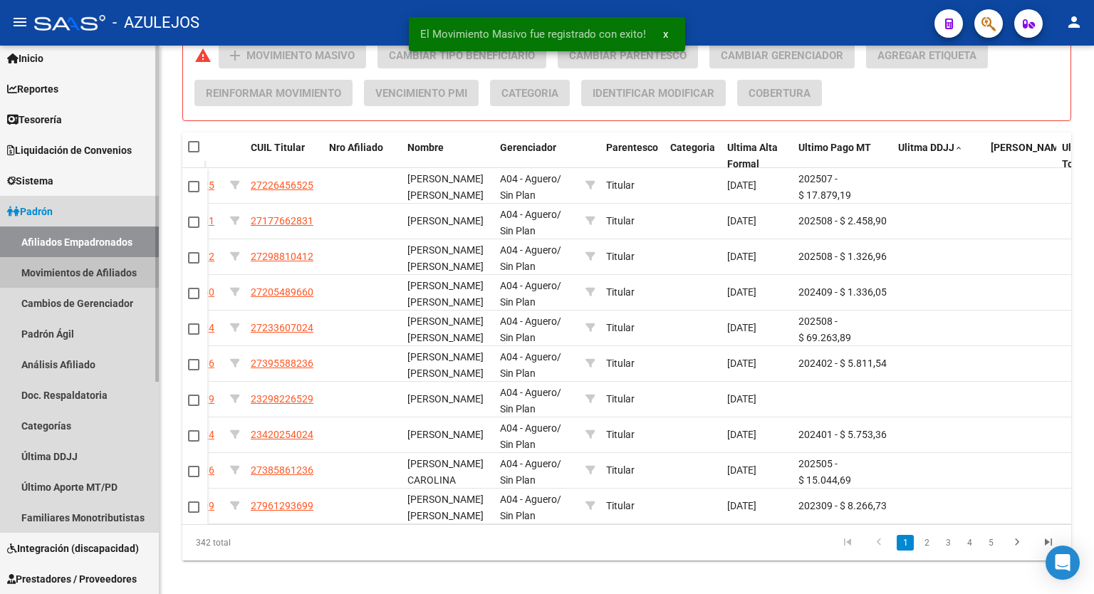
click at [71, 272] on link "Movimientos de Afiliados" at bounding box center [79, 272] width 159 height 31
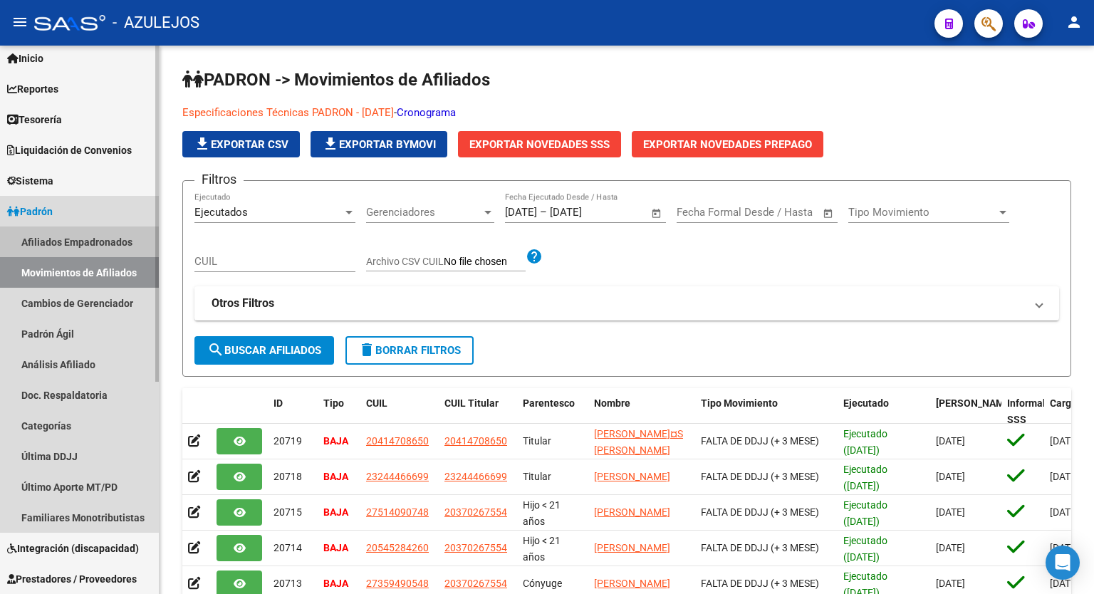
click at [69, 241] on link "Afiliados Empadronados" at bounding box center [79, 242] width 159 height 31
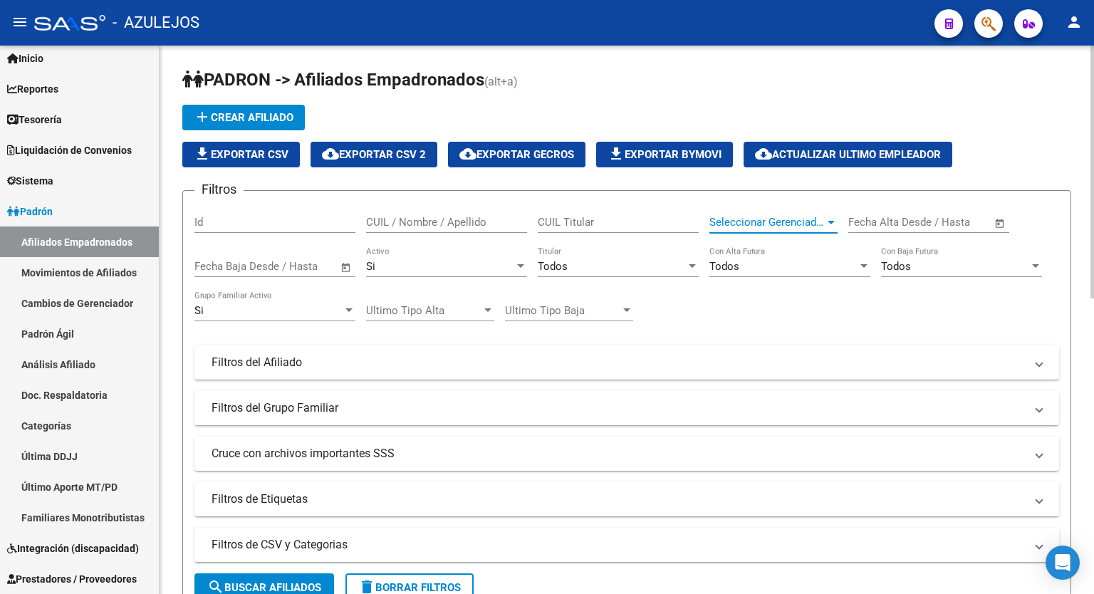
click at [827, 224] on div at bounding box center [831, 222] width 13 height 11
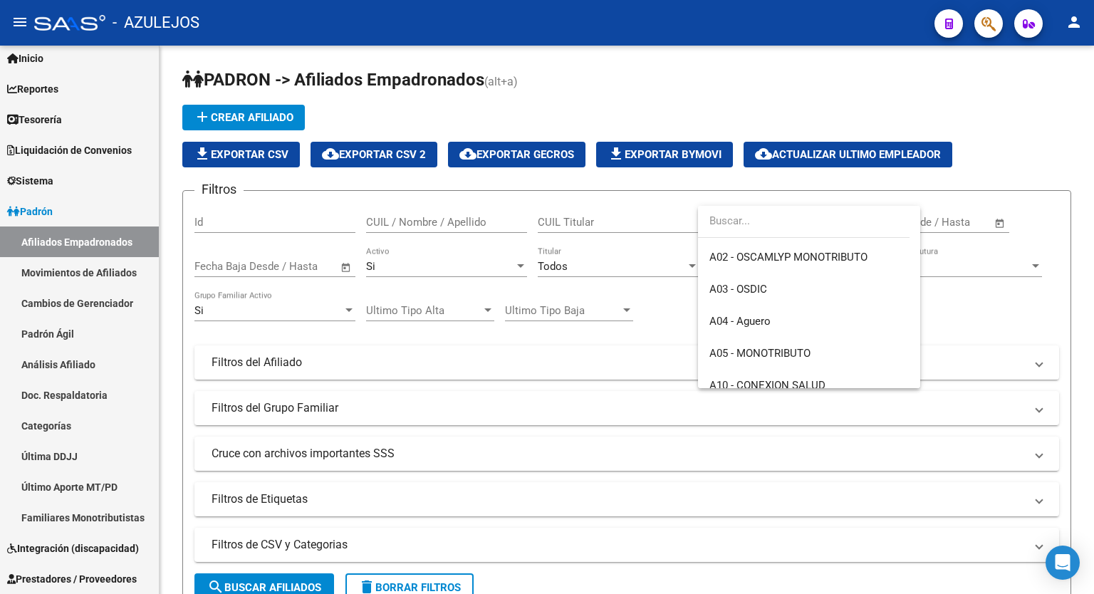
scroll to position [103, 0]
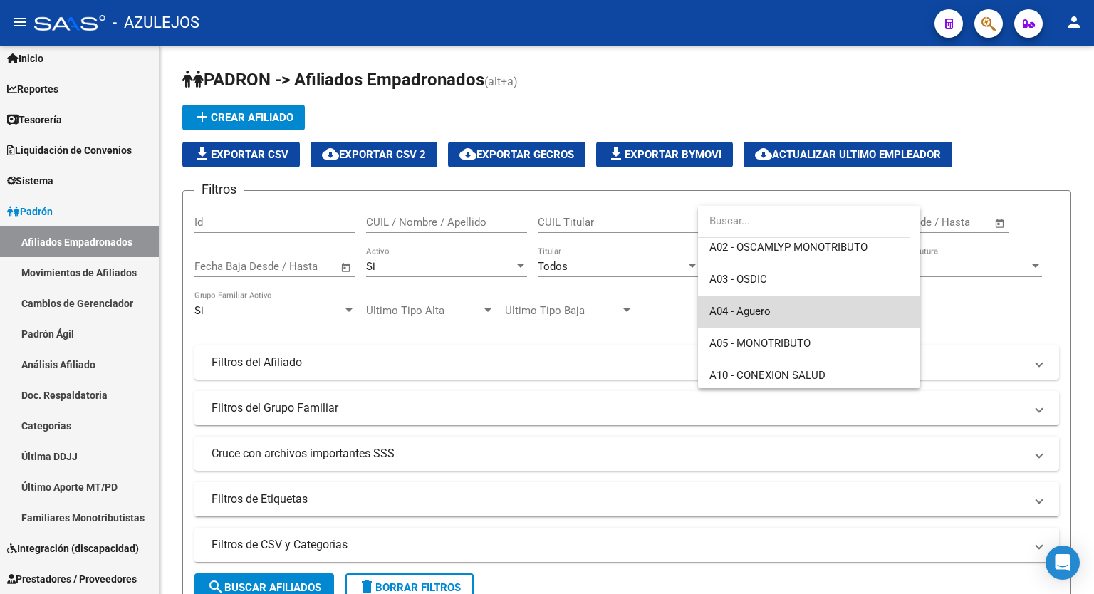
click at [821, 311] on span "A04 - Aguero" at bounding box center [809, 312] width 199 height 32
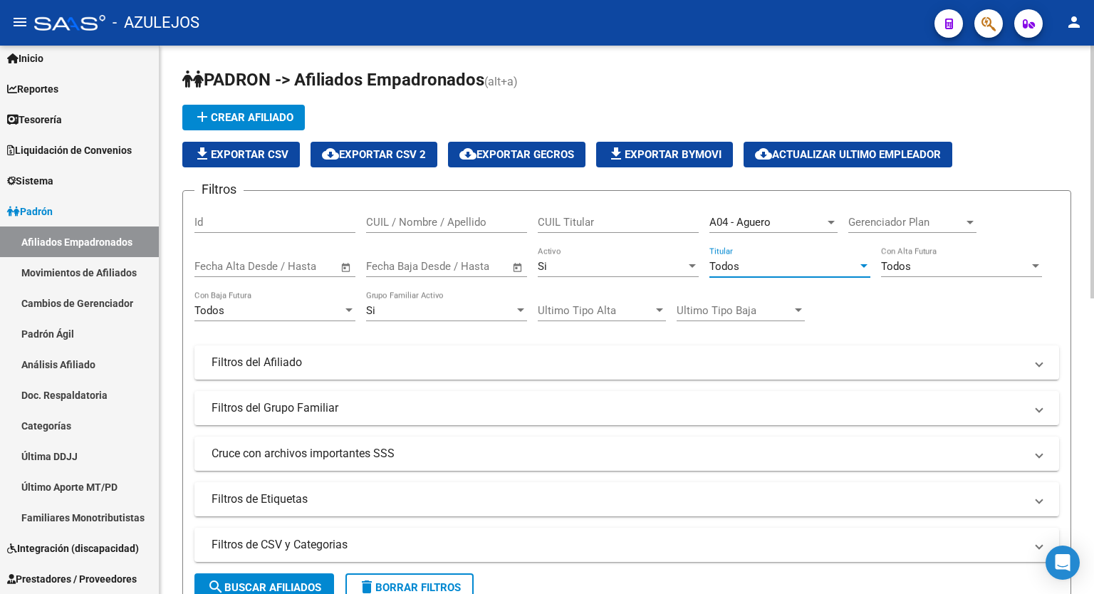
click at [858, 266] on div at bounding box center [864, 266] width 13 height 11
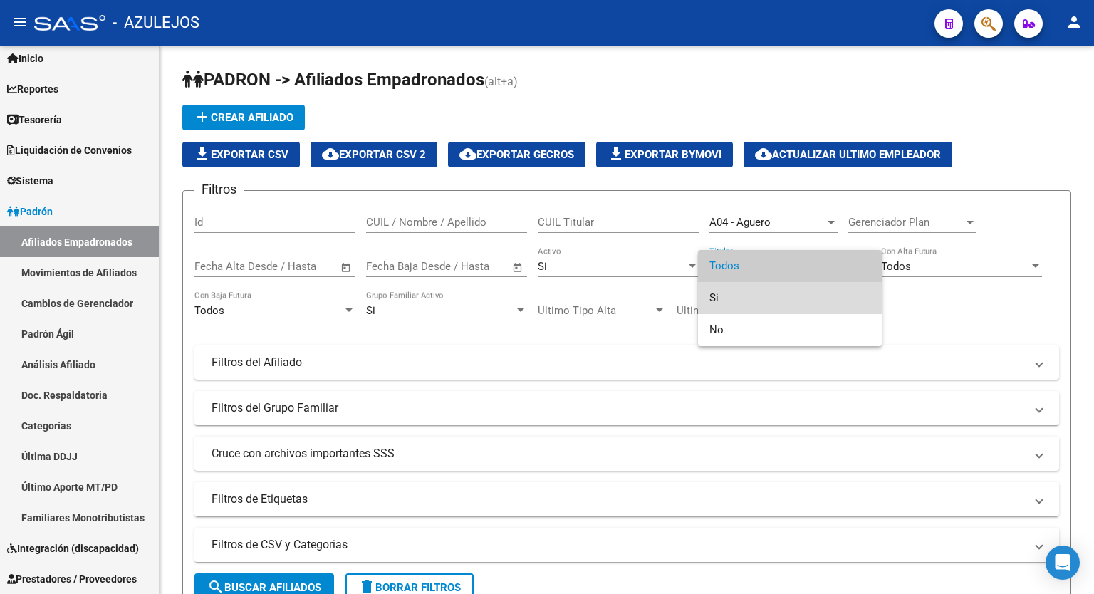
click at [786, 293] on span "Si" at bounding box center [790, 298] width 161 height 32
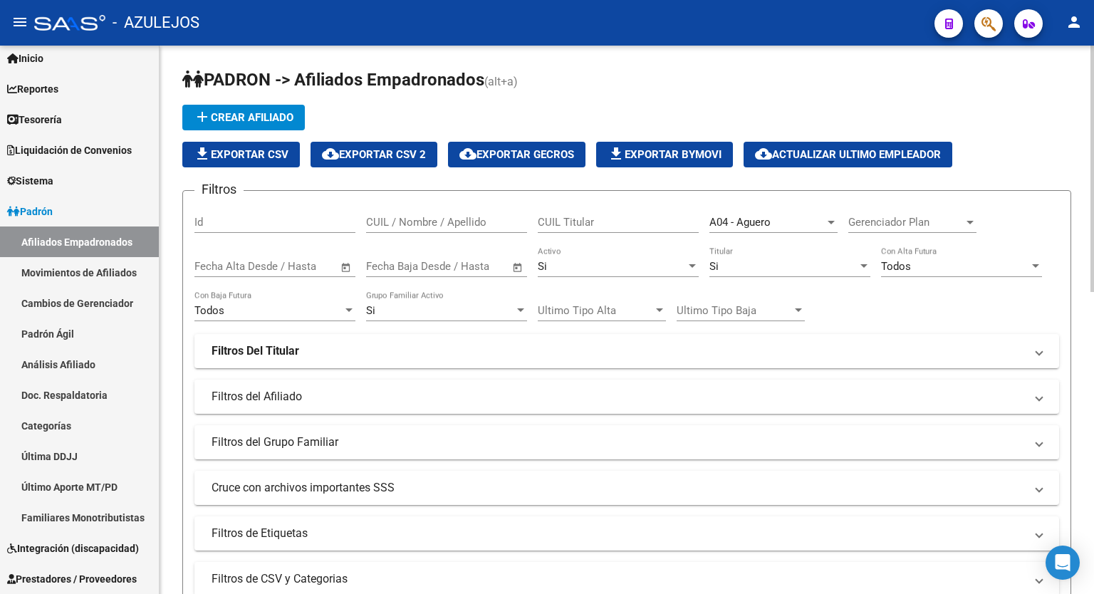
drag, startPoint x: 1089, startPoint y: 224, endPoint x: 1094, endPoint y: 331, distance: 106.9
click at [1043, 163] on div "add Crear Afiliado file_download Exportar CSV cloud_download Exportar CSV 2 clo…" at bounding box center [626, 136] width 889 height 63
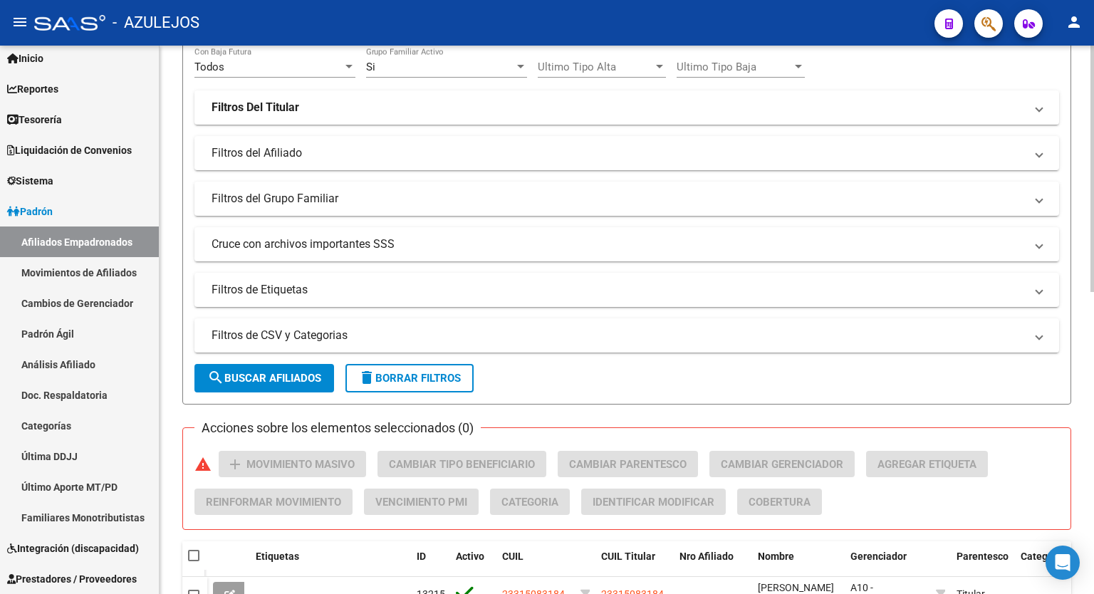
scroll to position [246, 0]
click at [1094, 291] on div at bounding box center [1093, 280] width 4 height 246
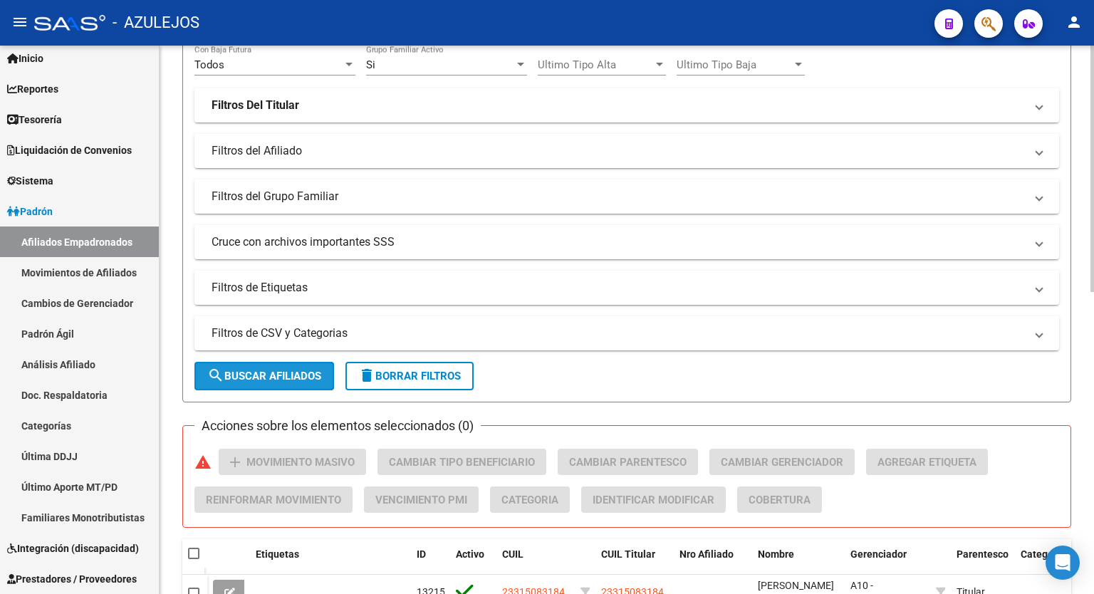
click at [254, 370] on span "search Buscar Afiliados" at bounding box center [264, 376] width 114 height 13
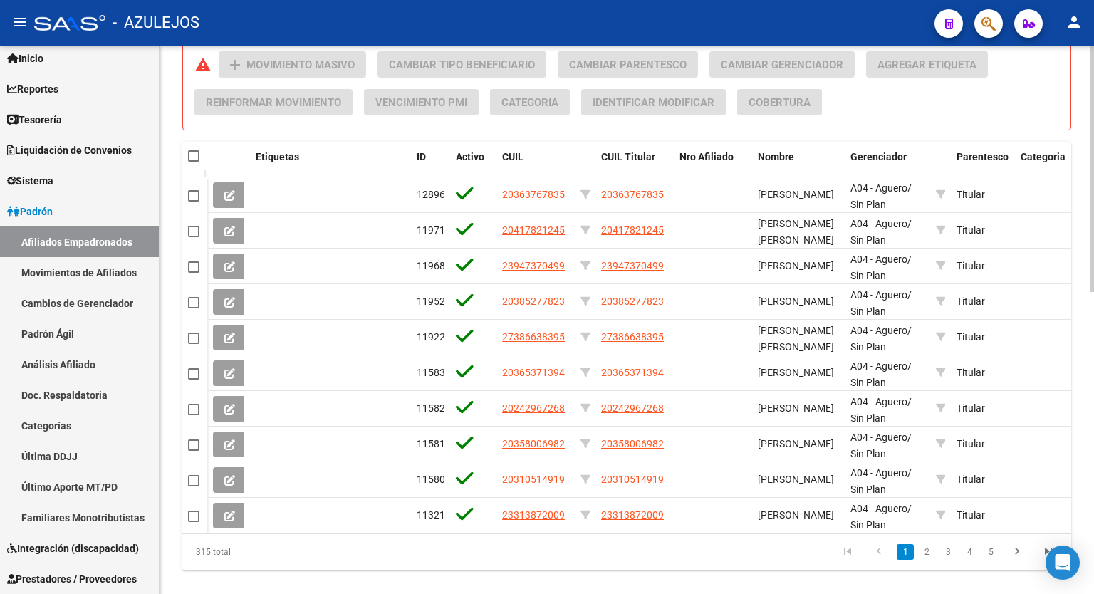
scroll to position [647, 0]
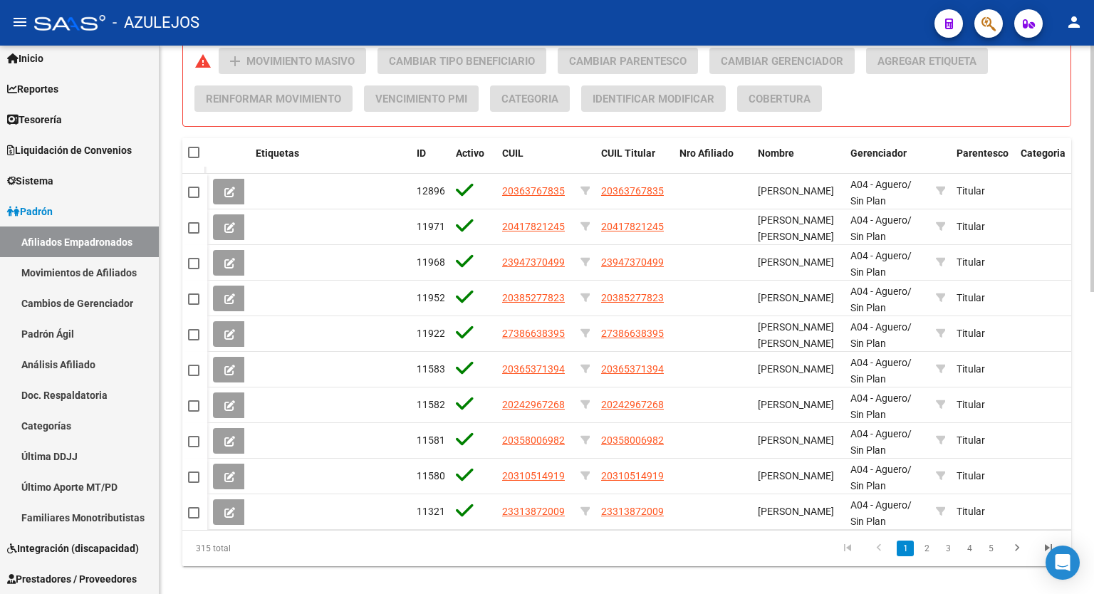
click at [1092, 373] on div at bounding box center [1093, 463] width 4 height 246
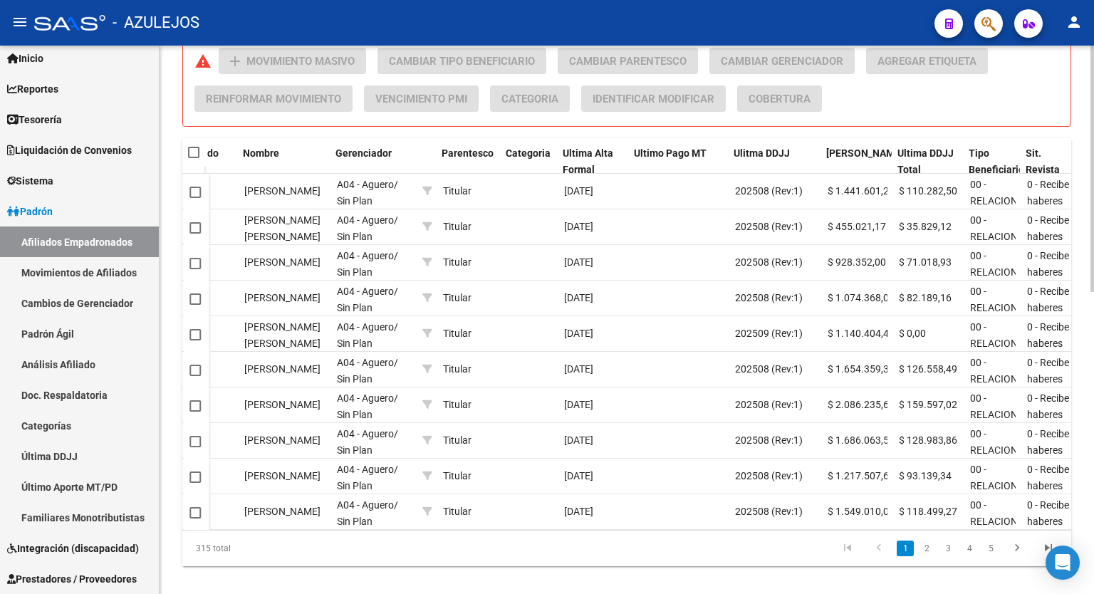
scroll to position [0, 518]
click at [669, 148] on span "Ultimo Pago MT" at bounding box center [667, 152] width 73 height 11
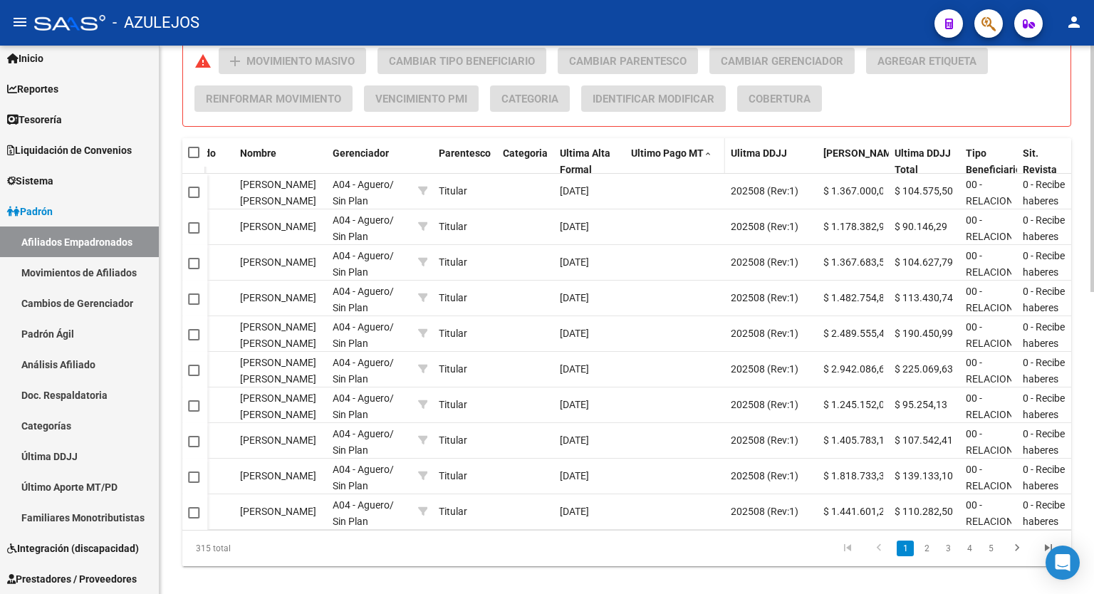
click at [669, 148] on span "Ultimo Pago MT" at bounding box center [667, 152] width 73 height 11
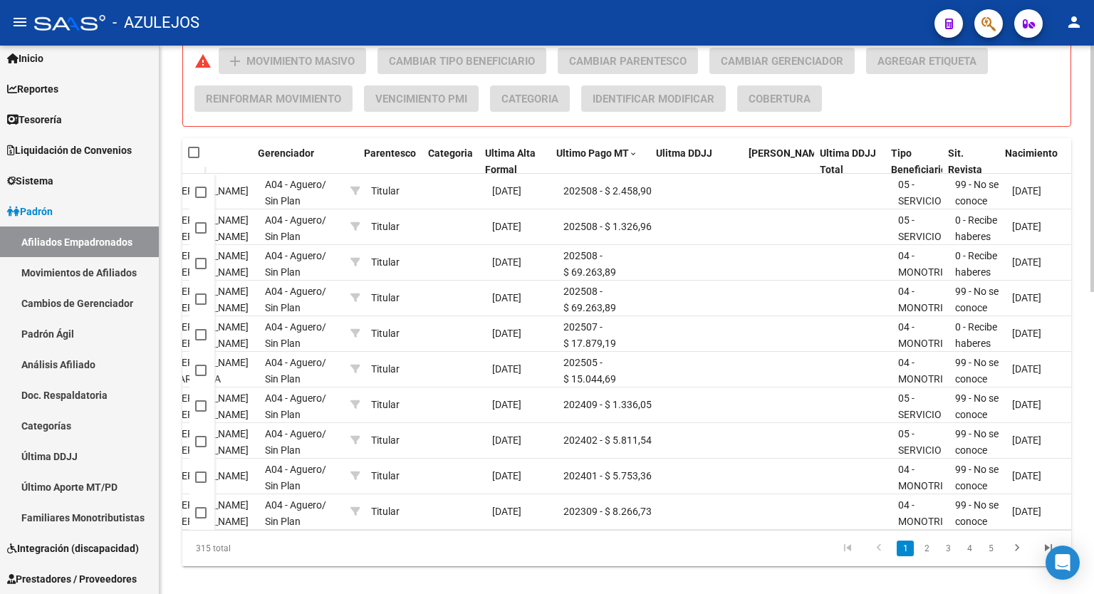
scroll to position [0, 593]
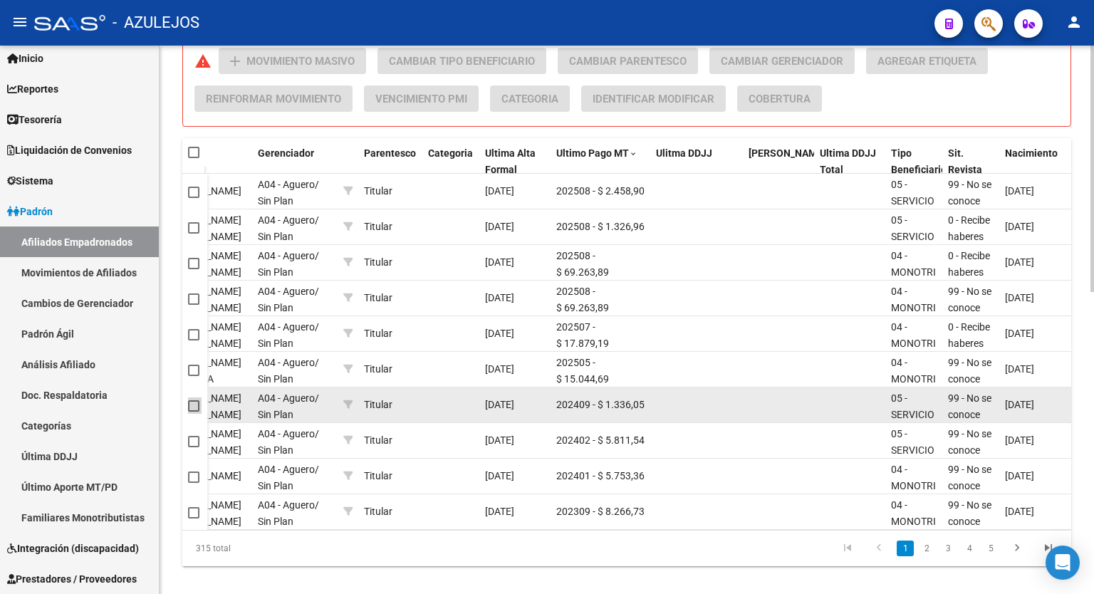
click at [195, 403] on span at bounding box center [193, 405] width 11 height 11
click at [194, 412] on input "checkbox" at bounding box center [193, 412] width 1 height 1
checkbox input "true"
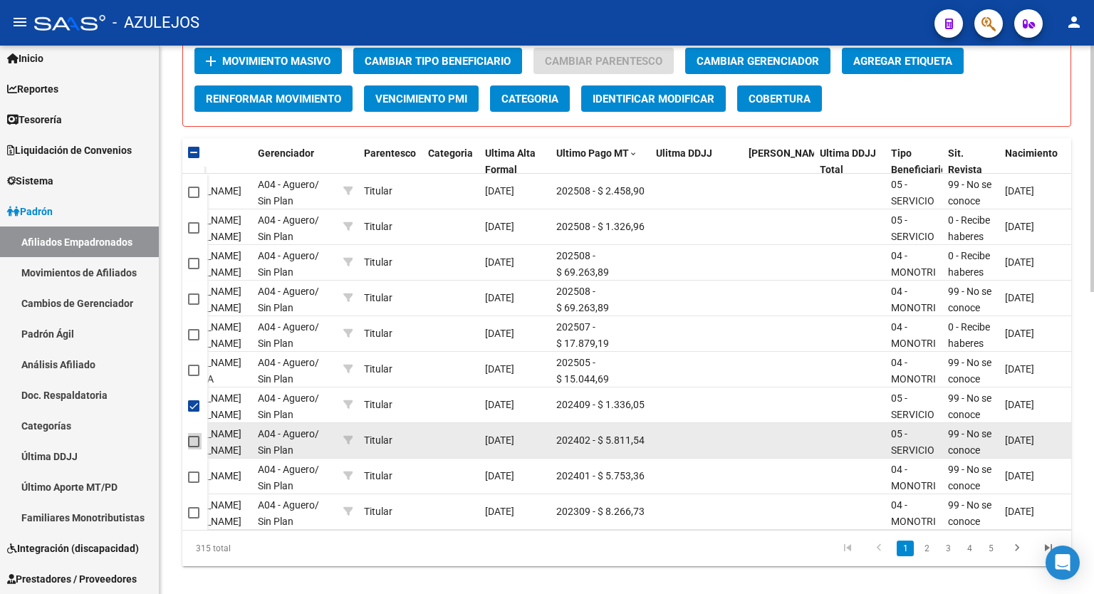
click at [191, 440] on span at bounding box center [193, 441] width 11 height 11
click at [193, 447] on input "checkbox" at bounding box center [193, 447] width 1 height 1
checkbox input "true"
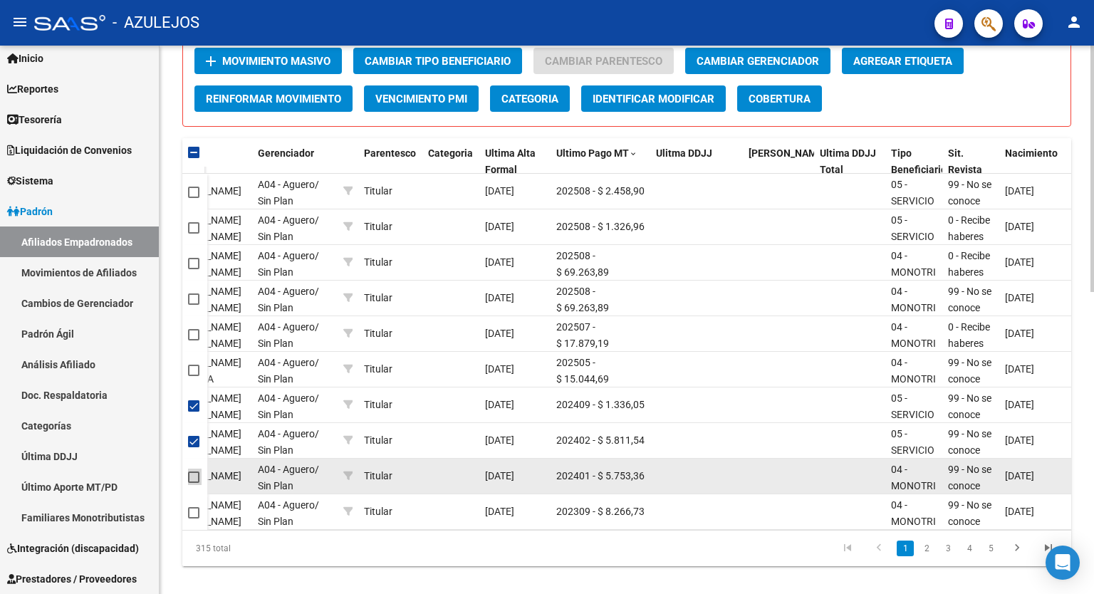
click at [192, 476] on span at bounding box center [193, 477] width 11 height 11
click at [193, 483] on input "checkbox" at bounding box center [193, 483] width 1 height 1
checkbox input "true"
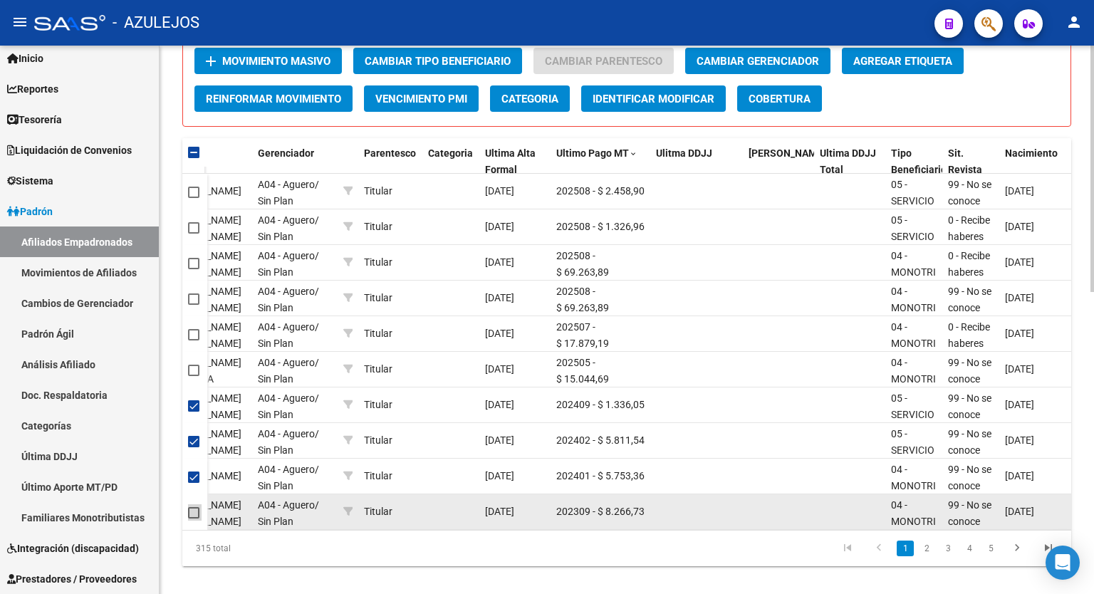
click at [196, 511] on span at bounding box center [193, 512] width 11 height 11
click at [194, 519] on input "checkbox" at bounding box center [193, 519] width 1 height 1
checkbox input "true"
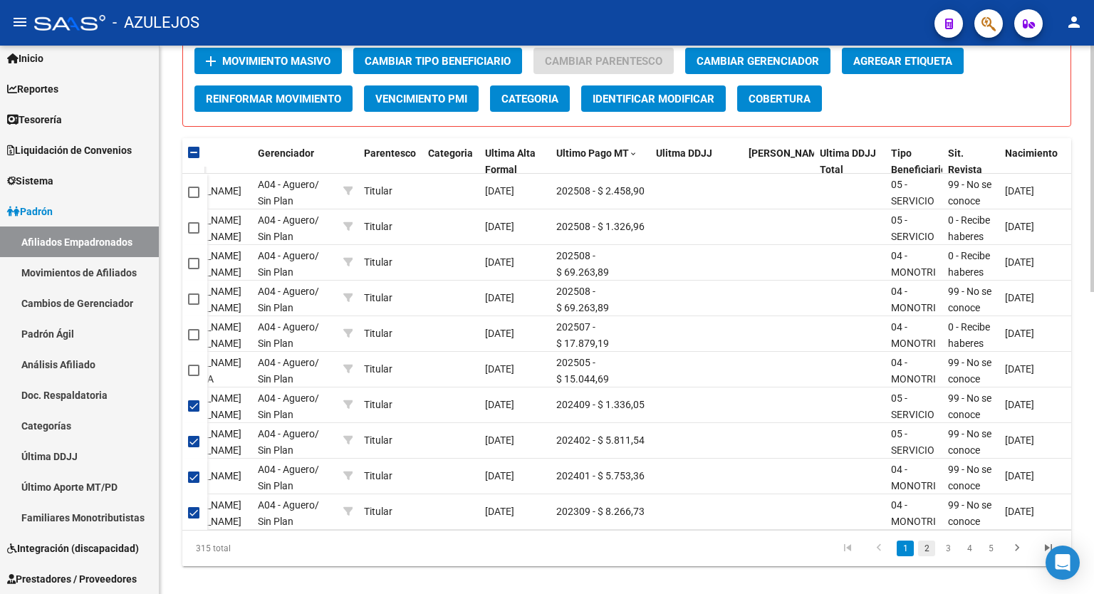
click at [926, 550] on link "2" at bounding box center [926, 549] width 17 height 16
checkbox input "false"
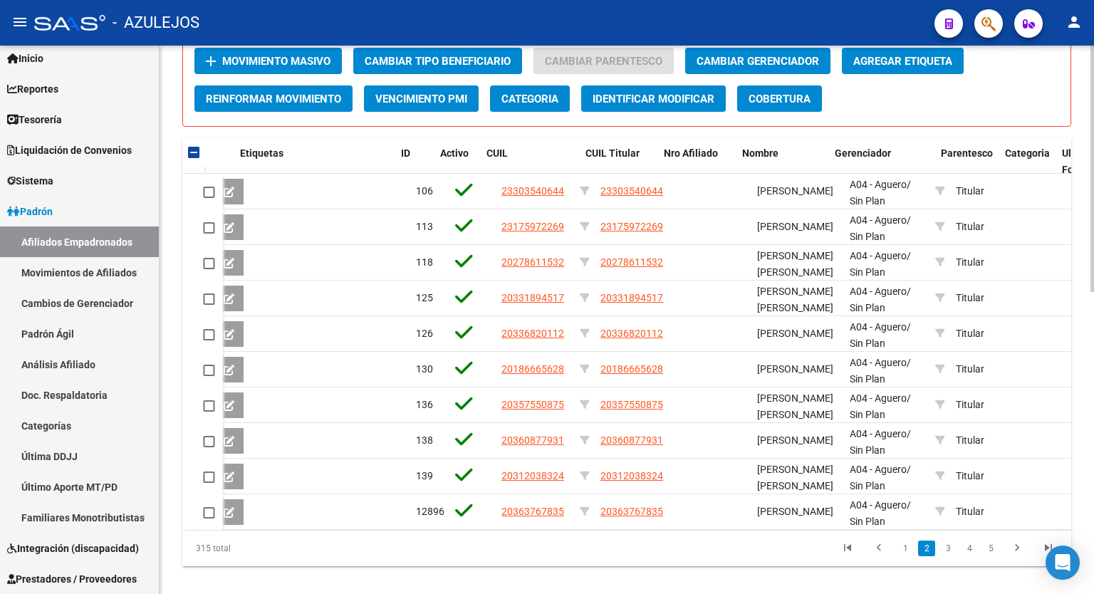
scroll to position [0, 0]
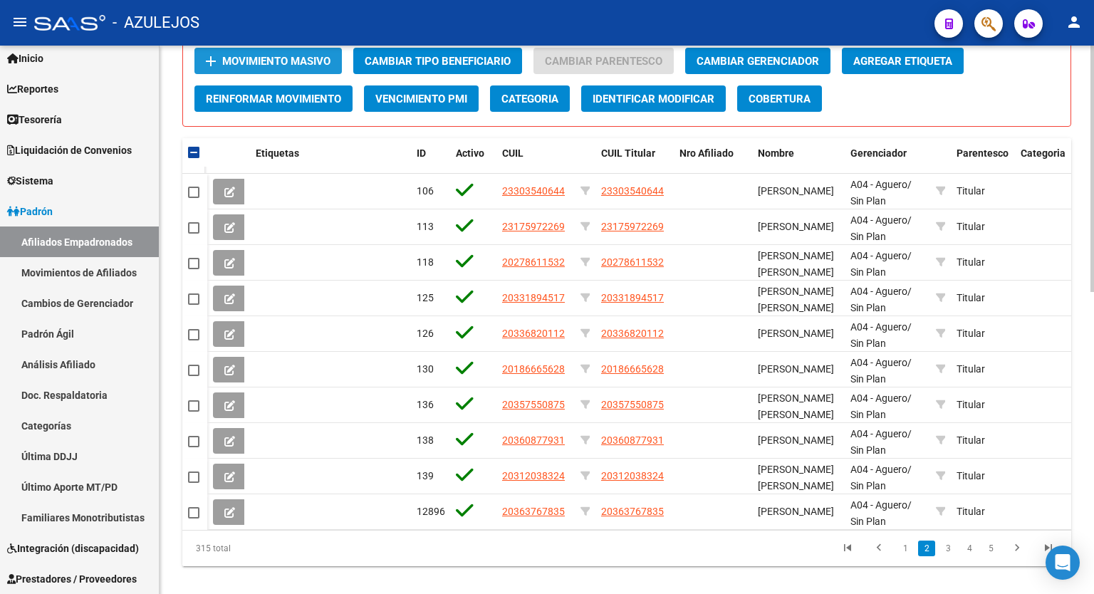
click at [264, 59] on span "Movimiento Masivo" at bounding box center [276, 61] width 108 height 13
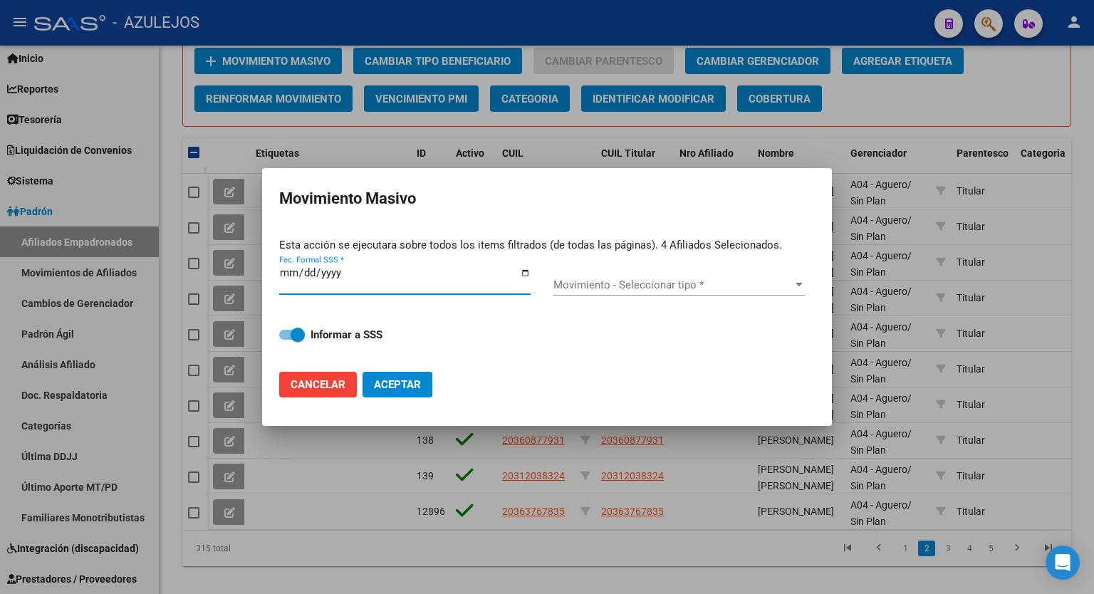
click at [526, 274] on input "Fec. Formal SSS *" at bounding box center [404, 278] width 251 height 23
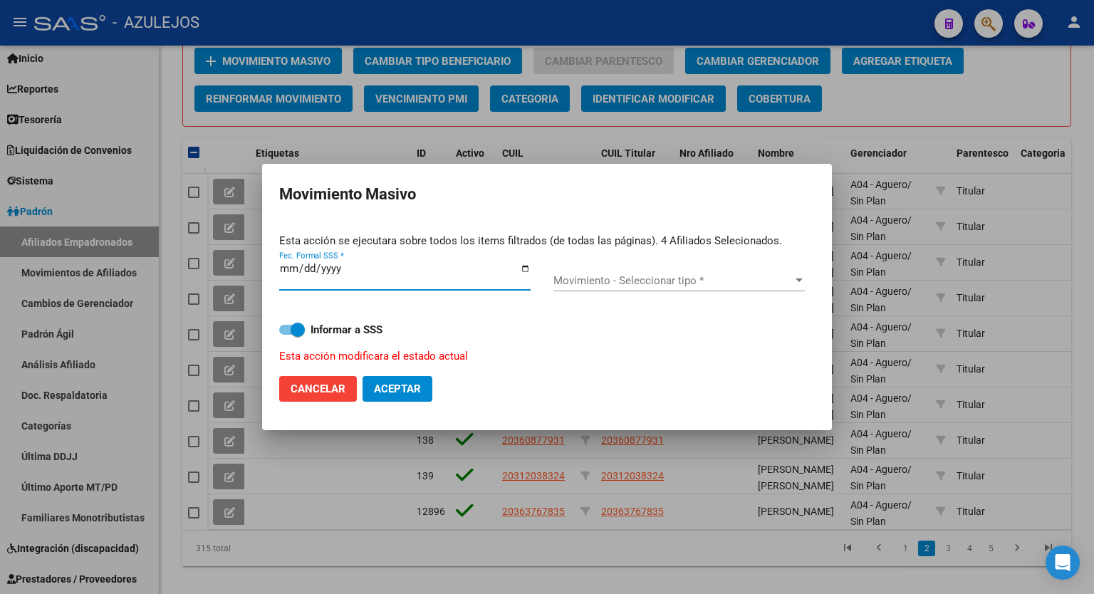
type input "[DATE]"
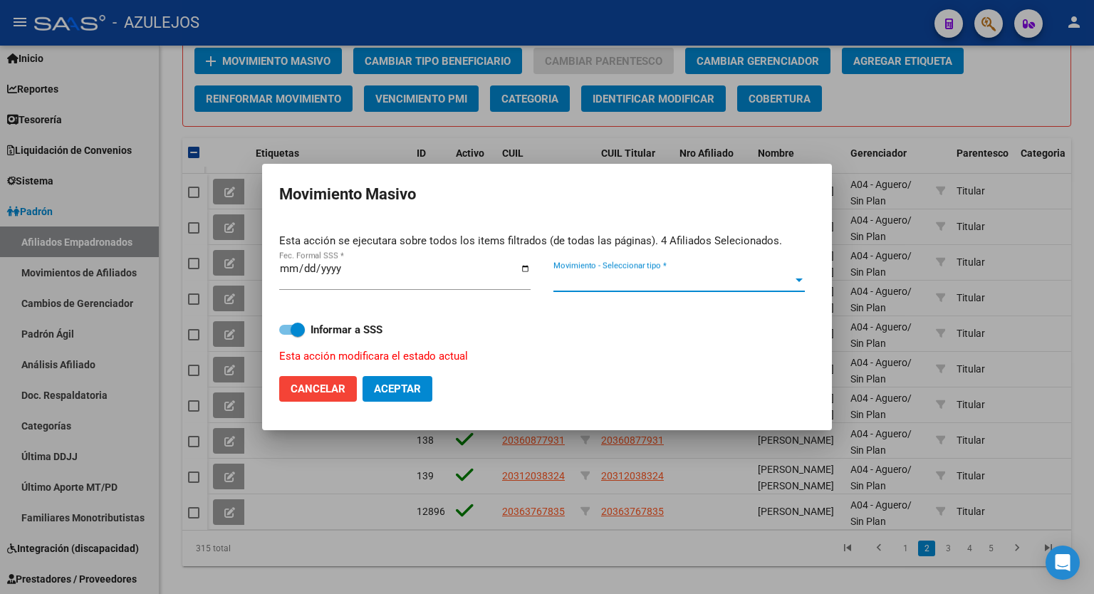
click at [776, 281] on span "Movimiento - Seleccionar tipo *" at bounding box center [673, 280] width 239 height 13
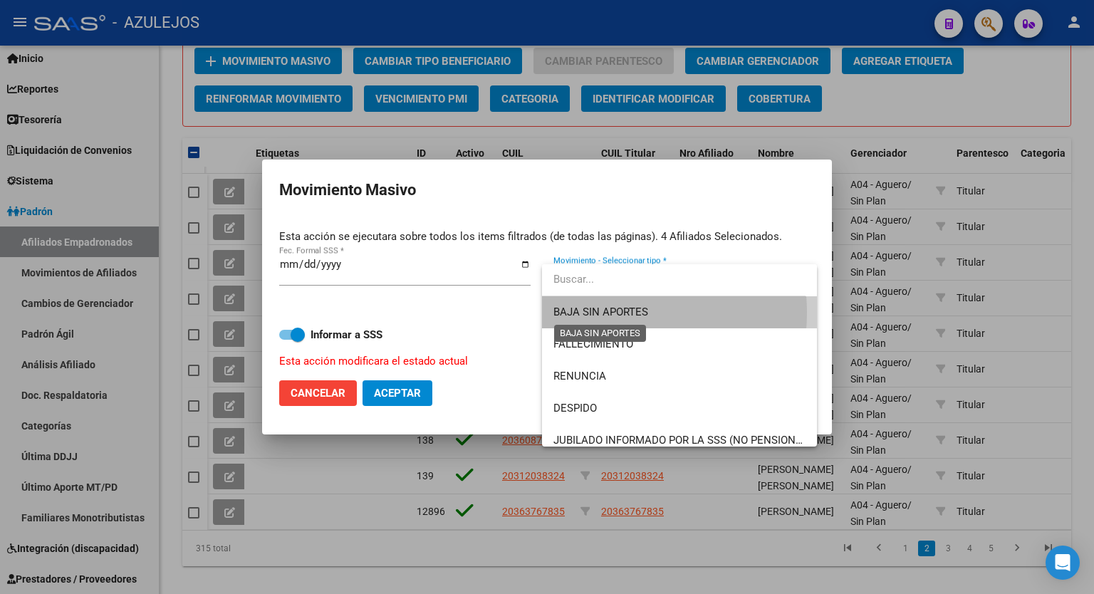
click at [616, 313] on span "BAJA SIN APORTES" at bounding box center [601, 312] width 95 height 13
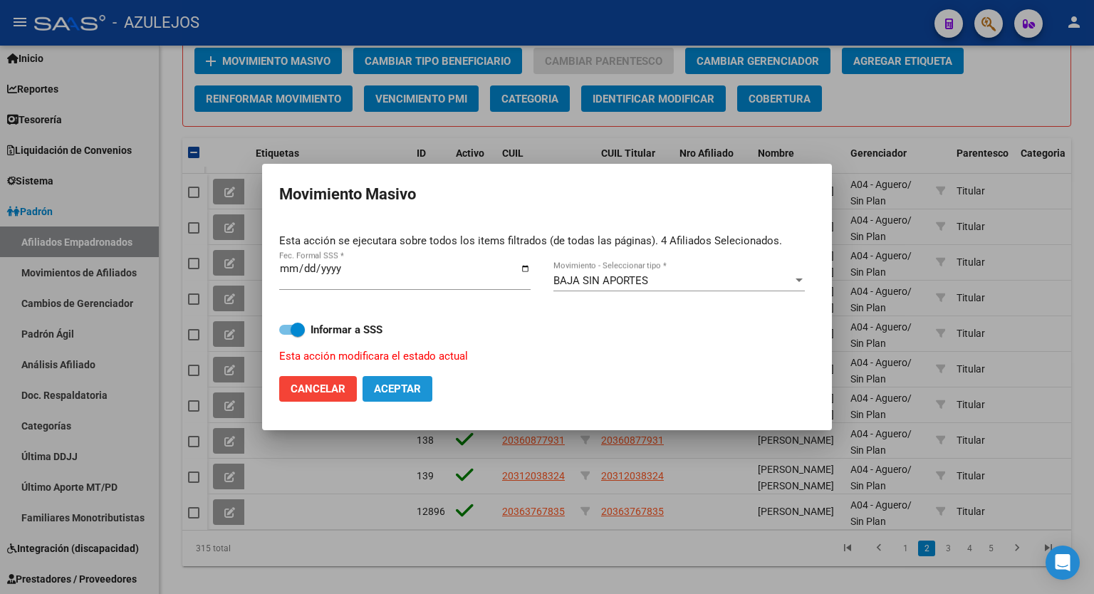
click at [398, 391] on span "Aceptar" at bounding box center [397, 389] width 47 height 13
checkbox input "false"
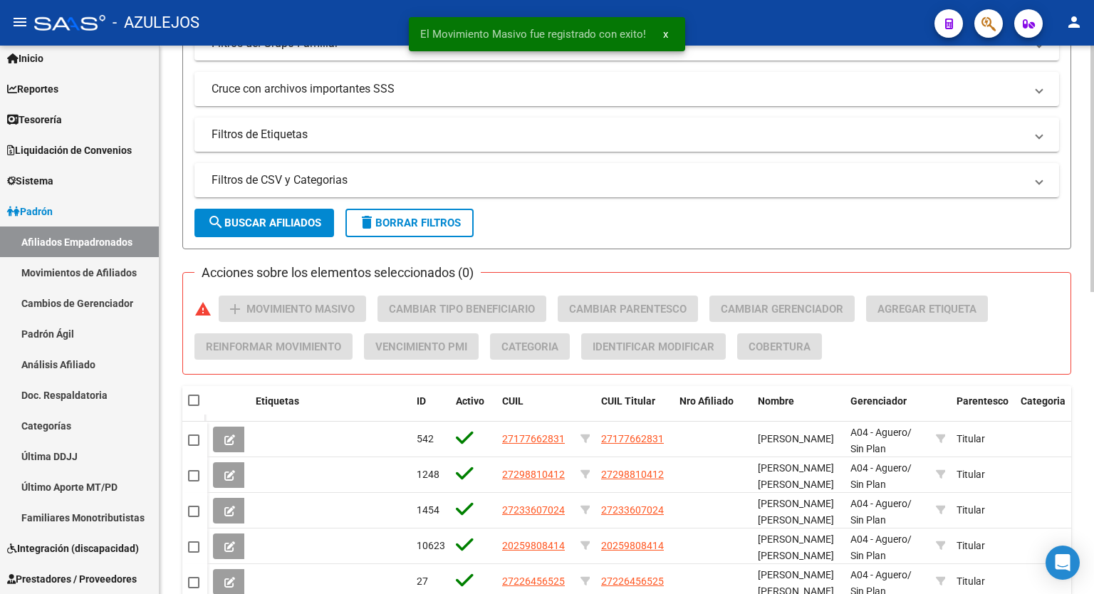
scroll to position [380, 0]
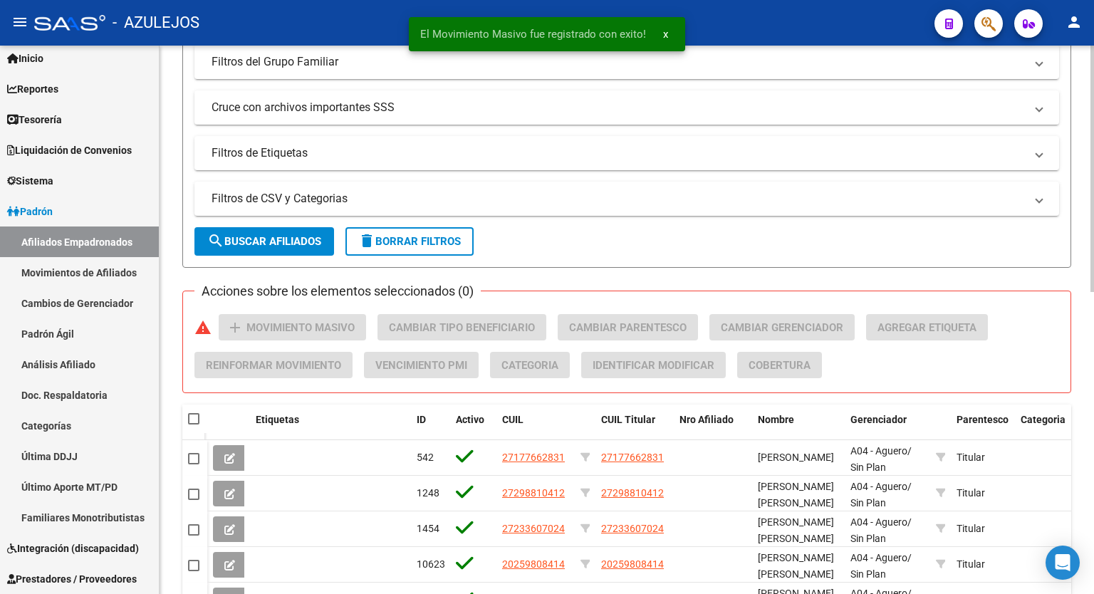
click at [1094, 260] on div at bounding box center [1093, 342] width 4 height 246
click at [276, 239] on span "search Buscar Afiliados" at bounding box center [264, 241] width 114 height 13
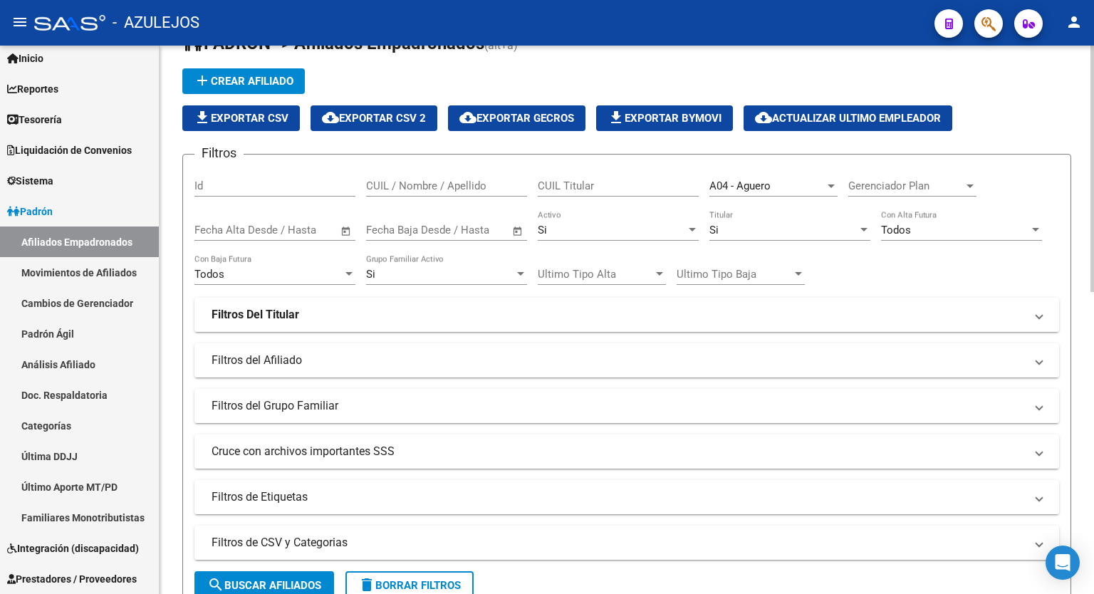
scroll to position [32, 0]
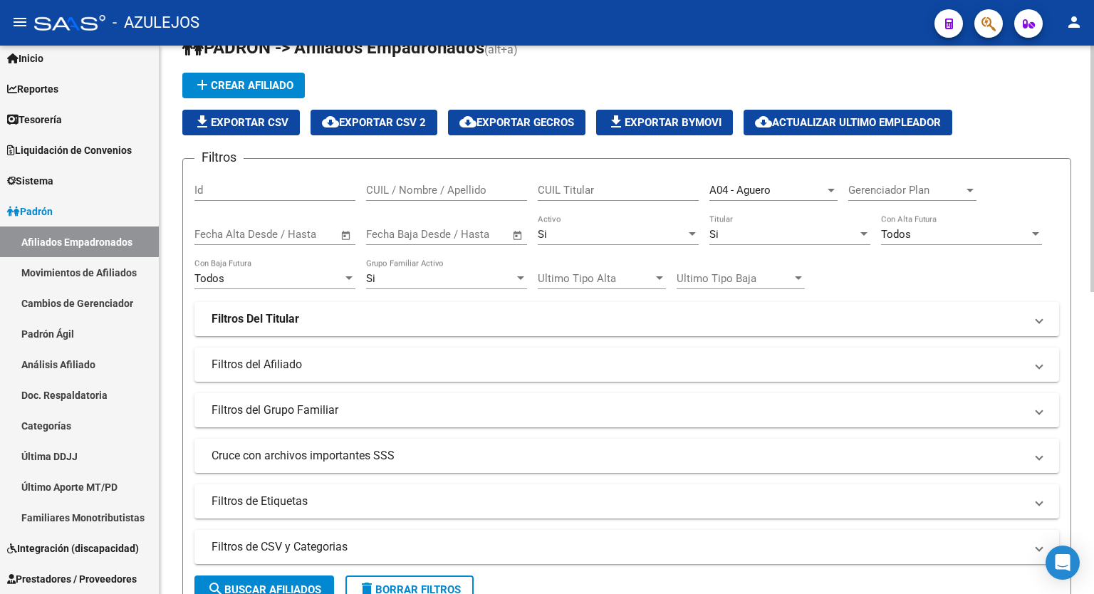
click at [1094, 152] on div at bounding box center [1093, 183] width 4 height 246
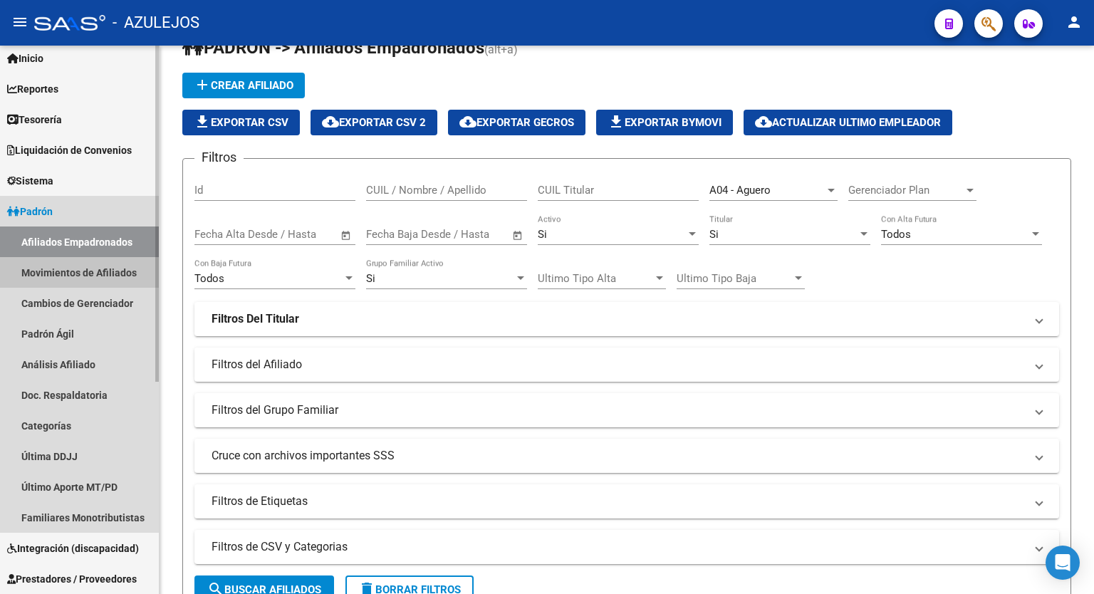
click at [85, 275] on link "Movimientos de Afiliados" at bounding box center [79, 272] width 159 height 31
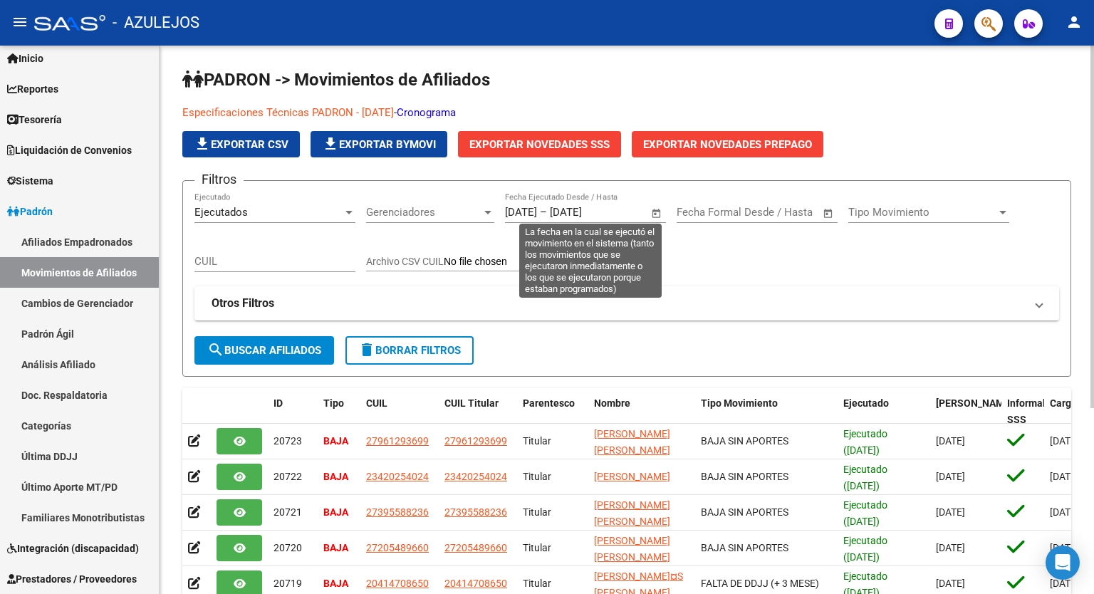
click at [654, 213] on span "Open calendar" at bounding box center [657, 213] width 34 height 34
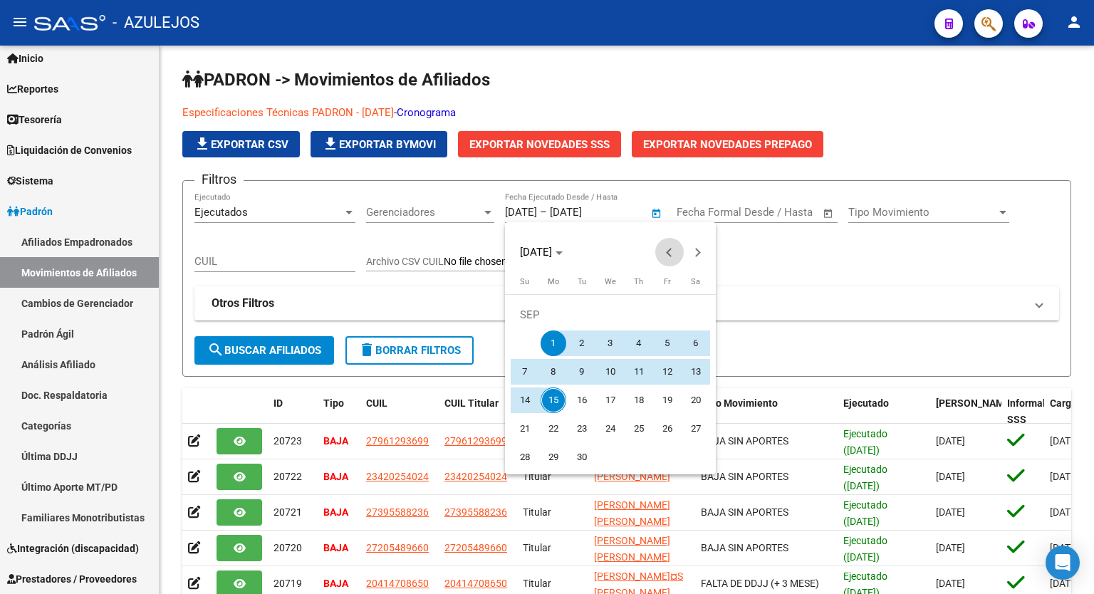
click at [670, 248] on button "Previous month" at bounding box center [669, 252] width 28 height 28
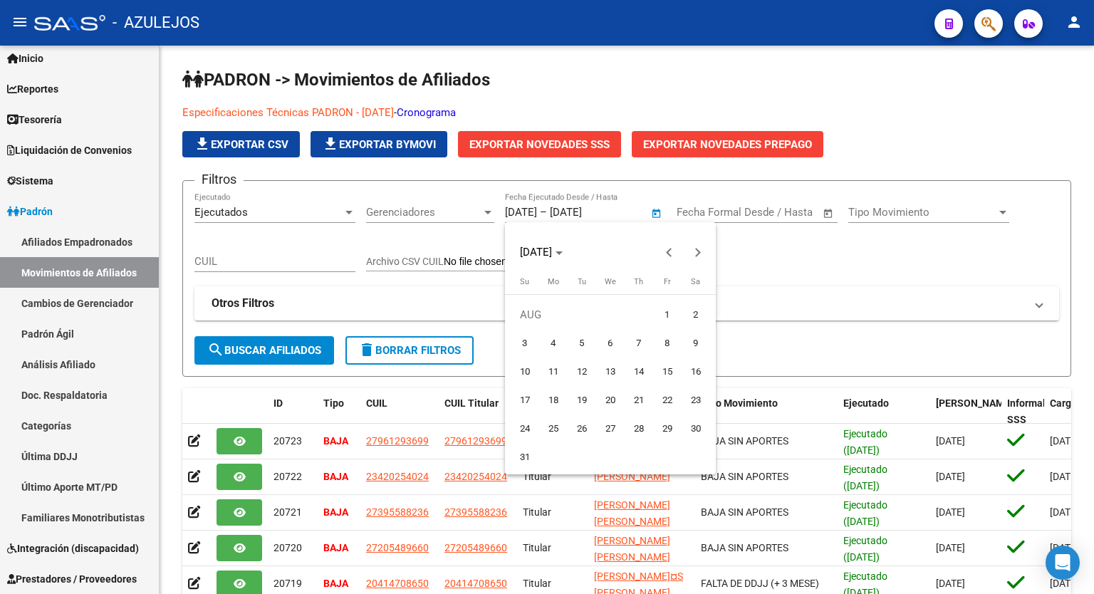
click at [668, 308] on span "1" at bounding box center [668, 315] width 26 height 26
type input "[DATE]"
click at [692, 256] on span "Next month" at bounding box center [698, 252] width 28 height 28
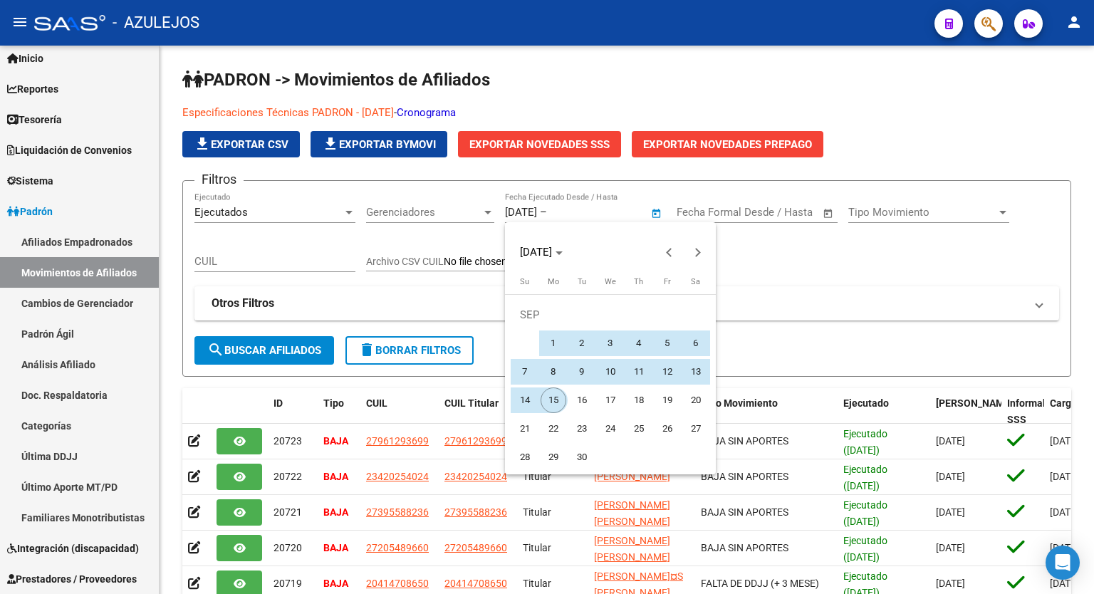
click at [557, 395] on span "15" at bounding box center [554, 401] width 26 height 26
type input "[DATE]"
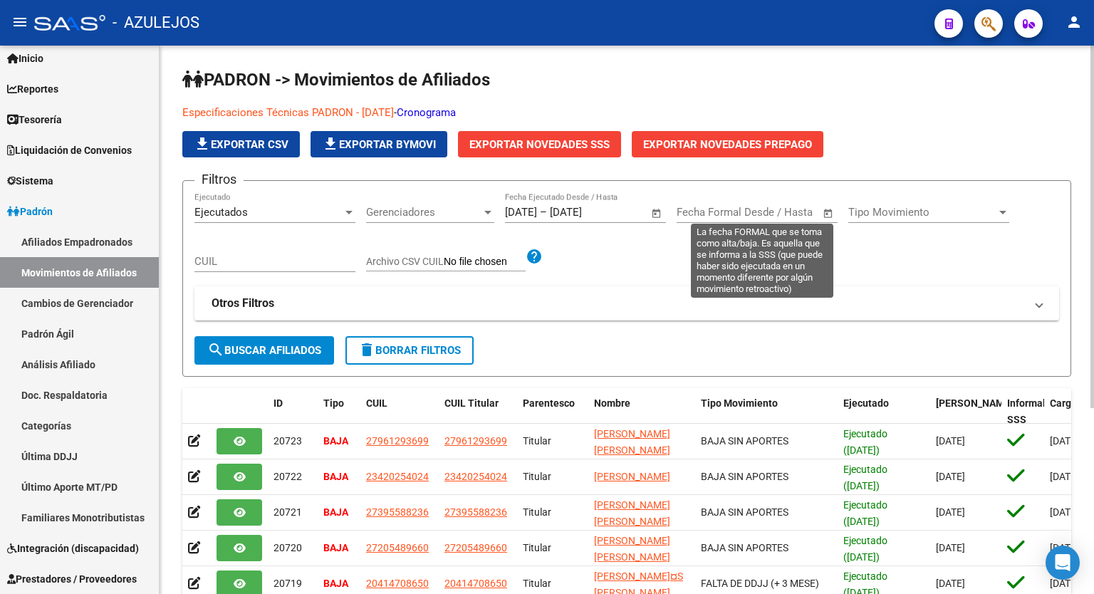
click at [826, 215] on span "Open calendar" at bounding box center [828, 213] width 34 height 34
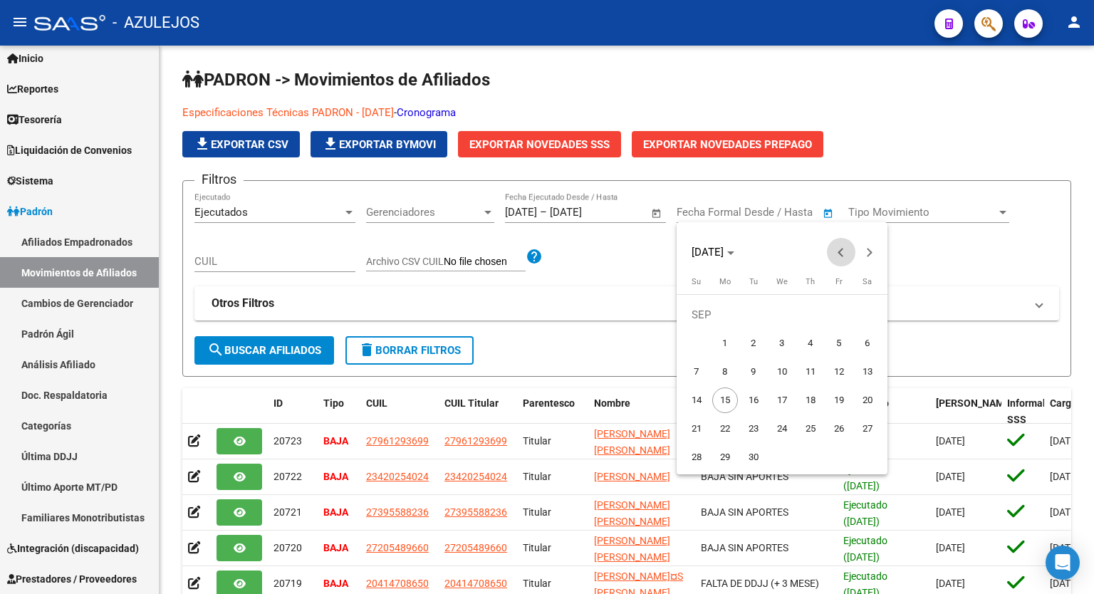
click at [841, 254] on button "Previous month" at bounding box center [841, 252] width 28 height 28
click at [841, 320] on span "1" at bounding box center [839, 315] width 26 height 26
type input "[DATE]"
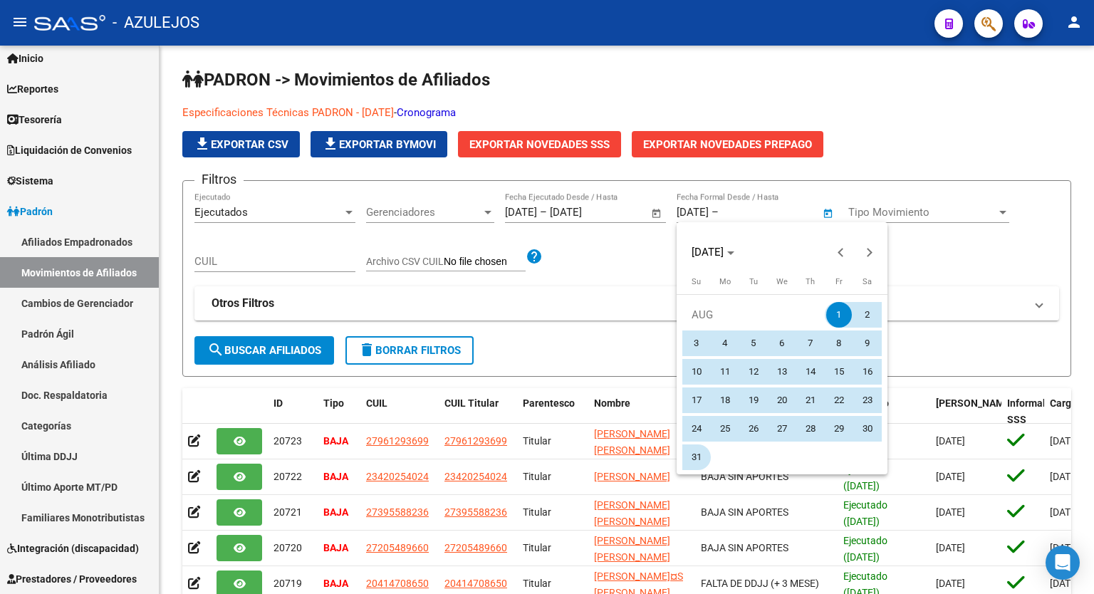
click at [691, 448] on span "31" at bounding box center [697, 458] width 26 height 26
type input "[DATE]"
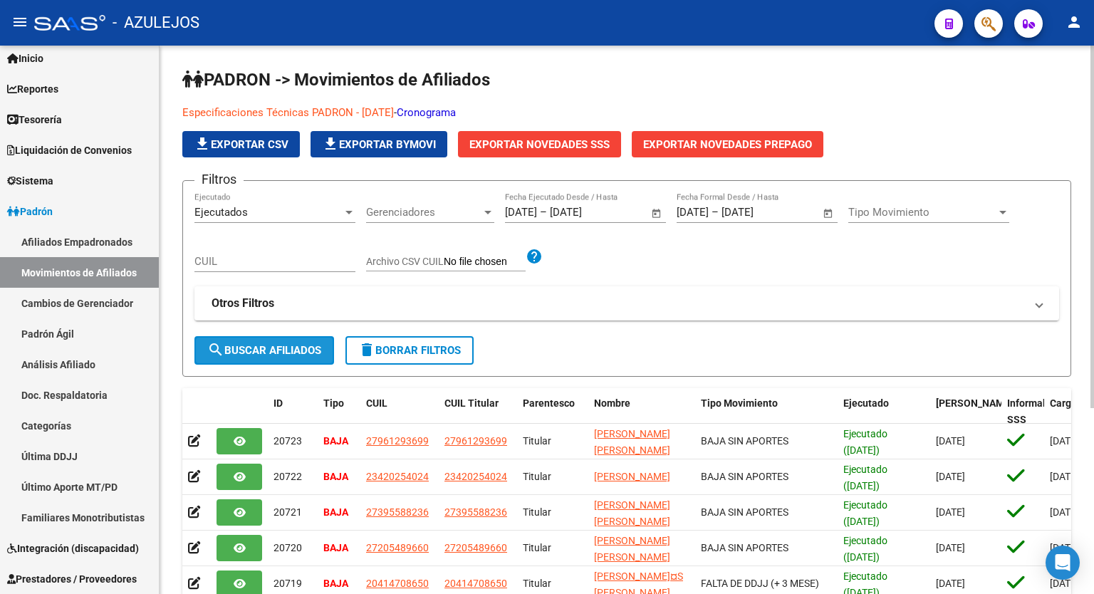
click at [255, 342] on button "search Buscar Afiliados" at bounding box center [264, 350] width 140 height 28
click at [1094, 110] on div at bounding box center [1093, 227] width 4 height 363
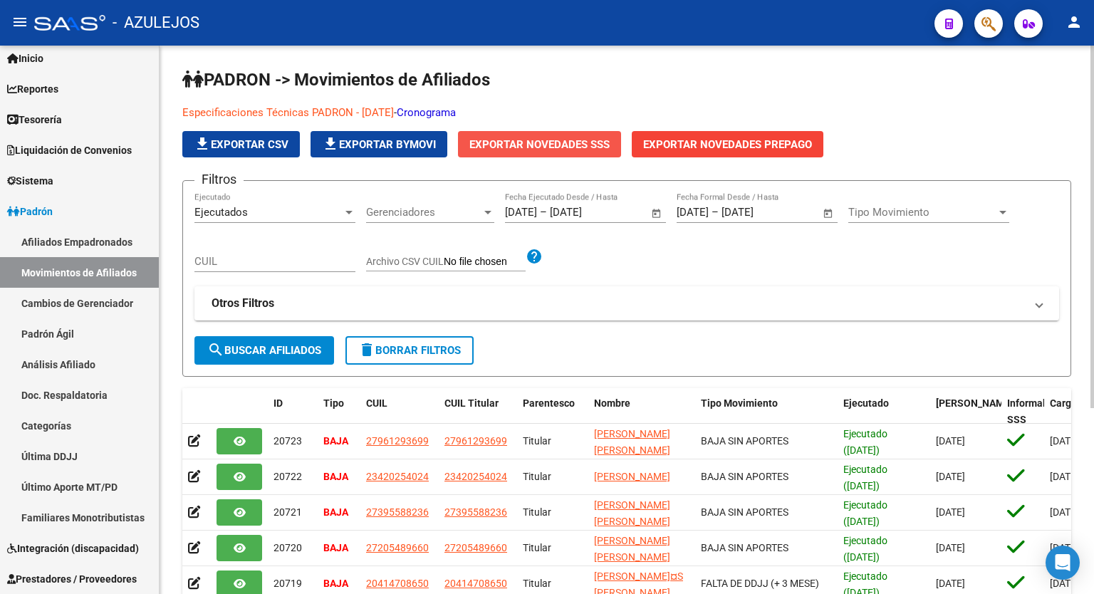
click at [539, 138] on span "Exportar Novedades SSS" at bounding box center [539, 144] width 140 height 13
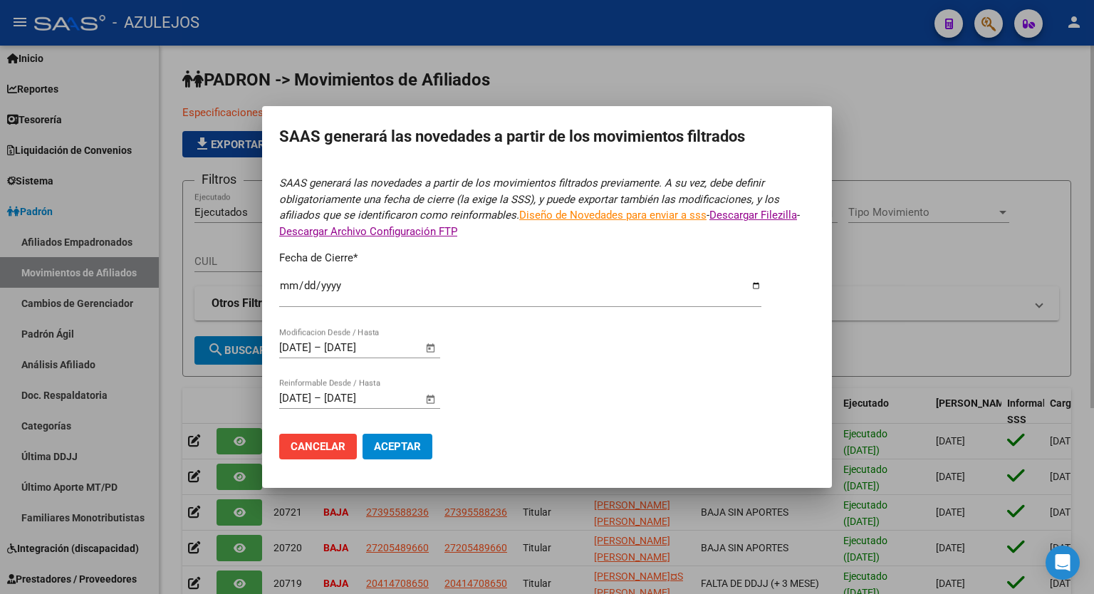
type input "[DATE]"
click at [390, 445] on span "Aceptar" at bounding box center [397, 446] width 47 height 13
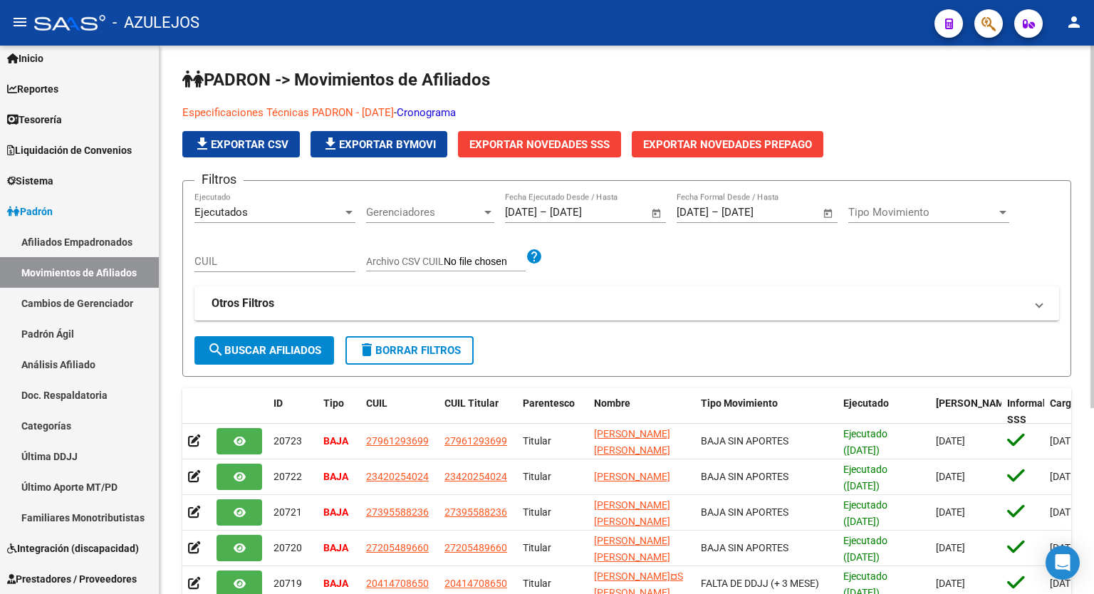
click at [983, 89] on h1 "PADRON -> Movimientos de Afiliados" at bounding box center [626, 80] width 889 height 25
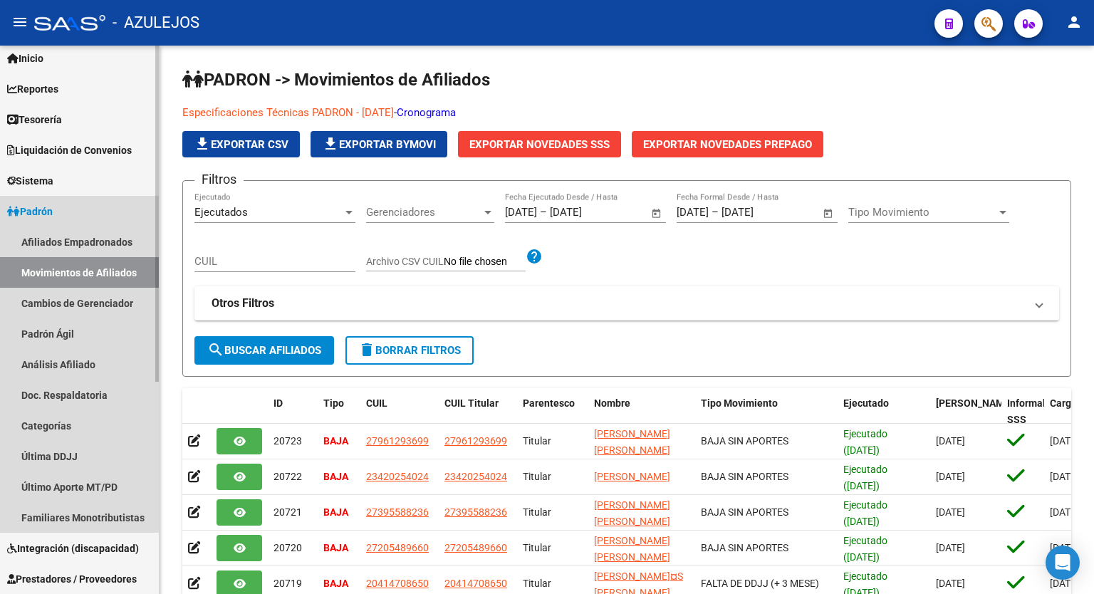
click at [51, 216] on span "Padrón" at bounding box center [30, 212] width 46 height 16
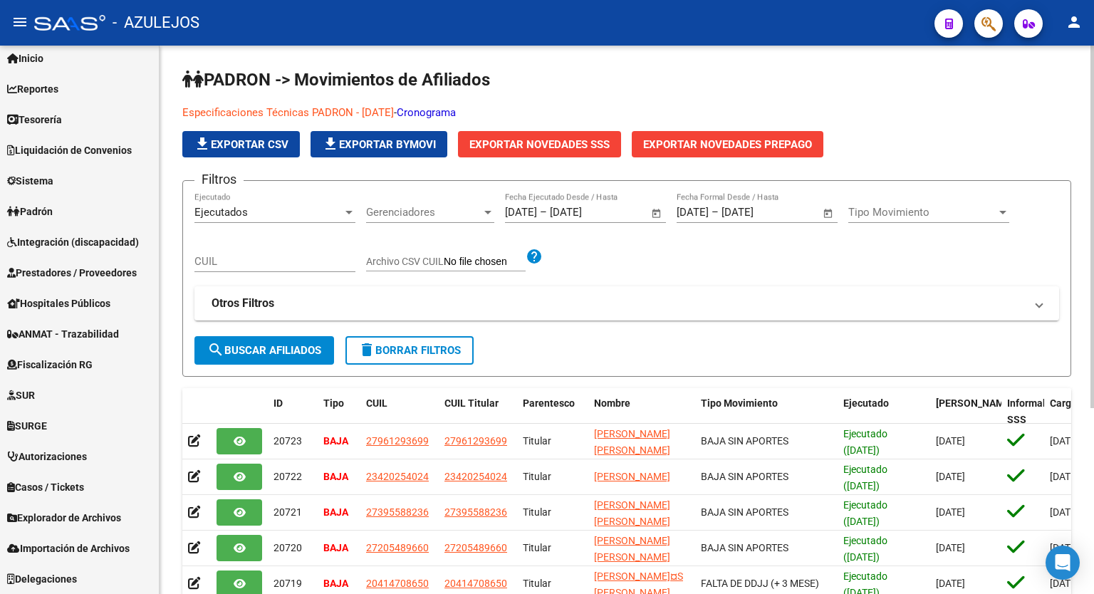
click at [990, 107] on p "Especificaciones Técnicas PADRON - [DATE] - Cronograma" at bounding box center [626, 113] width 889 height 16
click at [710, 56] on div "PADRON -> Movimientos de Afiliados Especificaciones Técnicas PADRON - [DATE] - …" at bounding box center [627, 456] width 935 height 821
click at [705, 96] on app-list-header "PADRON -> Movimientos de Afiliados Especificaciones Técnicas PADRON - [DATE] - …" at bounding box center [626, 222] width 889 height 308
click at [904, 83] on h1 "PADRON -> Movimientos de Afiliados" at bounding box center [626, 80] width 889 height 25
click at [767, 59] on div "PADRON -> Movimientos de Afiliados Especificaciones Técnicas PADRON - [DATE] - …" at bounding box center [627, 456] width 935 height 821
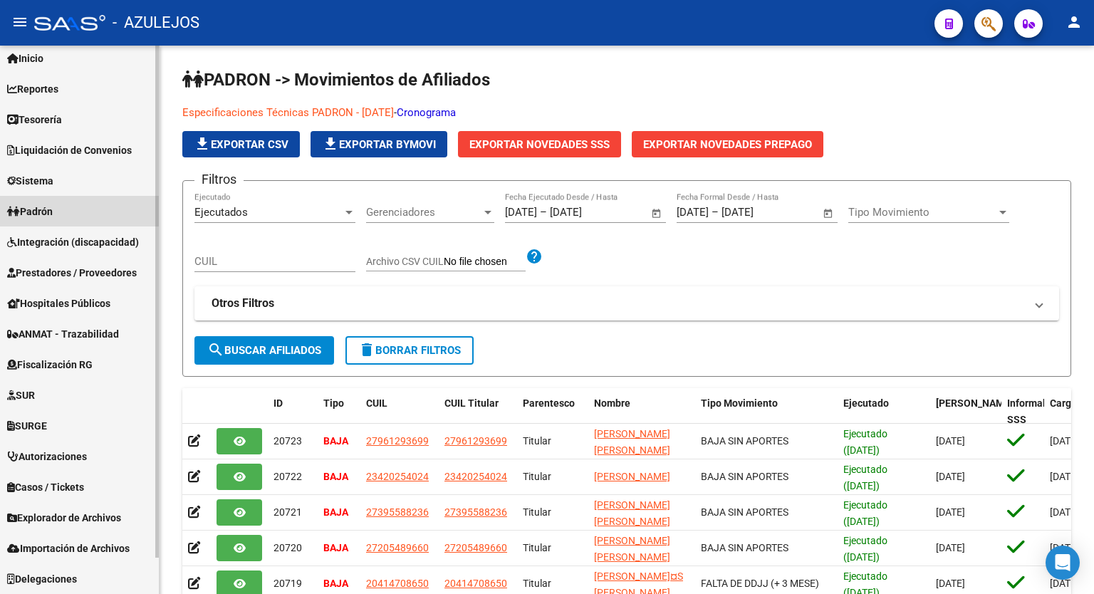
click at [64, 209] on link "Padrón" at bounding box center [79, 211] width 159 height 31
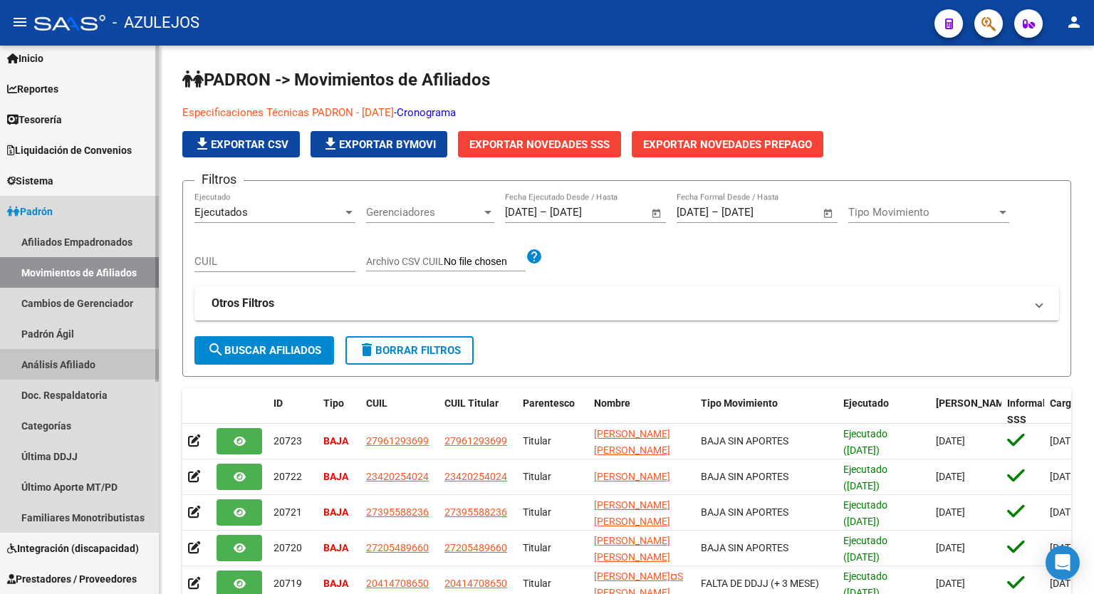
click at [69, 359] on link "Análisis Afiliado" at bounding box center [79, 364] width 159 height 31
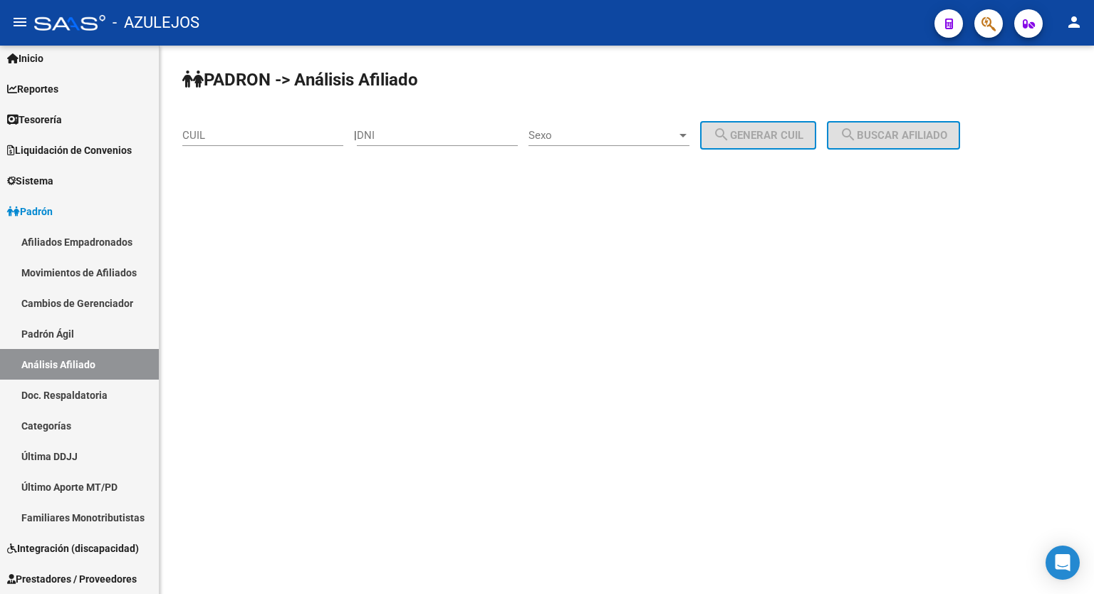
click at [258, 123] on div "CUIL" at bounding box center [262, 130] width 161 height 31
click at [209, 131] on input "CUIL" at bounding box center [262, 135] width 161 height 13
type input "20-40585760-0"
click at [934, 138] on span "search Buscar afiliado" at bounding box center [894, 135] width 108 height 13
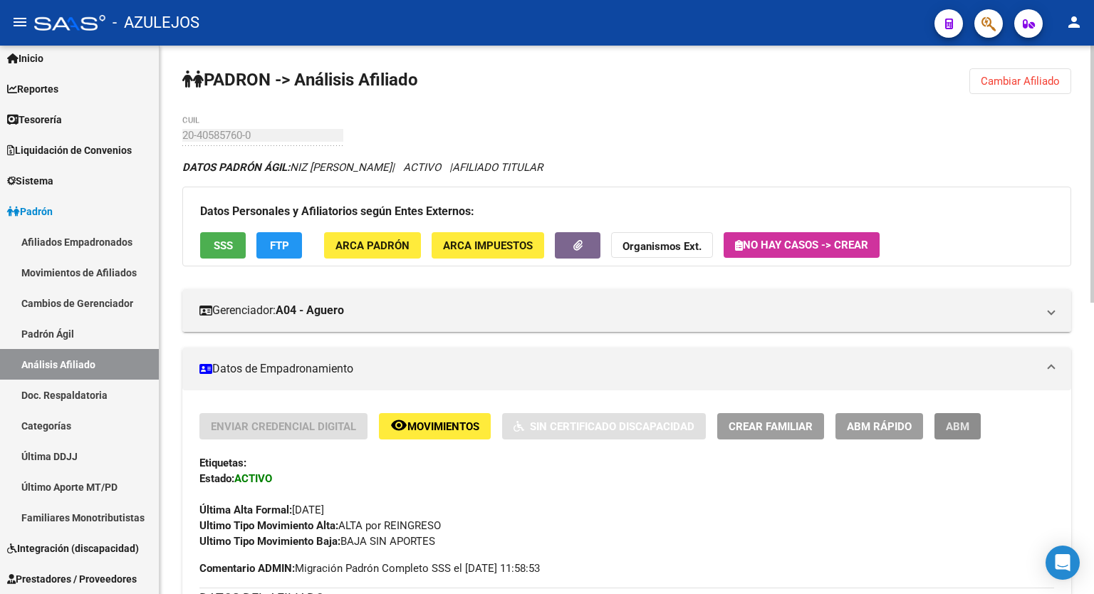
click at [957, 417] on button "ABM" at bounding box center [958, 426] width 46 height 26
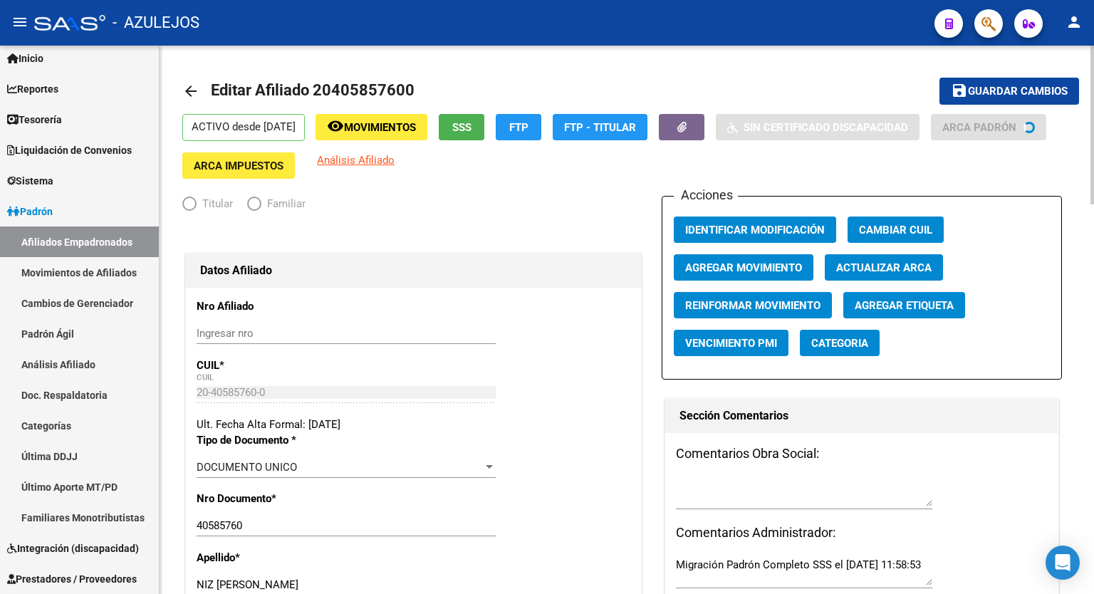
radio input "true"
type input "30-71029696-7"
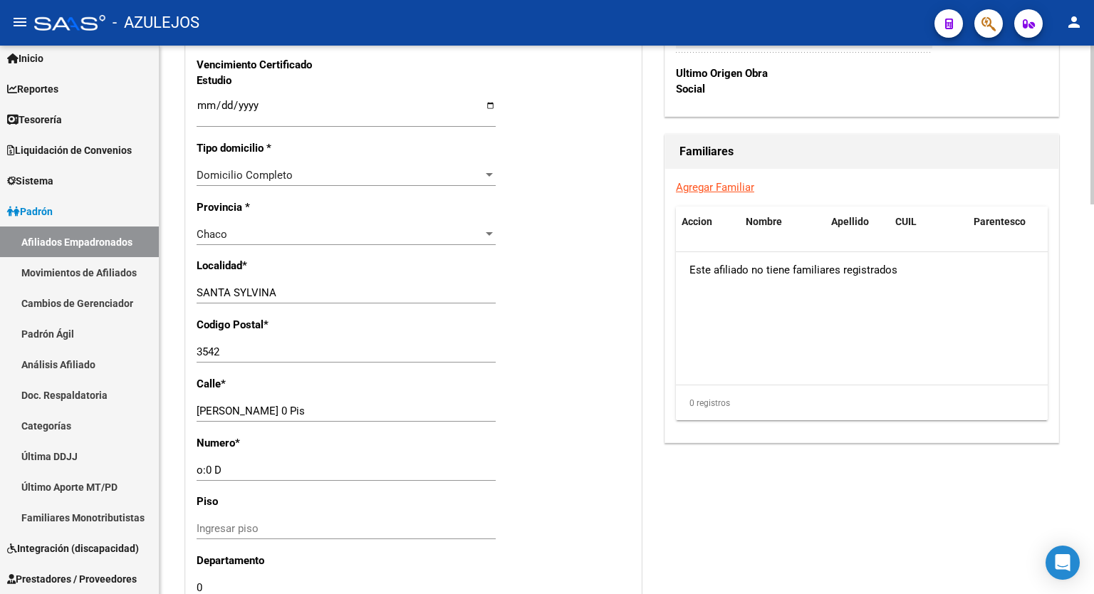
scroll to position [971, 0]
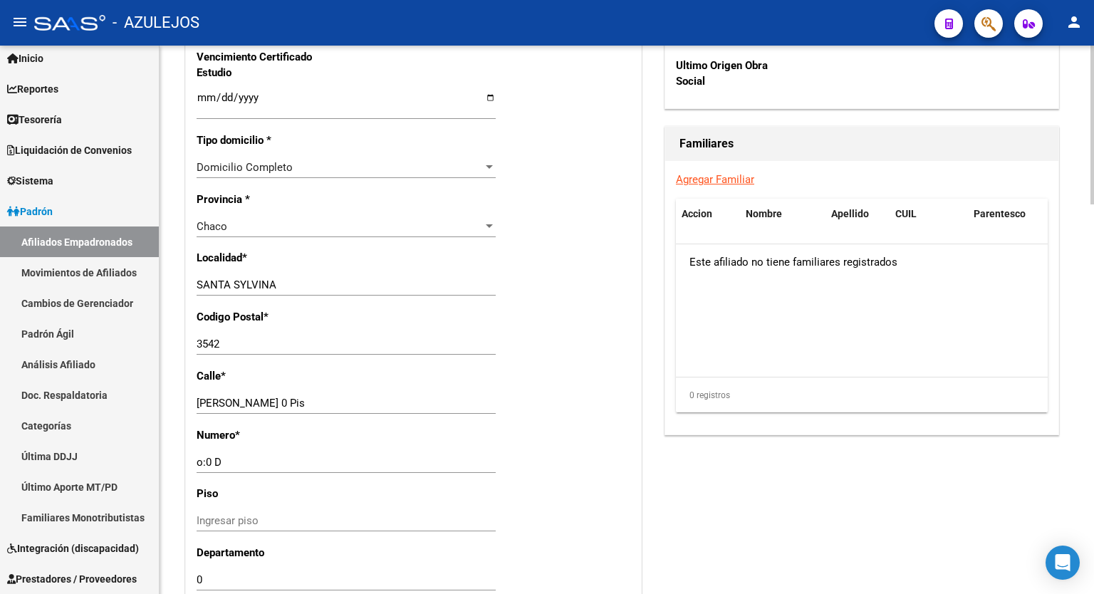
click at [1094, 408] on div at bounding box center [1093, 408] width 4 height 159
drag, startPoint x: 232, startPoint y: 354, endPoint x: 124, endPoint y: 367, distance: 109.0
click at [124, 367] on mat-sidenav-container "Firma Express Inicio Calendario SSS Instructivos Contacto OS Reportes Tablero d…" at bounding box center [547, 320] width 1094 height 549
type input "3"
type input "1765"
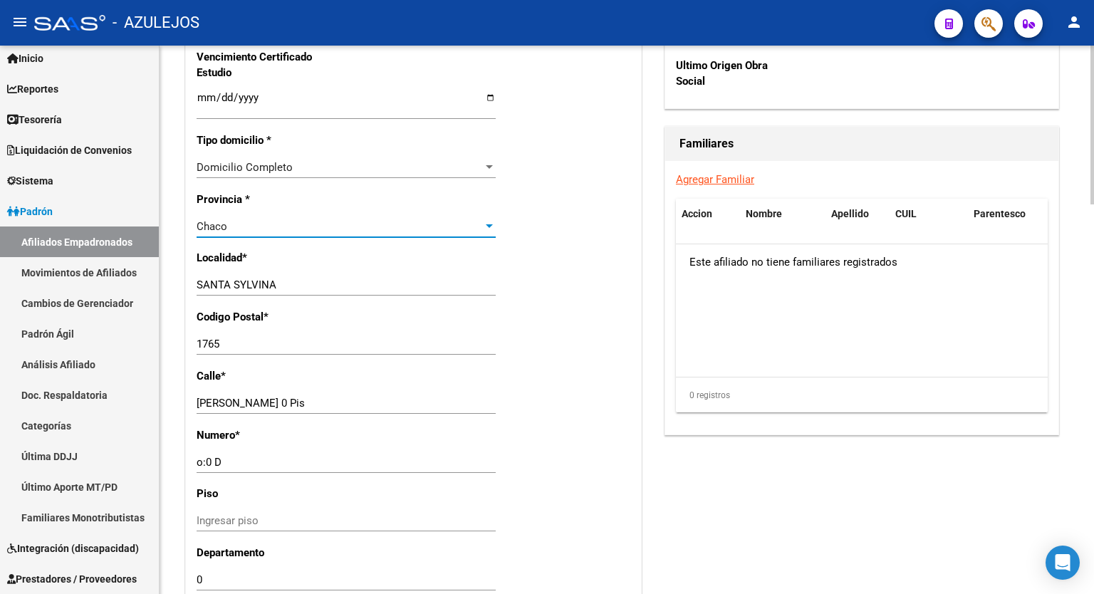
click at [382, 233] on div "Chaco" at bounding box center [340, 226] width 286 height 13
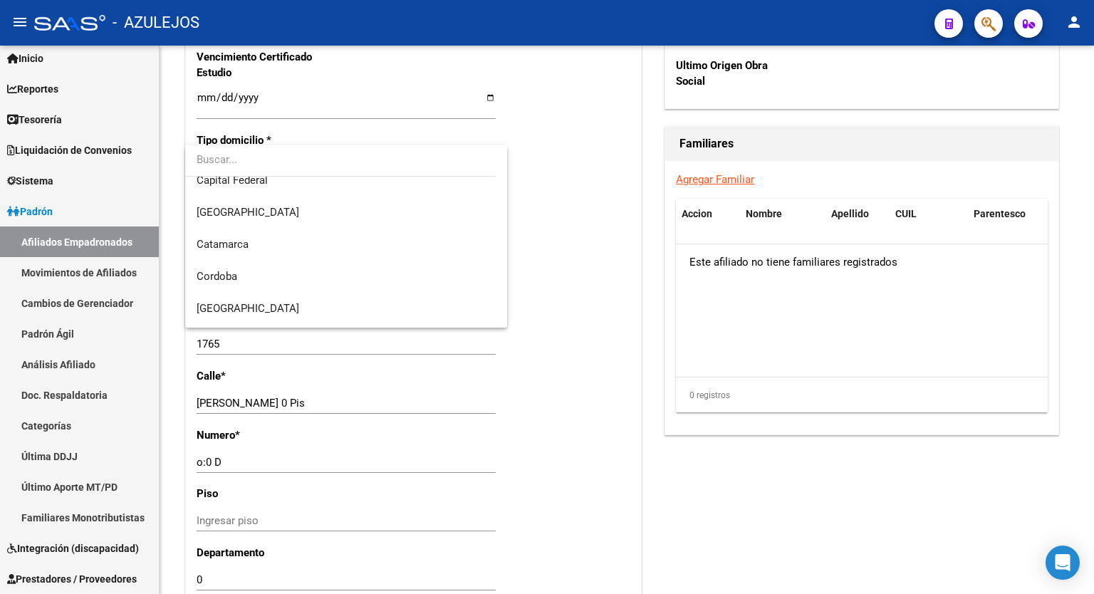
scroll to position [0, 0]
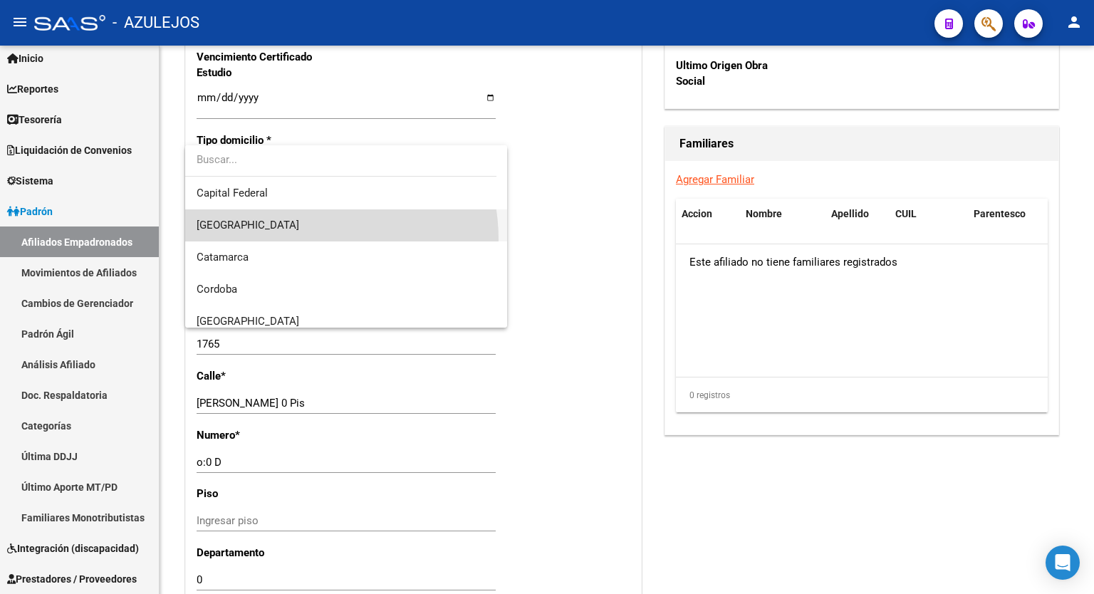
click at [296, 239] on span "[GEOGRAPHIC_DATA]" at bounding box center [346, 225] width 299 height 32
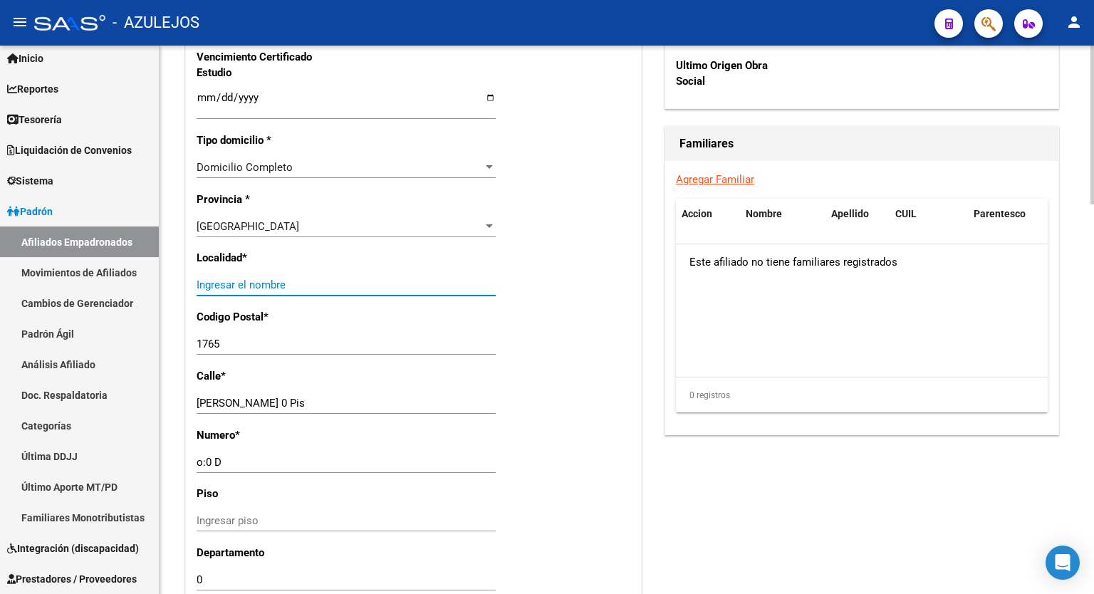
click at [274, 291] on input "Ingresar el nombre" at bounding box center [346, 285] width 299 height 13
type input "[PERSON_NAME]"
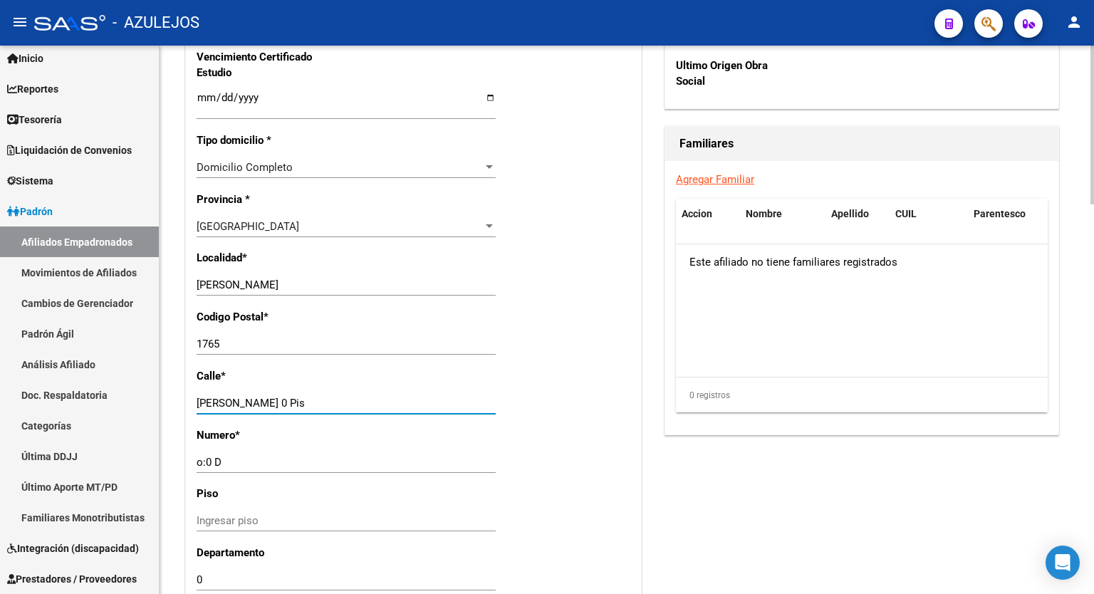
drag, startPoint x: 328, startPoint y: 408, endPoint x: 161, endPoint y: 427, distance: 167.7
click at [161, 427] on div "arrow_back Editar Afiliado 20405857600 save Guardar cambios ACTIVO desde [DATE]…" at bounding box center [627, 16] width 935 height 1882
type input "[GEOGRAPHIC_DATA]"
click at [245, 469] on input "o:0 D" at bounding box center [346, 462] width 299 height 13
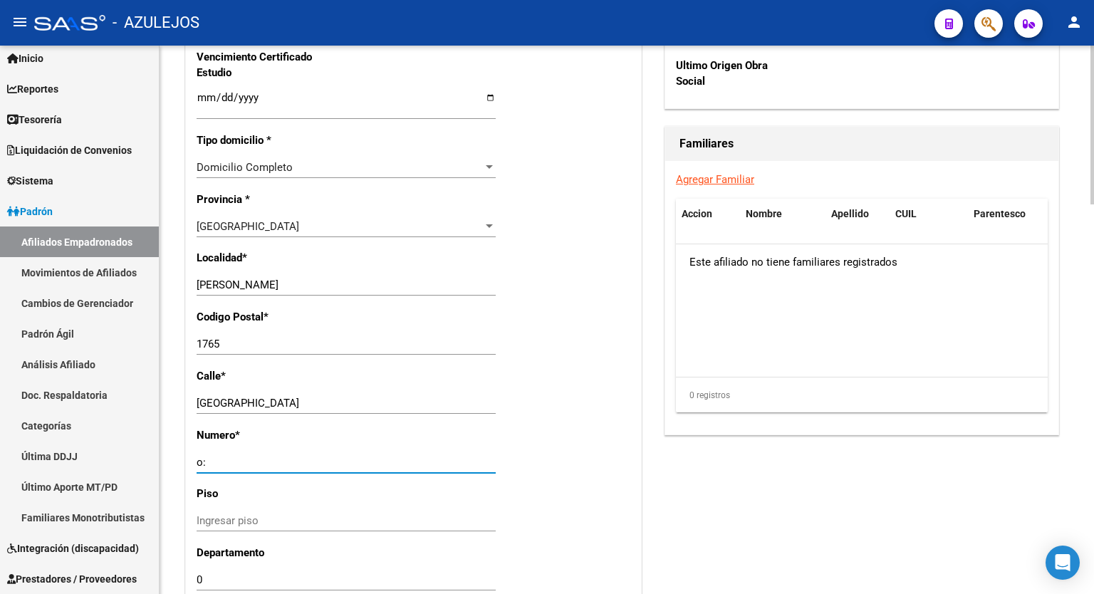
type input "o"
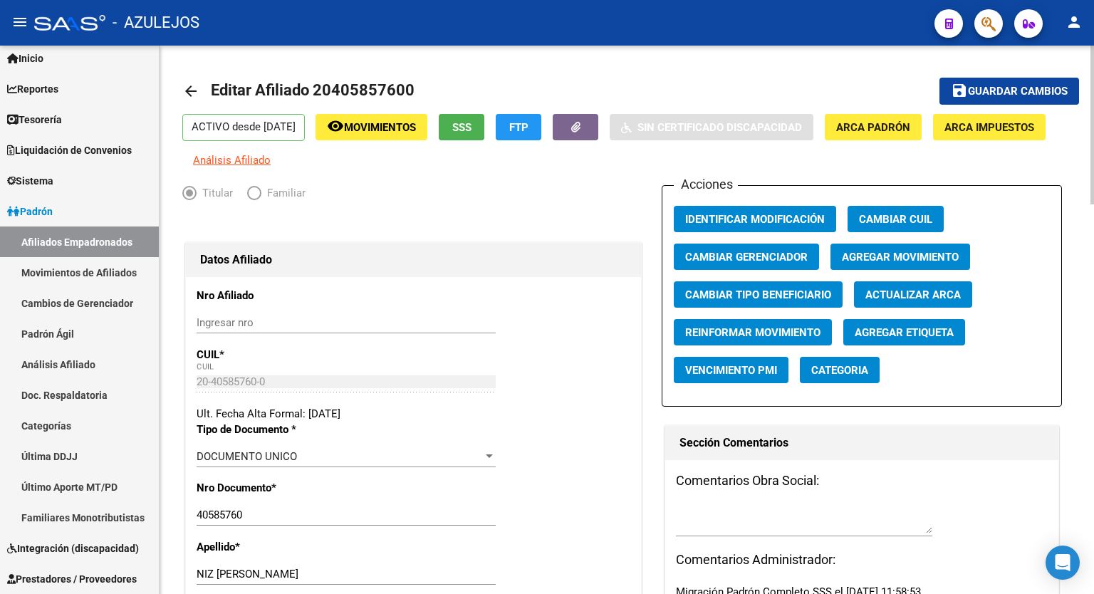
click at [1094, 62] on div at bounding box center [1093, 125] width 4 height 159
type input "1726"
click at [1013, 86] on span "Guardar cambios" at bounding box center [1018, 91] width 100 height 13
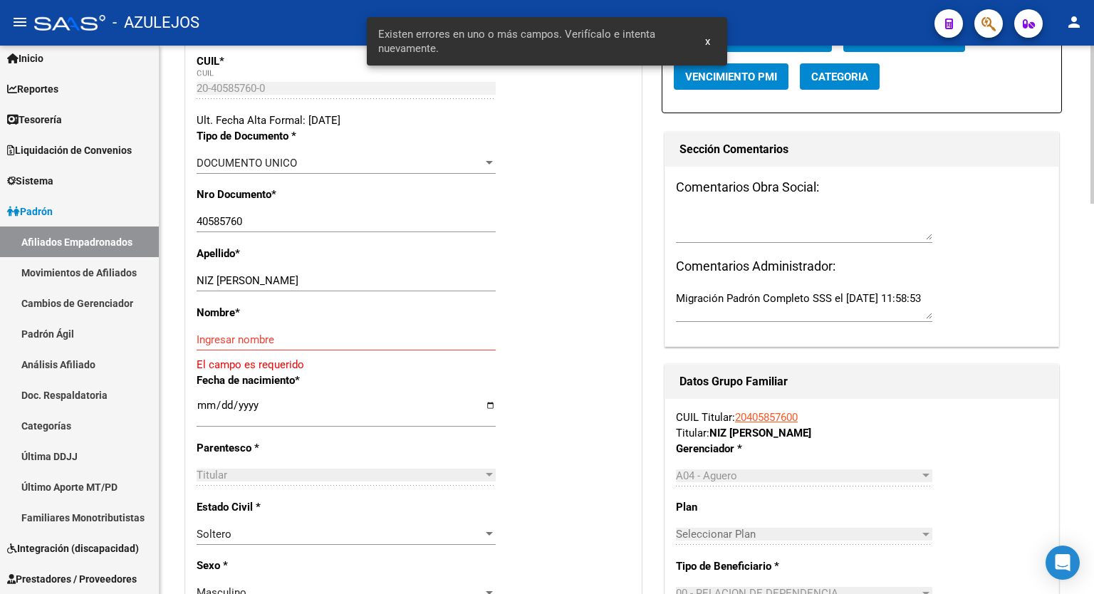
scroll to position [306, 0]
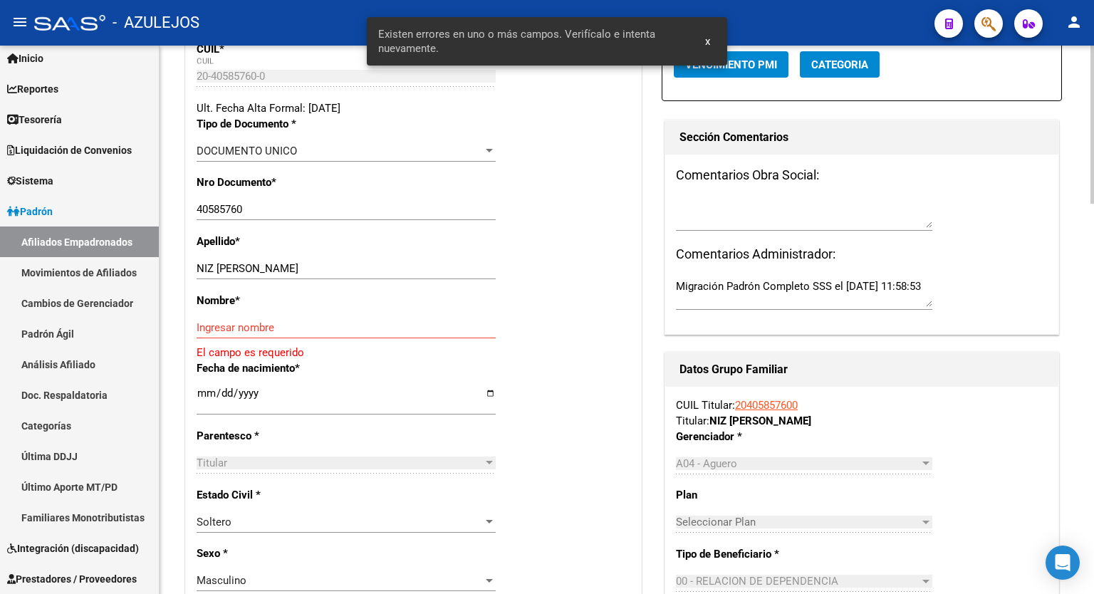
click at [1094, 225] on div at bounding box center [1093, 214] width 4 height 158
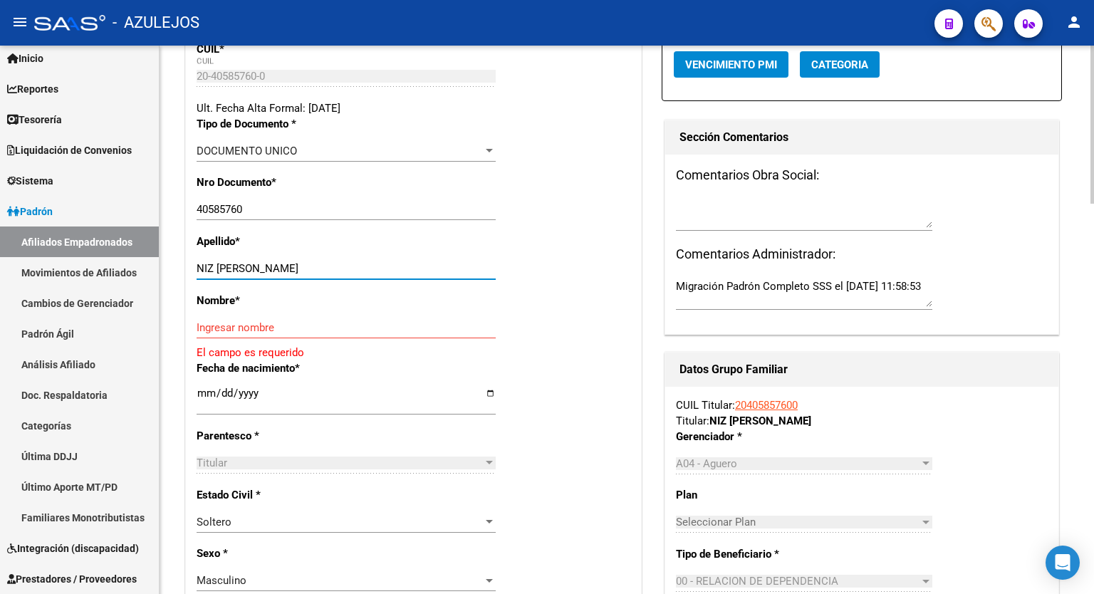
drag, startPoint x: 290, startPoint y: 279, endPoint x: 217, endPoint y: 277, distance: 73.4
click at [217, 275] on input "NIZ [PERSON_NAME]" at bounding box center [346, 268] width 299 height 13
type input "NIZ"
click at [246, 334] on input "Ingresar nombre" at bounding box center [346, 327] width 299 height 13
paste input "[PERSON_NAME]"
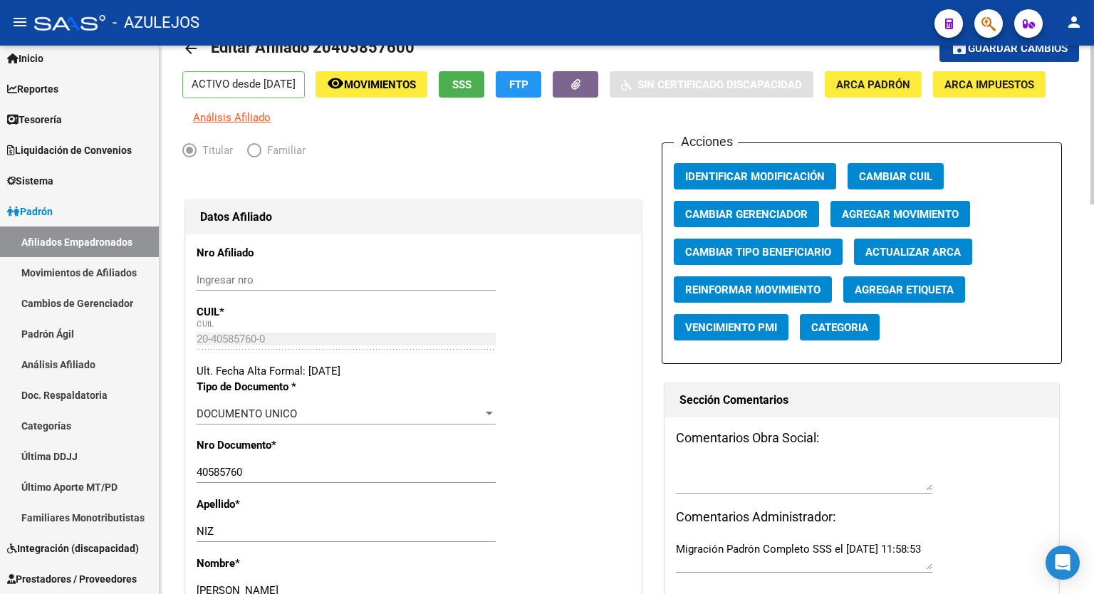
scroll to position [0, 0]
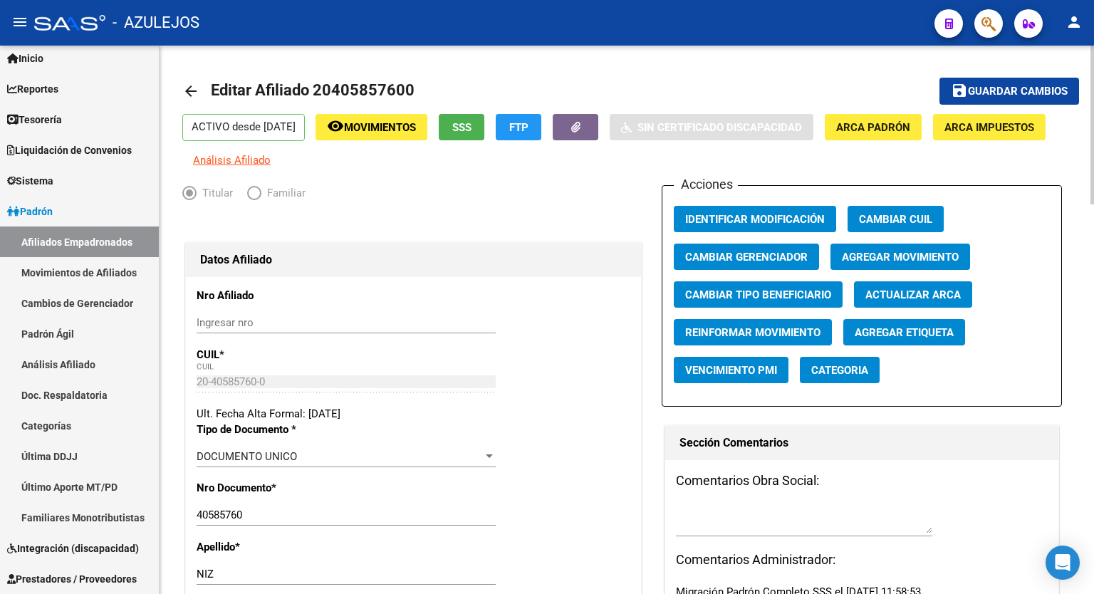
click at [1094, 113] on div at bounding box center [1093, 125] width 4 height 159
type input "[PERSON_NAME]"
click at [1024, 90] on span "Guardar cambios" at bounding box center [1018, 91] width 100 height 13
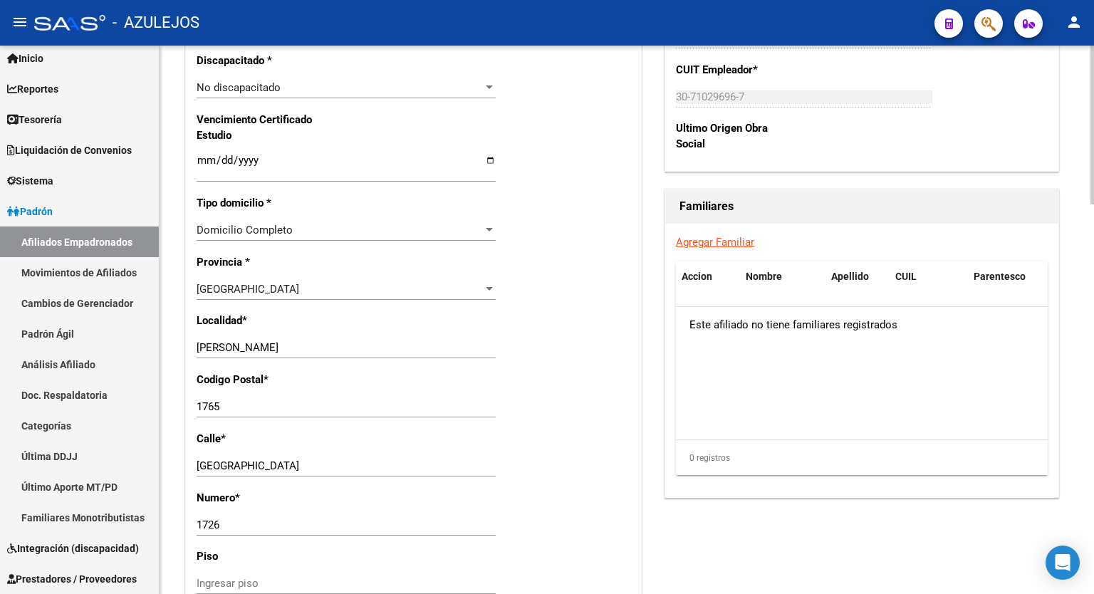
scroll to position [912, 0]
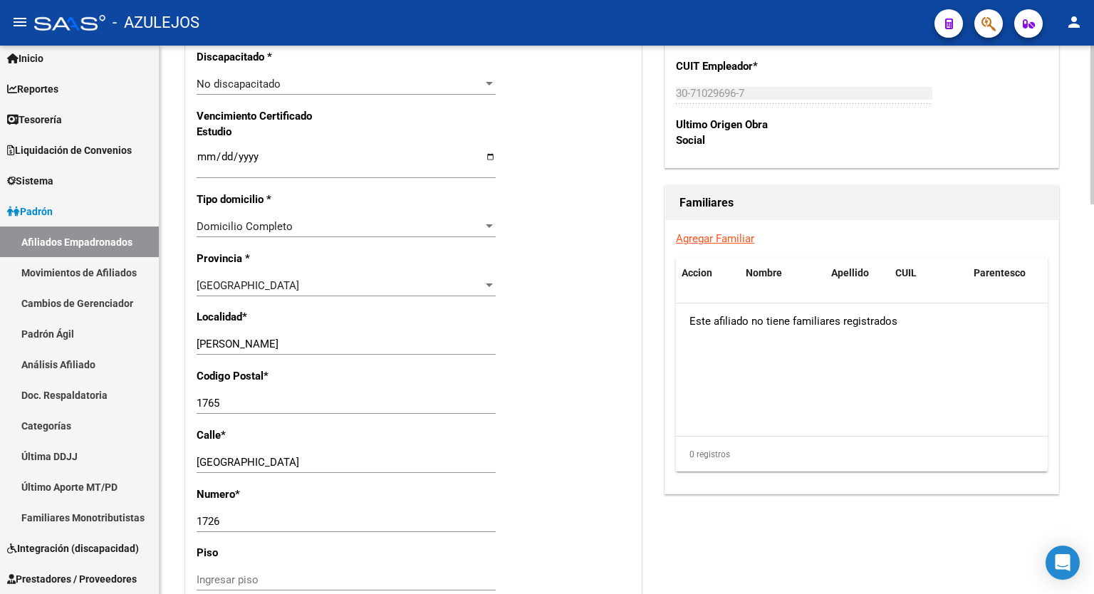
click at [1094, 368] on div at bounding box center [1093, 391] width 4 height 159
